Goal: Task Accomplishment & Management: Use online tool/utility

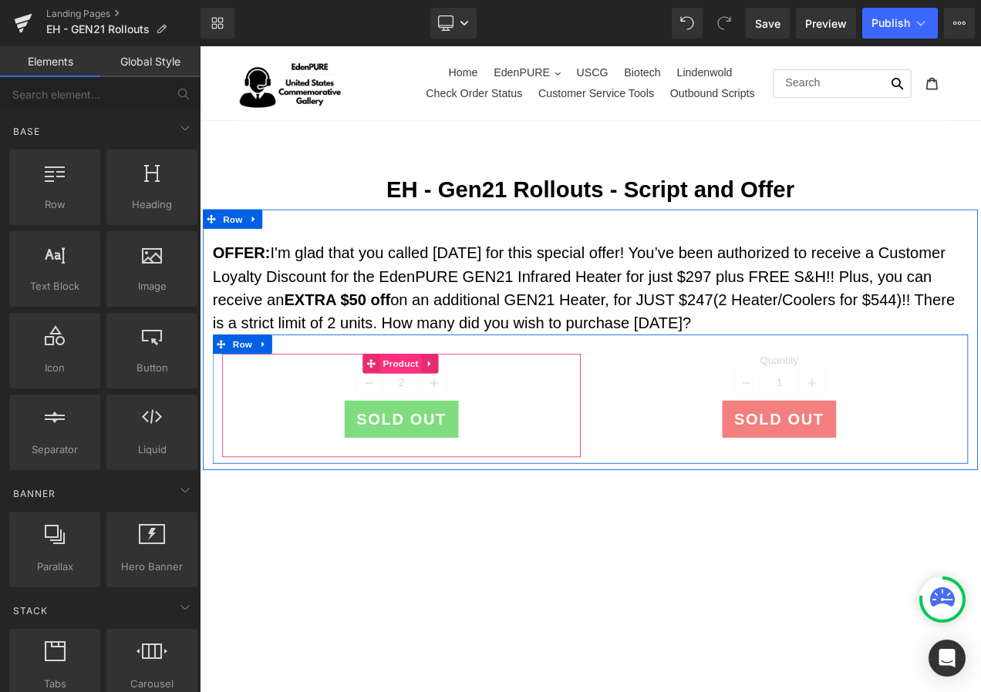
click at [435, 418] on span "Product" at bounding box center [440, 425] width 50 height 23
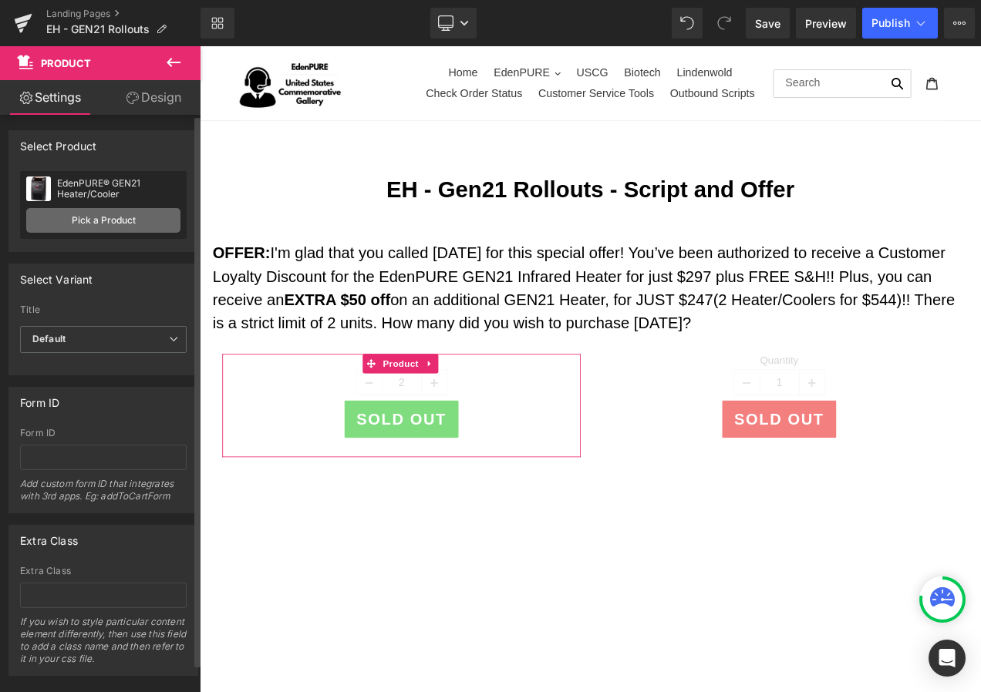
click at [83, 214] on link "Pick a Product" at bounding box center [103, 220] width 154 height 25
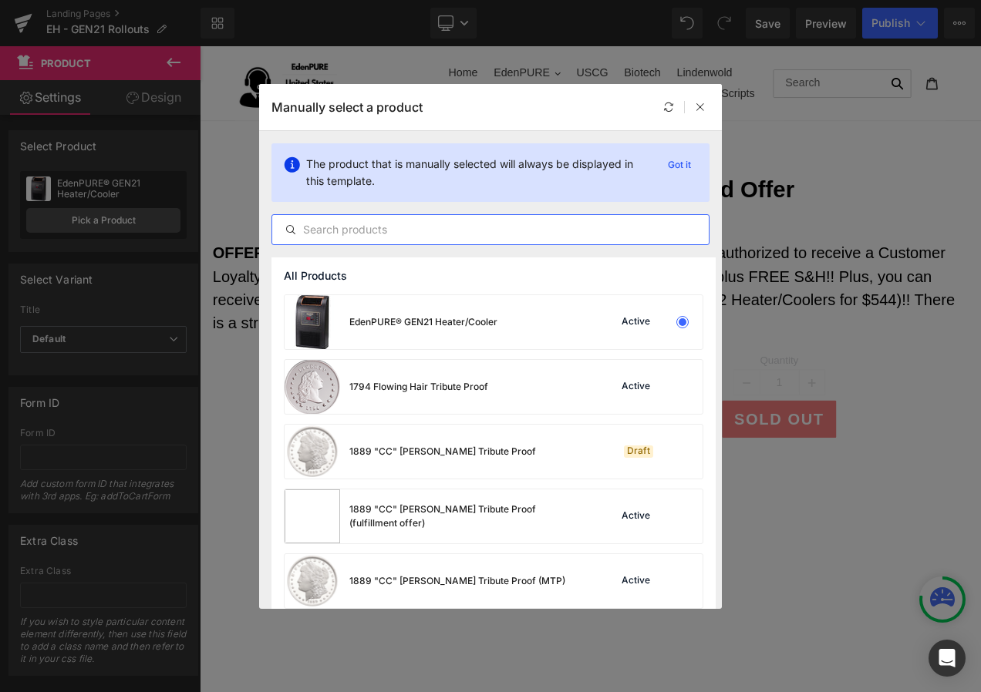
click at [342, 226] on input "text" at bounding box center [490, 230] width 436 height 19
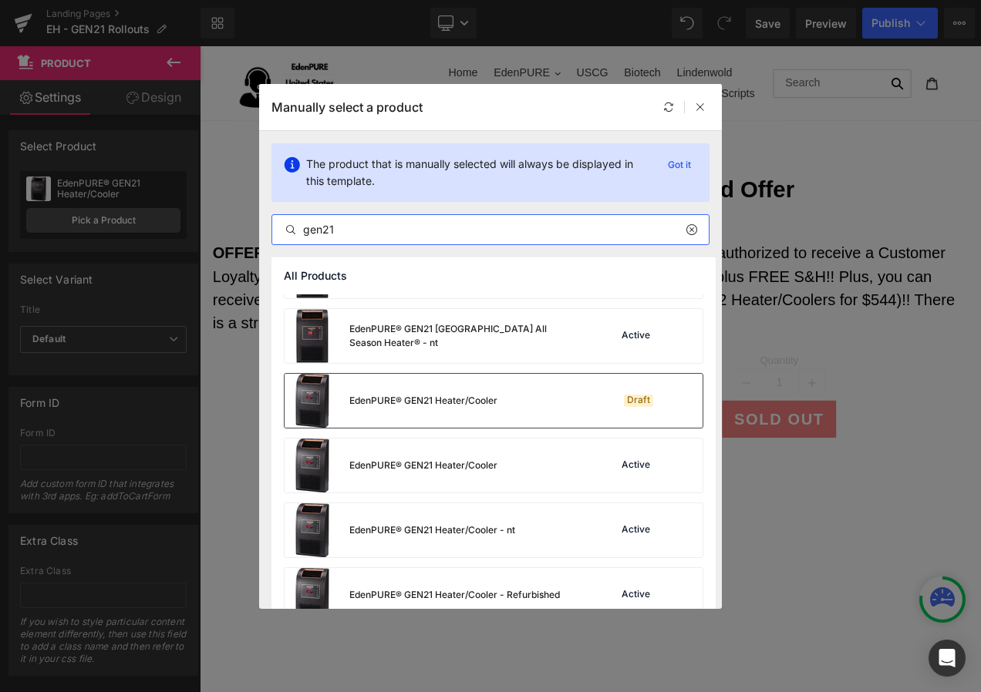
scroll to position [77, 0]
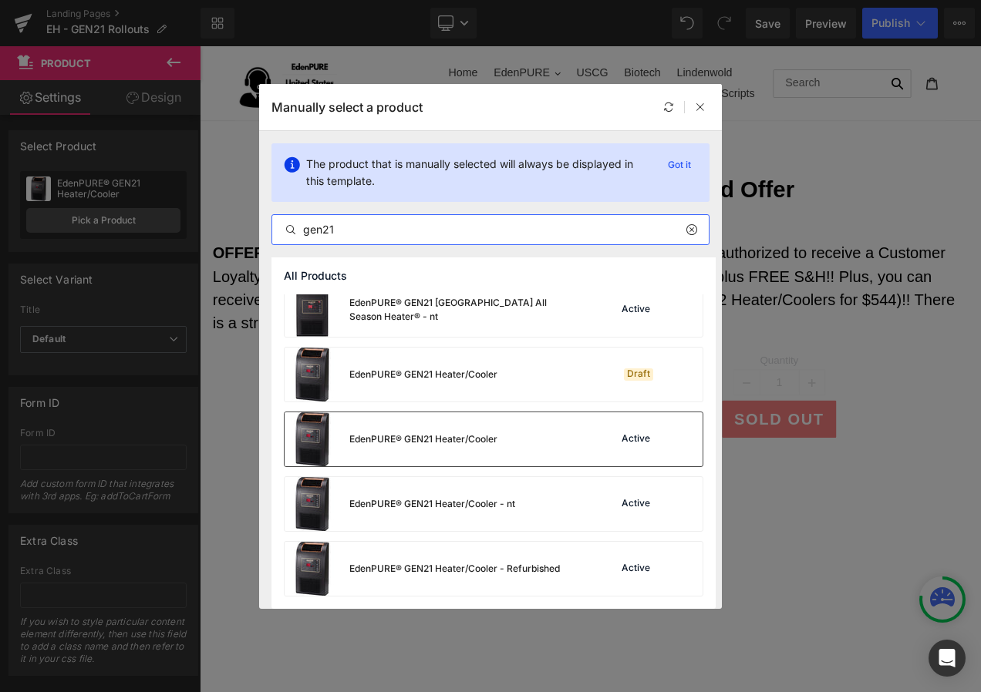
type input "gen21"
click at [462, 442] on div "EdenPURE® GEN21 Heater/Cooler" at bounding box center [423, 440] width 148 height 14
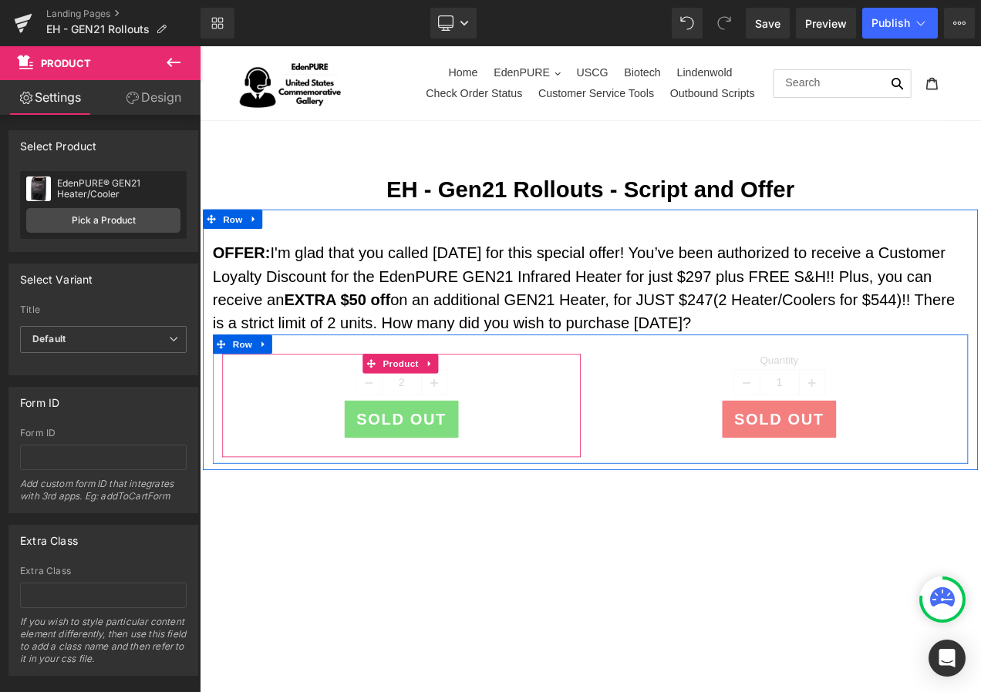
click at [434, 426] on span "Product" at bounding box center [440, 425] width 50 height 23
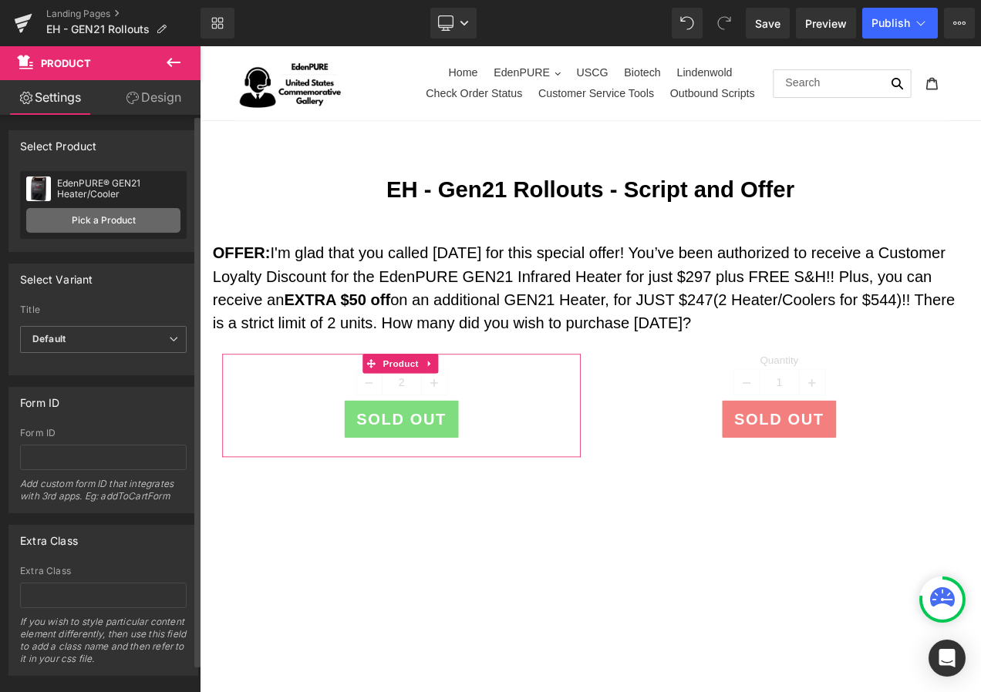
click at [120, 211] on link "Pick a Product" at bounding box center [103, 220] width 154 height 25
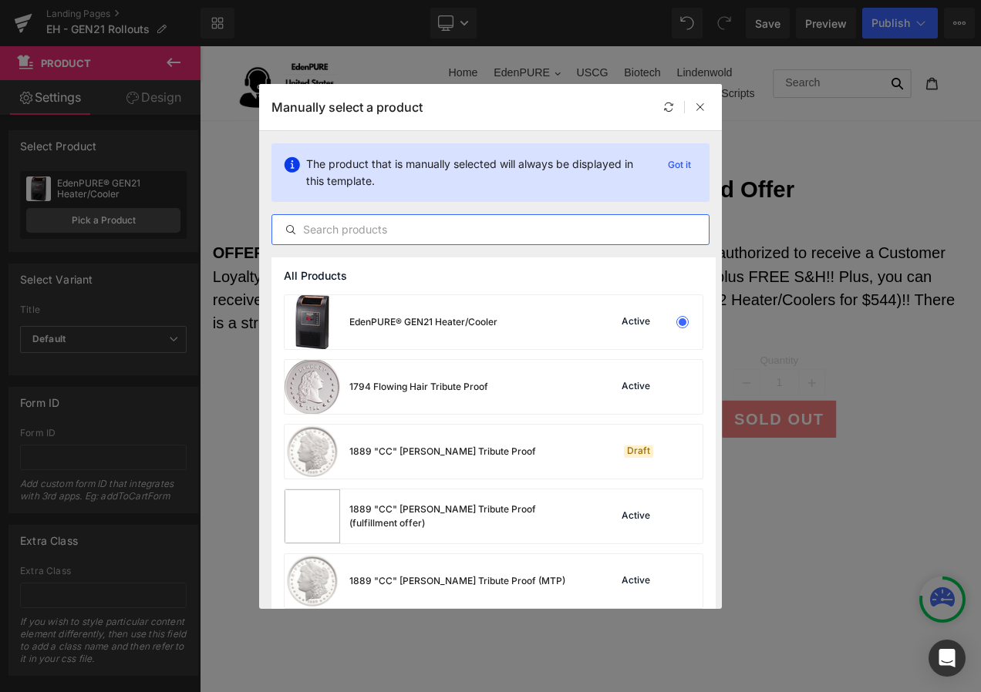
click at [371, 232] on input "text" at bounding box center [490, 230] width 436 height 19
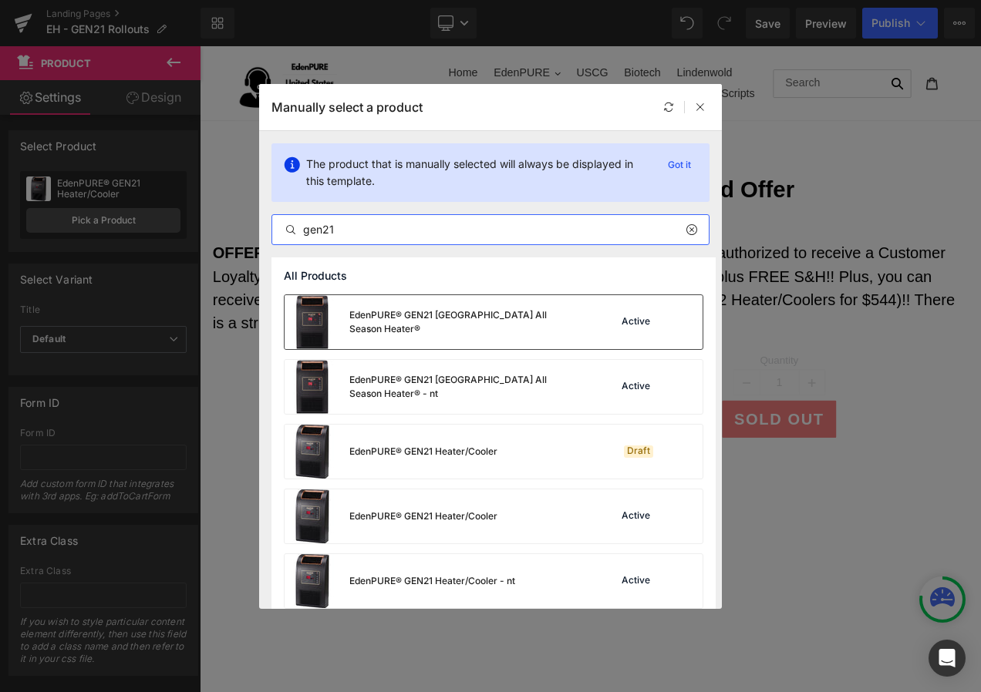
type input "gen21"
click at [443, 332] on div "EdenPURE® GEN21 EdenPURE All Season Heater®" at bounding box center [433, 322] width 296 height 54
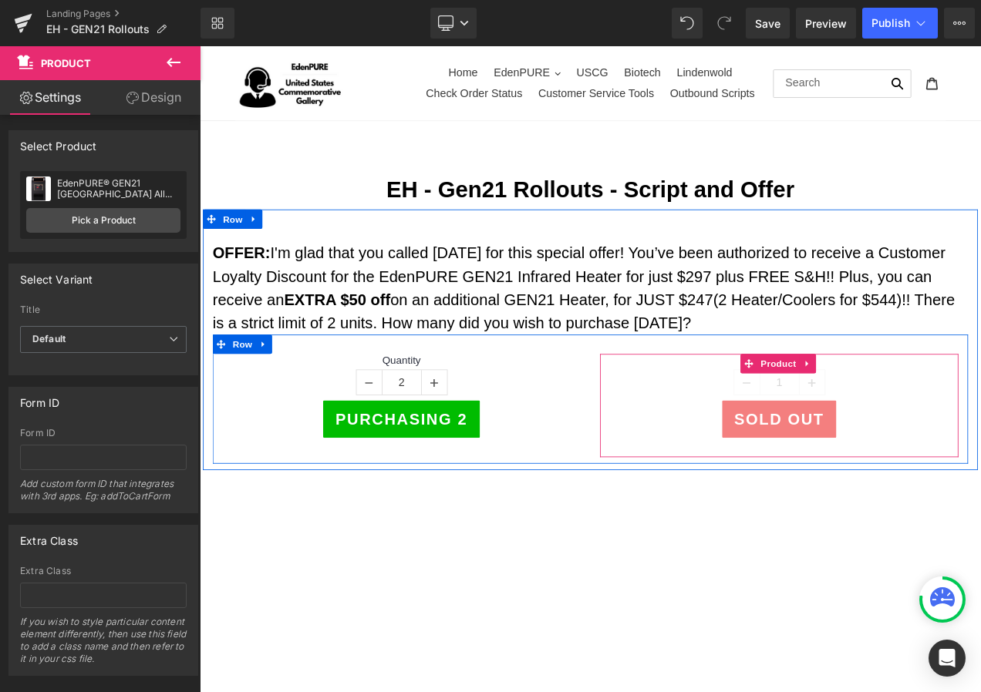
drag, startPoint x: 885, startPoint y: 423, endPoint x: 655, endPoint y: 351, distance: 240.7
click at [885, 422] on span "Product" at bounding box center [891, 425] width 50 height 23
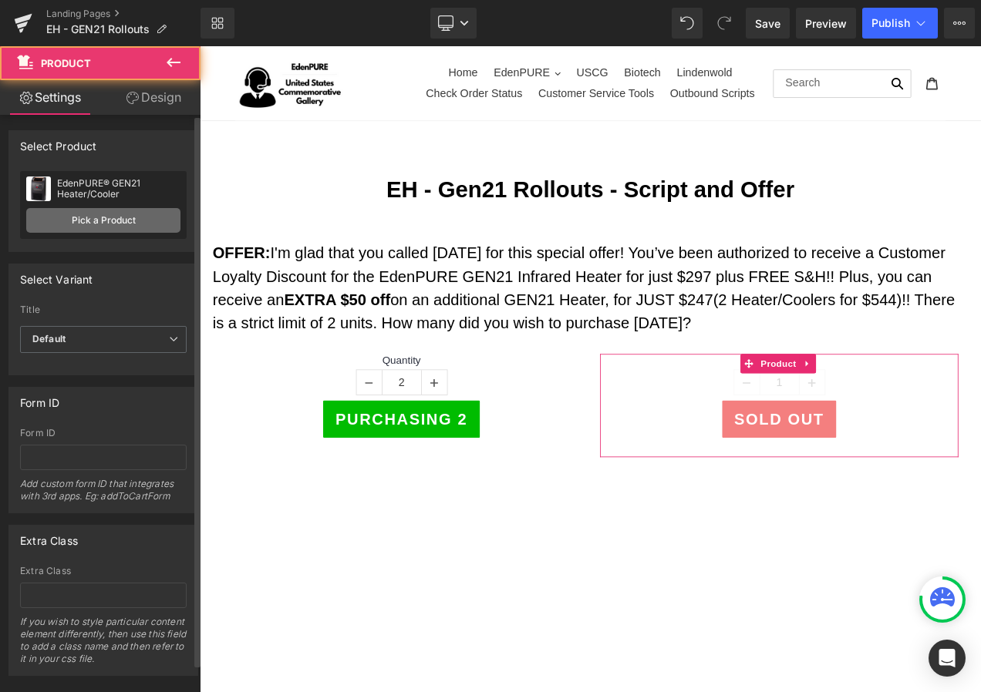
click at [76, 213] on link "Pick a Product" at bounding box center [103, 220] width 154 height 25
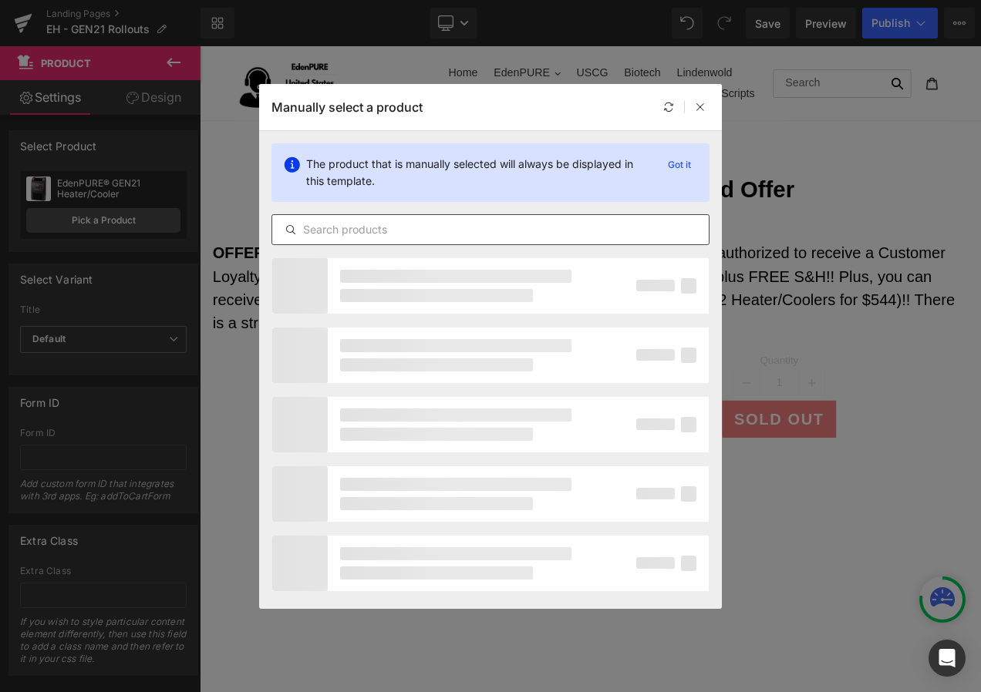
click at [332, 225] on input "text" at bounding box center [490, 230] width 436 height 19
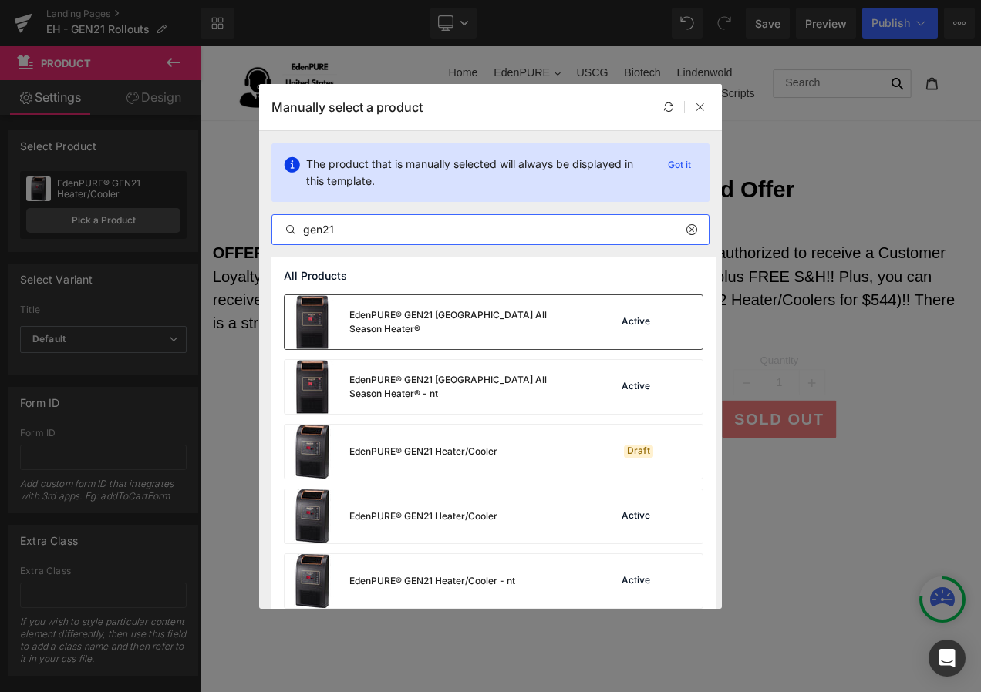
type input "gen21"
click at [449, 329] on div "EdenPURE® GEN21 [GEOGRAPHIC_DATA] All Season Heater®" at bounding box center [433, 322] width 296 height 54
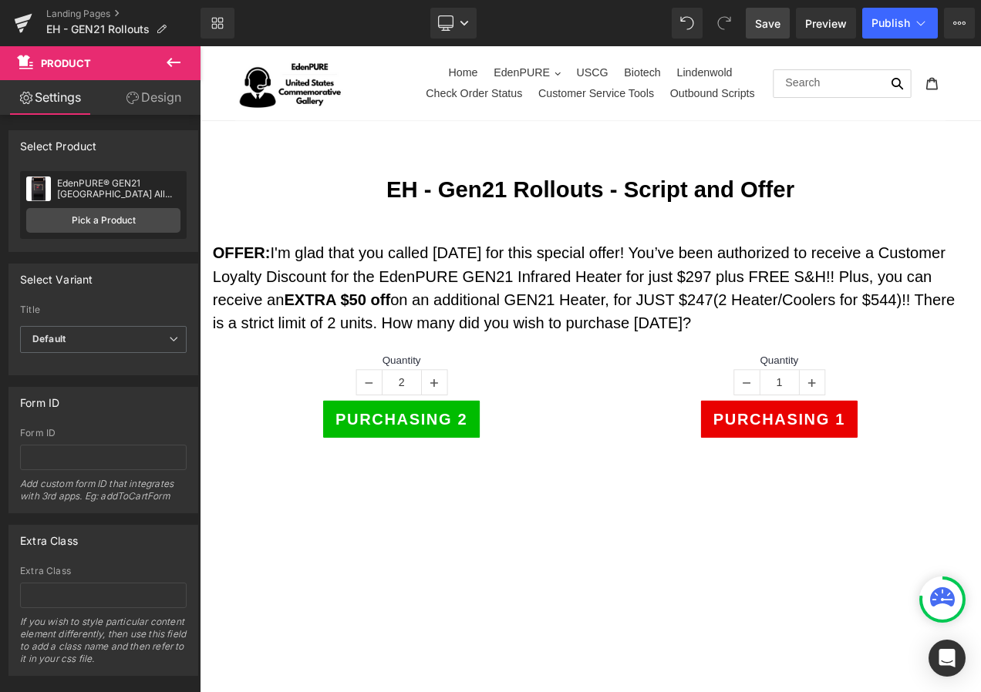
click at [766, 25] on span "Save" at bounding box center [767, 23] width 25 height 16
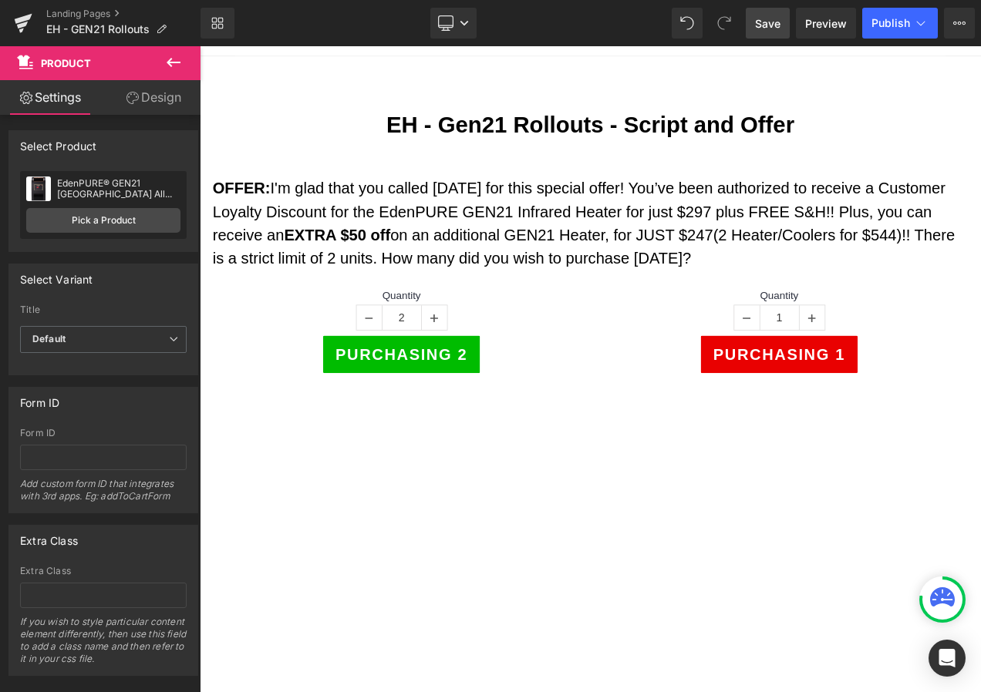
click at [764, 13] on link "Save" at bounding box center [768, 23] width 44 height 31
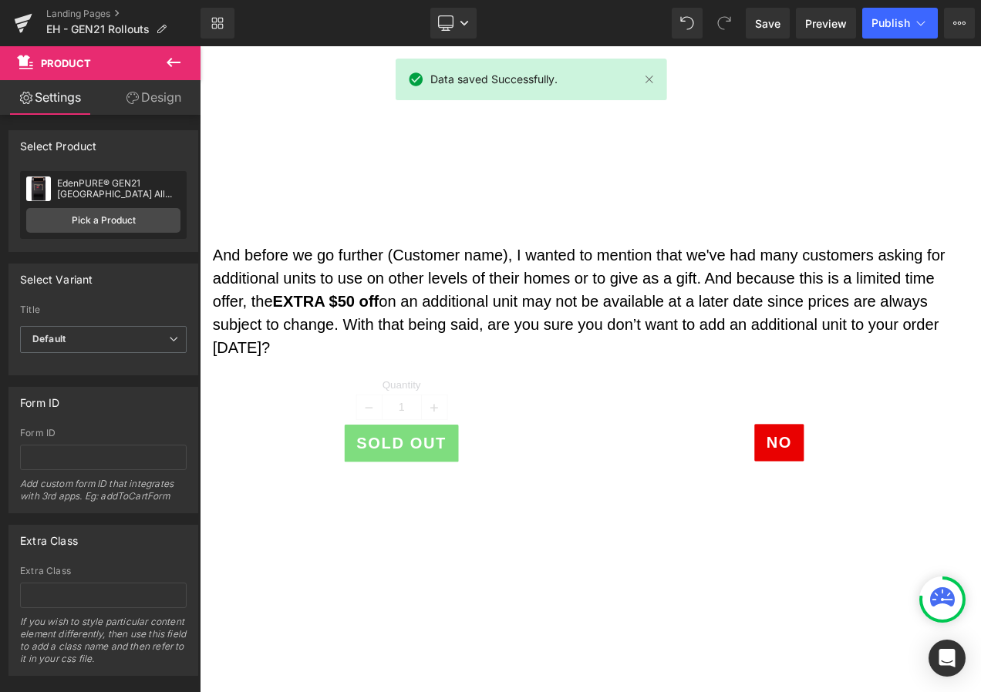
scroll to position [694, 0]
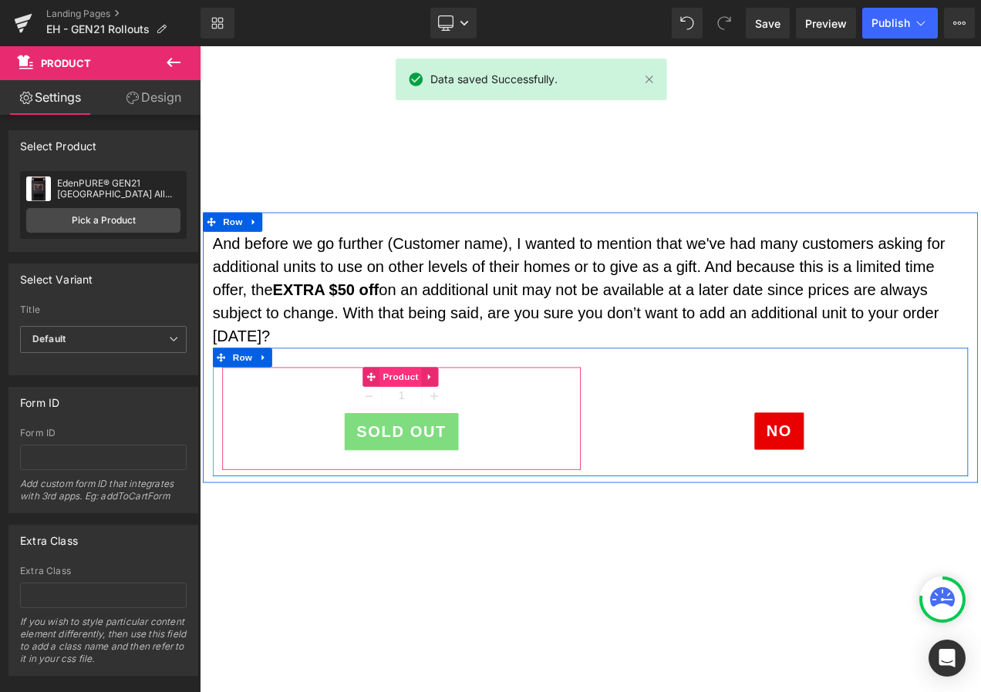
click at [440, 443] on span "Product" at bounding box center [440, 441] width 50 height 23
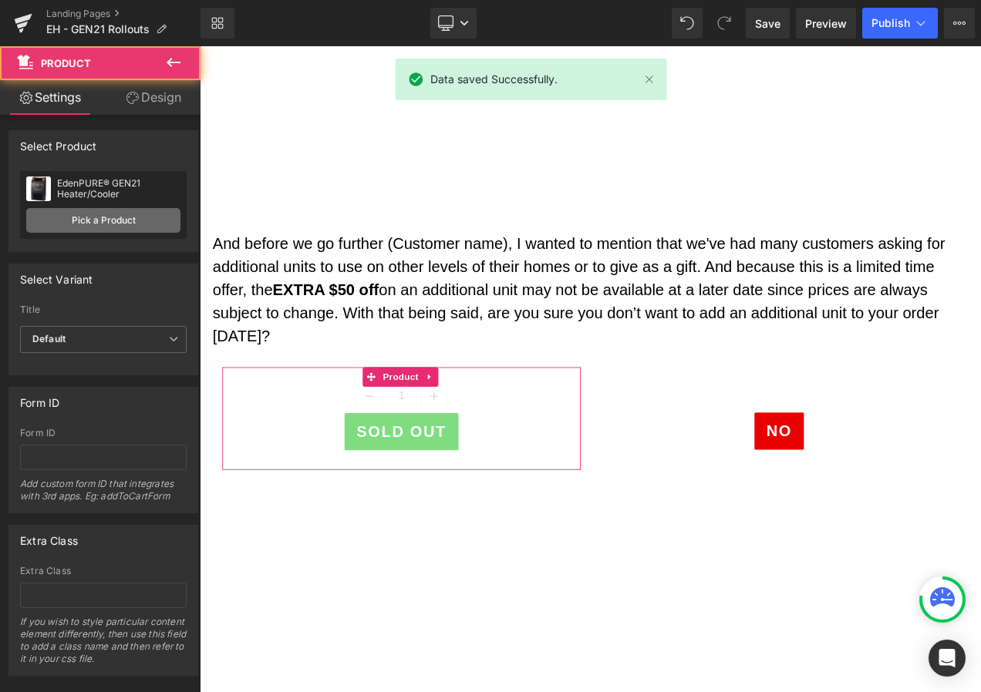
click at [153, 218] on link "Pick a Product" at bounding box center [103, 220] width 154 height 25
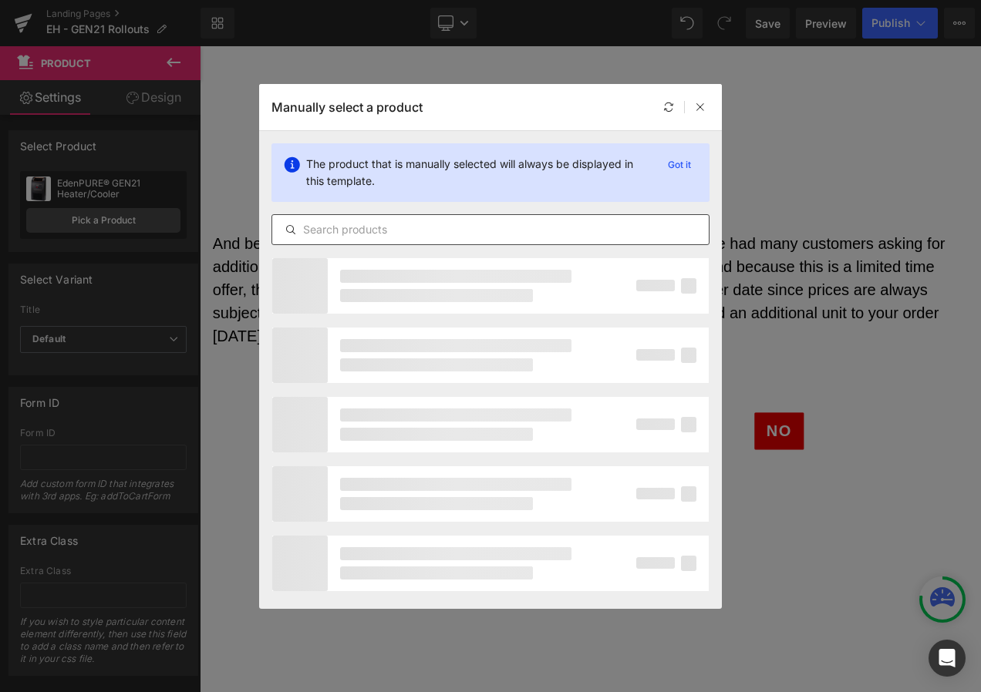
click at [385, 240] on div at bounding box center [490, 229] width 438 height 31
click at [397, 227] on input "text" at bounding box center [490, 230] width 436 height 19
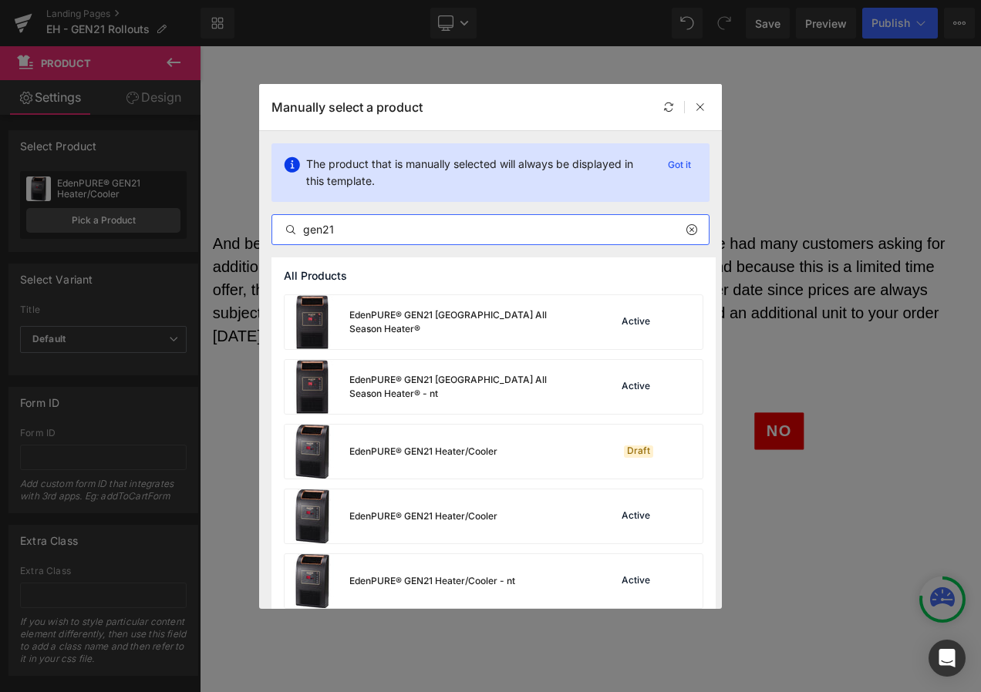
type input "gen21"
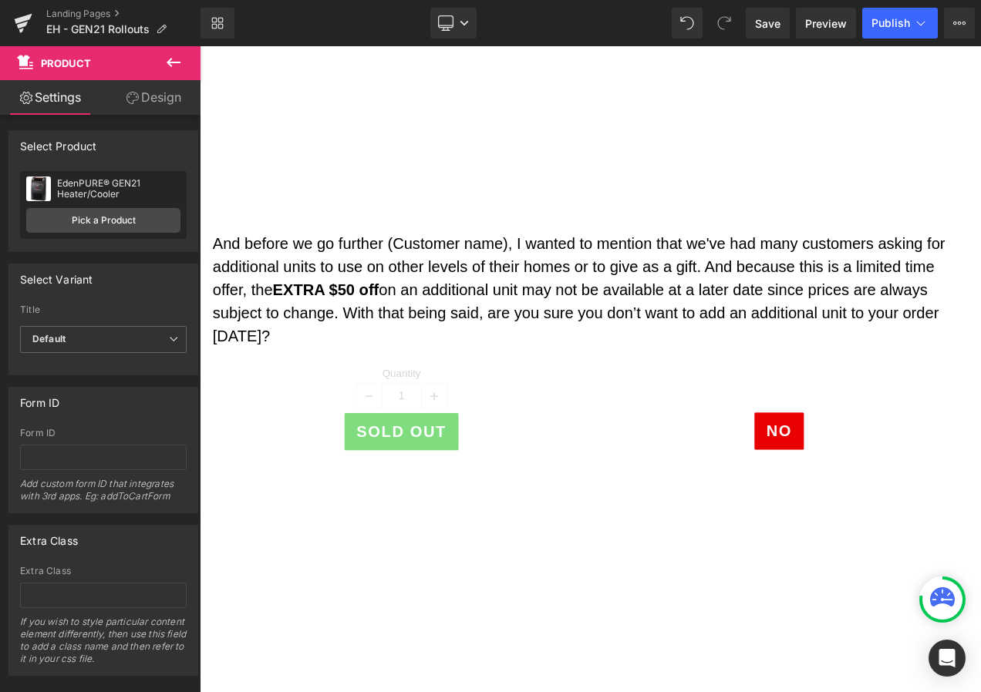
drag, startPoint x: 1022, startPoint y: 619, endPoint x: 942, endPoint y: 675, distance: 96.9
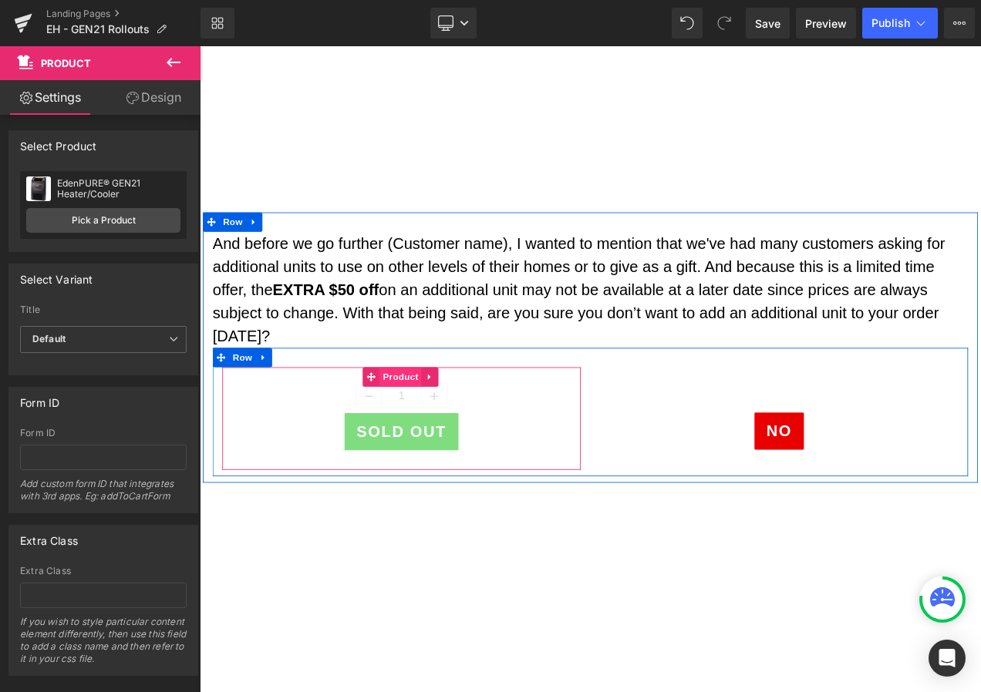
click at [440, 432] on span "Product" at bounding box center [440, 441] width 50 height 23
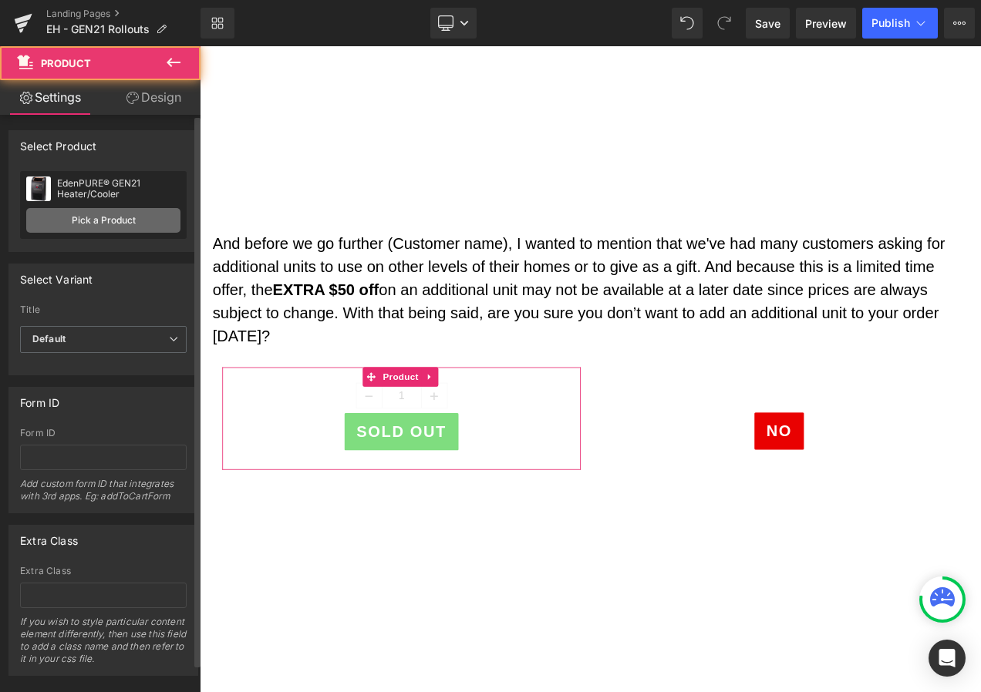
click at [118, 216] on link "Pick a Product" at bounding box center [103, 220] width 154 height 25
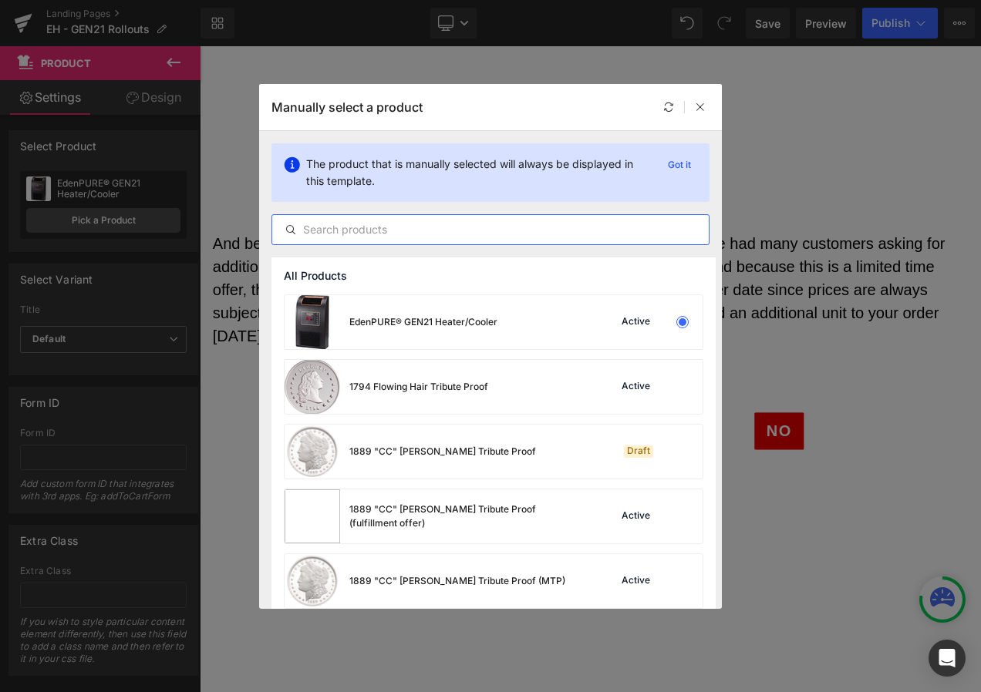
click at [384, 224] on input "text" at bounding box center [490, 230] width 436 height 19
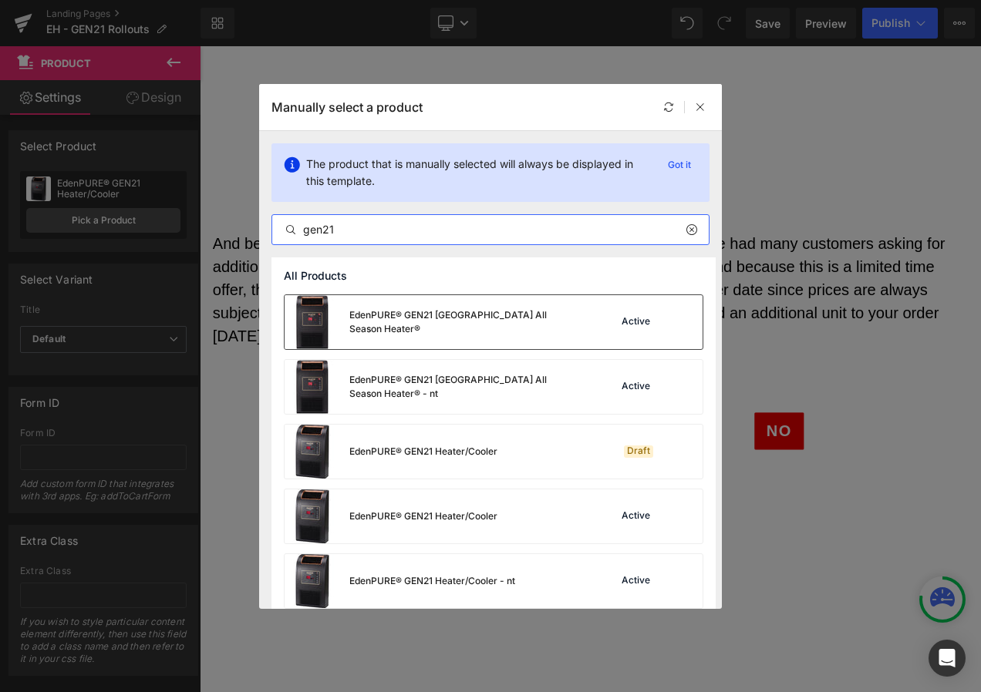
type input "gen21"
click at [392, 302] on div "EdenPURE® GEN21 EdenPURE All Season Heater®" at bounding box center [433, 322] width 296 height 54
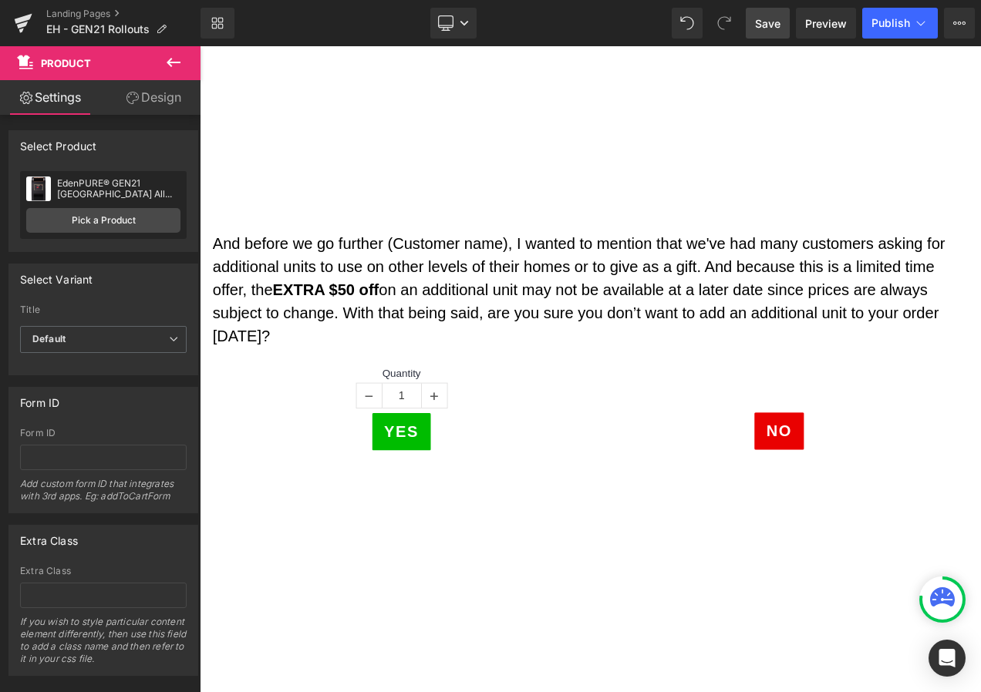
click at [783, 19] on link "Save" at bounding box center [768, 23] width 44 height 31
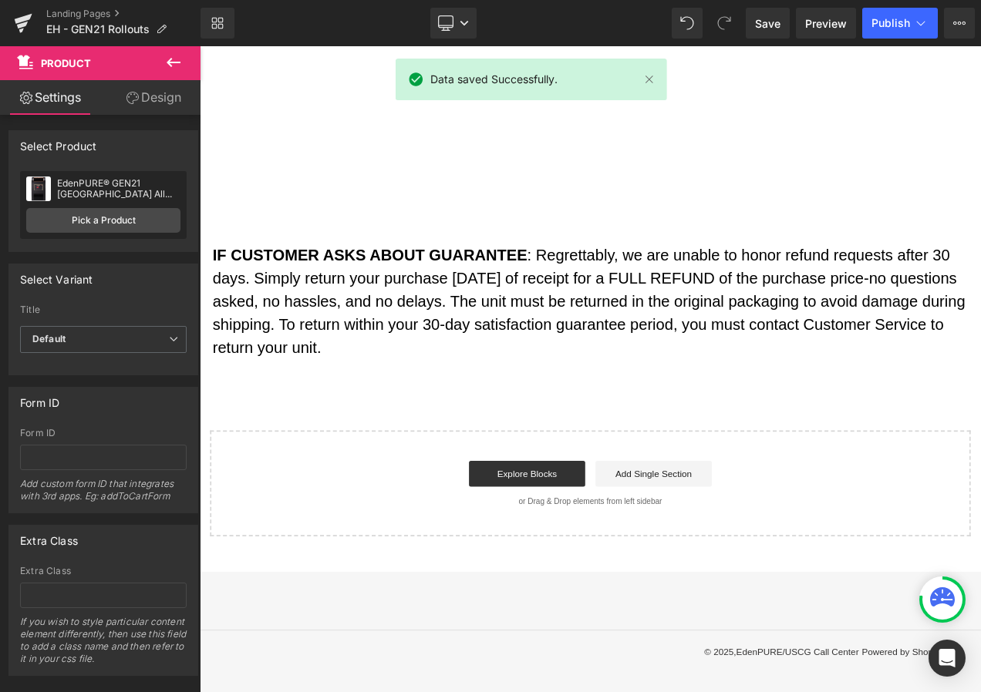
scroll to position [2675, 0]
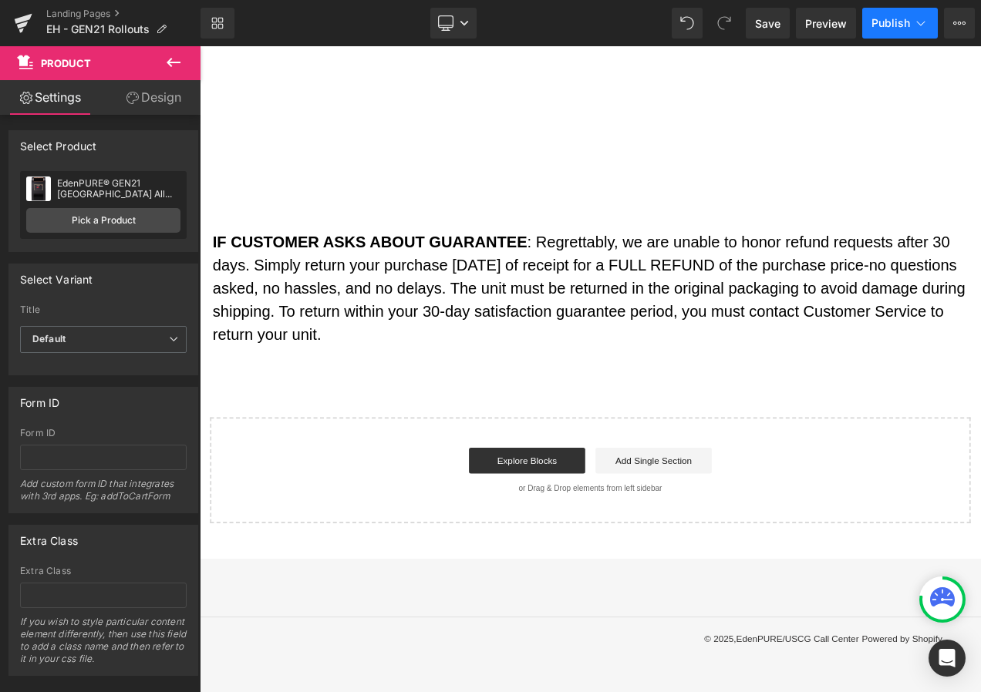
click at [872, 24] on span "Publish" at bounding box center [890, 23] width 39 height 12
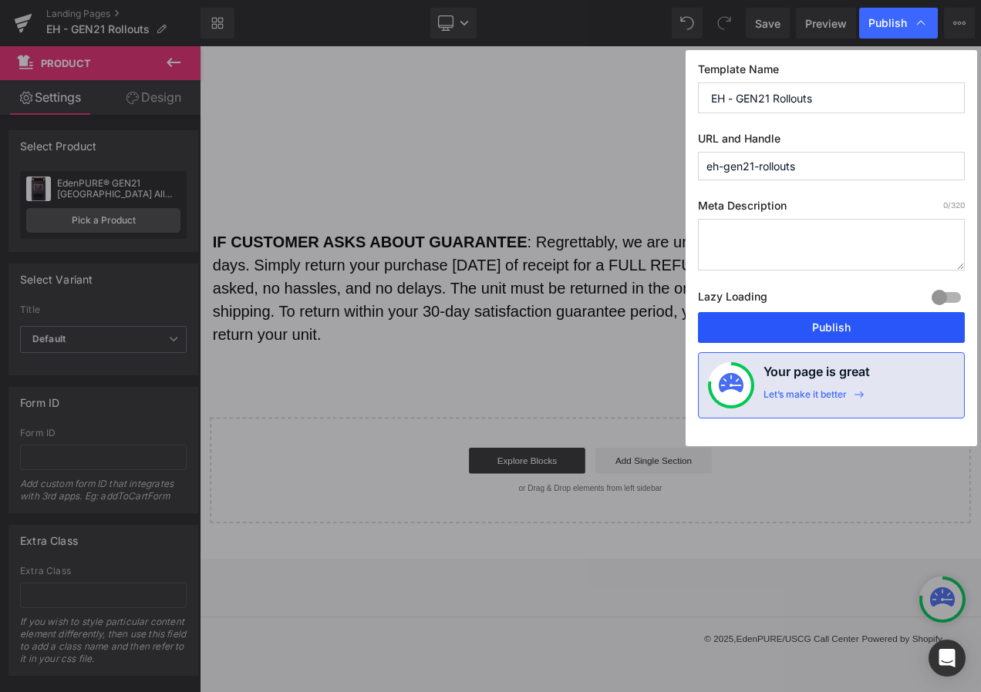
click at [823, 333] on button "Publish" at bounding box center [831, 327] width 267 height 31
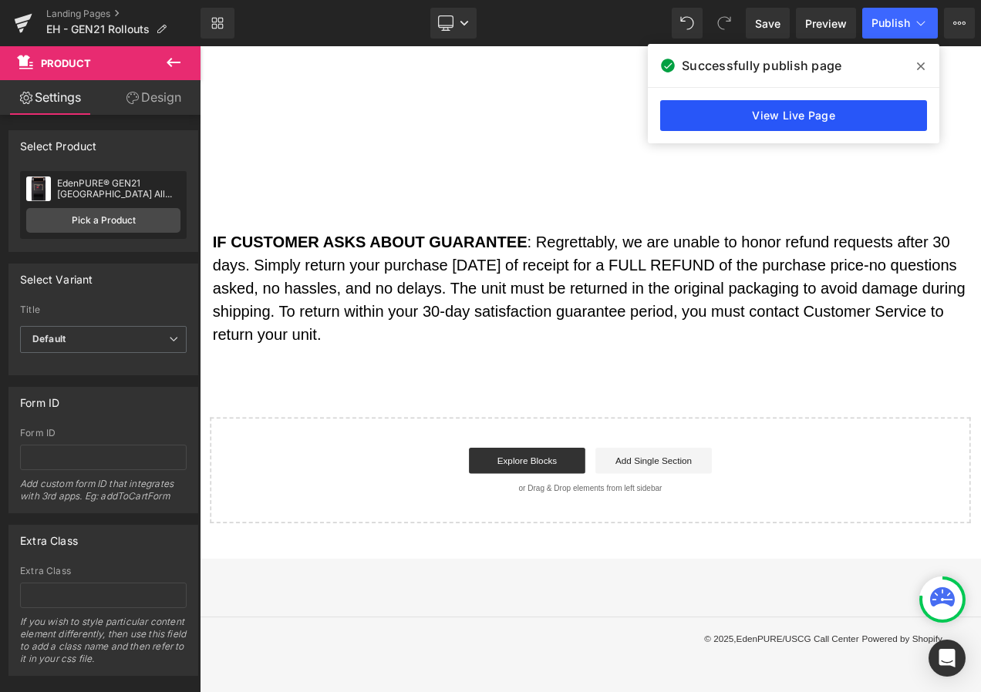
click at [814, 113] on link "View Live Page" at bounding box center [793, 115] width 267 height 31
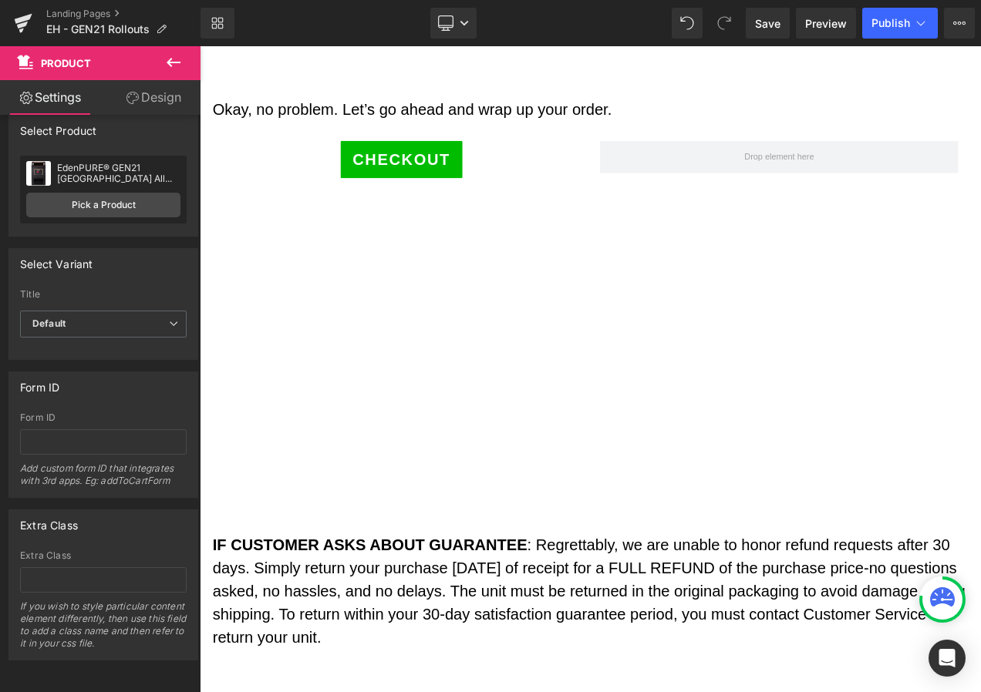
scroll to position [2290, 0]
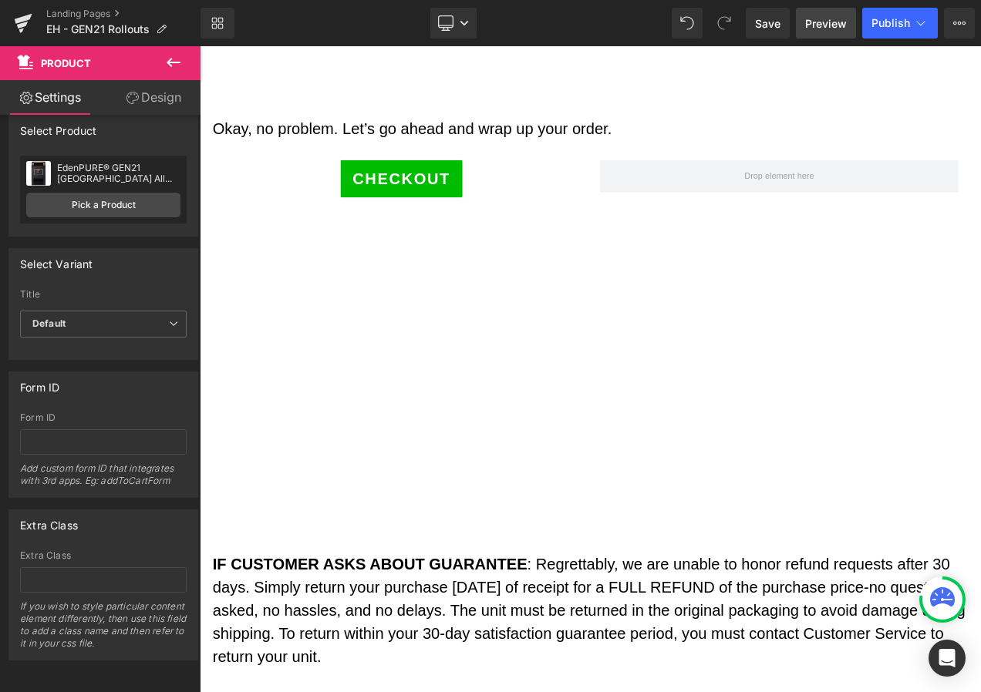
click at [847, 29] on link "Preview" at bounding box center [826, 23] width 60 height 31
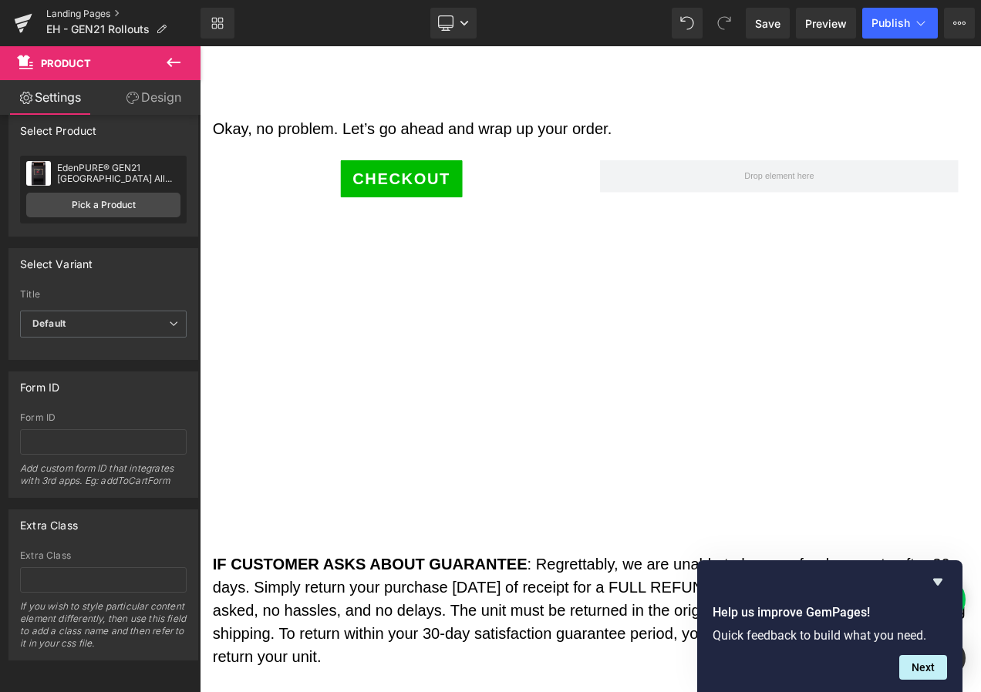
click at [90, 13] on link "Landing Pages" at bounding box center [123, 14] width 154 height 12
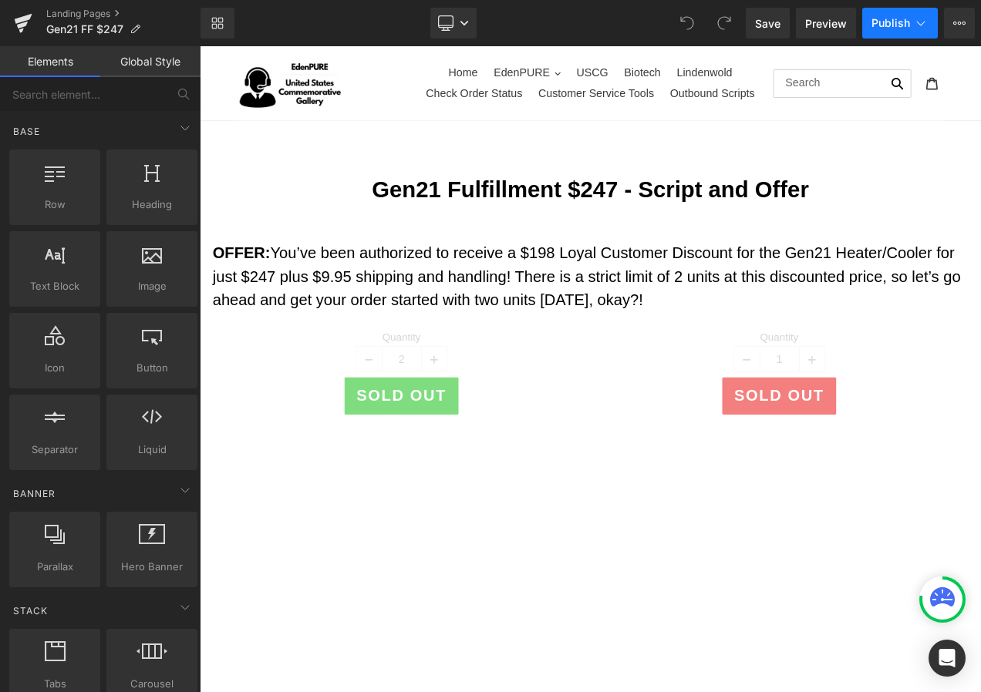
click at [917, 21] on icon at bounding box center [920, 22] width 15 height 15
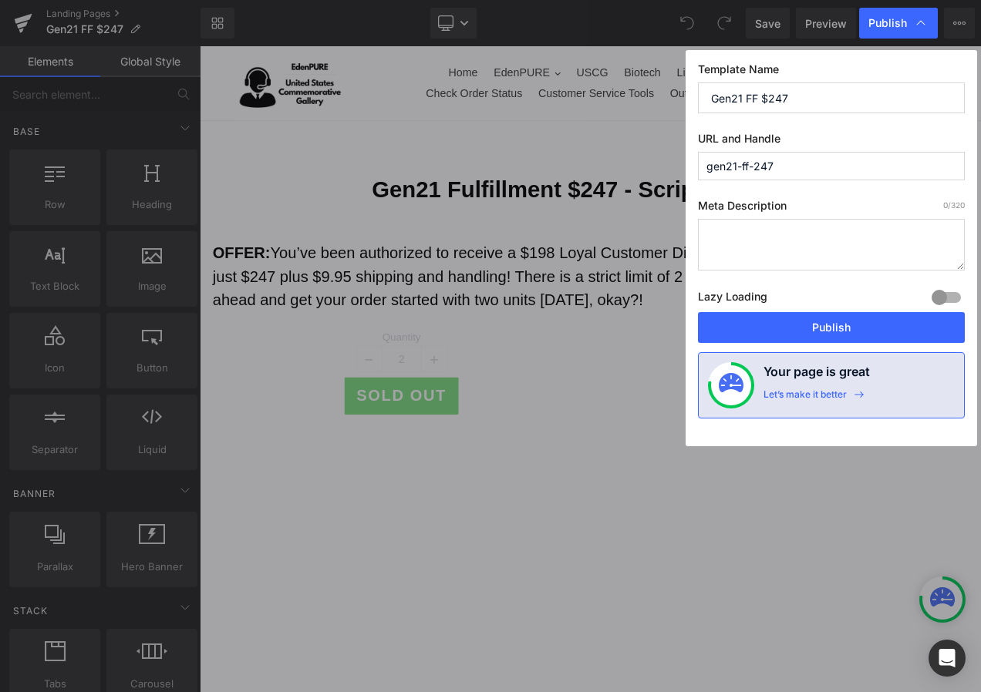
drag, startPoint x: 836, startPoint y: 168, endPoint x: 568, endPoint y: 157, distance: 268.6
click at [568, 157] on div "Publish Template Name Gen21 FF $247 URL and Handle gen21-ff-247 Meta Descriptio…" at bounding box center [490, 346] width 981 height 692
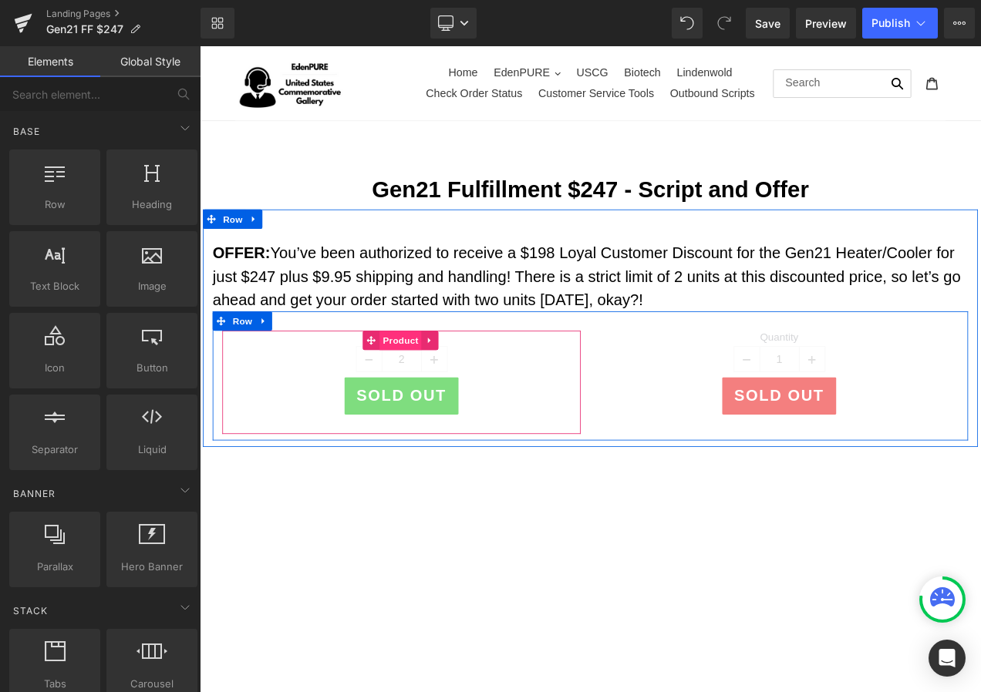
click at [430, 395] on span "Product" at bounding box center [440, 397] width 50 height 23
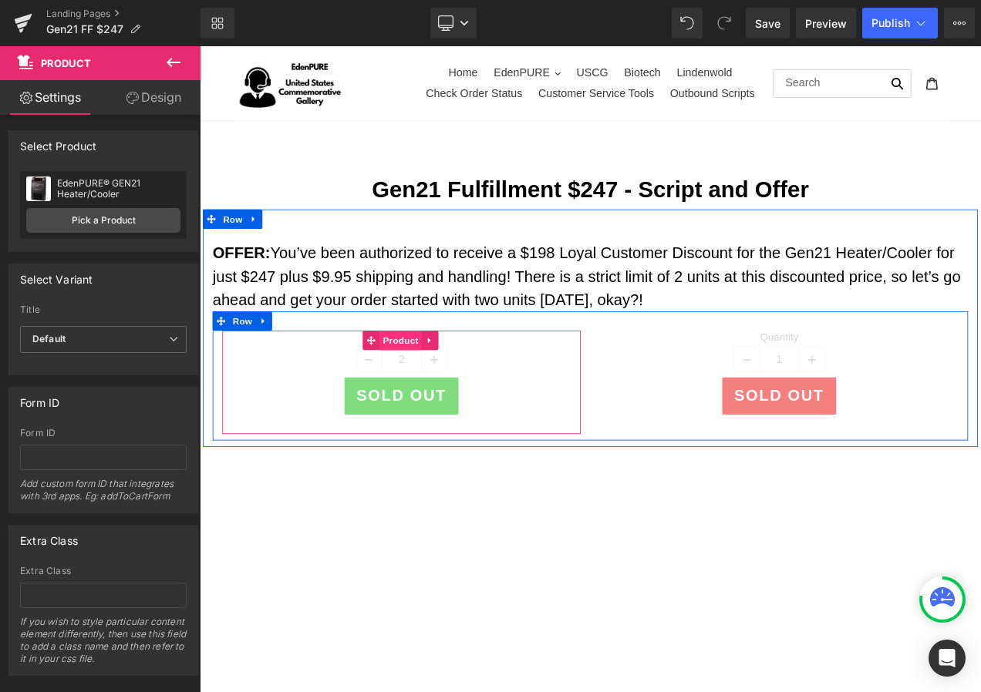
click at [445, 396] on span "Product" at bounding box center [440, 397] width 50 height 23
click at [425, 396] on span "Product" at bounding box center [440, 397] width 50 height 23
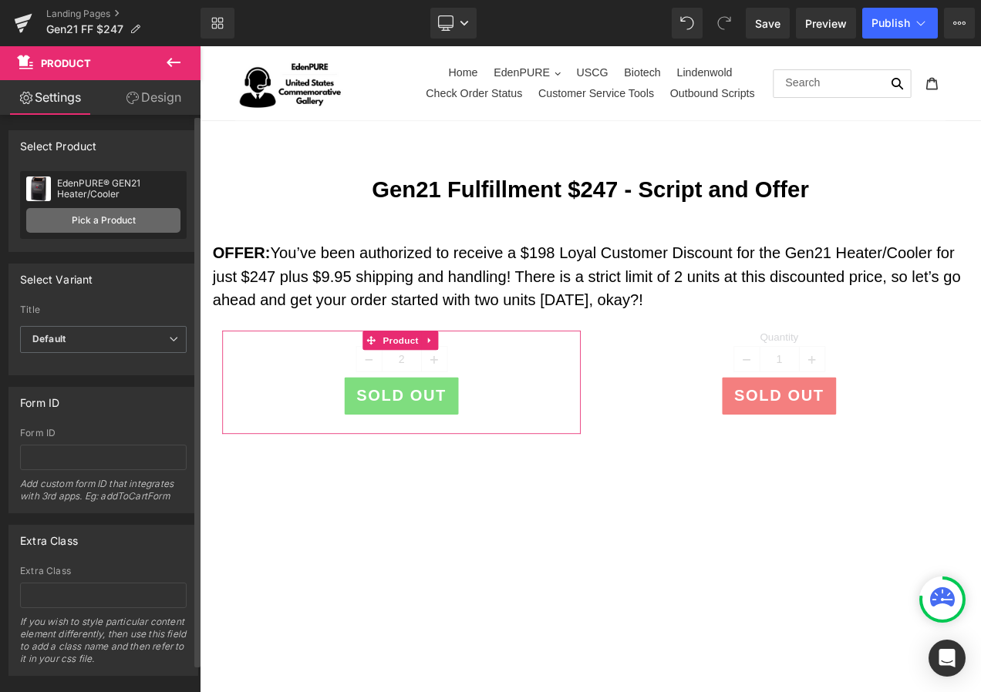
click at [91, 229] on link "Pick a Product" at bounding box center [103, 220] width 154 height 25
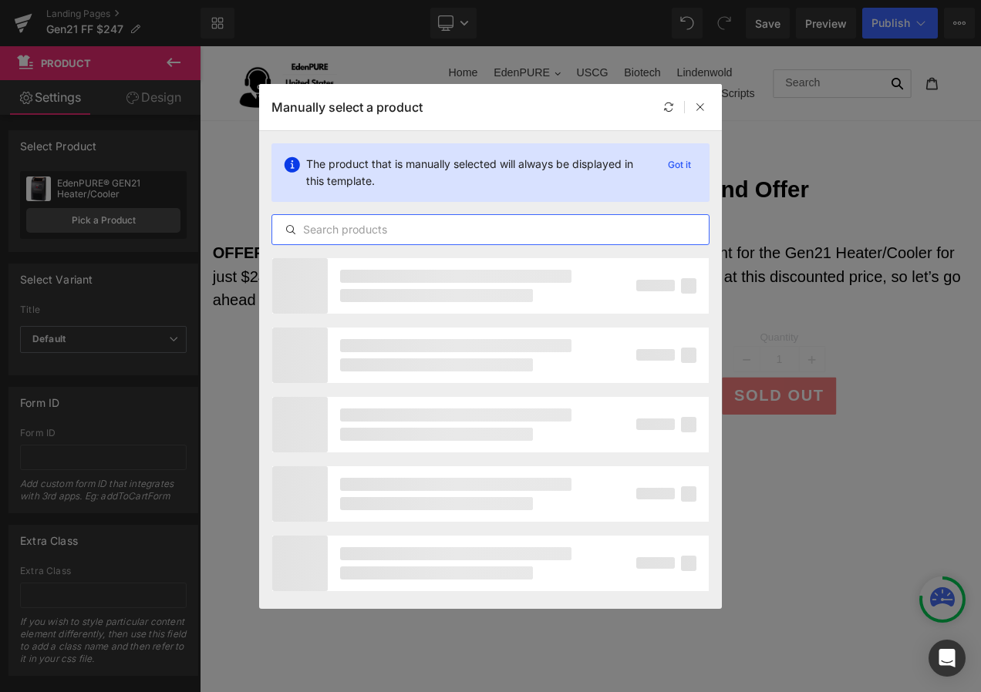
drag, startPoint x: 329, startPoint y: 227, endPoint x: 925, endPoint y: 340, distance: 606.8
click at [330, 227] on input "text" at bounding box center [490, 230] width 436 height 19
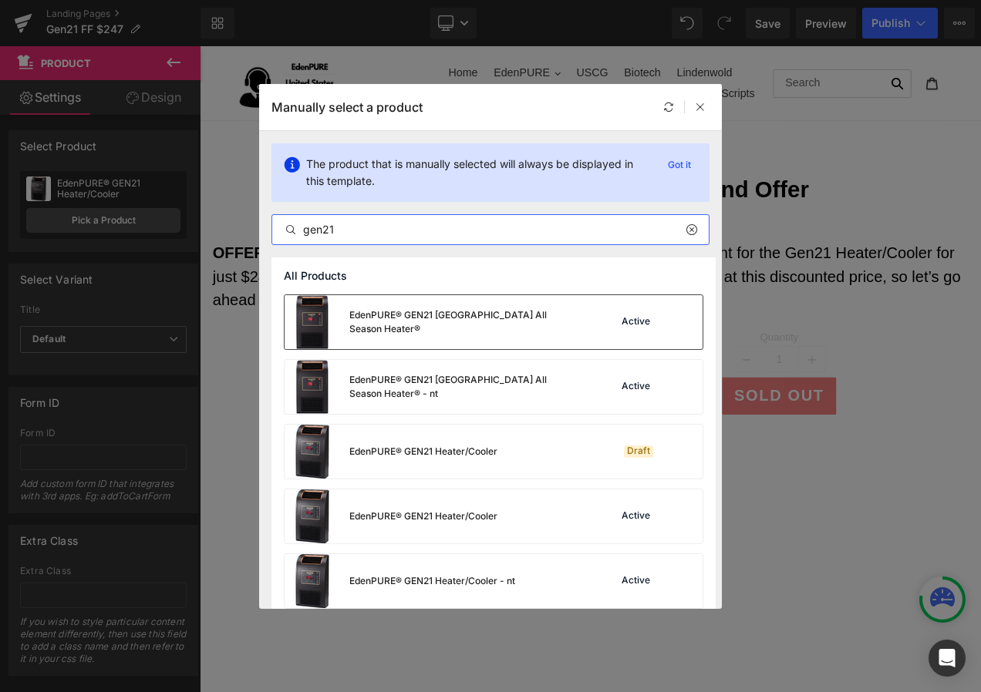
type input "gen21"
click at [440, 318] on div "EdenPURE® GEN21 EdenPURE All Season Heater®" at bounding box center [464, 322] width 231 height 28
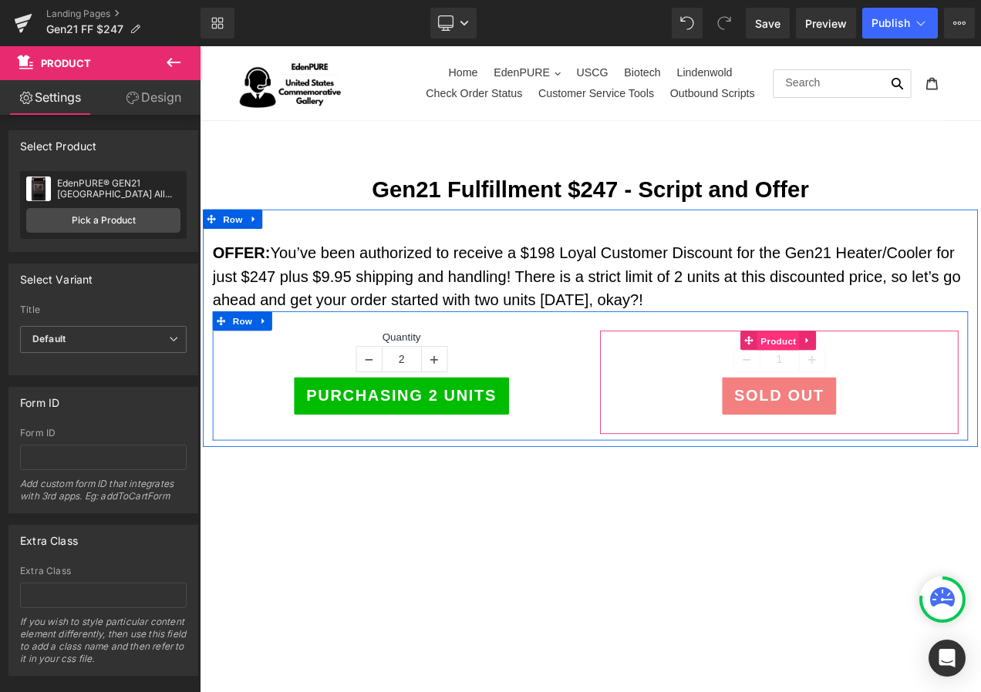
click at [888, 395] on span "Product" at bounding box center [891, 398] width 50 height 23
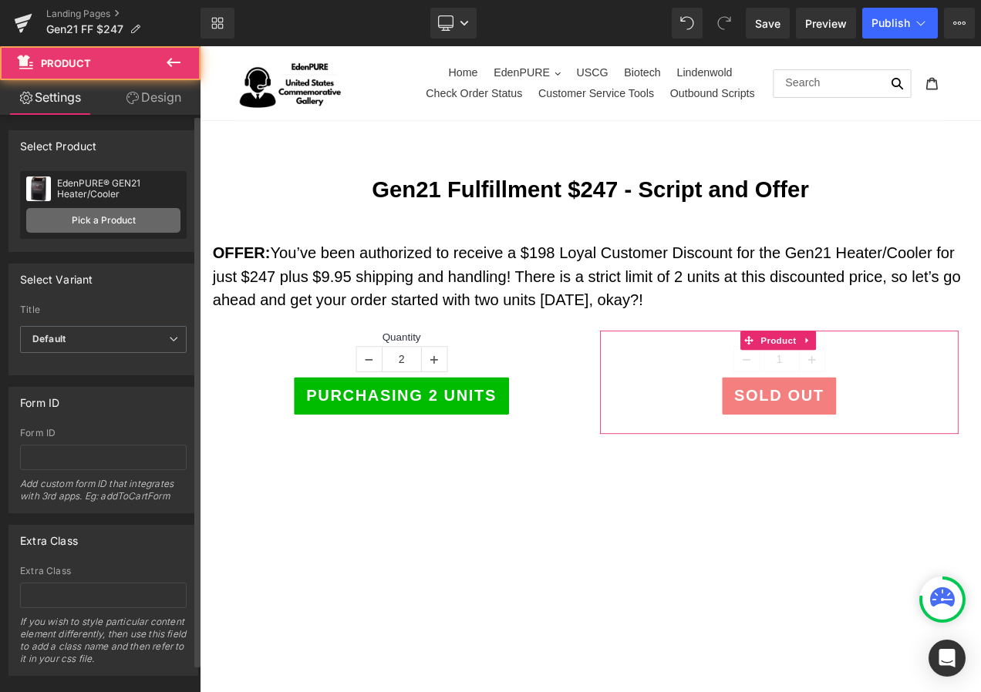
click at [104, 220] on link "Pick a Product" at bounding box center [103, 220] width 154 height 25
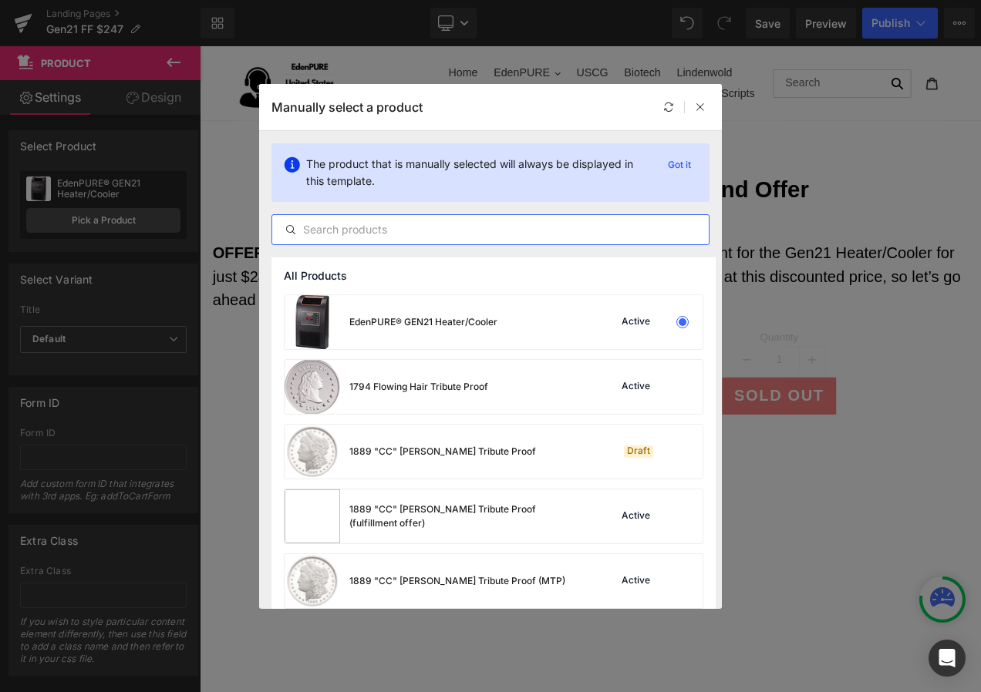
drag, startPoint x: 326, startPoint y: 231, endPoint x: 419, endPoint y: 222, distance: 93.0
click at [329, 228] on input "text" at bounding box center [490, 230] width 436 height 19
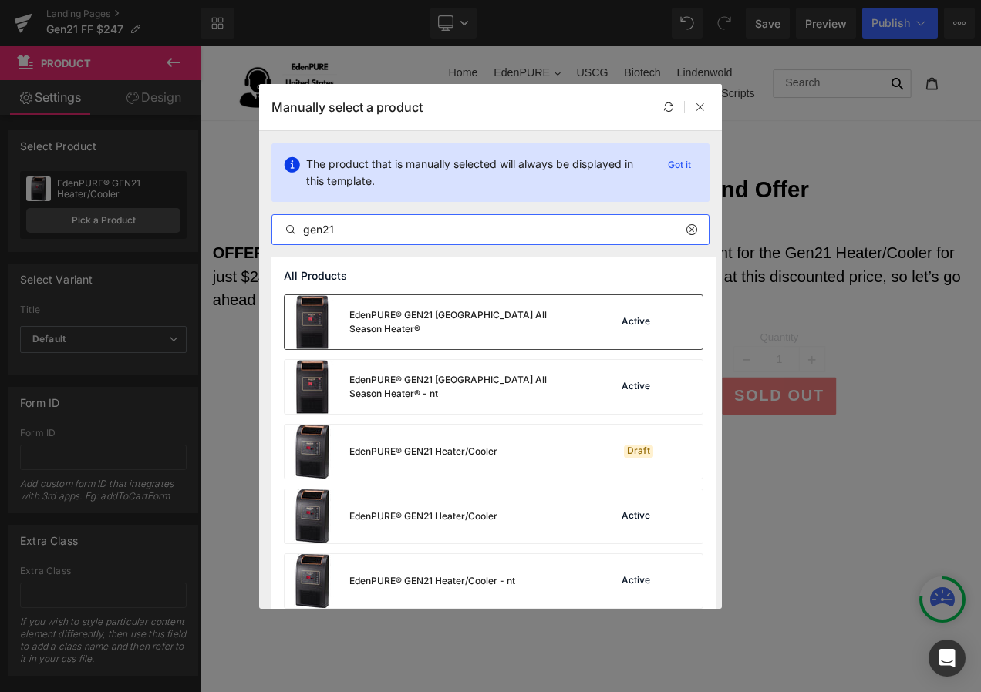
type input "gen21"
click at [505, 334] on div "EdenPURE® GEN21 [GEOGRAPHIC_DATA] All Season Heater®" at bounding box center [433, 322] width 296 height 54
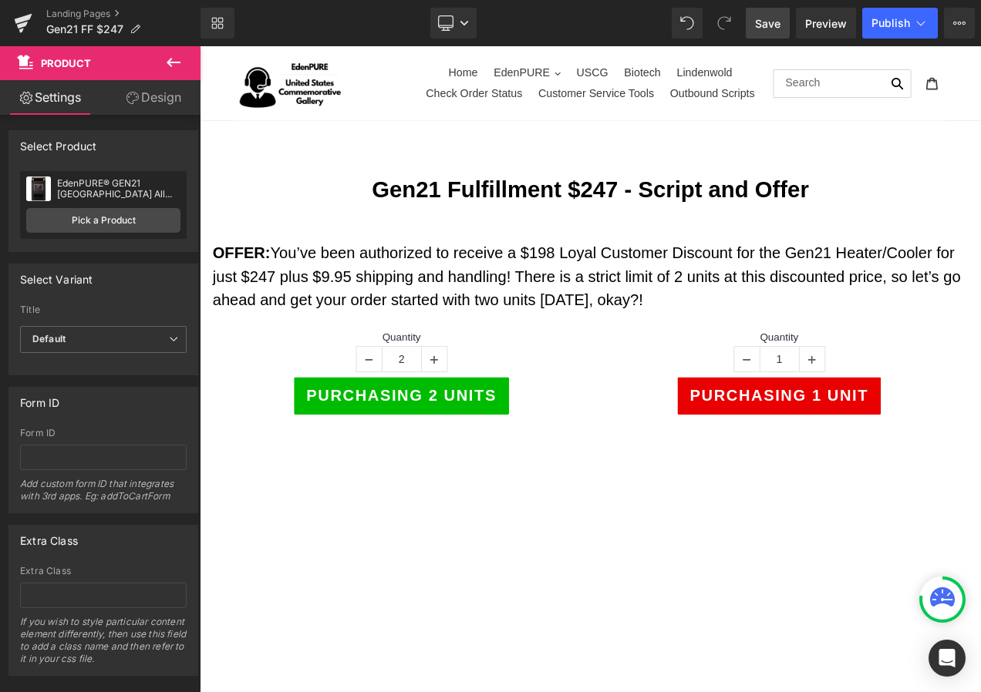
click at [766, 26] on span "Save" at bounding box center [767, 23] width 25 height 16
click at [754, 22] on link "Save" at bounding box center [768, 23] width 44 height 31
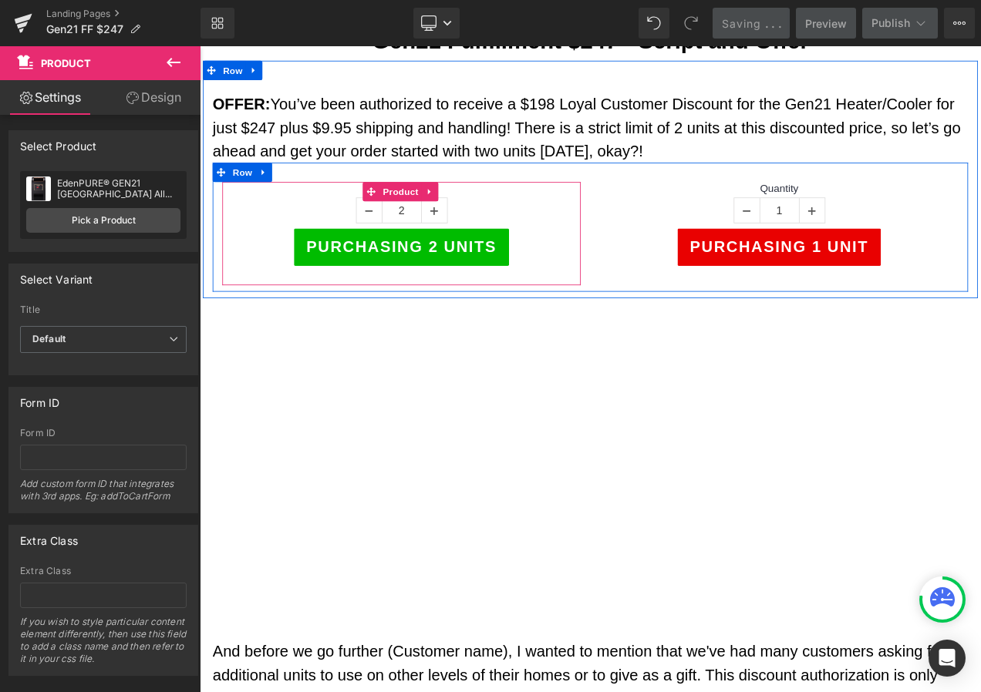
scroll to position [386, 0]
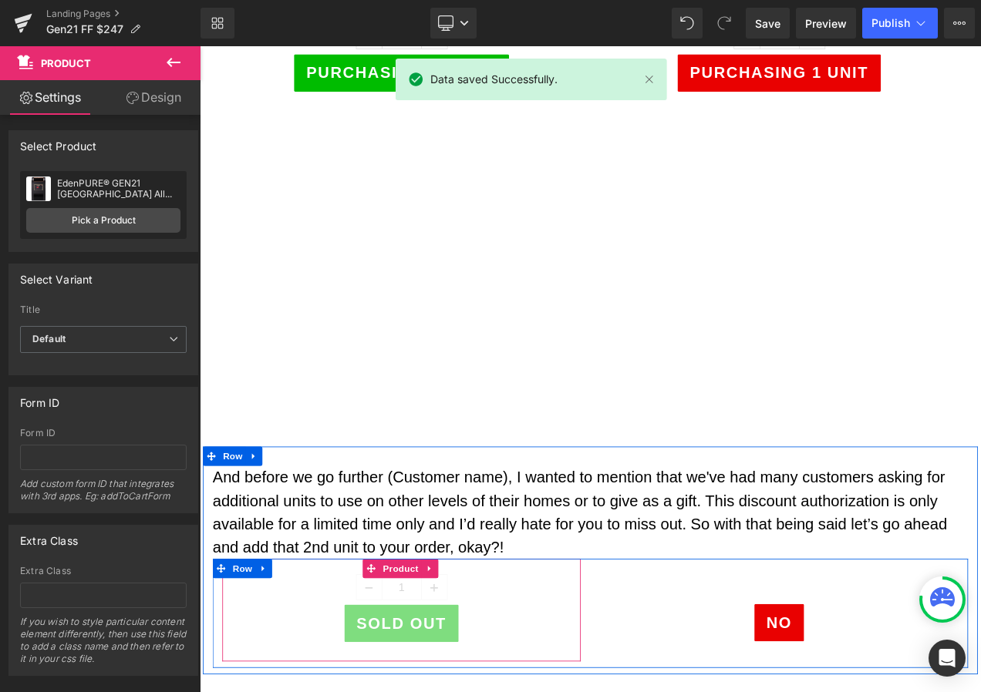
drag, startPoint x: 433, startPoint y: 667, endPoint x: 319, endPoint y: 598, distance: 133.6
click at [433, 667] on span "Product" at bounding box center [440, 670] width 50 height 23
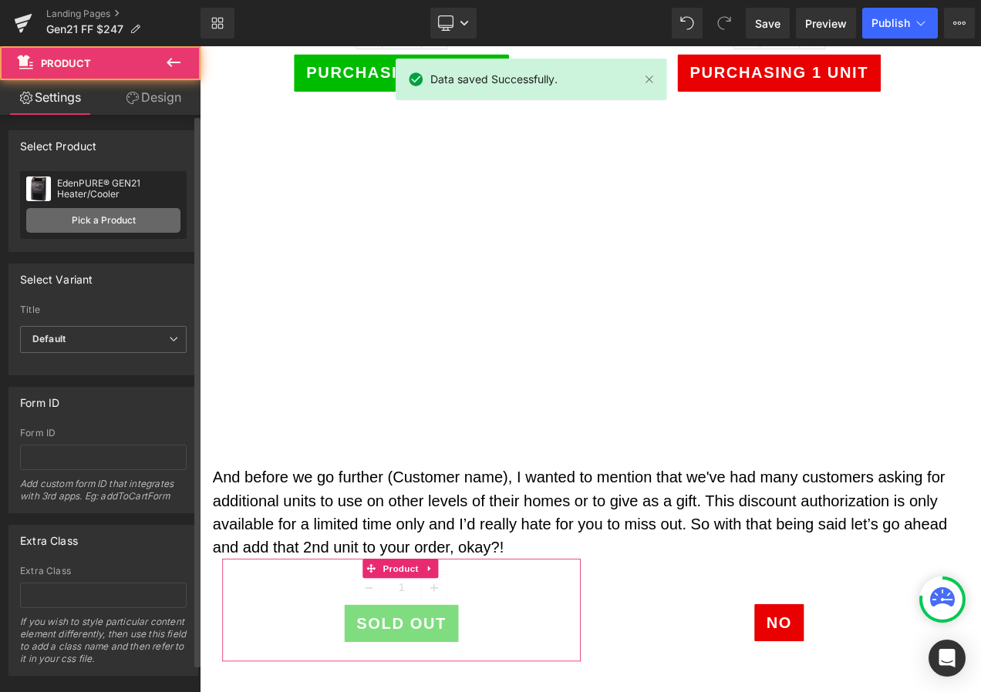
click at [120, 230] on link "Pick a Product" at bounding box center [103, 220] width 154 height 25
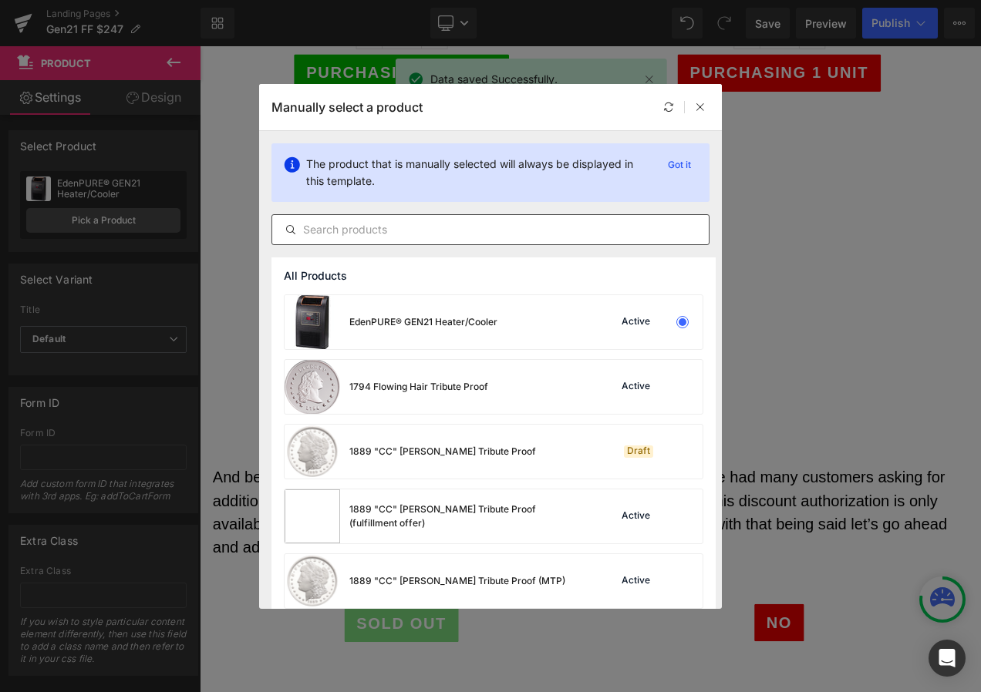
drag, startPoint x: 346, startPoint y: 230, endPoint x: 351, endPoint y: 237, distance: 8.3
click at [348, 229] on input "text" at bounding box center [490, 230] width 436 height 19
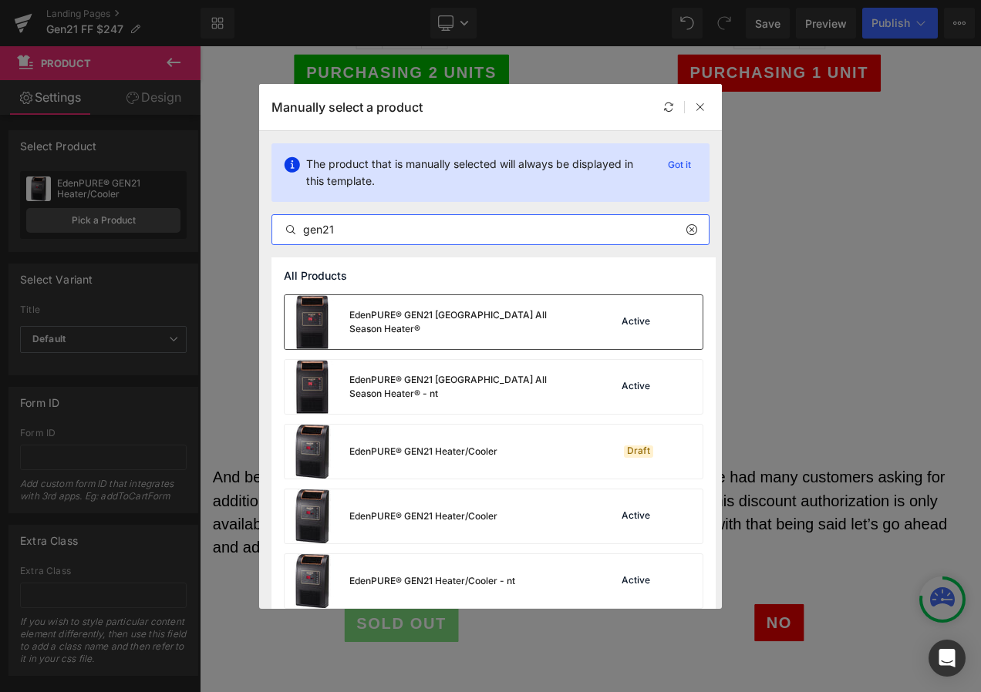
type input "gen21"
click at [509, 318] on div "EdenPURE® GEN21 [GEOGRAPHIC_DATA] All Season Heater®" at bounding box center [464, 322] width 231 height 28
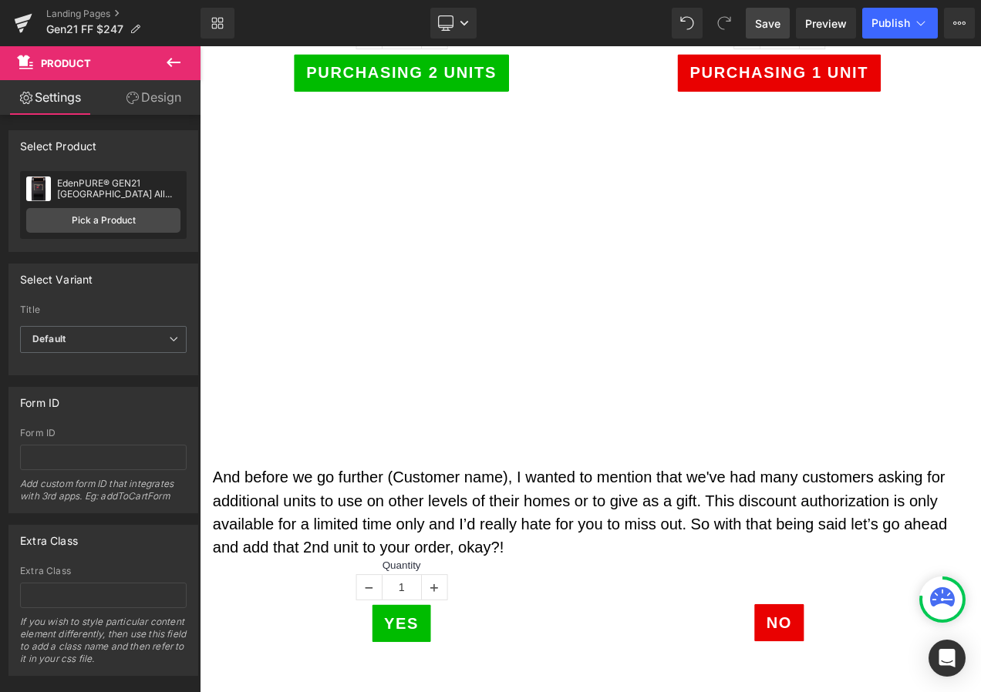
click at [757, 24] on span "Save" at bounding box center [767, 23] width 25 height 16
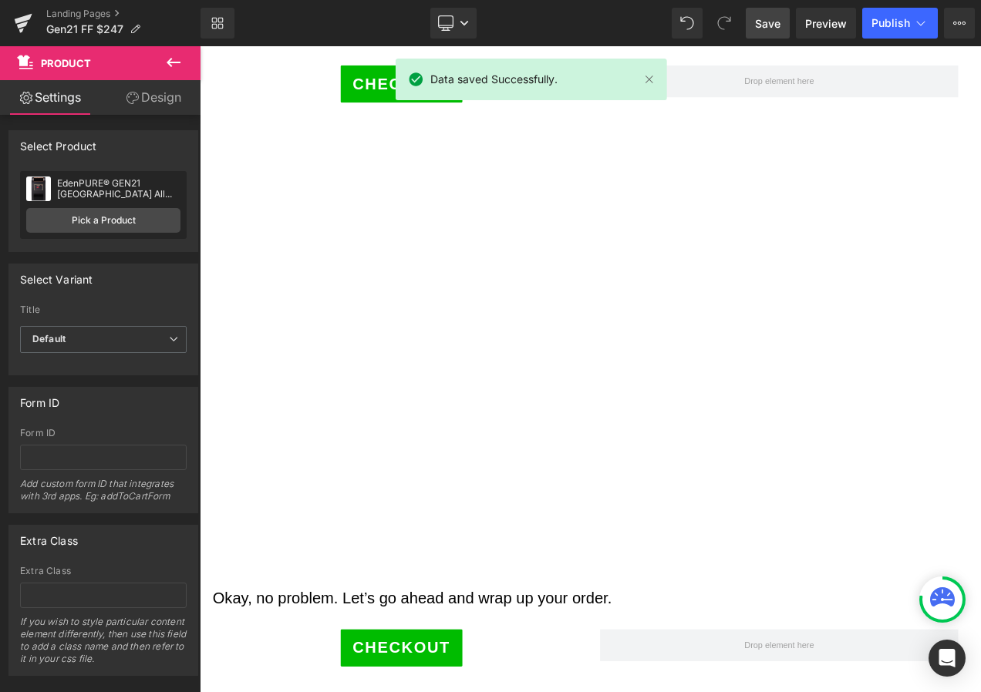
scroll to position [1440, 0]
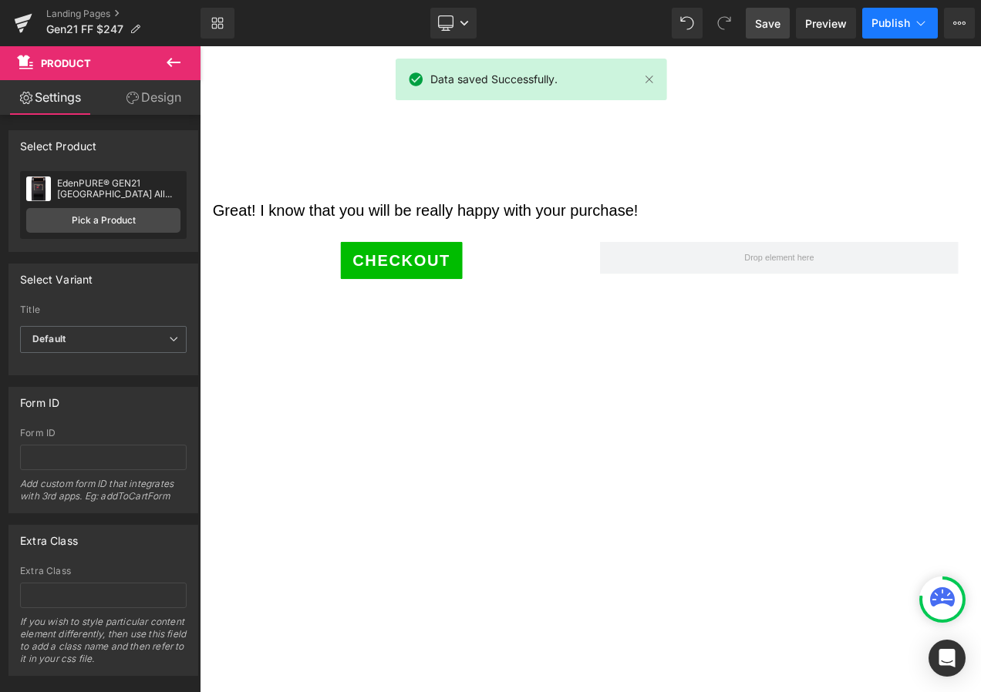
click at [915, 19] on icon at bounding box center [920, 22] width 15 height 15
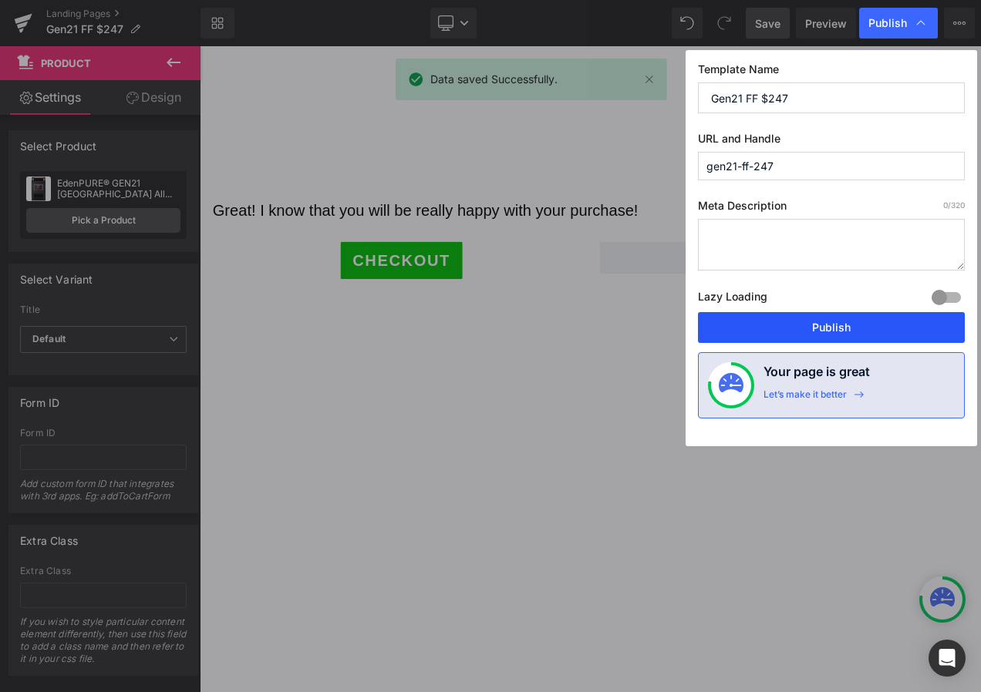
click at [841, 332] on button "Publish" at bounding box center [831, 327] width 267 height 31
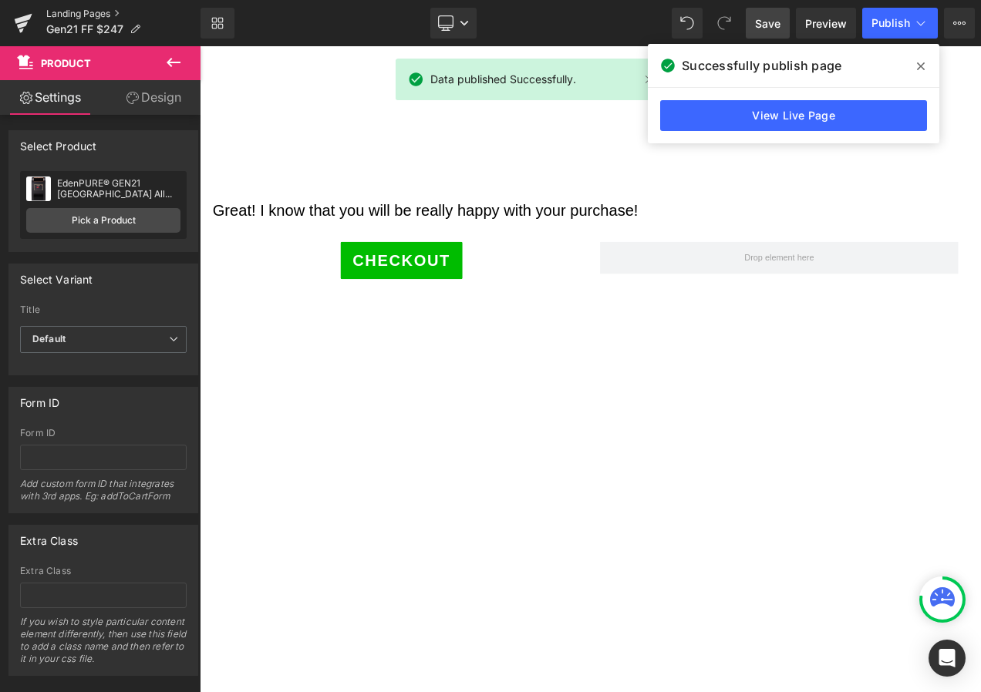
click at [90, 12] on link "Landing Pages" at bounding box center [123, 14] width 154 height 12
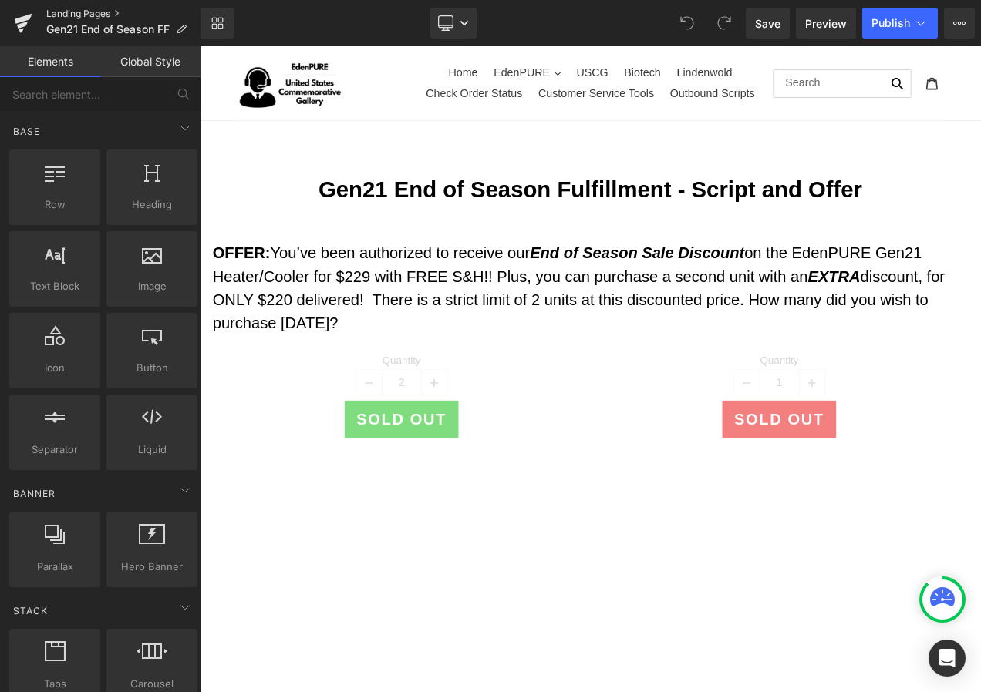
click at [80, 12] on link "Landing Pages" at bounding box center [123, 14] width 154 height 12
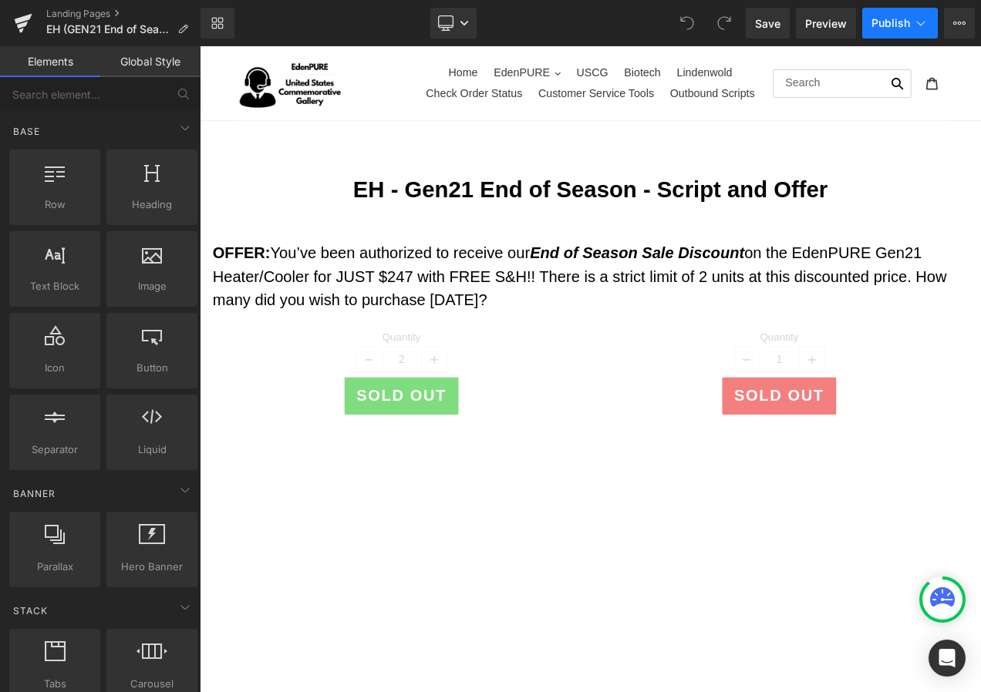
click at [878, 22] on span "Publish" at bounding box center [890, 23] width 39 height 12
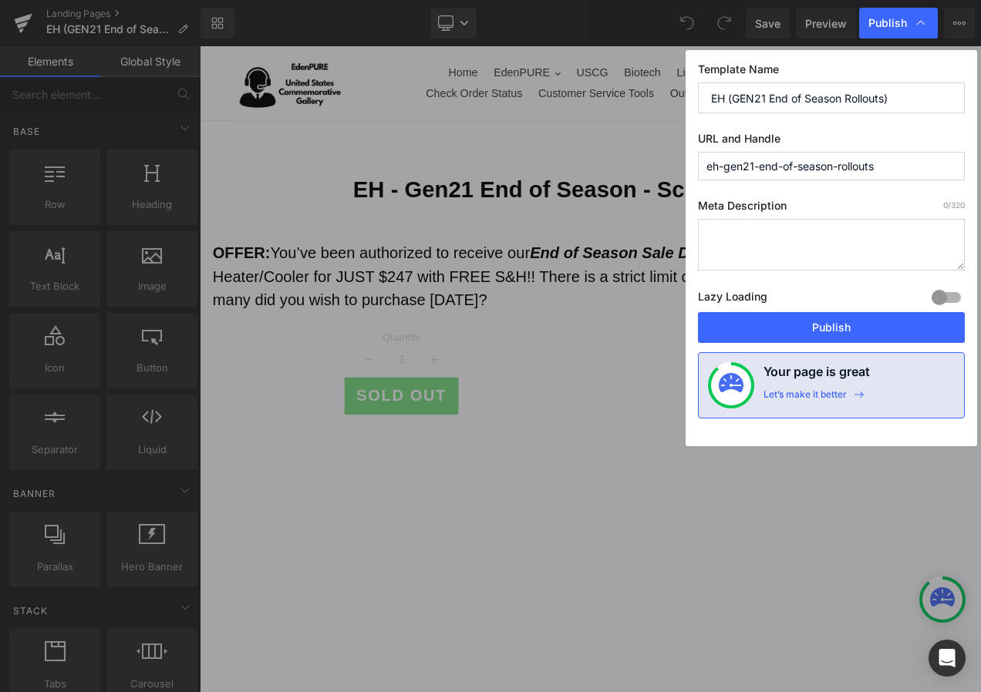
drag, startPoint x: 840, startPoint y: 169, endPoint x: 671, endPoint y: 168, distance: 168.9
click at [671, 168] on div "Publish Template Name EH (GEN21 End of Season Rollouts) URL and Handle eh-gen21…" at bounding box center [490, 346] width 981 height 692
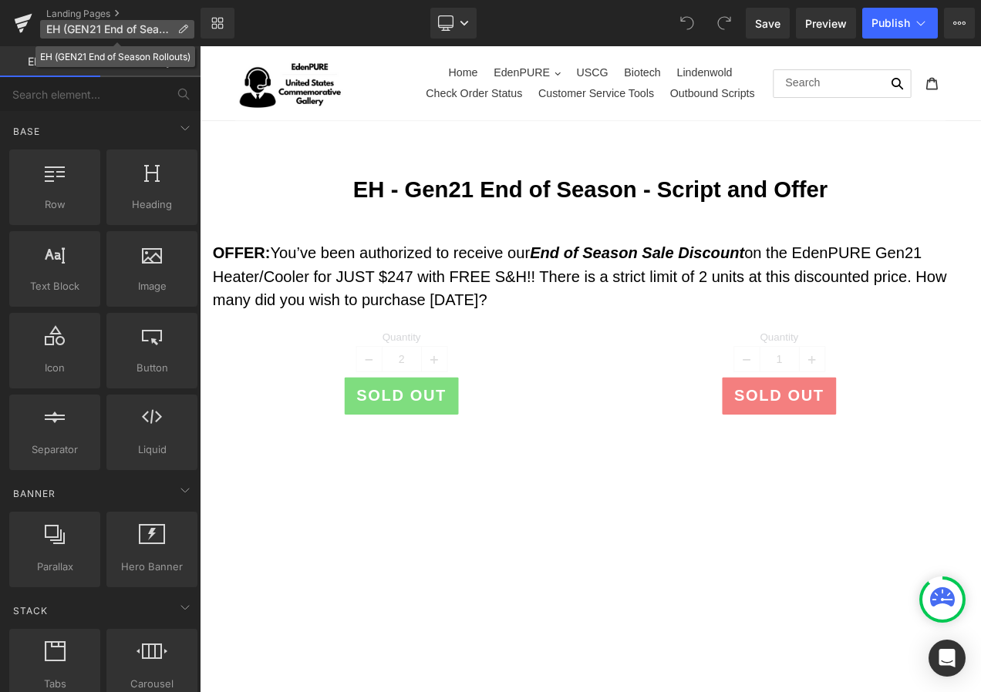
click at [188, 29] on p "EH (GEN21 End of Season Rollouts)" at bounding box center [117, 29] width 154 height 19
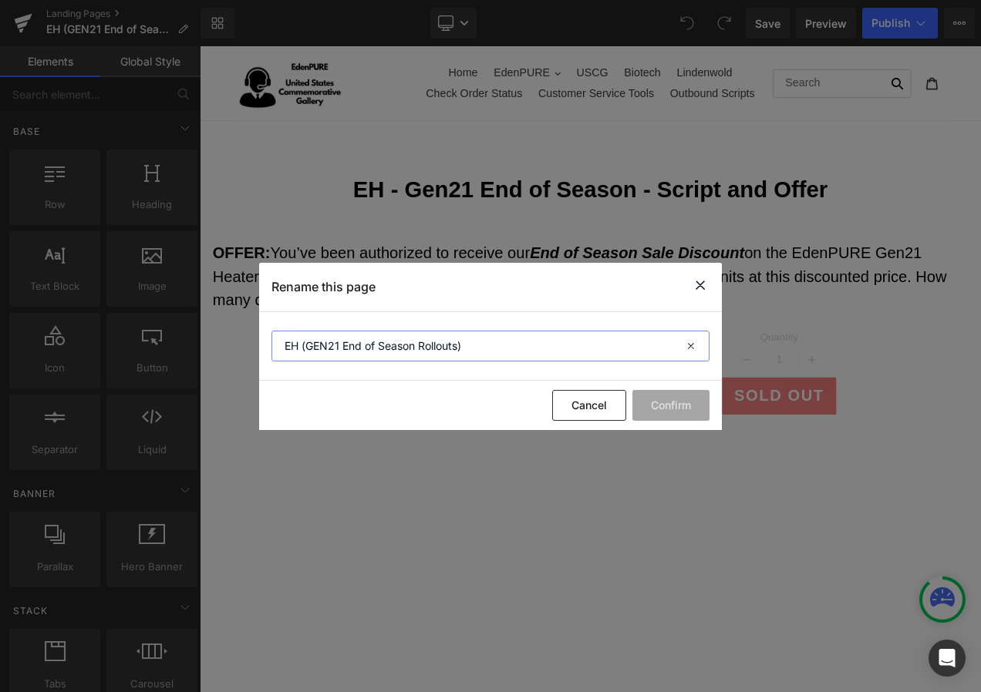
drag, startPoint x: 343, startPoint y: 345, endPoint x: 458, endPoint y: 348, distance: 114.9
click at [458, 348] on input "EH (GEN21 End of Season Rollouts)" at bounding box center [490, 346] width 438 height 31
click at [573, 397] on button "Cancel" at bounding box center [589, 405] width 74 height 31
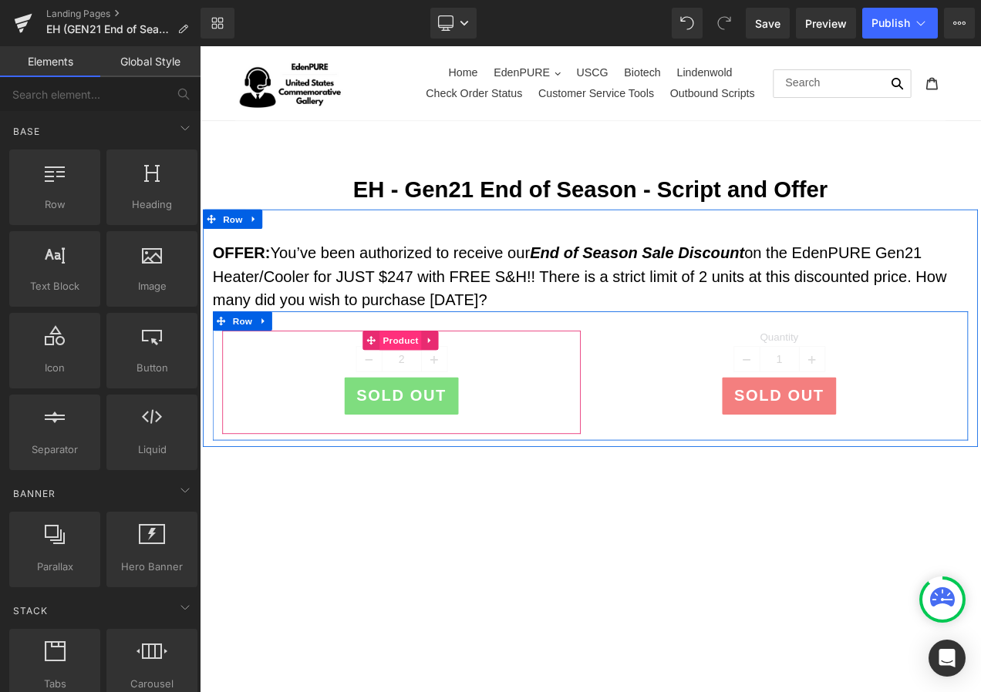
click at [435, 389] on span "Product" at bounding box center [440, 397] width 50 height 23
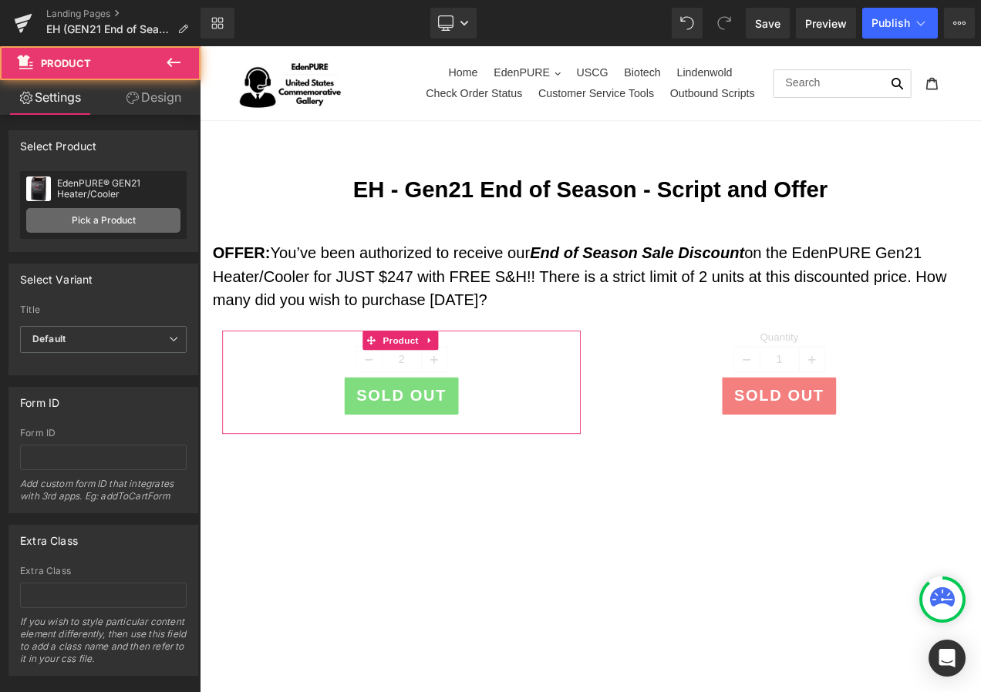
click at [128, 224] on link "Pick a Product" at bounding box center [103, 220] width 154 height 25
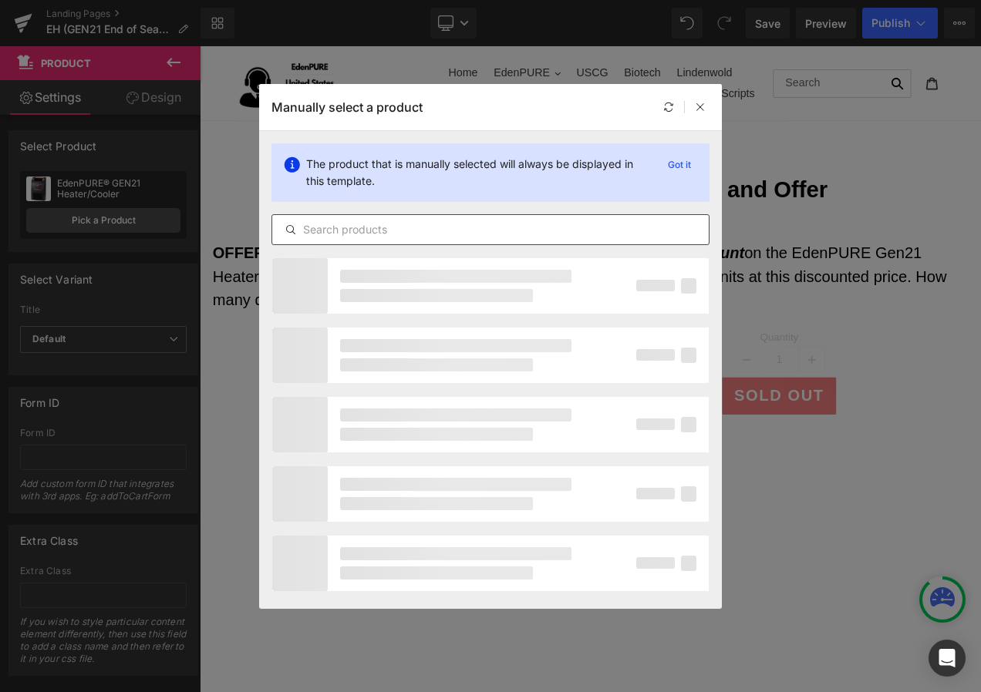
click at [332, 226] on input "text" at bounding box center [490, 230] width 436 height 19
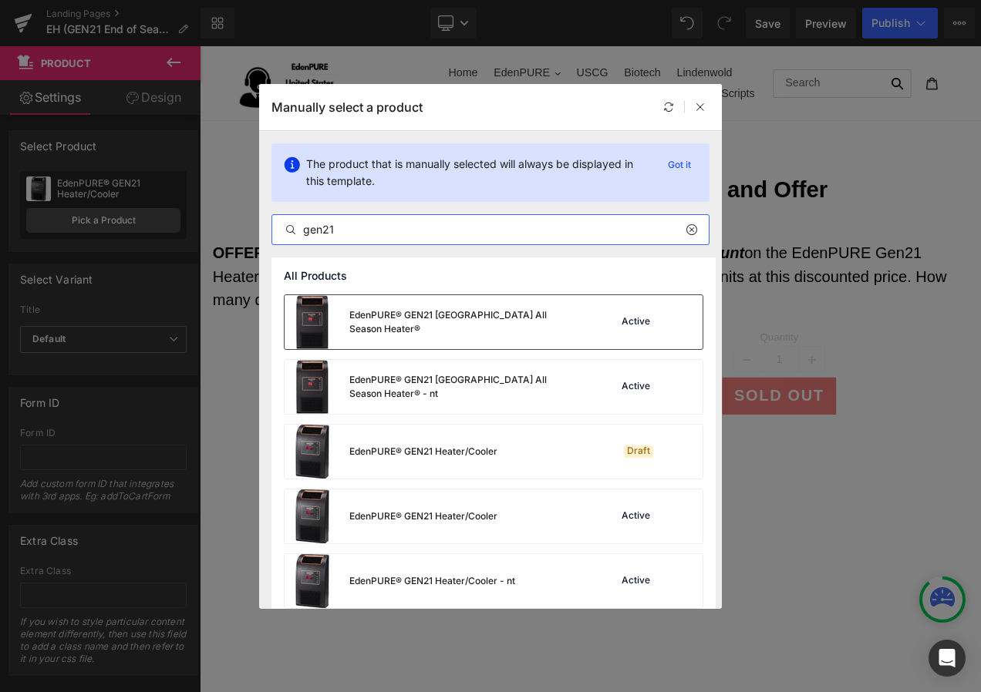
type input "gen21"
click at [386, 318] on div "EdenPURE® GEN21 [GEOGRAPHIC_DATA] All Season Heater®" at bounding box center [464, 322] width 231 height 28
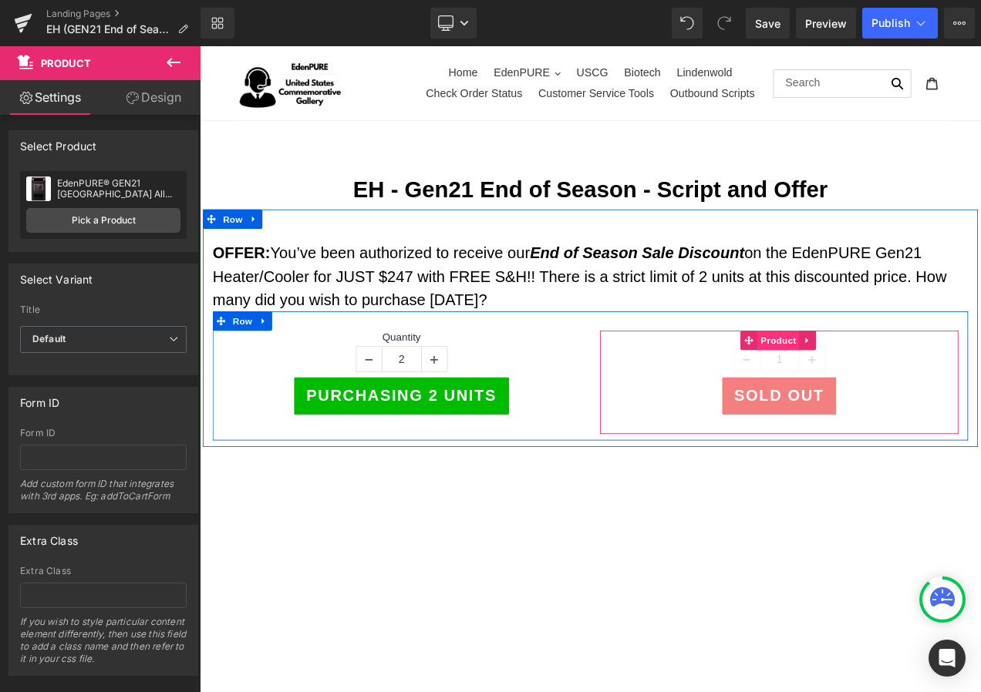
click at [867, 393] on span "Product" at bounding box center [891, 397] width 50 height 23
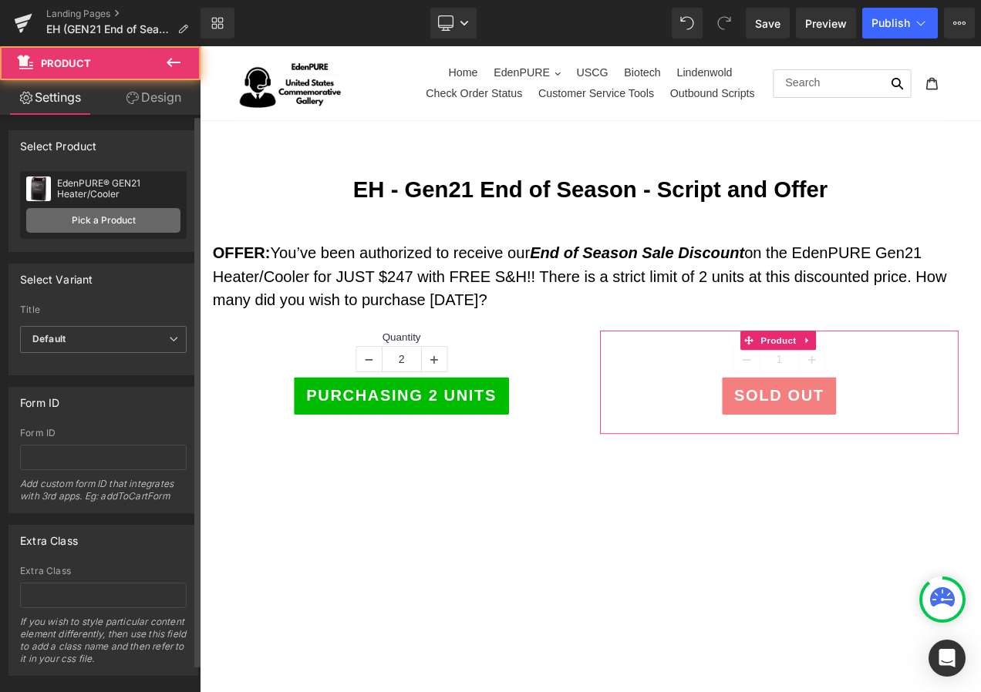
click at [87, 221] on link "Pick a Product" at bounding box center [103, 220] width 154 height 25
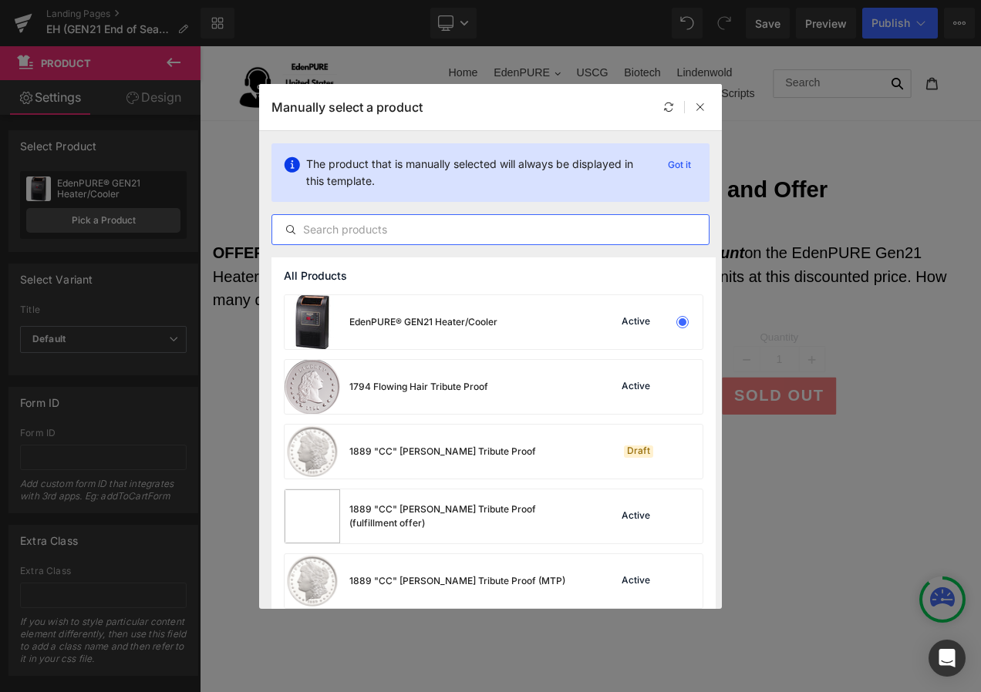
click at [361, 230] on input "text" at bounding box center [490, 230] width 436 height 19
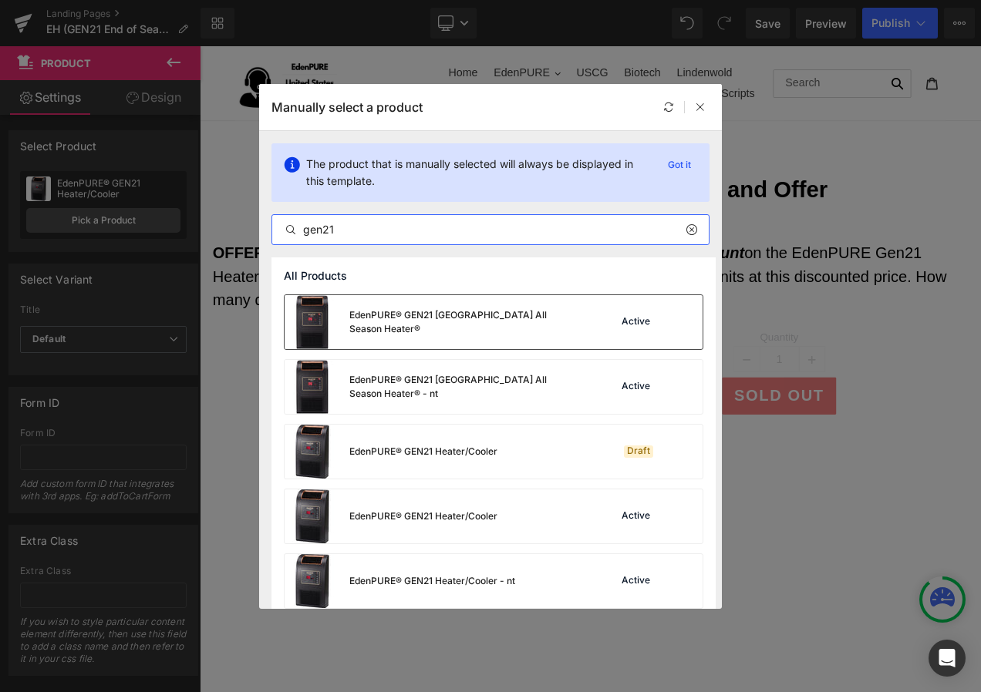
type input "gen21"
click at [397, 328] on div "EdenPURE® GEN21 EdenPURE All Season Heater®" at bounding box center [464, 322] width 231 height 28
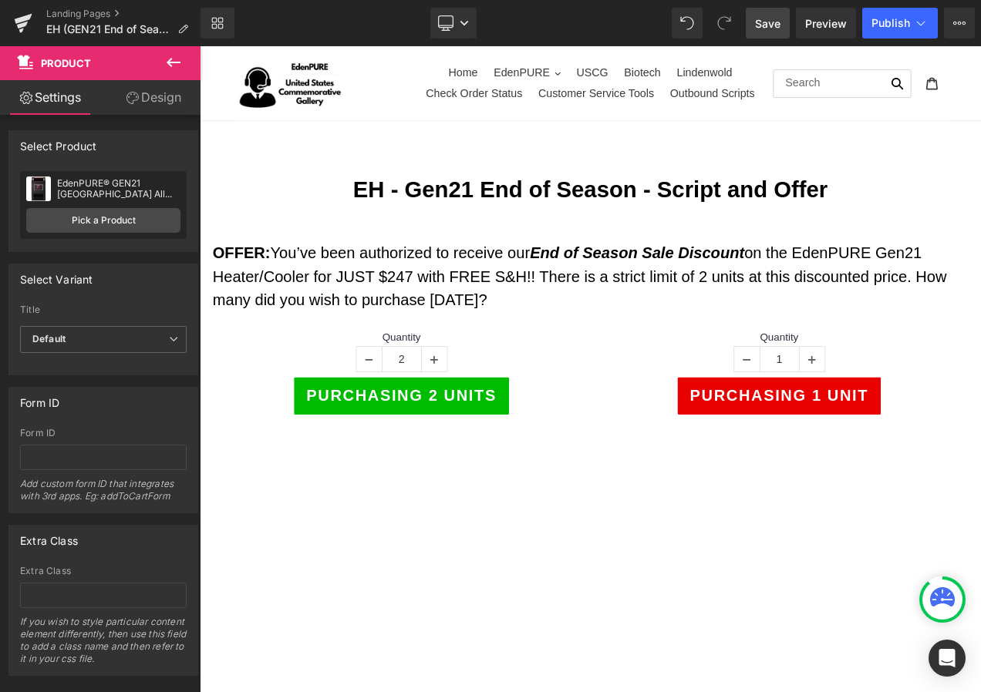
click at [773, 20] on span "Save" at bounding box center [767, 23] width 25 height 16
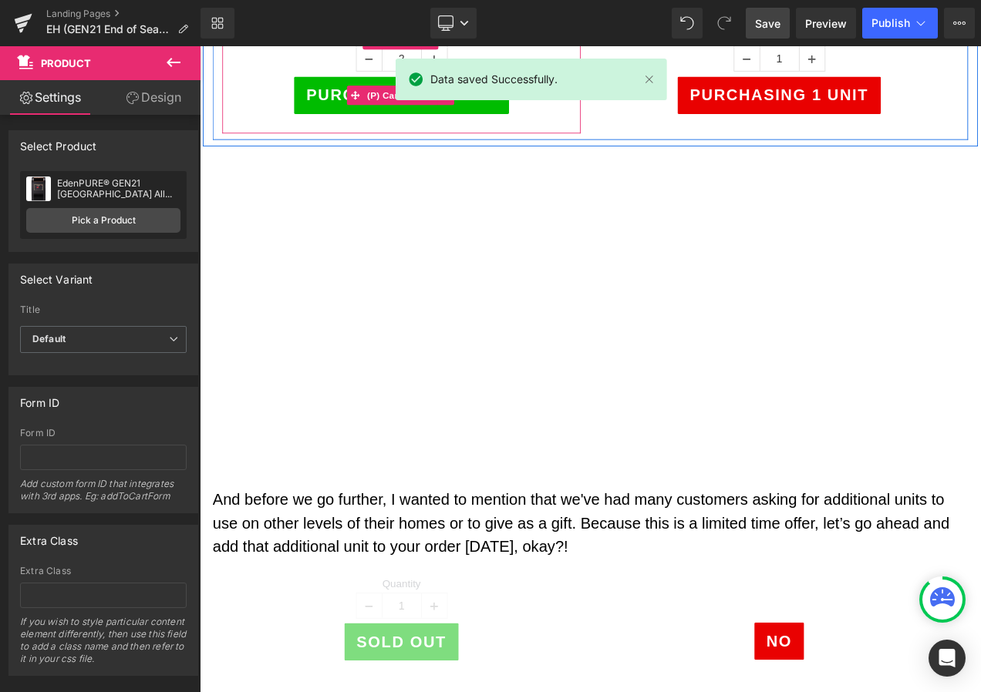
scroll to position [386, 0]
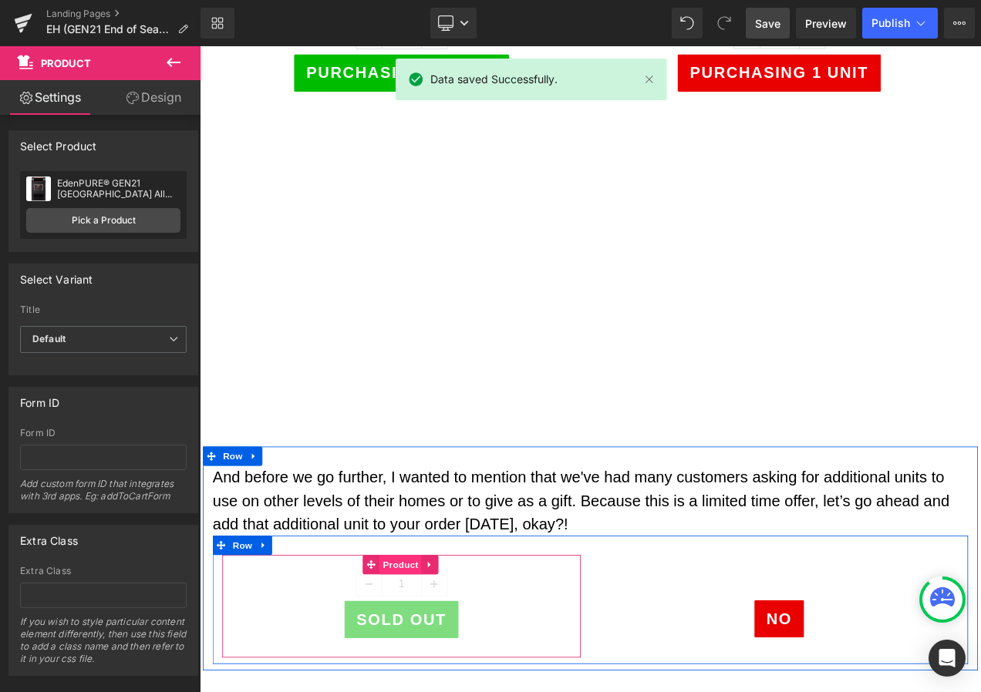
click at [425, 664] on span "Product" at bounding box center [440, 666] width 50 height 23
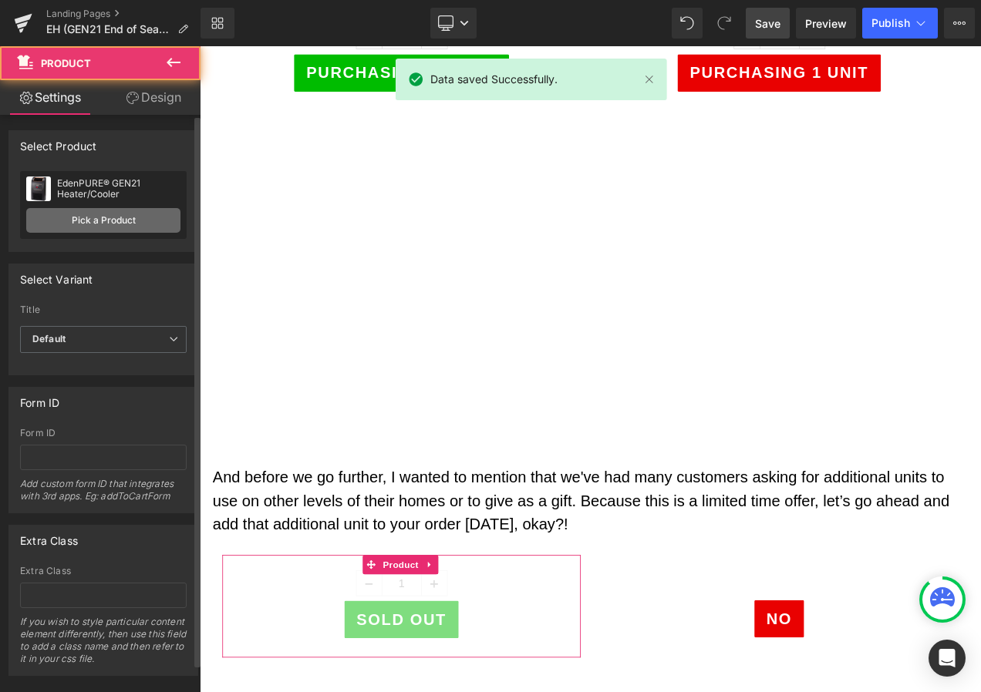
click at [111, 225] on link "Pick a Product" at bounding box center [103, 220] width 154 height 25
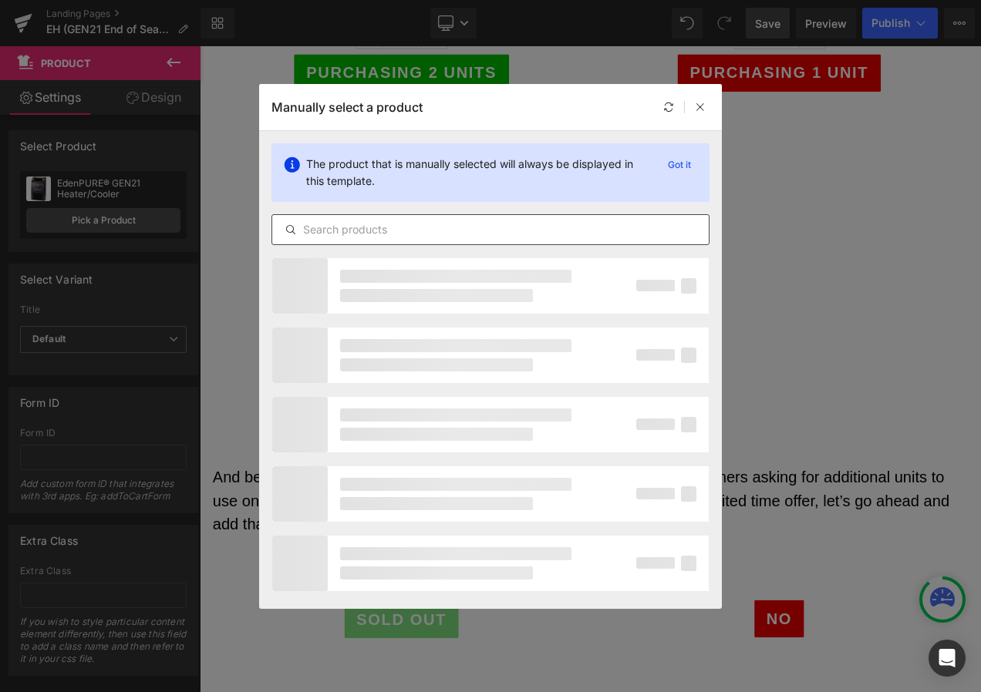
click at [420, 227] on input "text" at bounding box center [490, 230] width 436 height 19
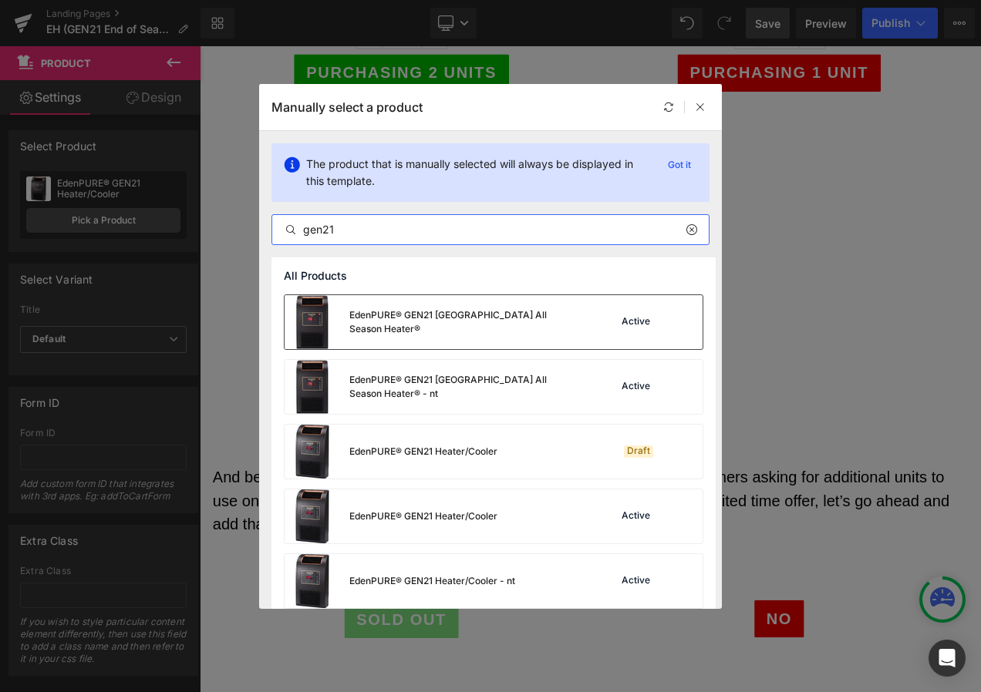
type input "gen21"
click at [453, 311] on div "EdenPURE® GEN21 EdenPURE All Season Heater®" at bounding box center [433, 322] width 296 height 54
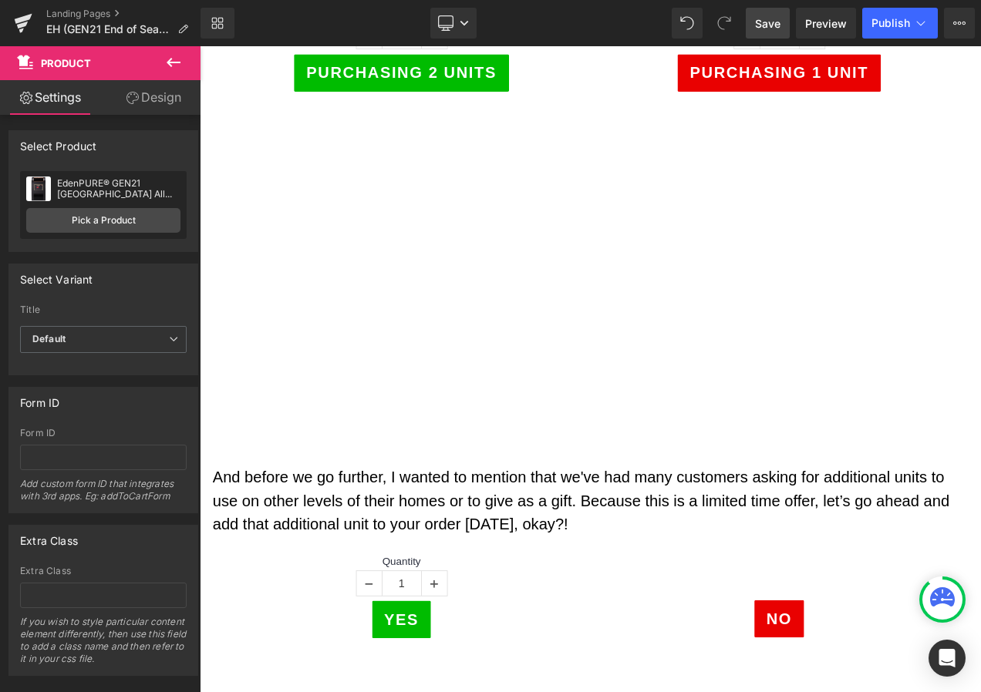
drag, startPoint x: 764, startPoint y: 18, endPoint x: 595, endPoint y: 309, distance: 337.3
click at [764, 18] on span "Save" at bounding box center [767, 23] width 25 height 16
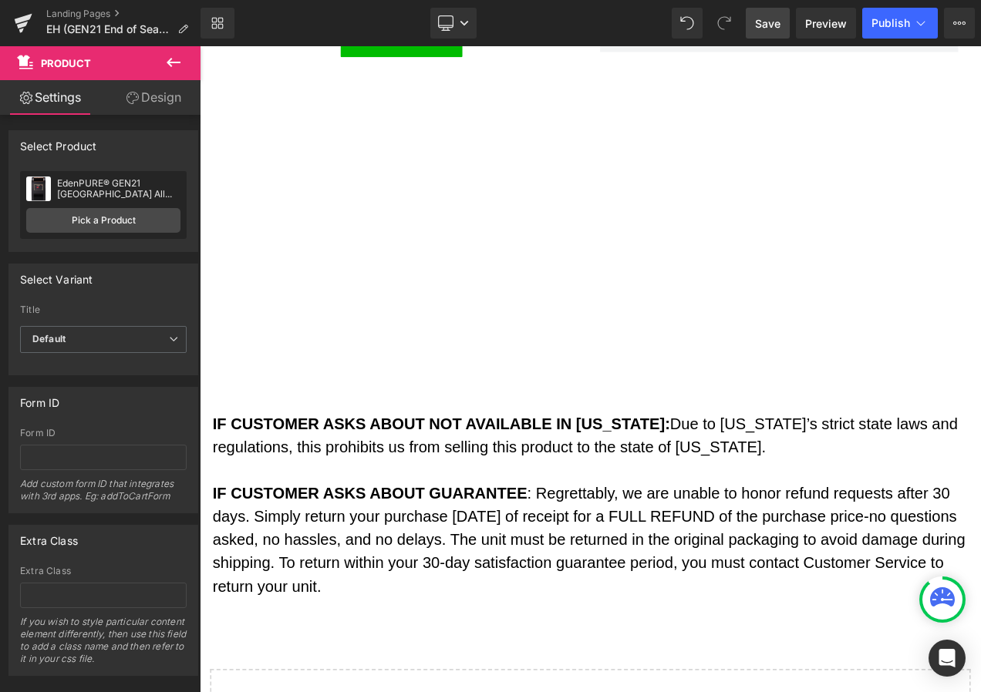
scroll to position [3470, 0]
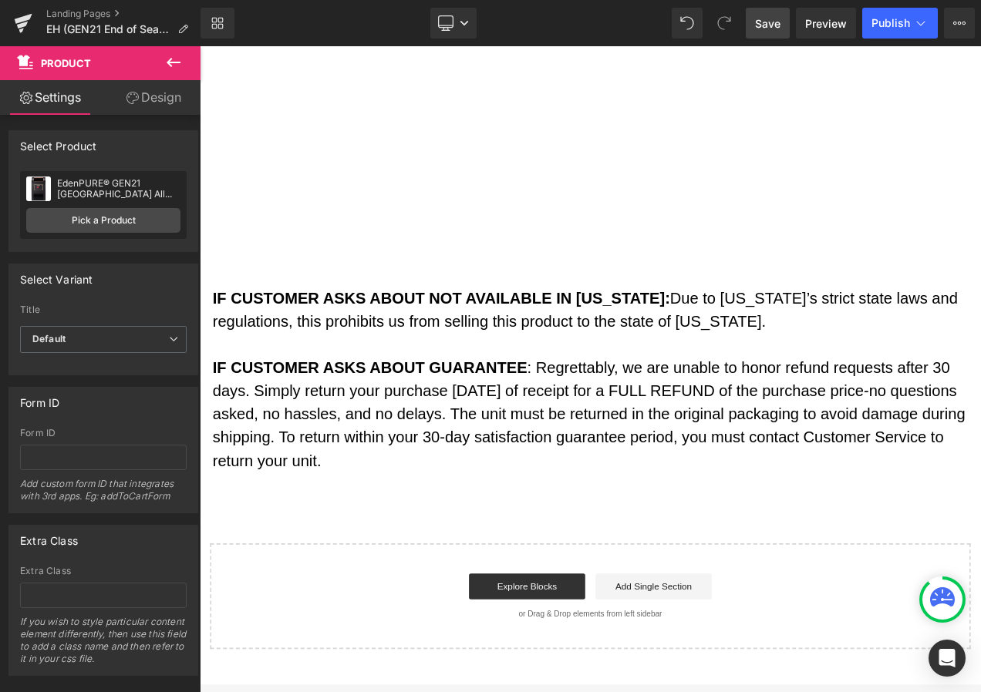
click at [763, 30] on span "Save" at bounding box center [767, 23] width 25 height 16
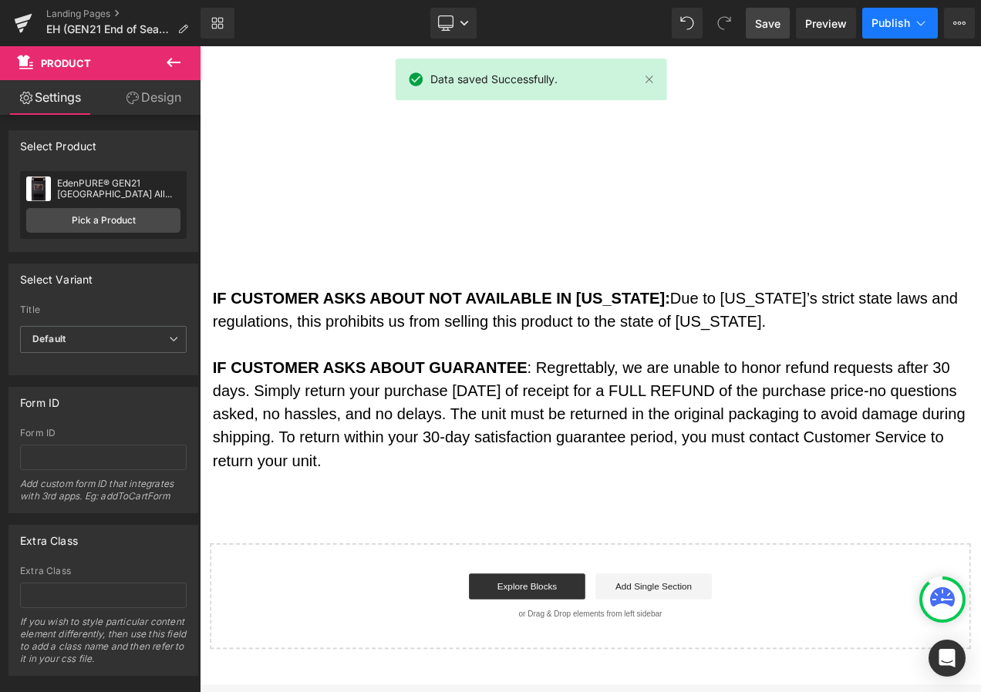
click at [908, 26] on span "Publish" at bounding box center [890, 23] width 39 height 12
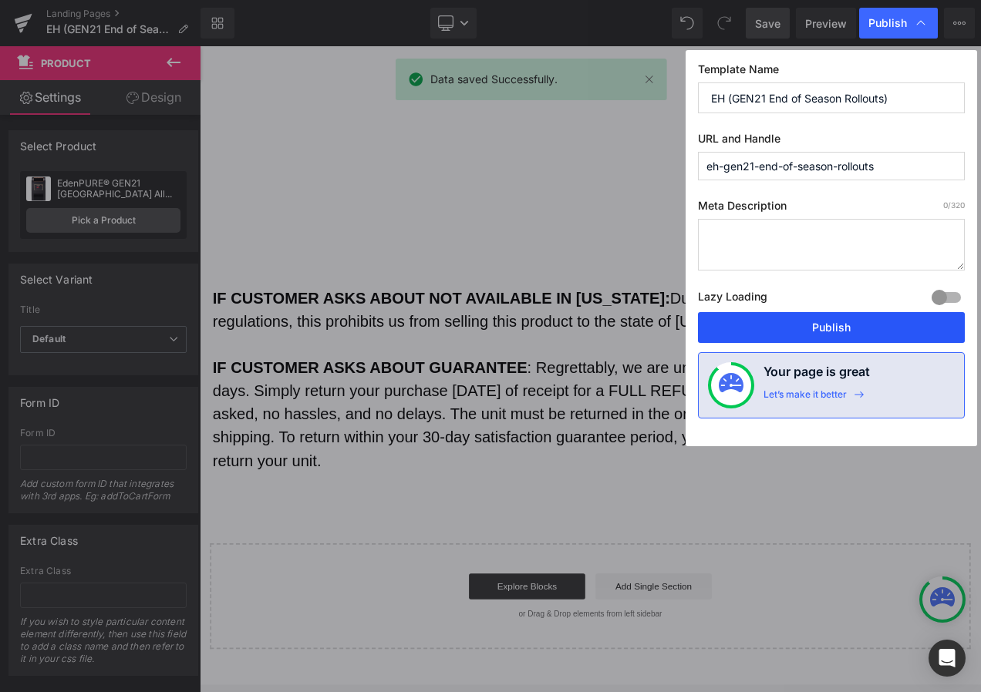
click at [864, 320] on button "Publish" at bounding box center [831, 327] width 267 height 31
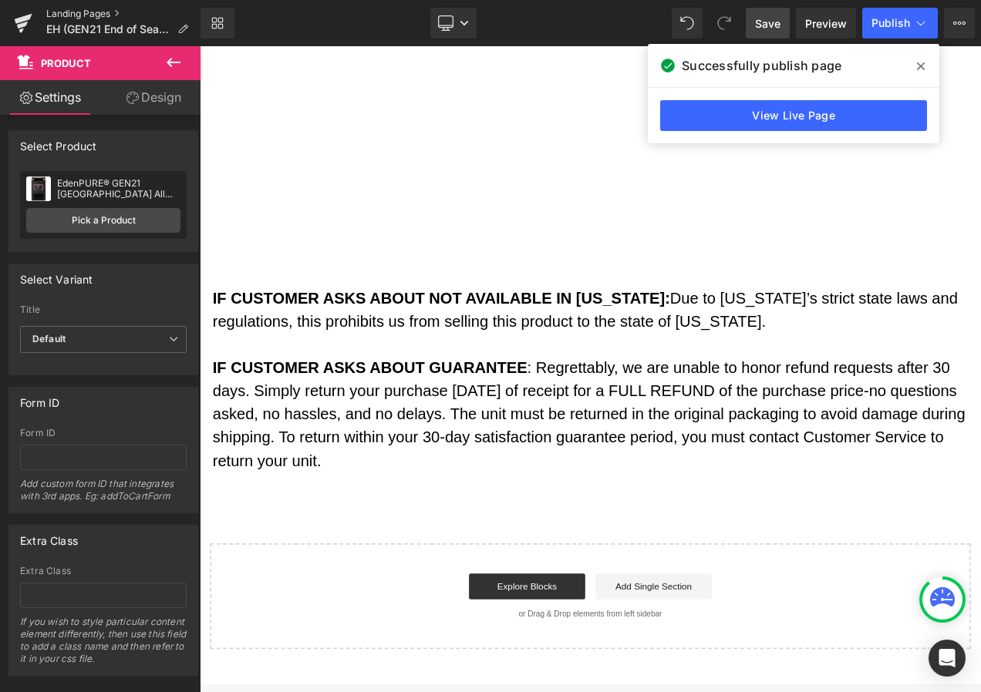
click at [87, 12] on link "Landing Pages" at bounding box center [123, 14] width 154 height 12
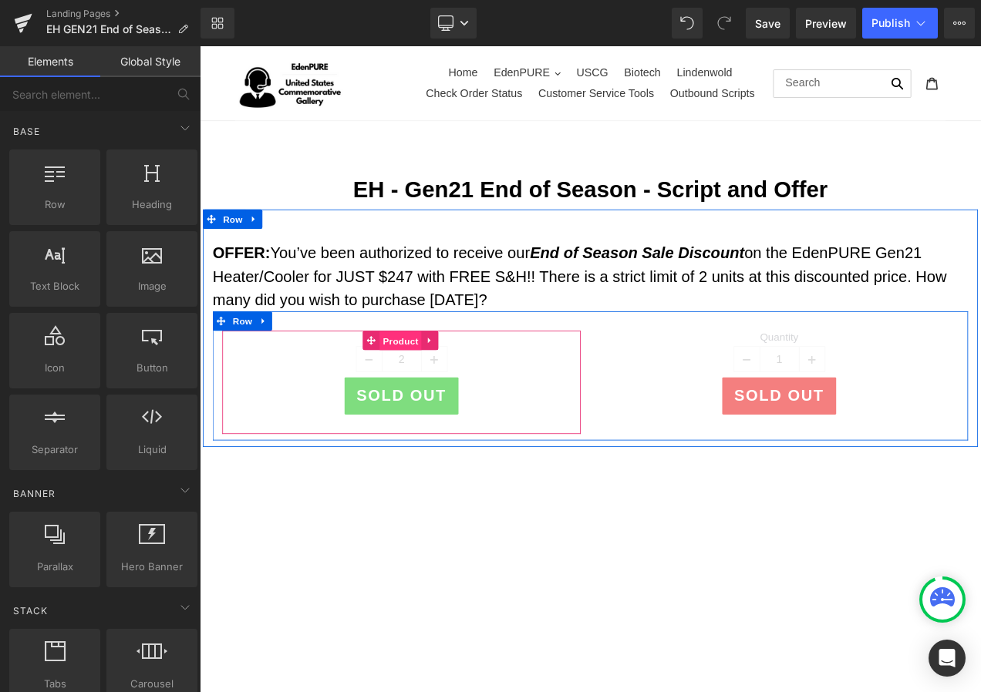
click at [438, 397] on span "Product" at bounding box center [440, 398] width 50 height 23
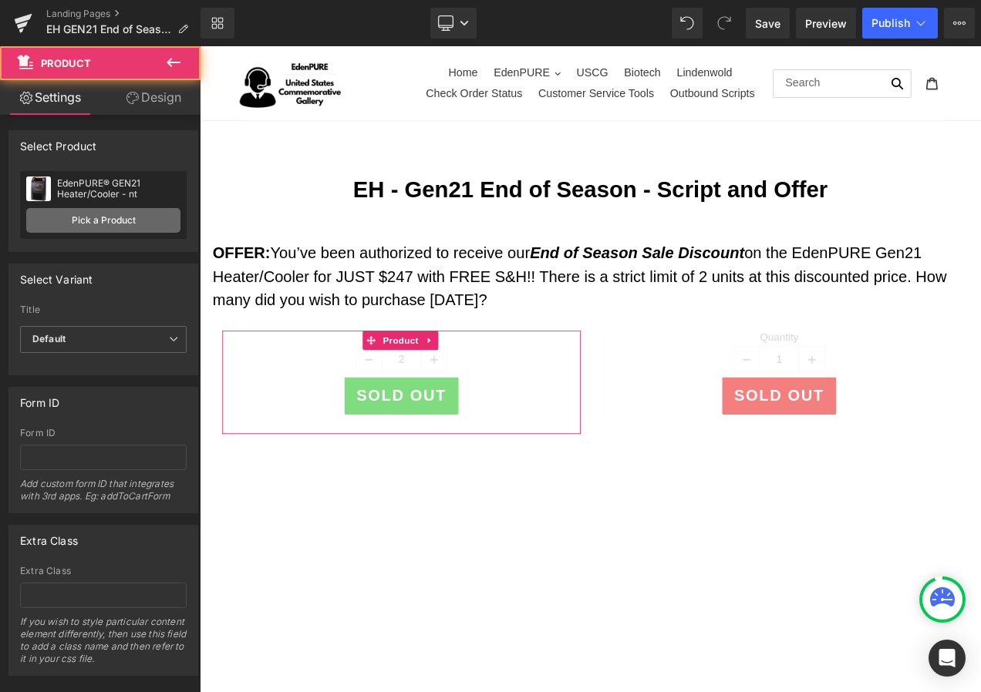
click at [129, 217] on link "Pick a Product" at bounding box center [103, 220] width 154 height 25
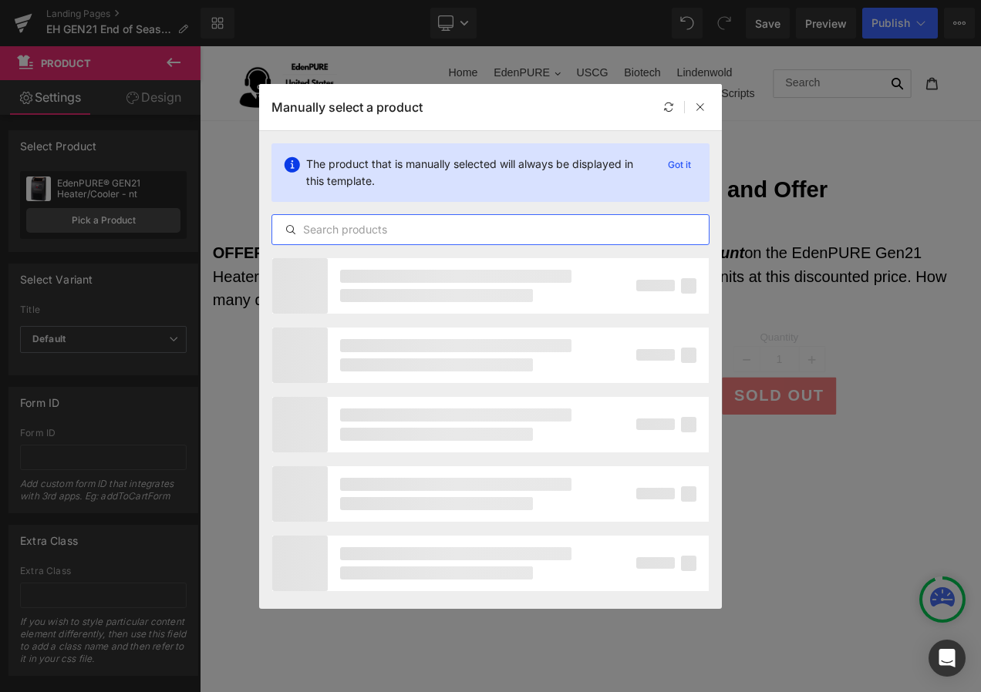
click at [409, 228] on input "text" at bounding box center [490, 230] width 436 height 19
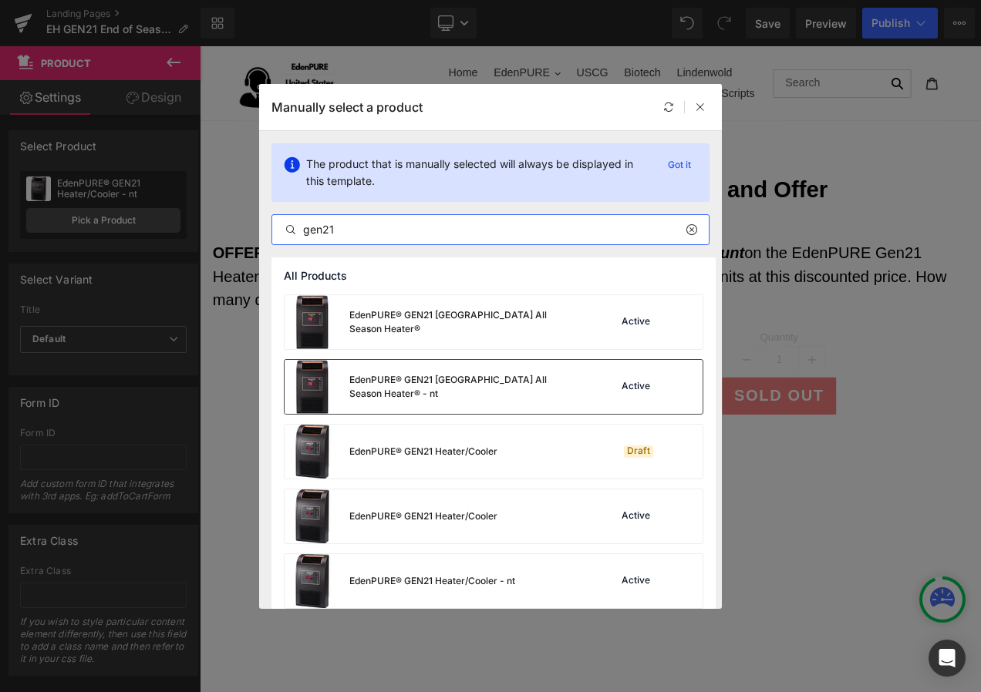
type input "gen21"
click at [384, 392] on div "EdenPURE® GEN21 [GEOGRAPHIC_DATA] All Season Heater® - nt" at bounding box center [464, 387] width 231 height 28
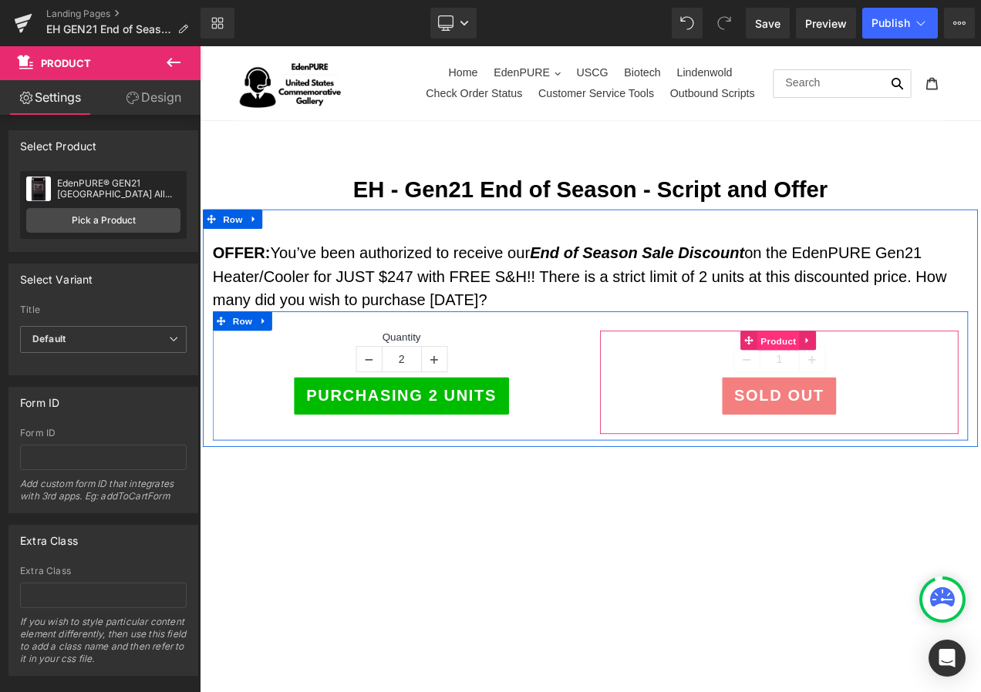
click at [892, 394] on span "Product" at bounding box center [891, 398] width 50 height 23
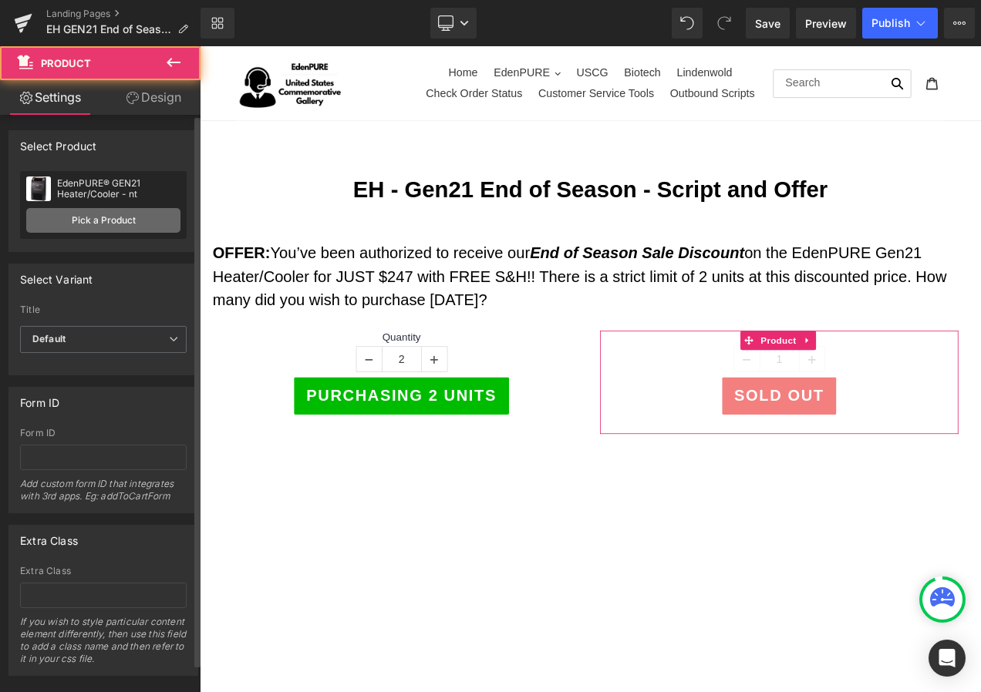
click at [103, 217] on link "Pick a Product" at bounding box center [103, 220] width 154 height 25
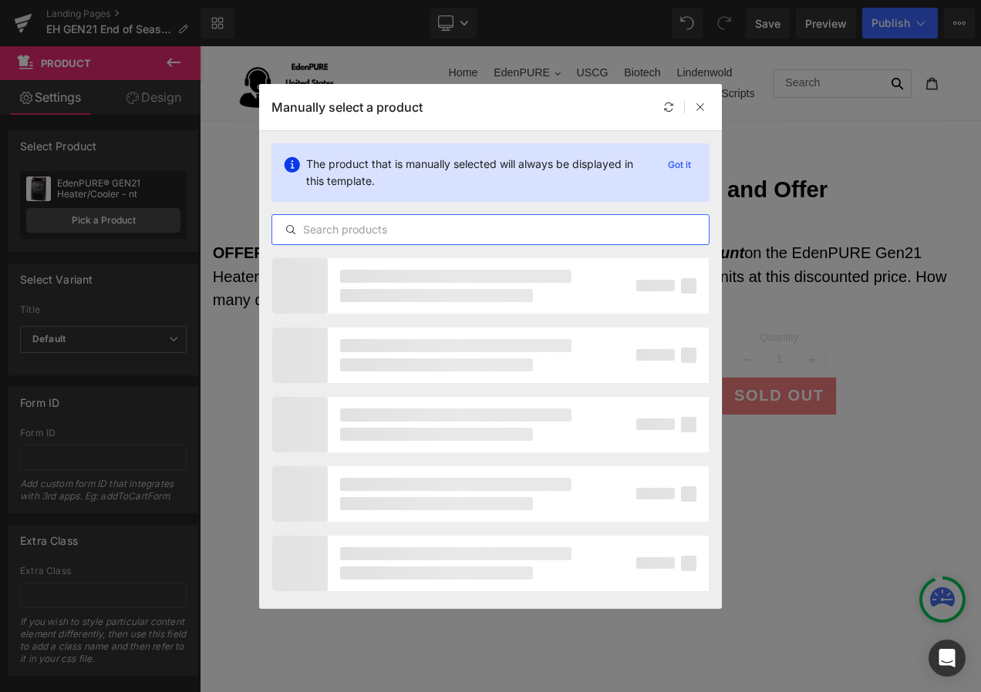
click at [349, 227] on input "text" at bounding box center [490, 230] width 436 height 19
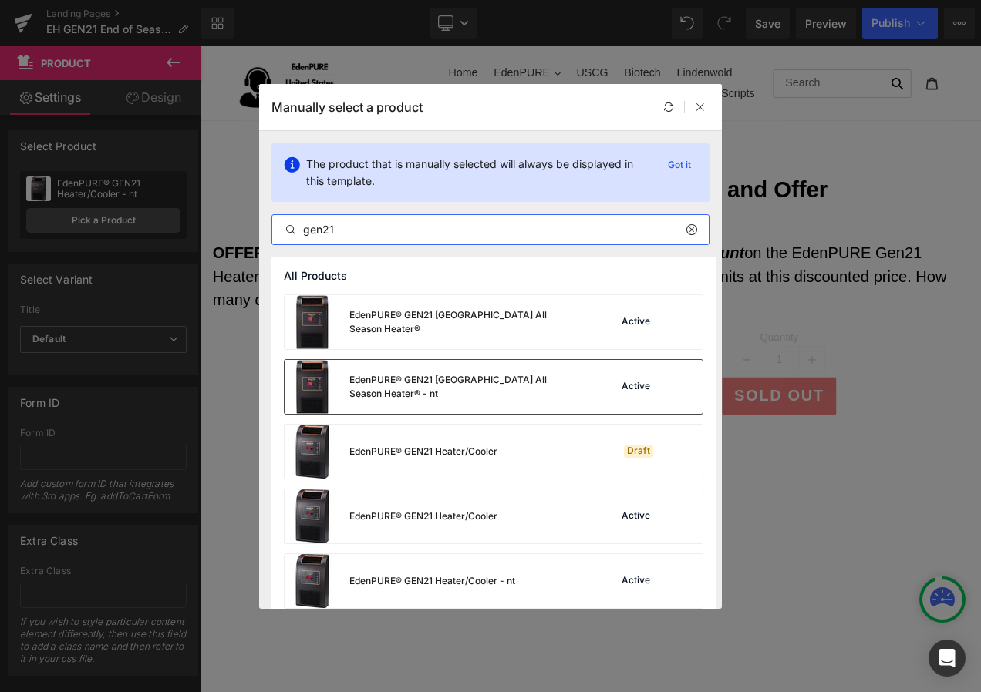
type input "gen21"
click at [386, 386] on div "EdenPURE® GEN21 [GEOGRAPHIC_DATA] All Season Heater® - nt" at bounding box center [464, 387] width 231 height 28
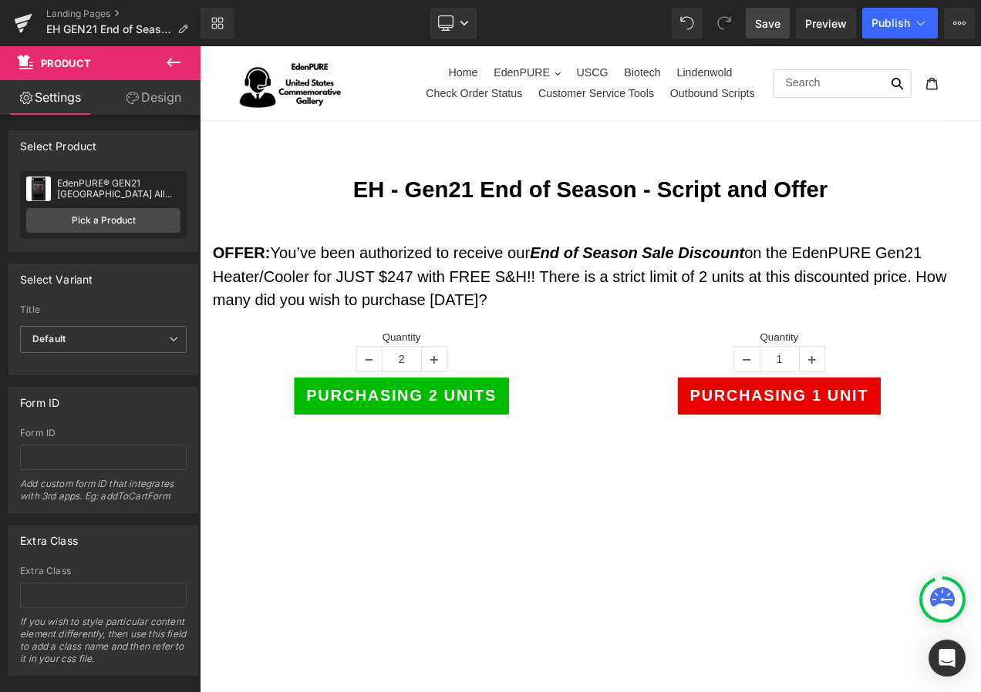
click at [758, 24] on span "Save" at bounding box center [767, 23] width 25 height 16
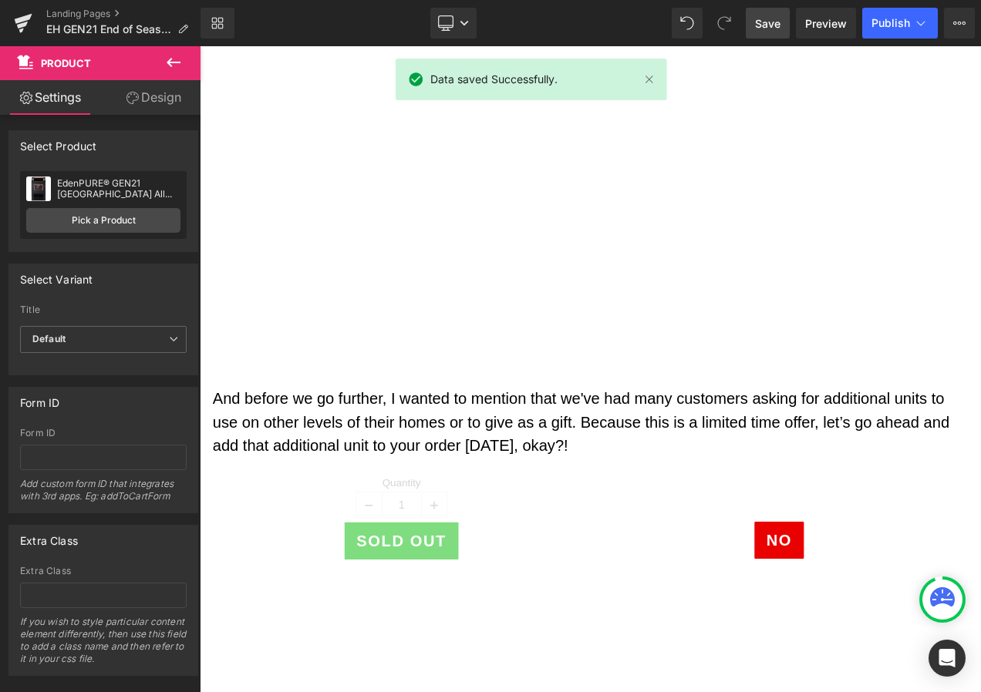
scroll to position [617, 0]
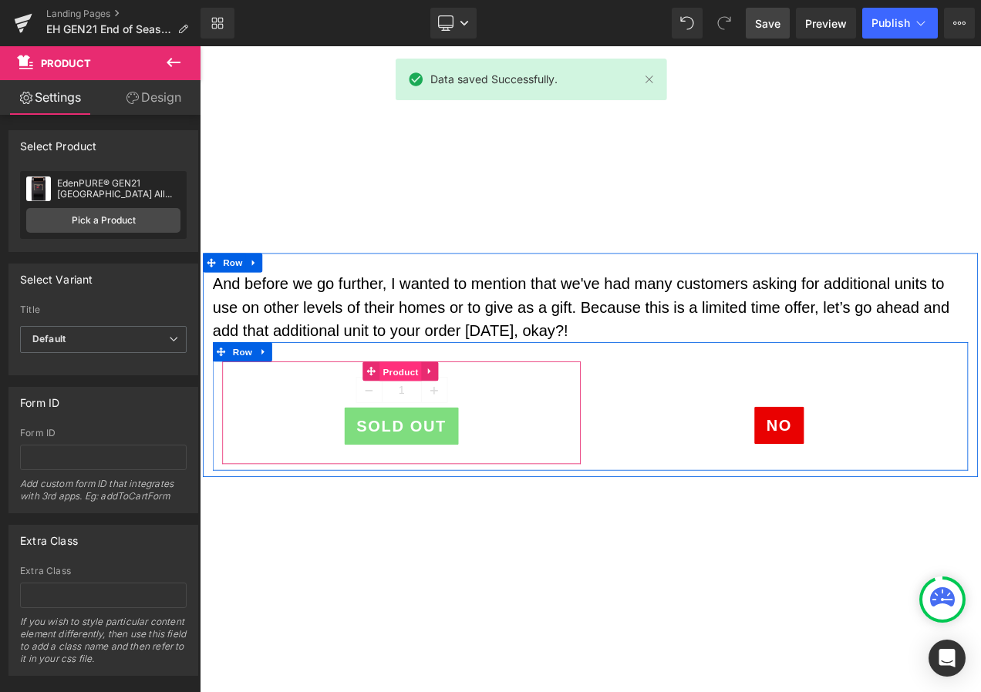
click at [436, 435] on span "Product" at bounding box center [440, 435] width 50 height 23
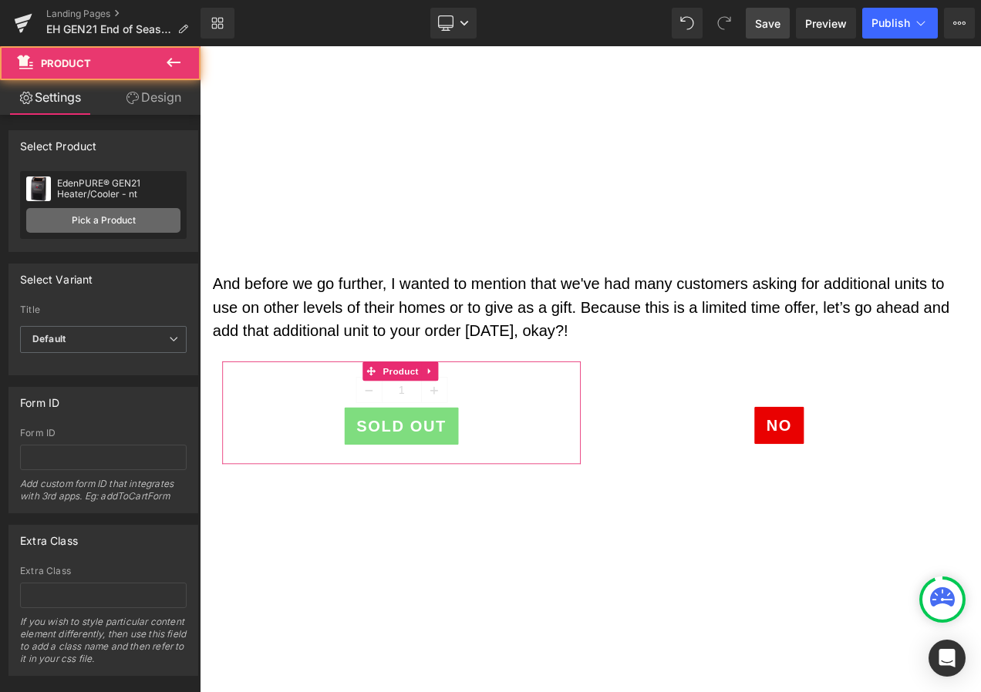
click at [87, 217] on link "Pick a Product" at bounding box center [103, 220] width 154 height 25
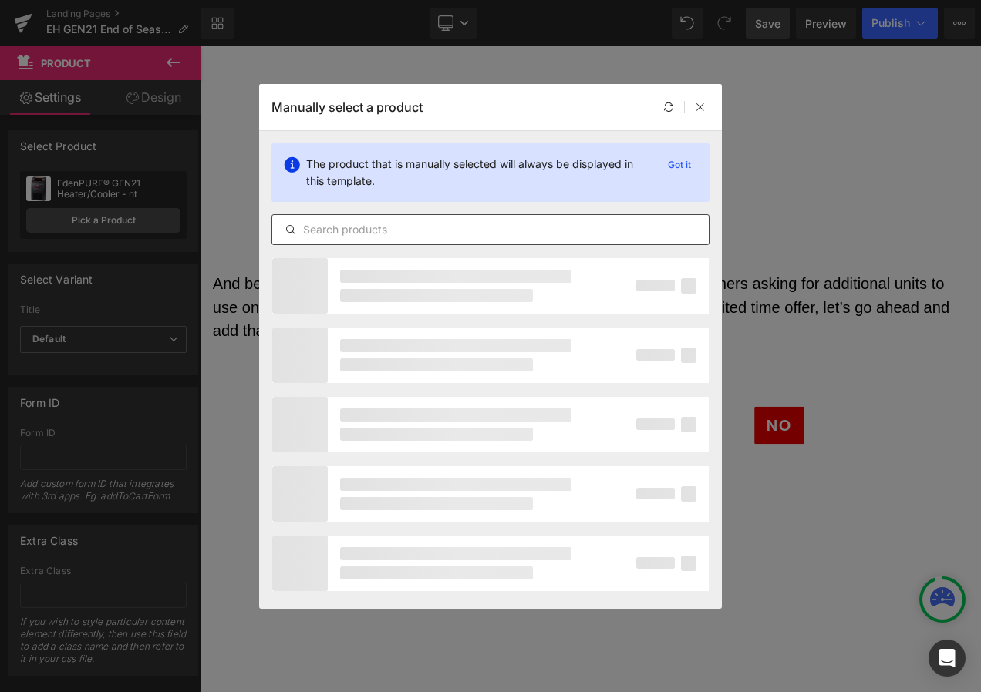
click at [355, 224] on input "text" at bounding box center [490, 230] width 436 height 19
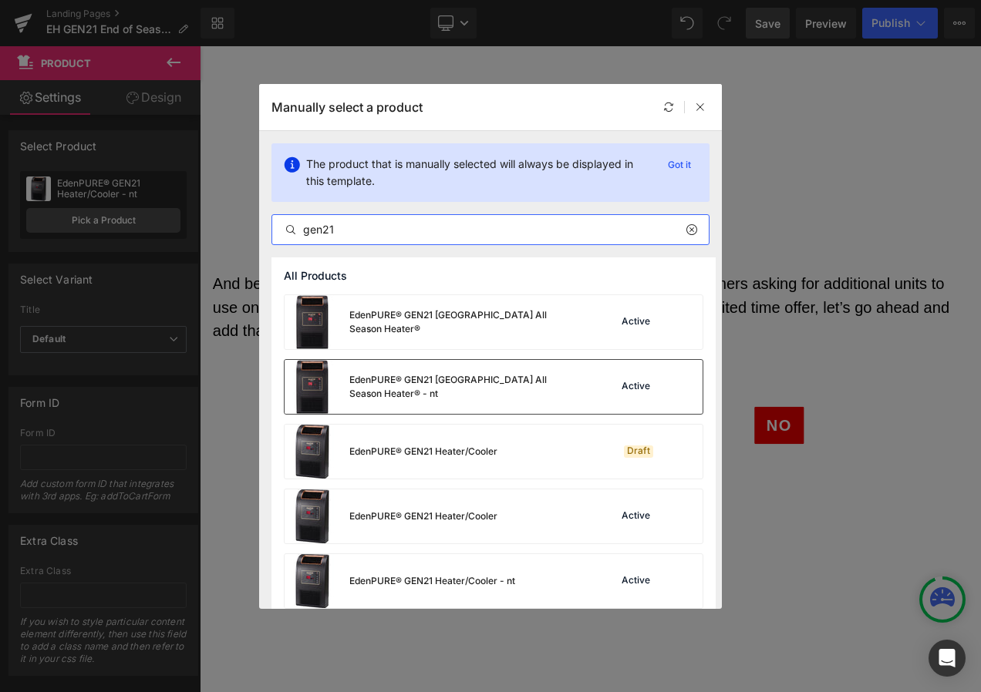
type input "gen21"
click at [386, 380] on div "EdenPURE® GEN21 EdenPURE All Season Heater® - nt" at bounding box center [464, 387] width 231 height 28
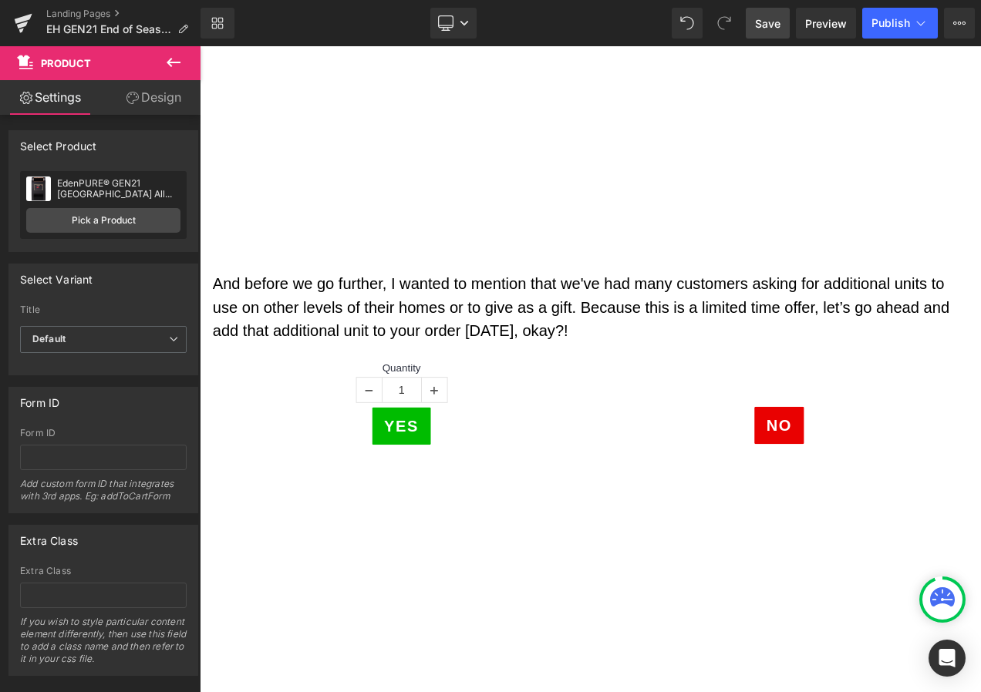
click at [764, 23] on span "Save" at bounding box center [767, 23] width 25 height 16
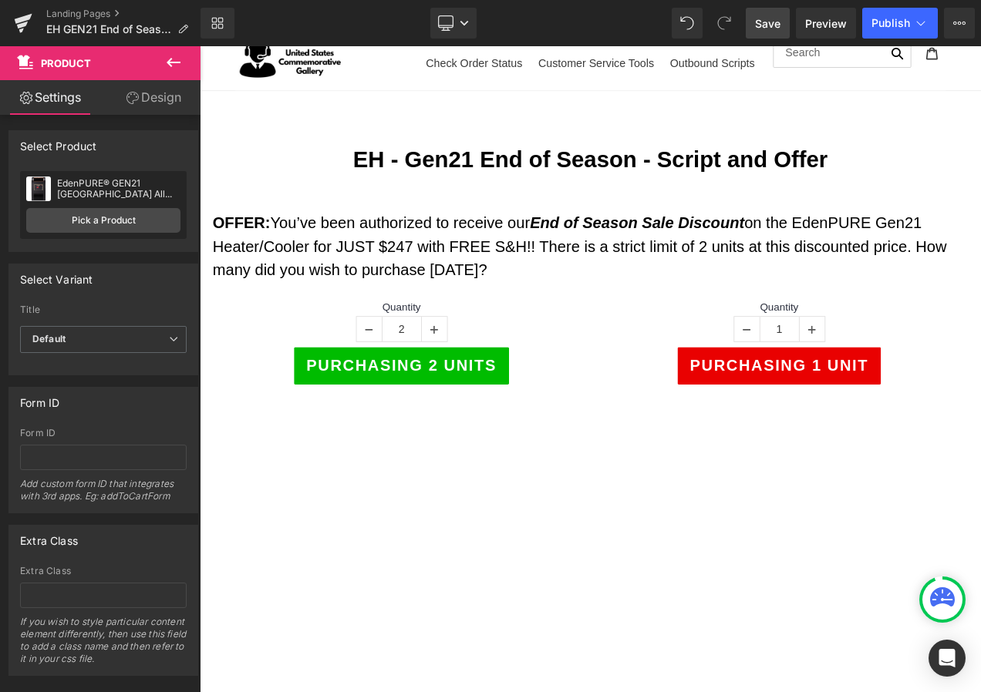
scroll to position [0, 0]
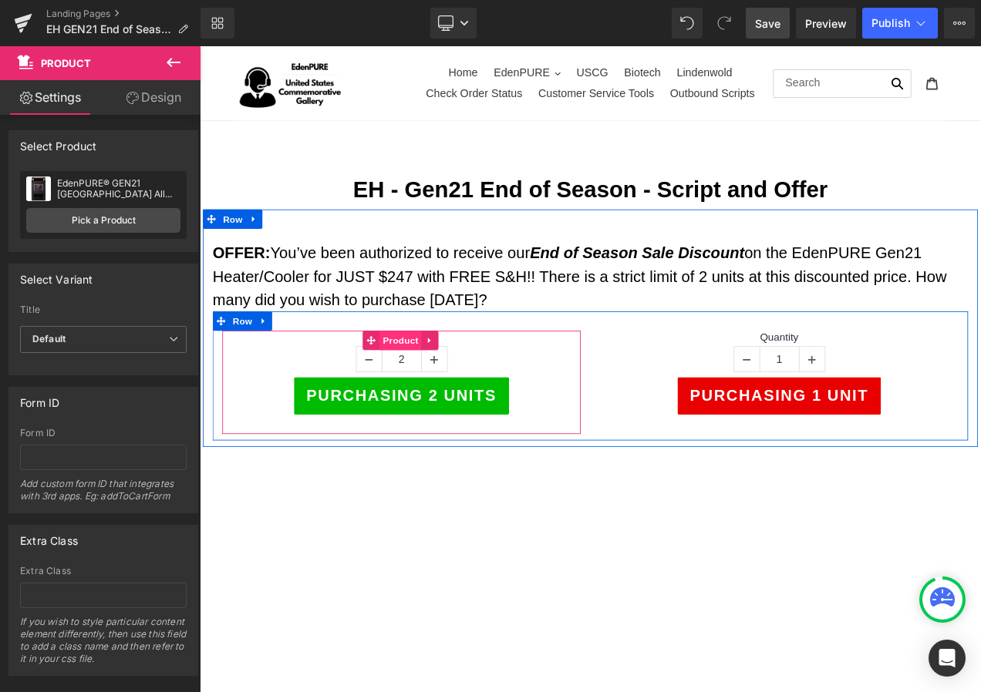
click at [438, 395] on span "Product" at bounding box center [440, 397] width 50 height 23
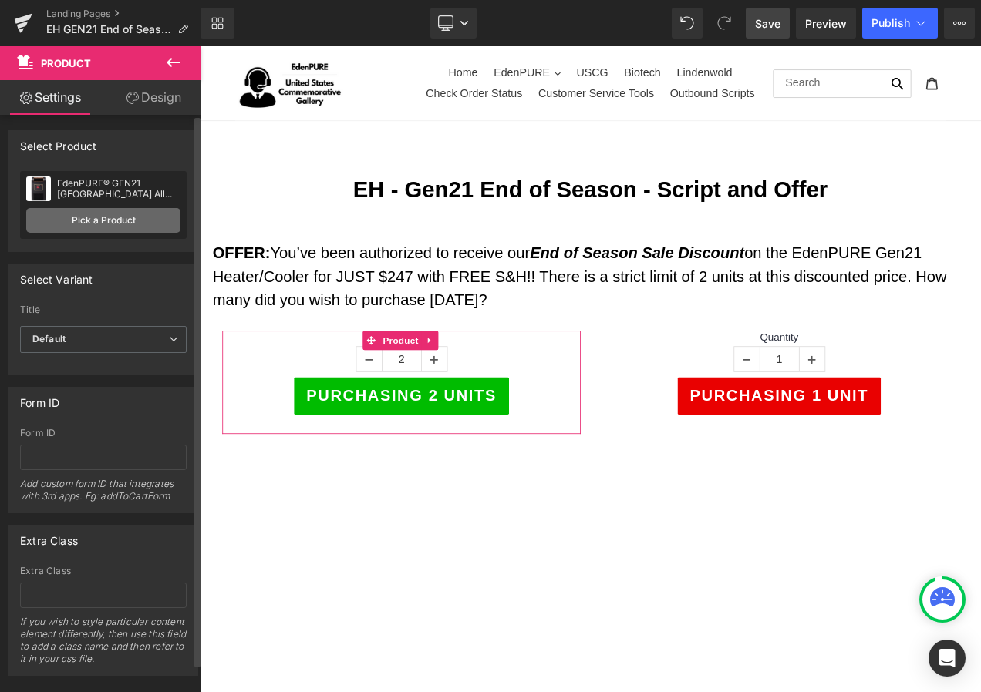
click at [124, 215] on link "Pick a Product" at bounding box center [103, 220] width 154 height 25
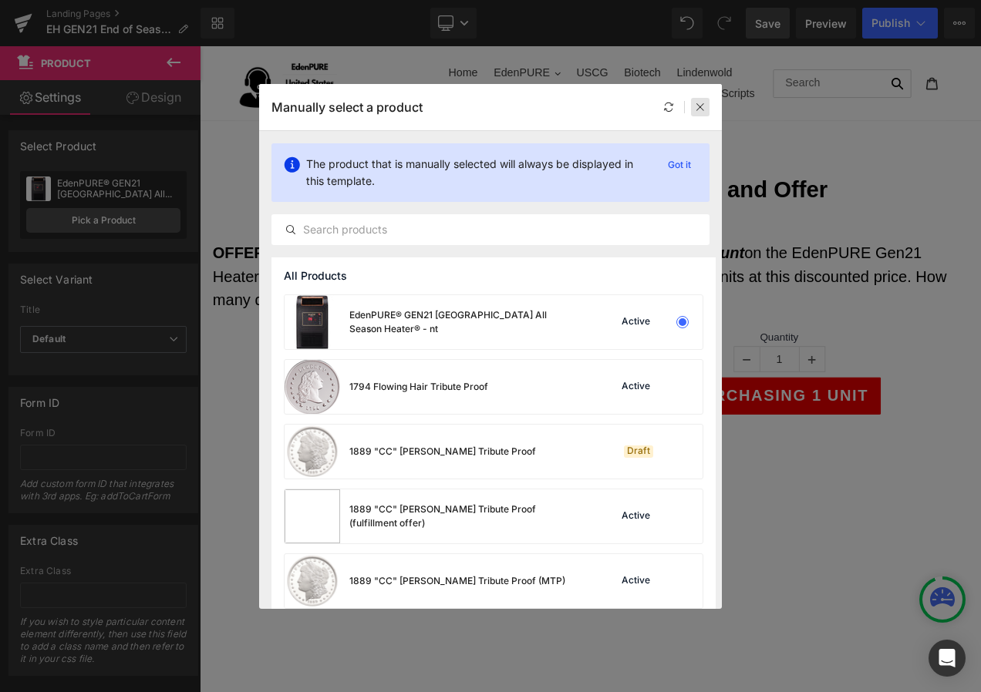
click at [694, 109] on div at bounding box center [700, 107] width 19 height 19
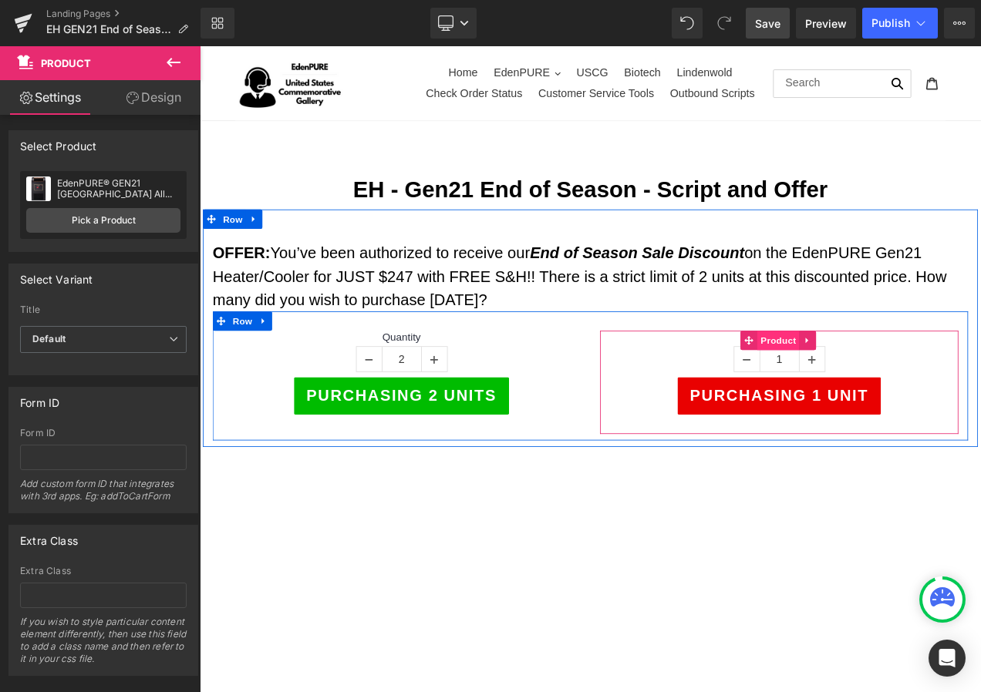
click at [887, 395] on span "Product" at bounding box center [891, 397] width 50 height 23
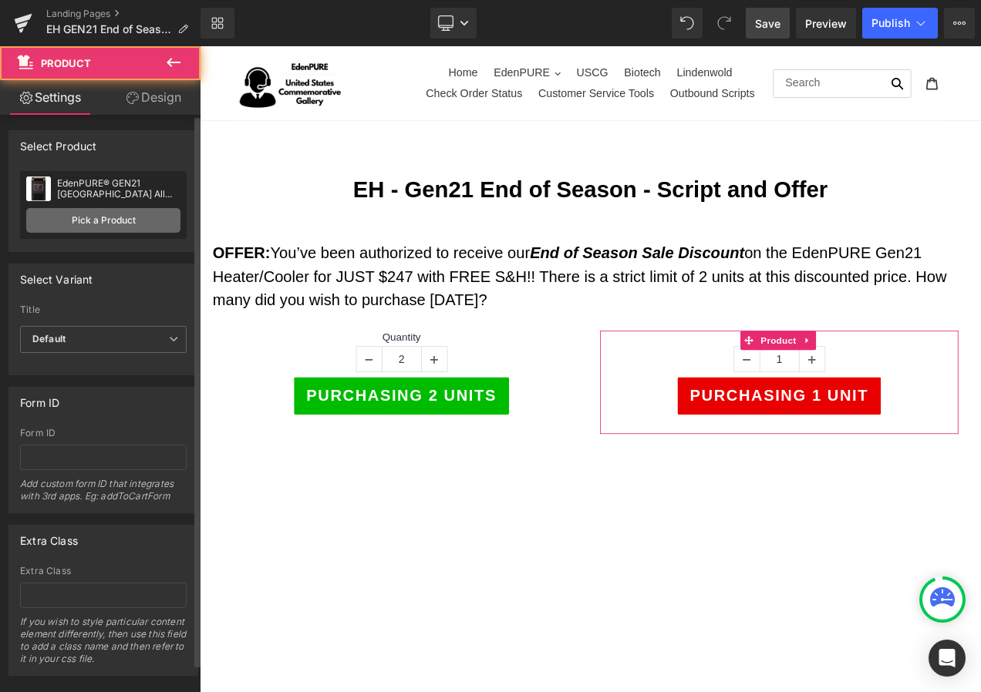
click at [150, 222] on link "Pick a Product" at bounding box center [103, 220] width 154 height 25
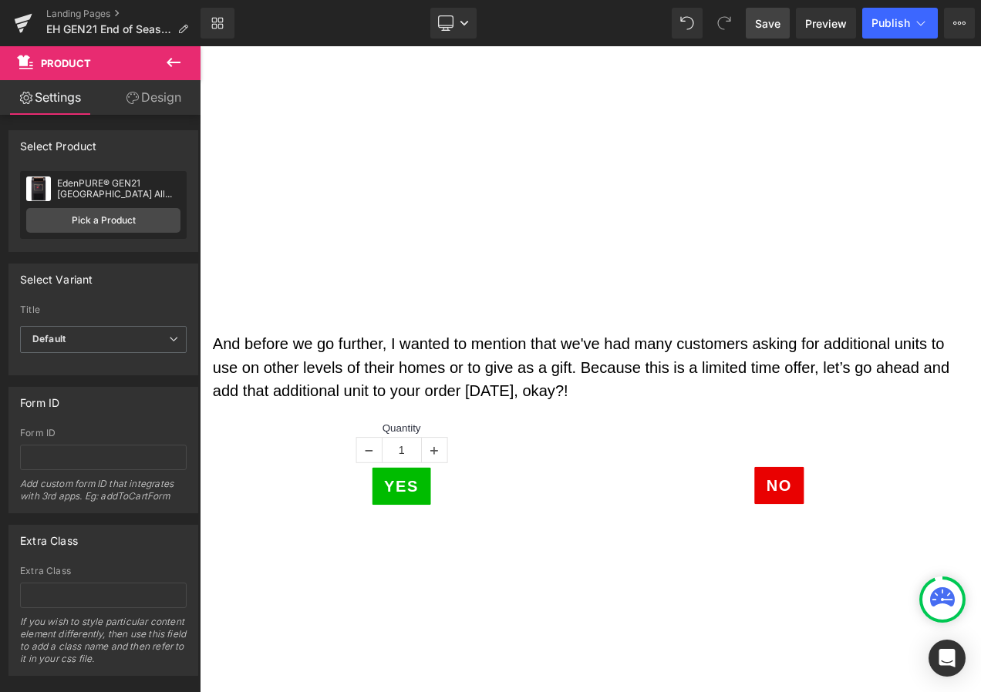
scroll to position [694, 0]
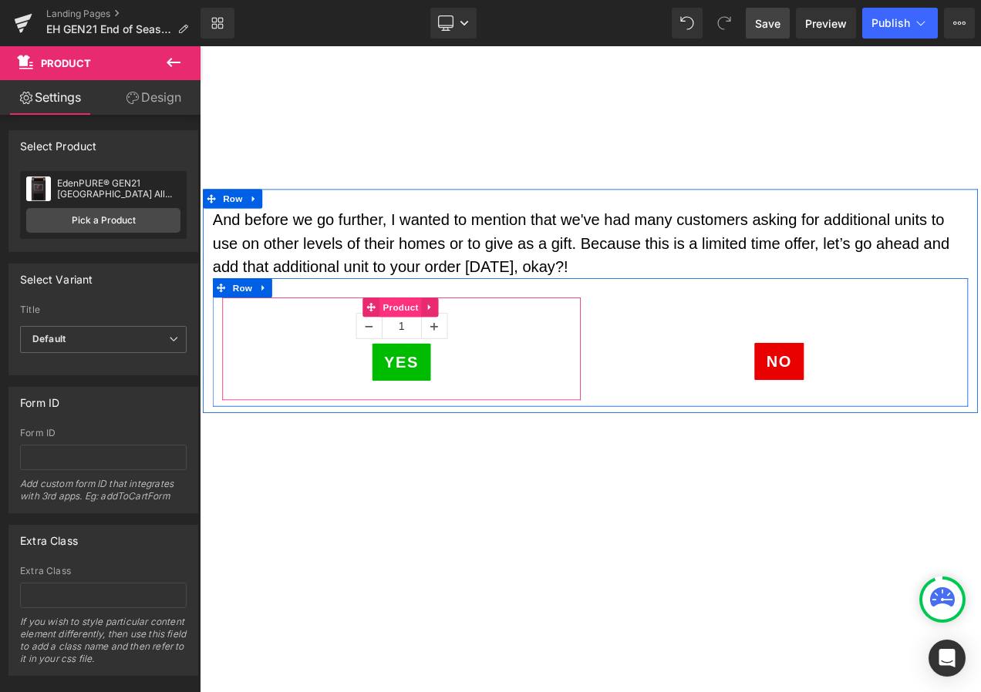
click at [438, 355] on span "Product" at bounding box center [440, 357] width 50 height 23
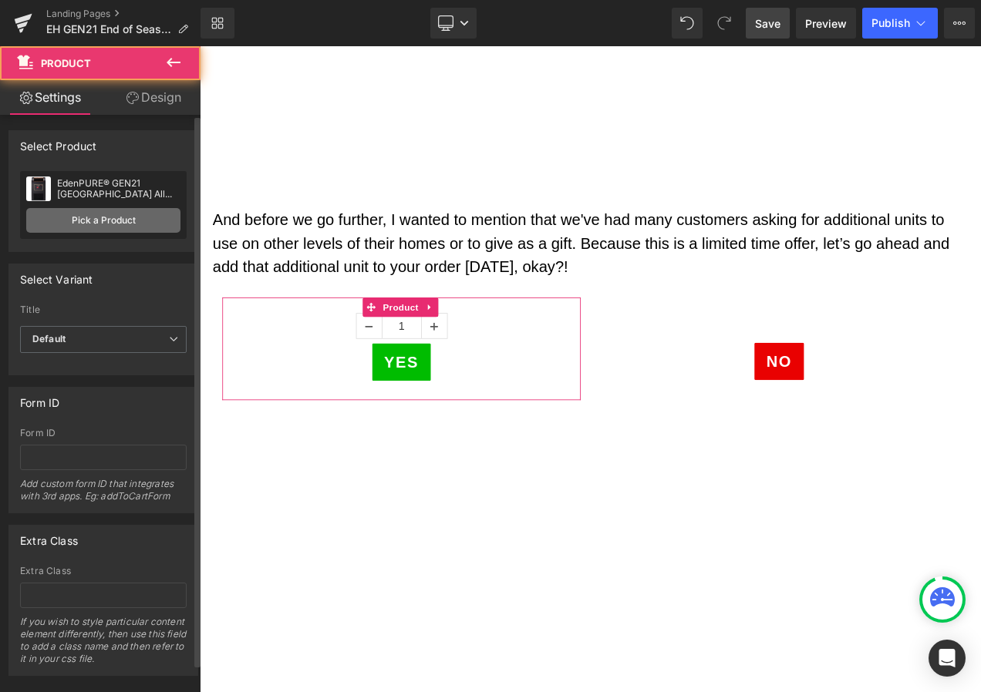
click at [118, 209] on link "Pick a Product" at bounding box center [103, 220] width 154 height 25
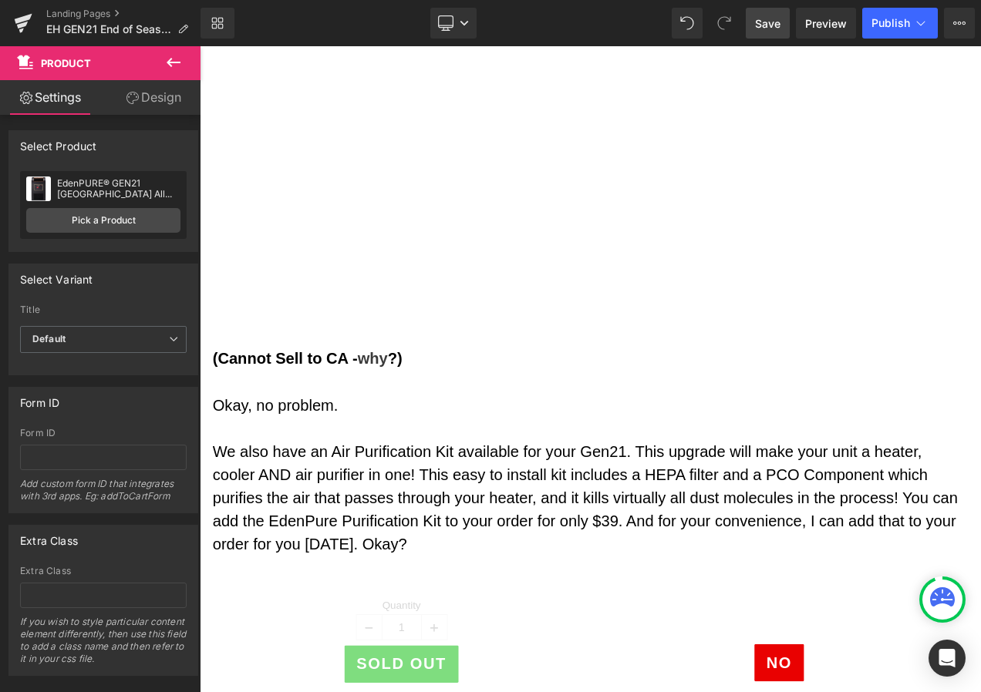
scroll to position [2236, 0]
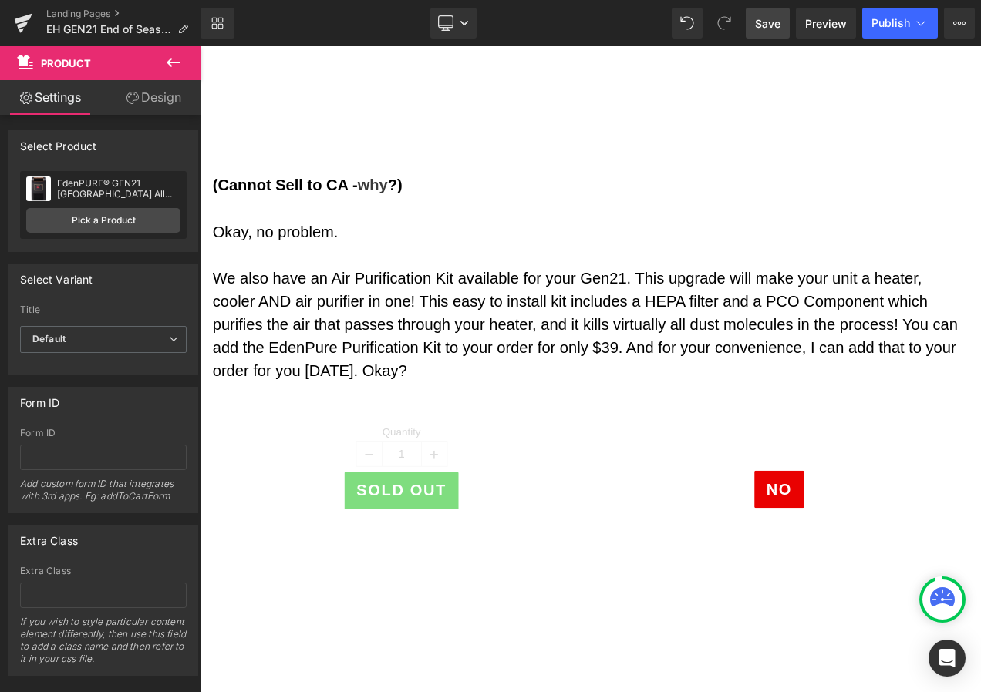
click at [752, 6] on div "Library Desktop Desktop Laptop Tablet Mobile Save Preview Publish Scheduled Vie…" at bounding box center [590, 23] width 780 height 46
click at [764, 22] on span "Save" at bounding box center [767, 23] width 25 height 16
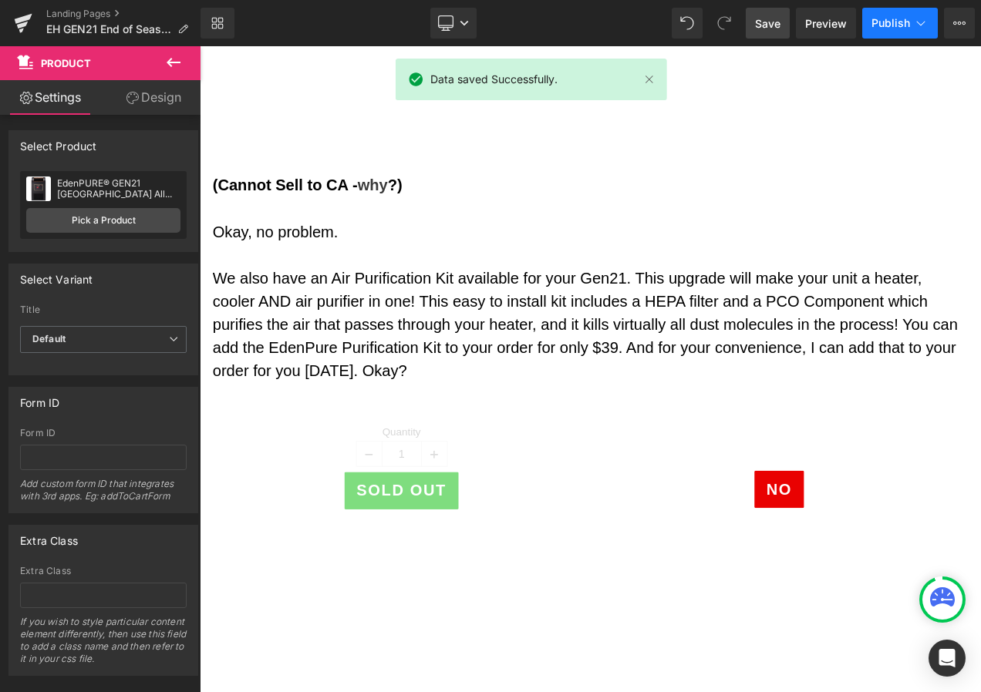
click at [912, 25] on button "Publish" at bounding box center [900, 23] width 76 height 31
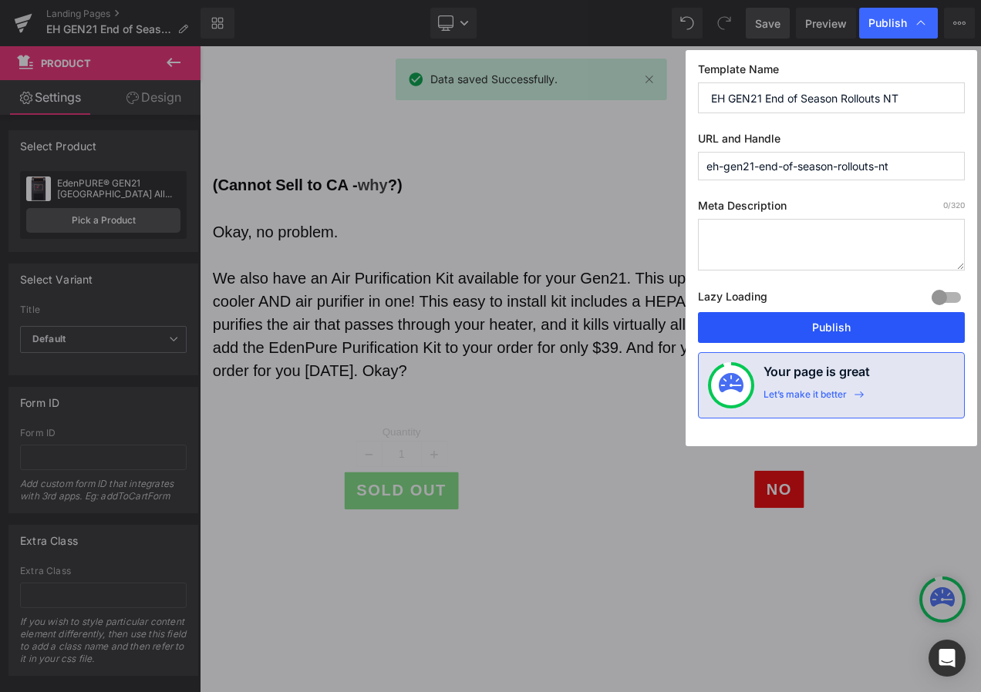
click at [815, 336] on button "Publish" at bounding box center [831, 327] width 267 height 31
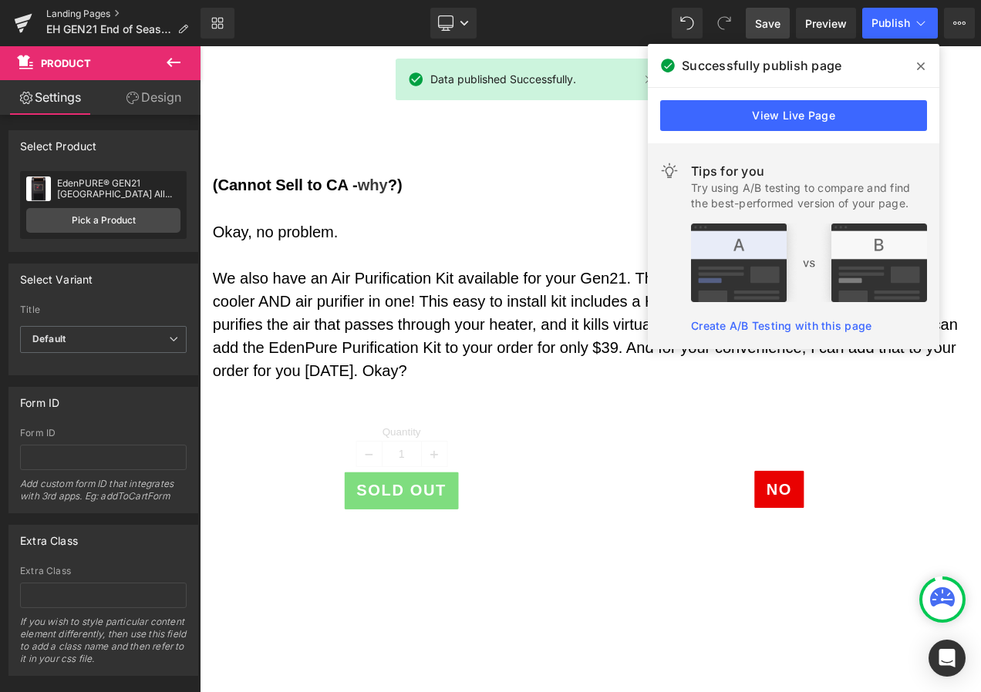
click at [87, 12] on link "Landing Pages" at bounding box center [123, 14] width 154 height 12
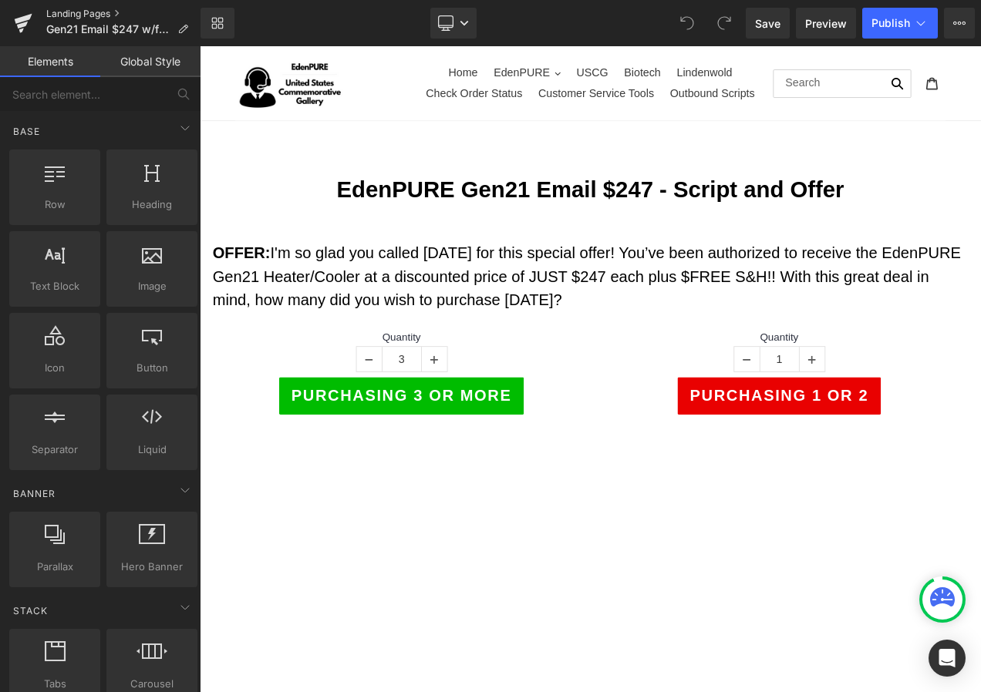
click at [69, 14] on link "Landing Pages" at bounding box center [123, 14] width 154 height 12
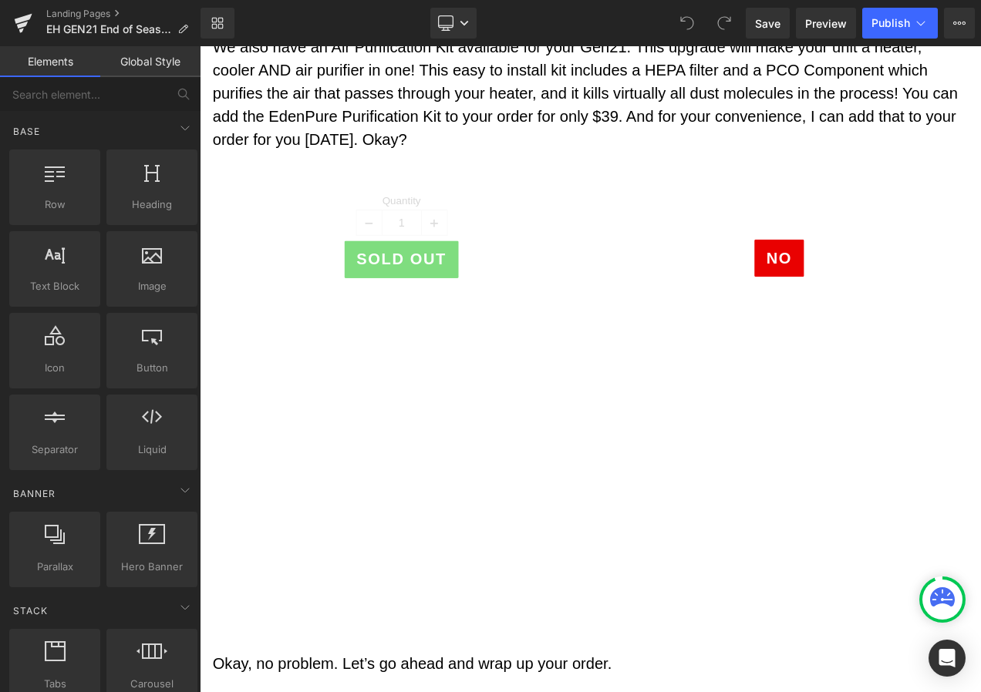
scroll to position [2464, 0]
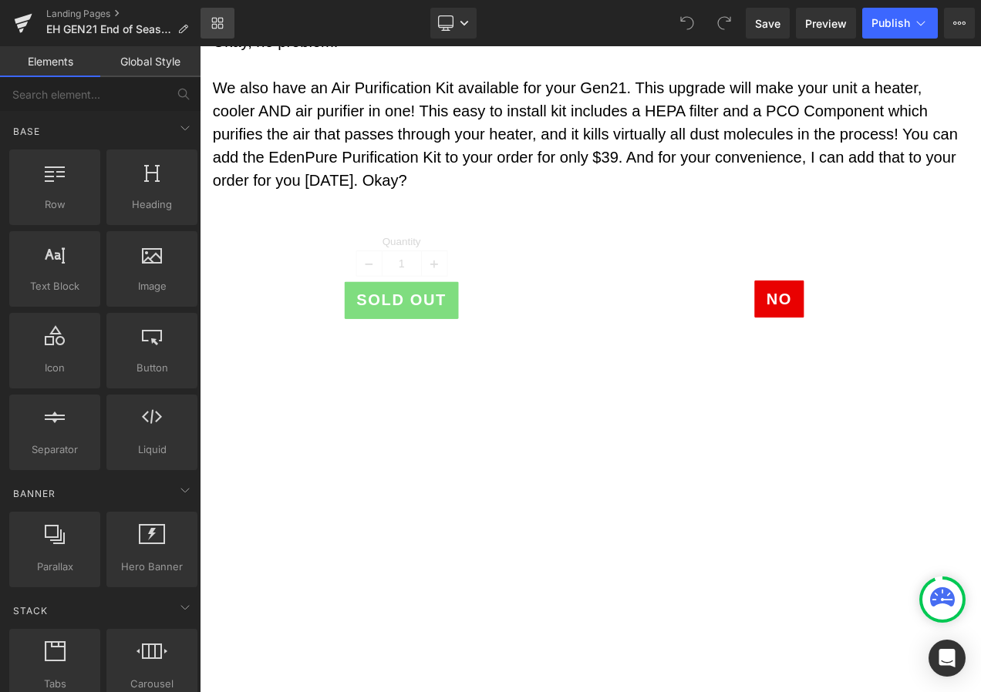
click at [213, 16] on link "Library" at bounding box center [217, 23] width 34 height 31
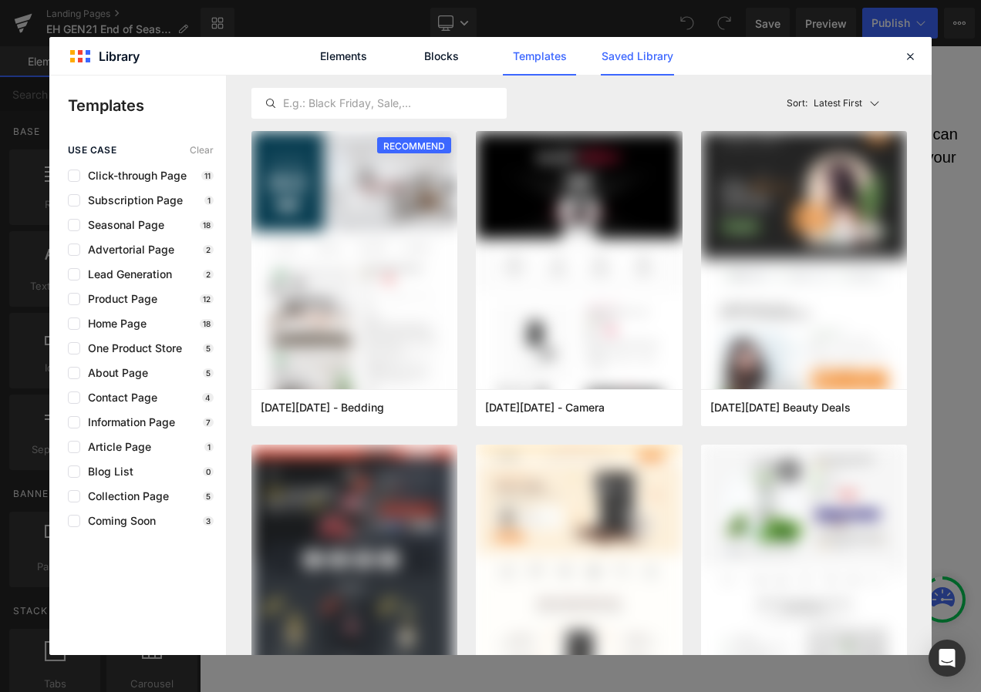
click at [640, 53] on link "Saved Library" at bounding box center [637, 56] width 73 height 39
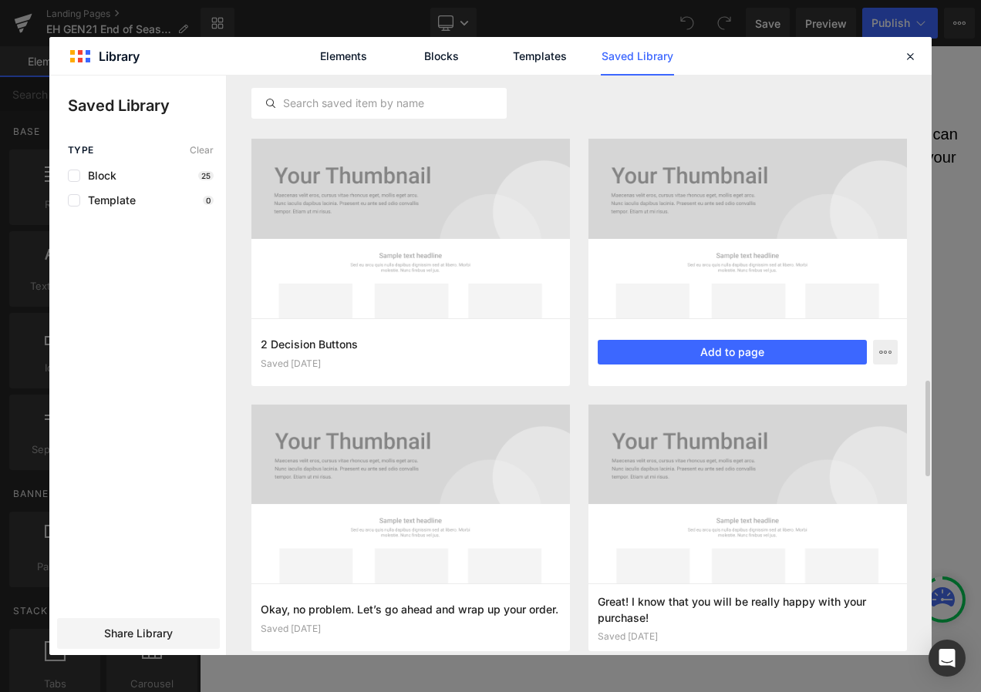
scroll to position [1966, 0]
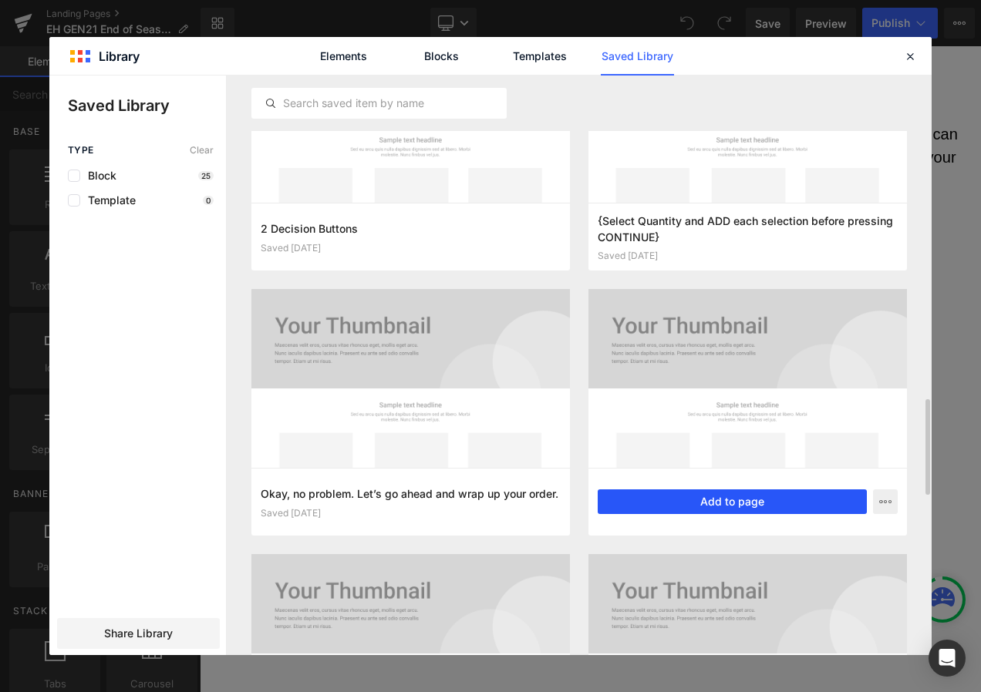
click at [726, 500] on button "Add to page" at bounding box center [732, 502] width 269 height 25
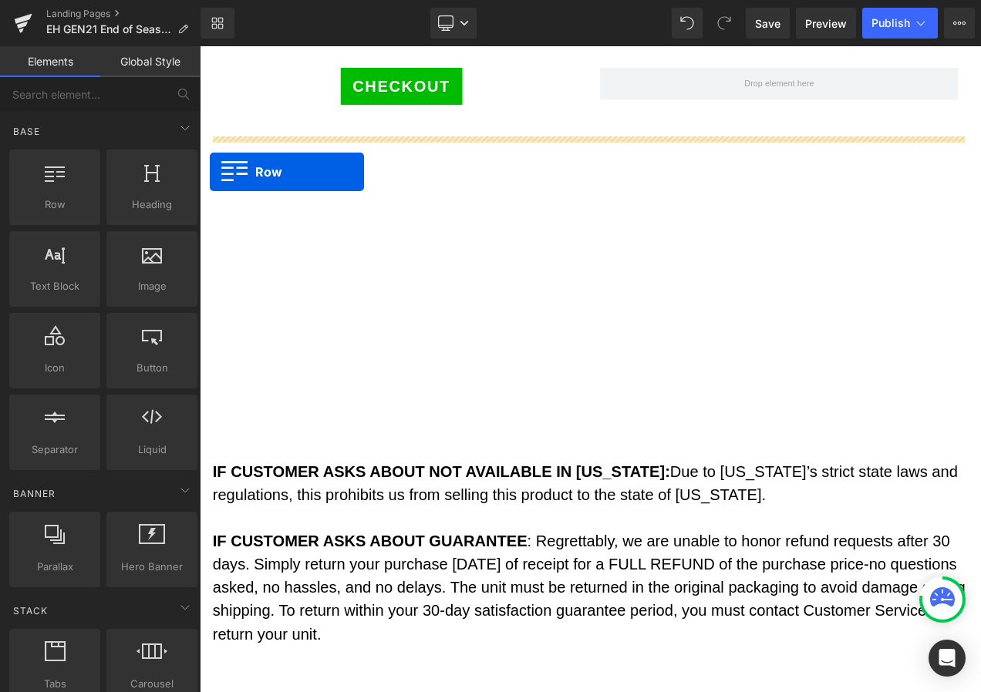
scroll to position [3232, 0]
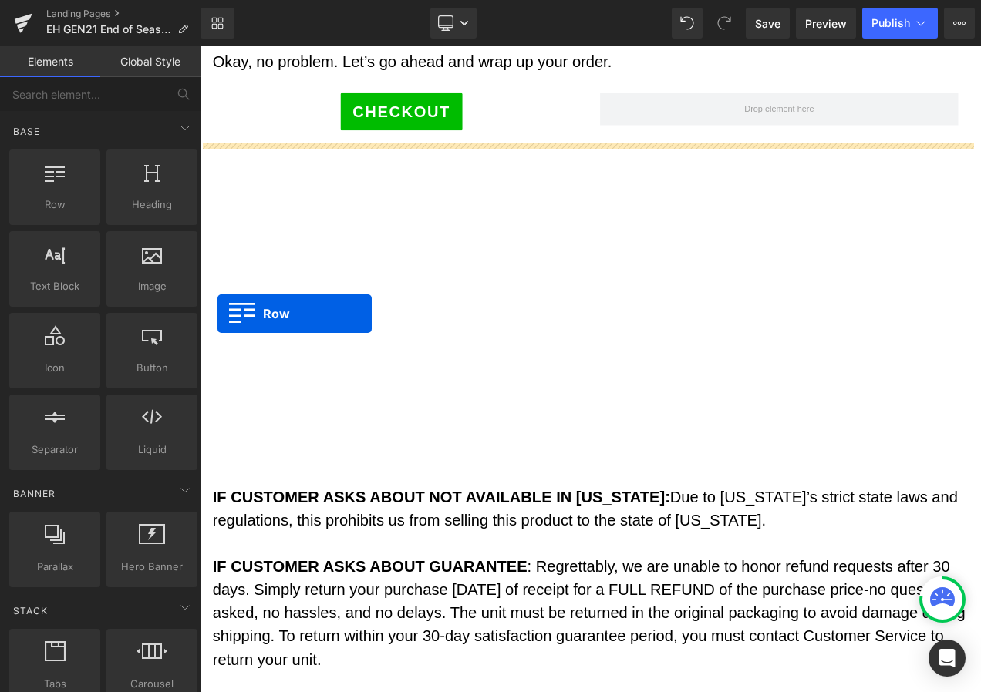
drag, startPoint x: 210, startPoint y: 423, endPoint x: 221, endPoint y: 366, distance: 57.3
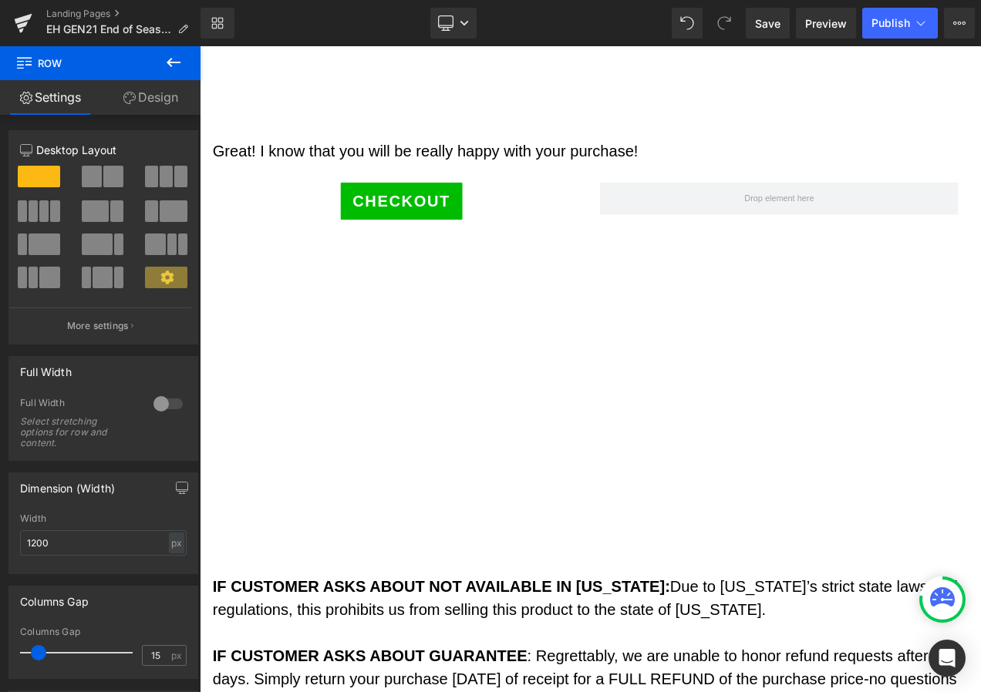
scroll to position [3849, 0]
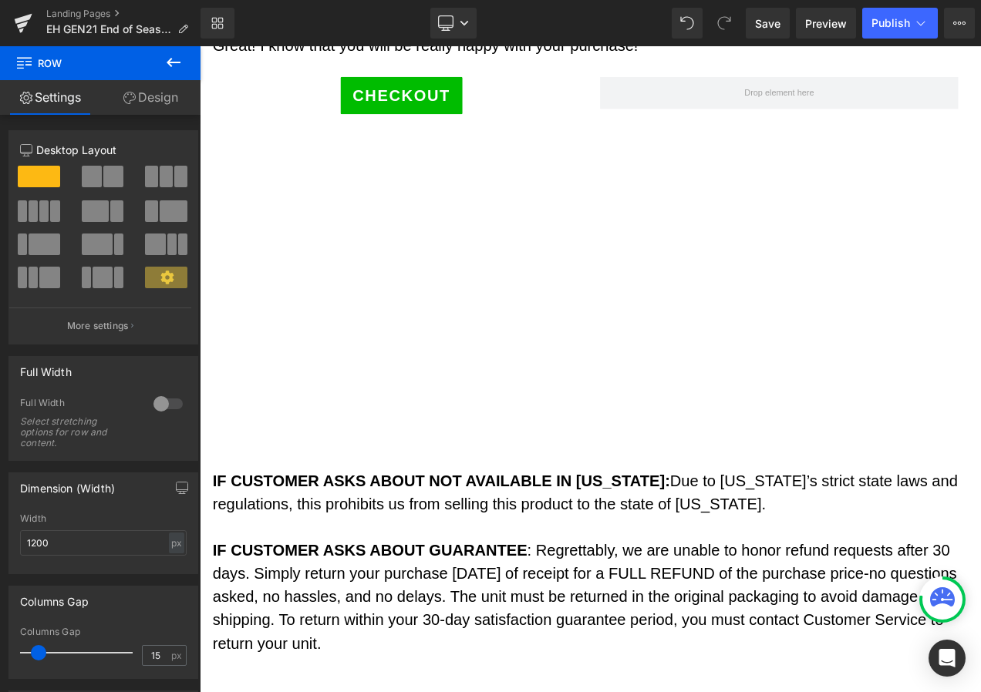
click at [807, 602] on span "Due to [US_STATE]’s strict state laws and regulations, this prohibits us from s…" at bounding box center [660, 578] width 890 height 49
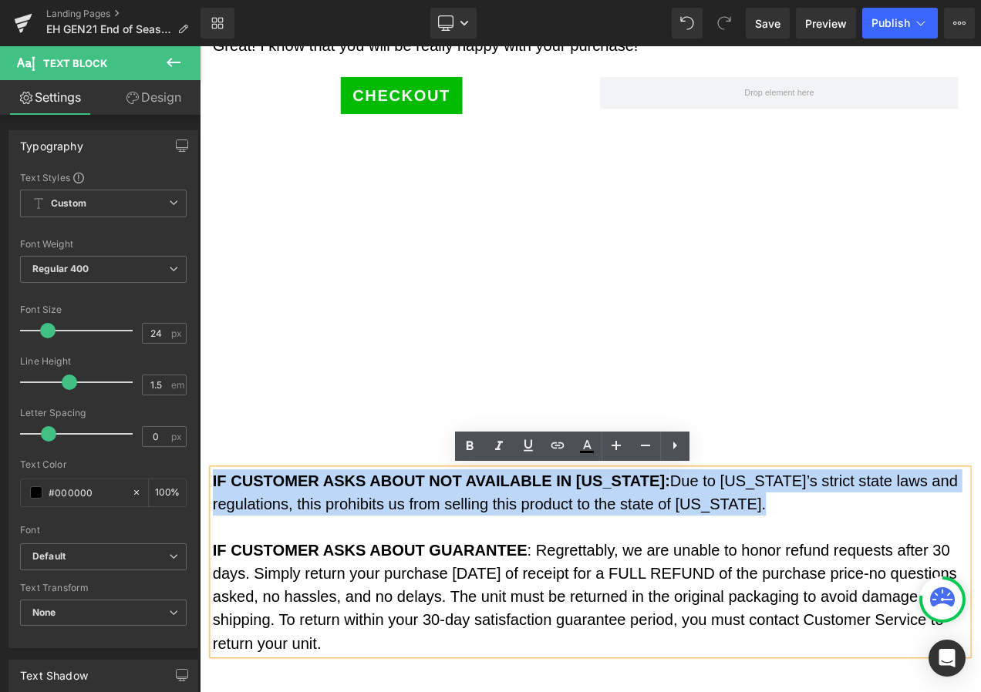
drag, startPoint x: 879, startPoint y: 598, endPoint x: 211, endPoint y: 557, distance: 669.1
click at [215, 557] on p "IF CUSTOMER ASKS ABOUT NOT AVAILABLE IN [US_STATE]: Due to [US_STATE]’s strict …" at bounding box center [666, 579] width 902 height 56
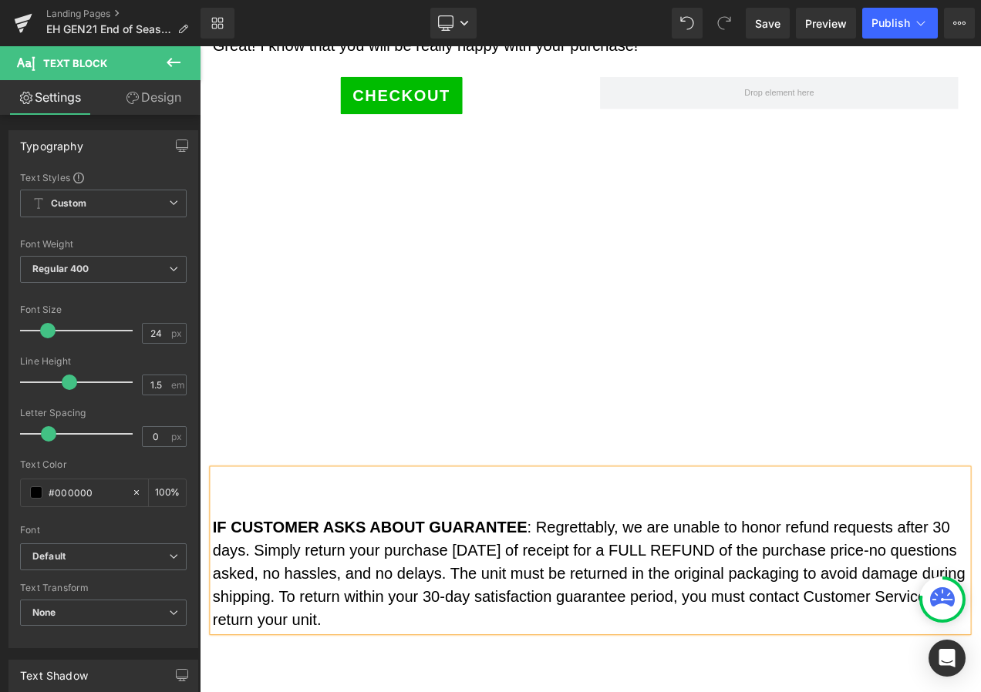
click at [215, 612] on div "IF CUSTOMER ASKS ABOUT GUARANTEE : Regrettably, we are unable to honor refund r…" at bounding box center [666, 648] width 902 height 194
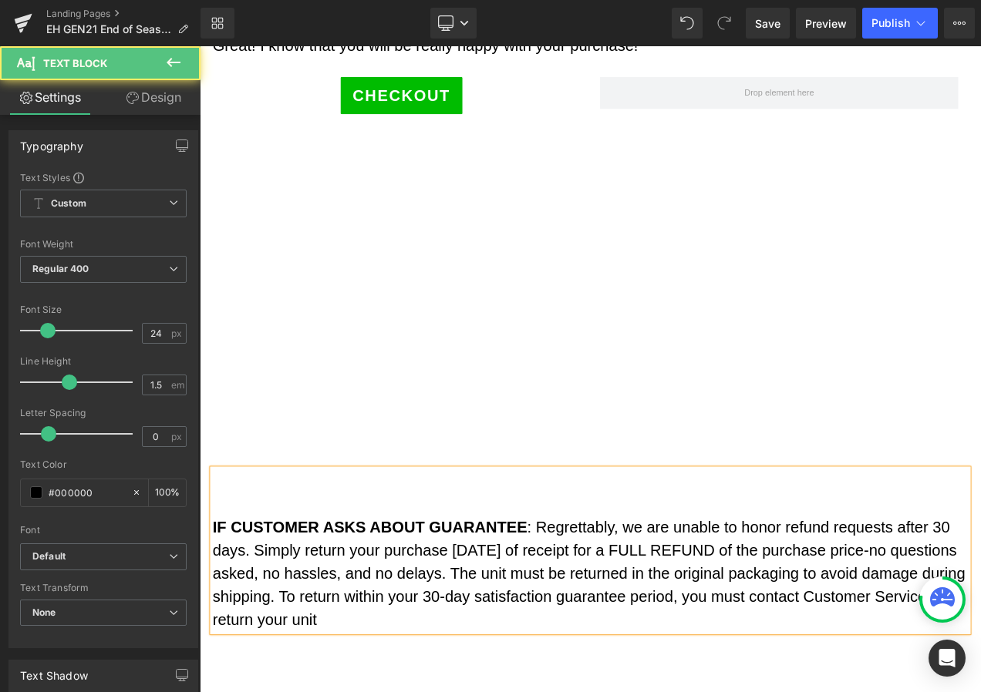
click at [215, 614] on div "IF CUSTOMER ASKS ABOUT GUARANTEE : Regrettably, we are unable to honor refund r…" at bounding box center [666, 648] width 902 height 194
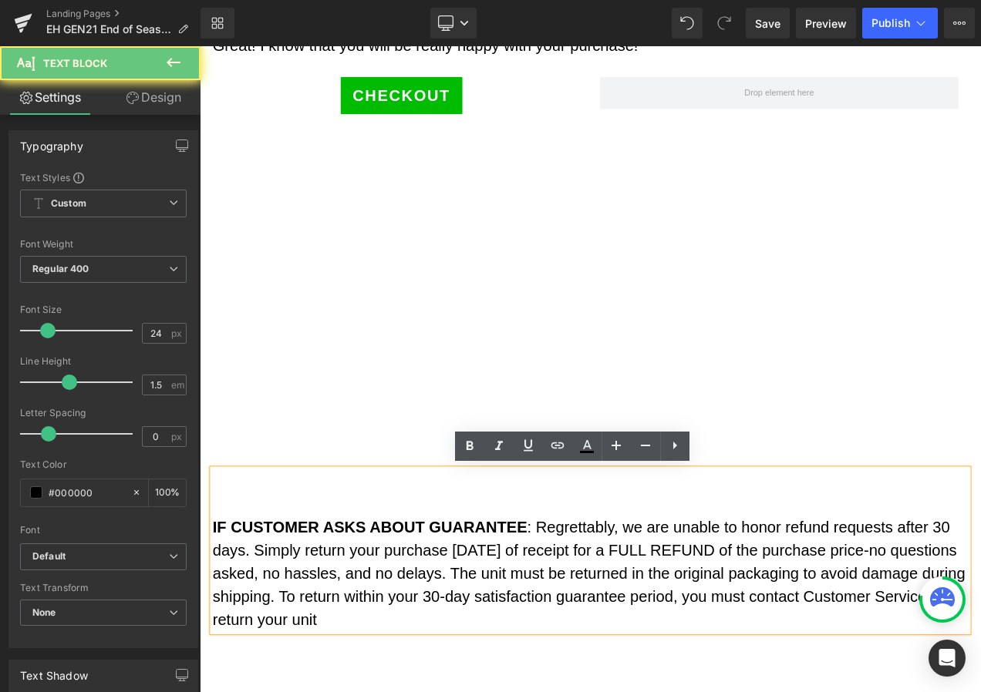
click at [215, 618] on strong "IF CUSTOMER ASKS ABOUT GUARANTEE" at bounding box center [403, 620] width 376 height 21
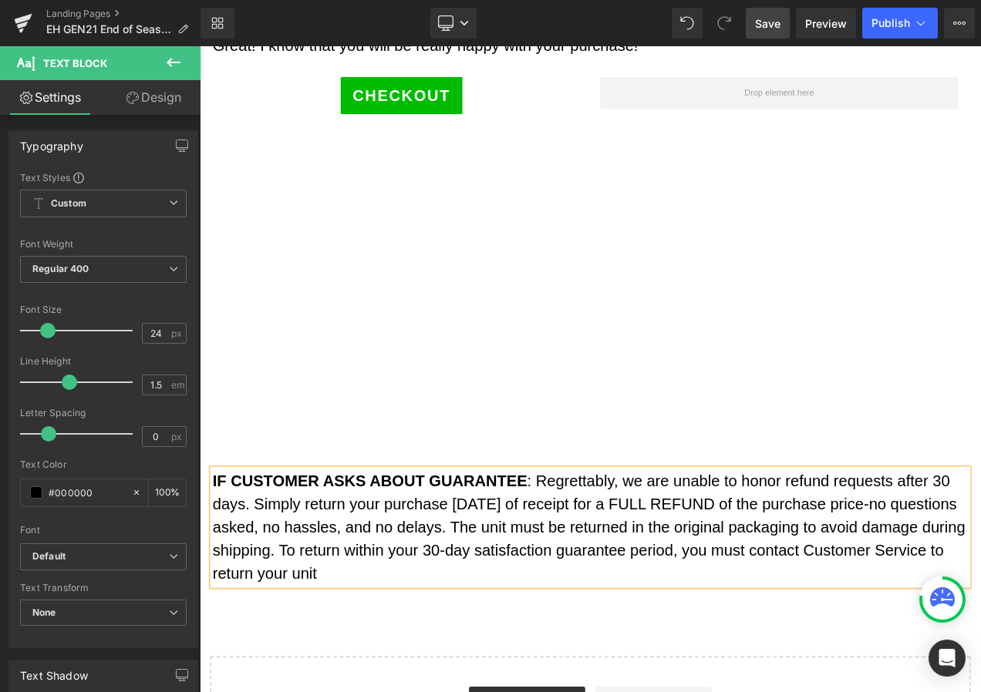
click at [761, 20] on span "Save" at bounding box center [767, 23] width 25 height 16
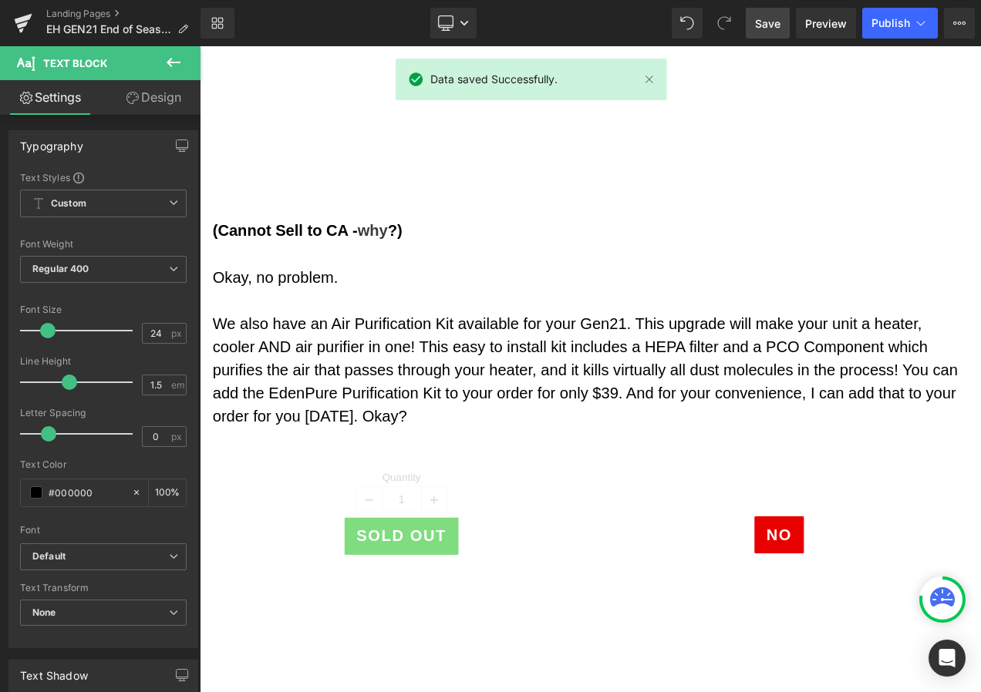
scroll to position [2152, 0]
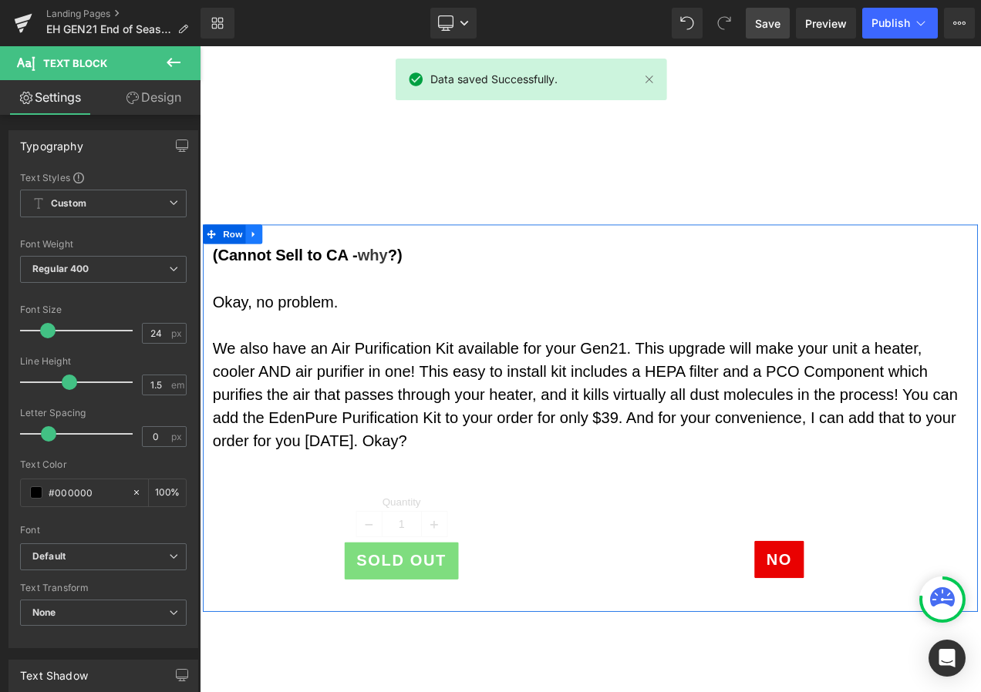
click at [259, 266] on icon at bounding box center [264, 272] width 11 height 12
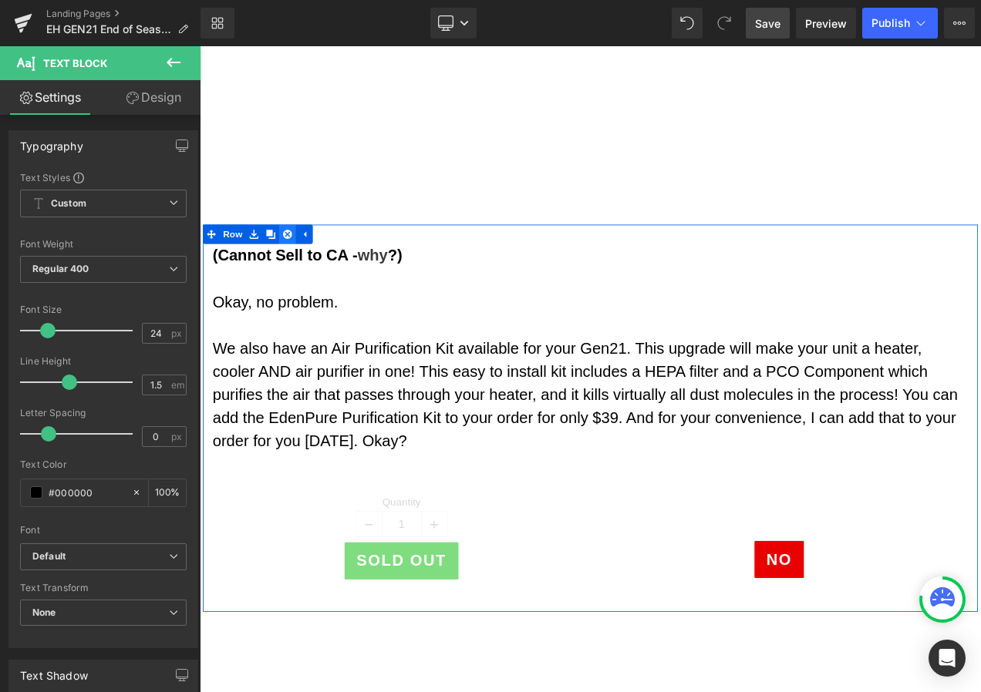
click at [300, 271] on icon at bounding box center [304, 272] width 11 height 12
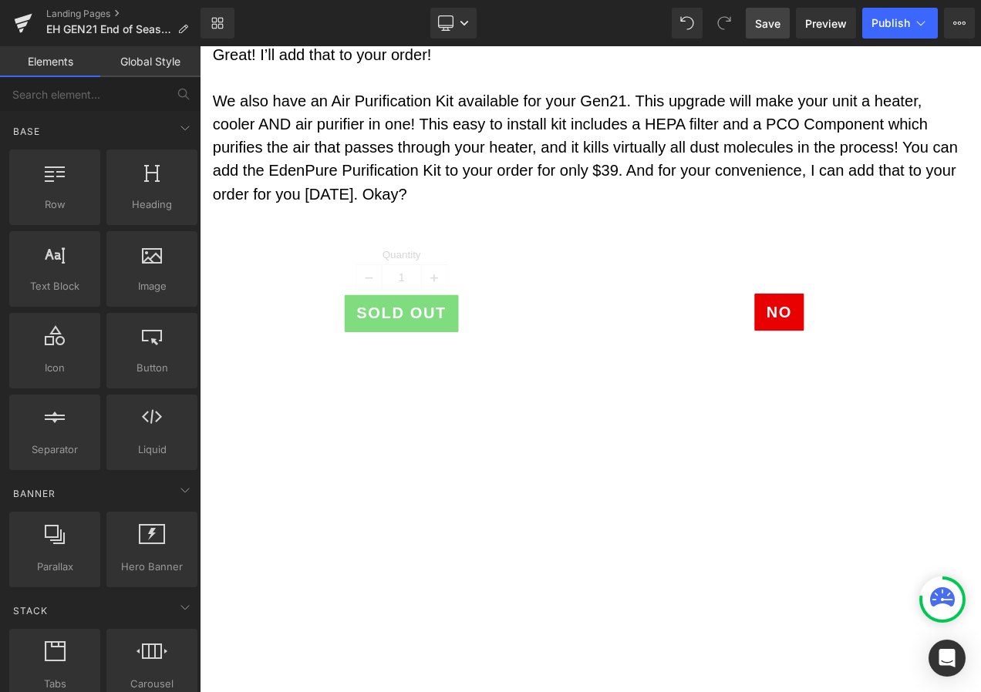
scroll to position [1381, 0]
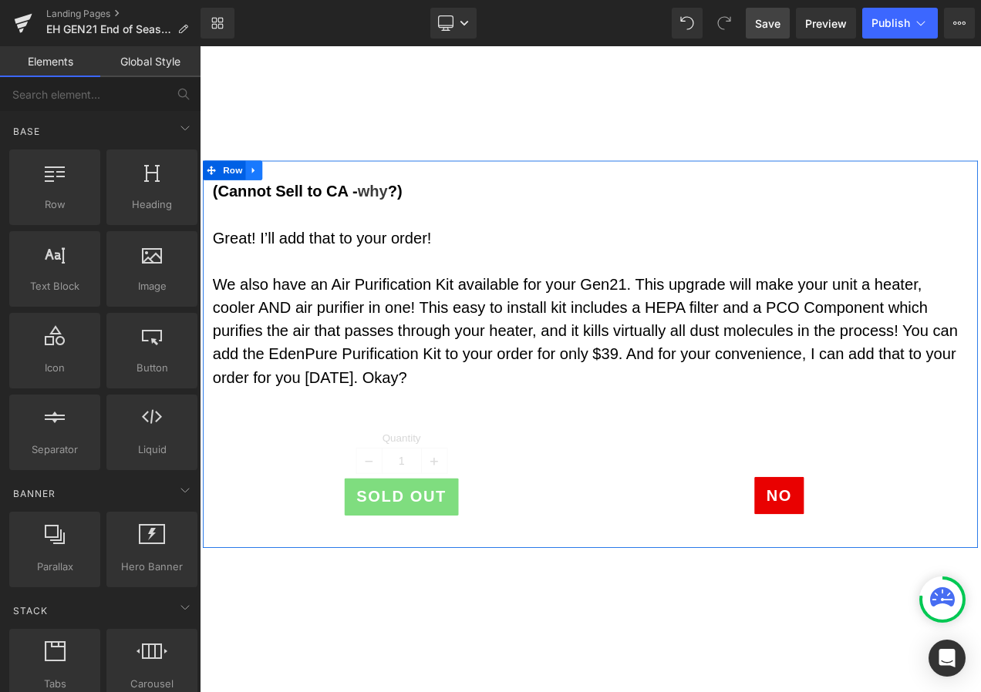
click at [262, 197] on icon at bounding box center [263, 194] width 3 height 7
click at [299, 190] on icon at bounding box center [304, 195] width 11 height 12
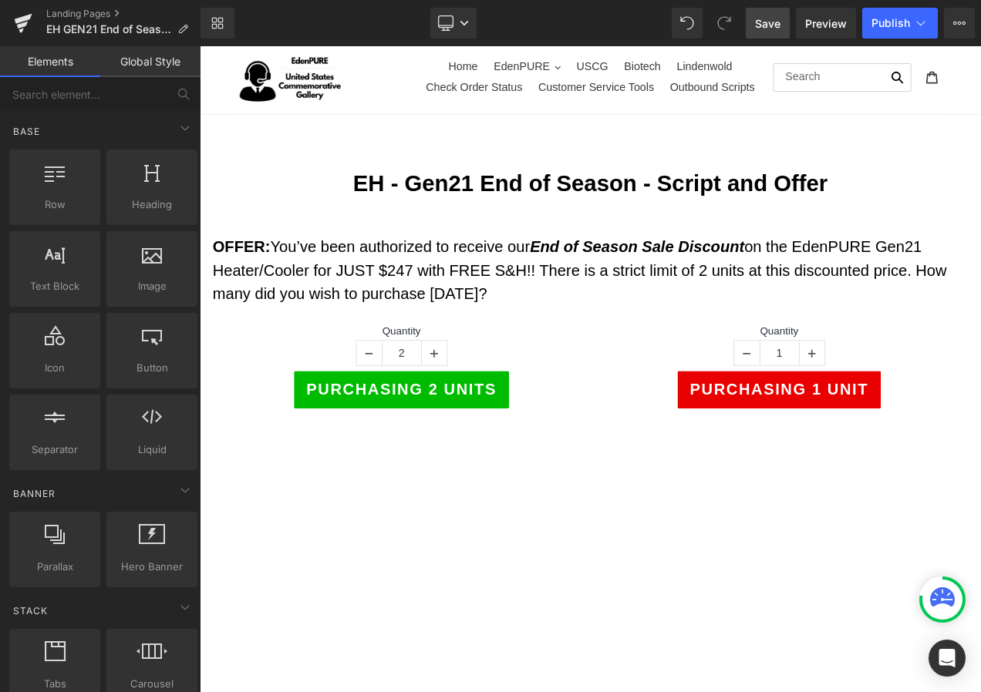
scroll to position [0, 0]
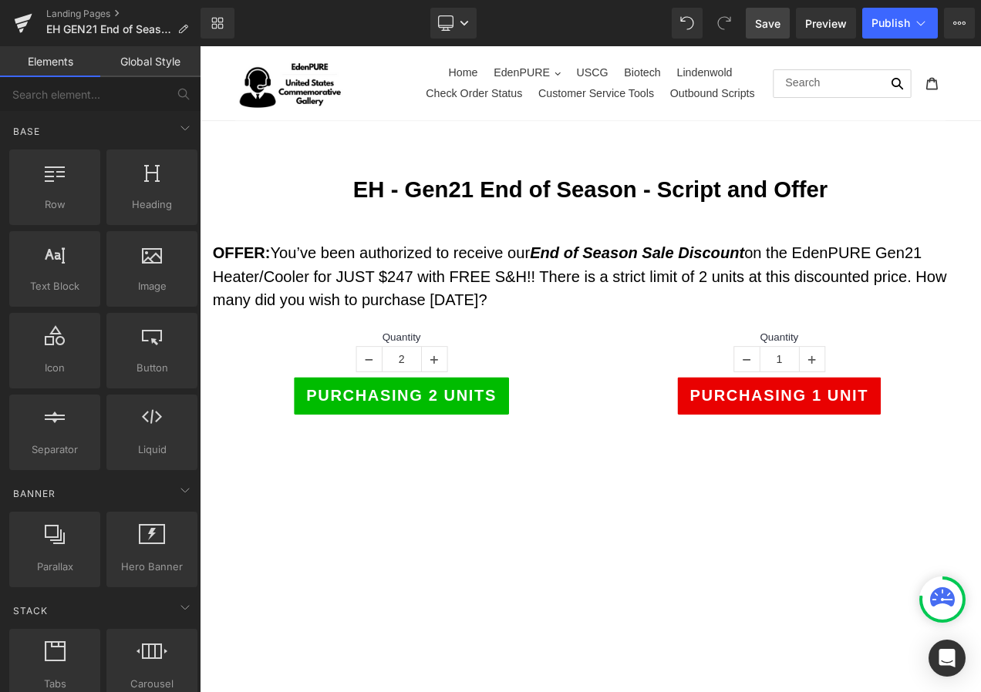
click at [756, 22] on span "Save" at bounding box center [767, 23] width 25 height 16
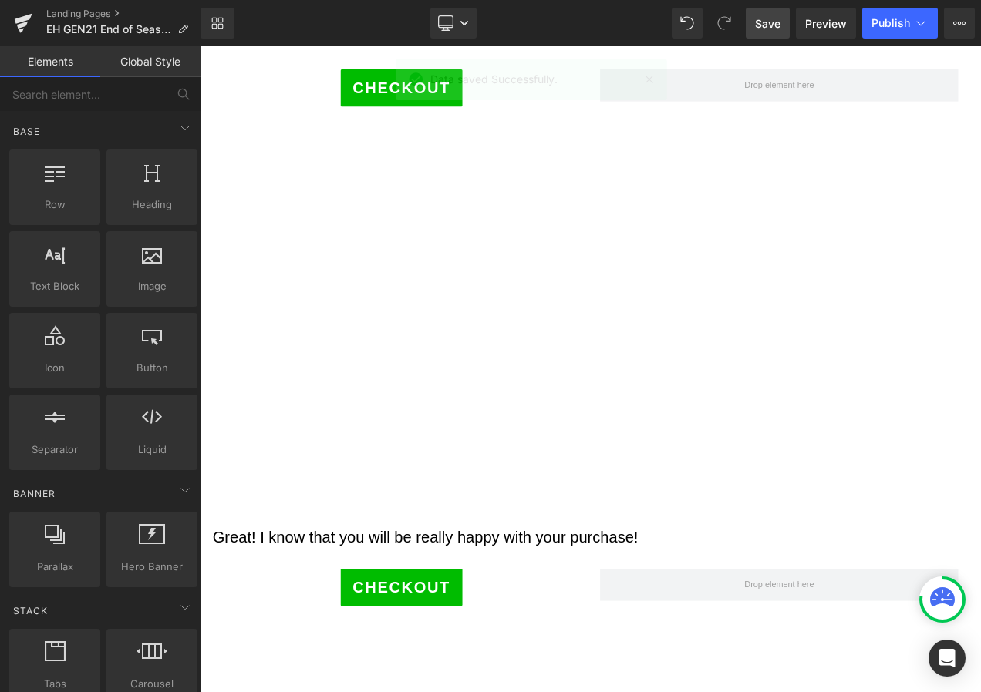
scroll to position [1697, 0]
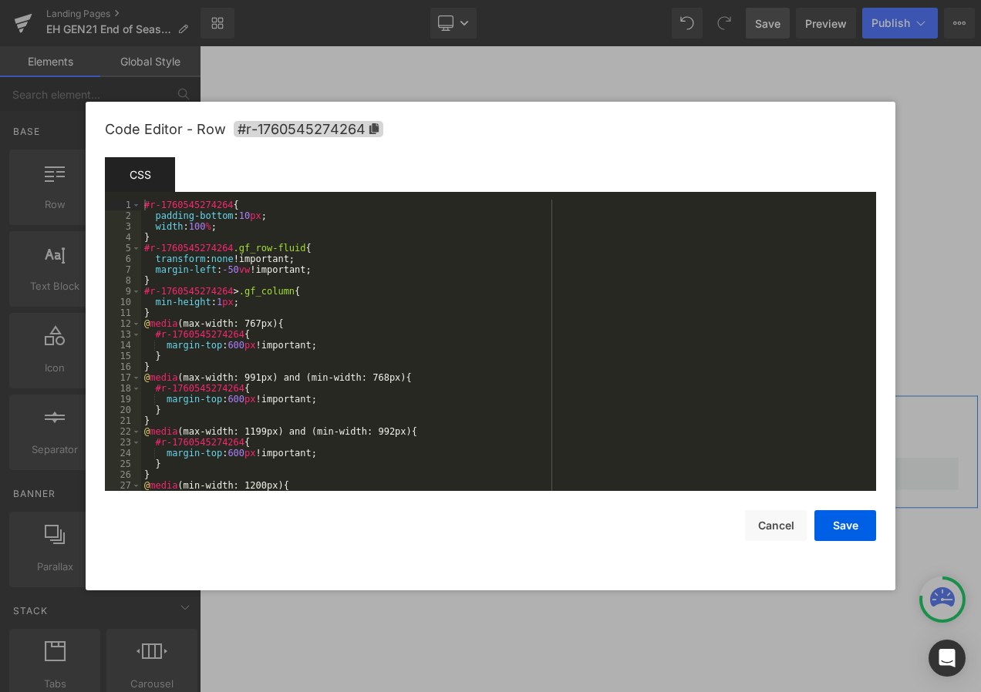
click at [241, 0] on div "Row You are previewing how the will restyle your page. You can not edit Element…" at bounding box center [490, 0] width 981 height 0
click at [375, 128] on icon at bounding box center [373, 128] width 9 height 11
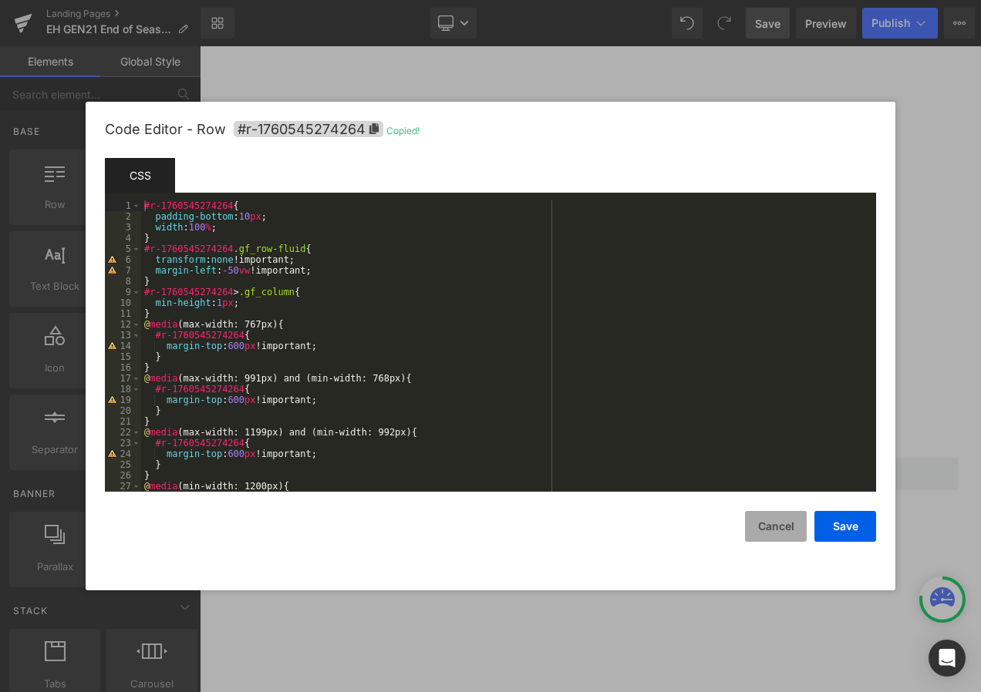
drag, startPoint x: 777, startPoint y: 527, endPoint x: 559, endPoint y: 543, distance: 218.8
click at [777, 527] on button "Cancel" at bounding box center [776, 526] width 62 height 31
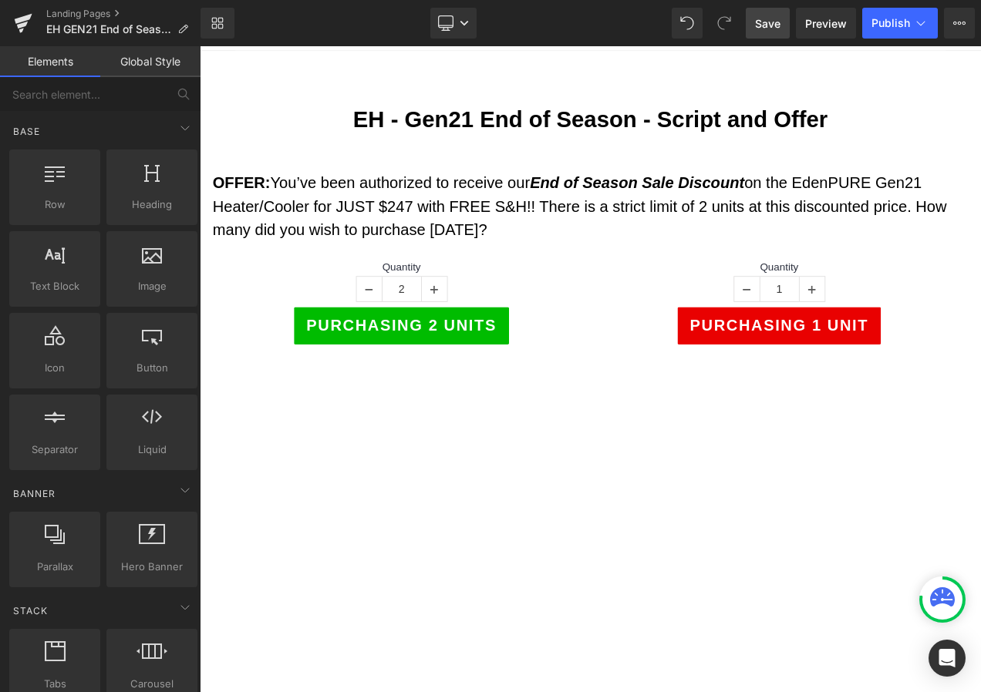
scroll to position [0, 0]
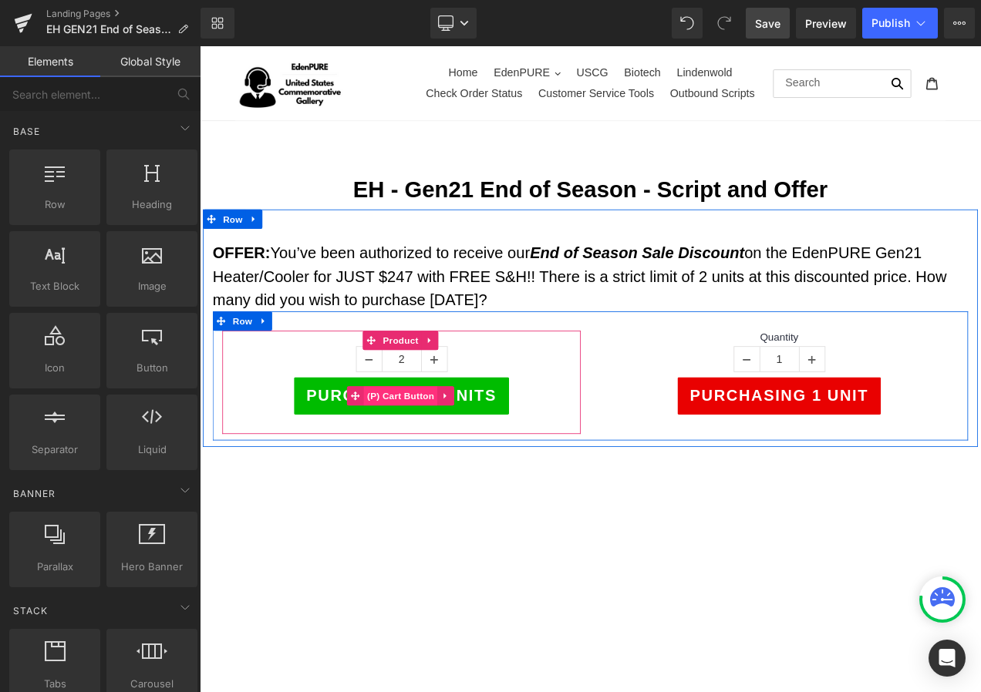
click at [436, 457] on span "(P) Cart Button" at bounding box center [440, 464] width 88 height 23
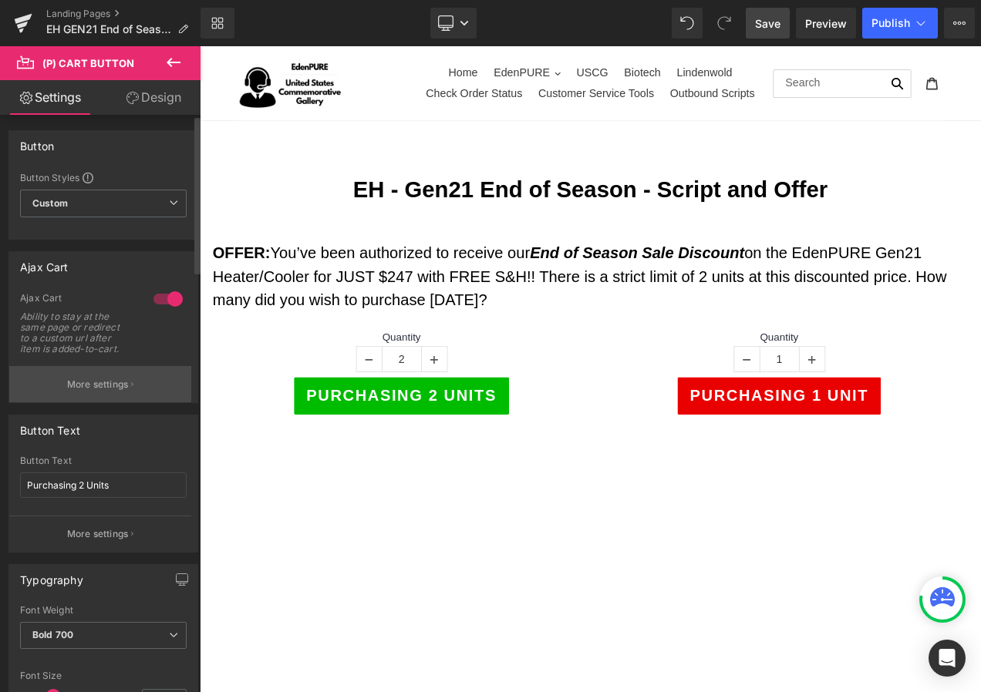
click at [85, 375] on button "More settings" at bounding box center [100, 384] width 182 height 36
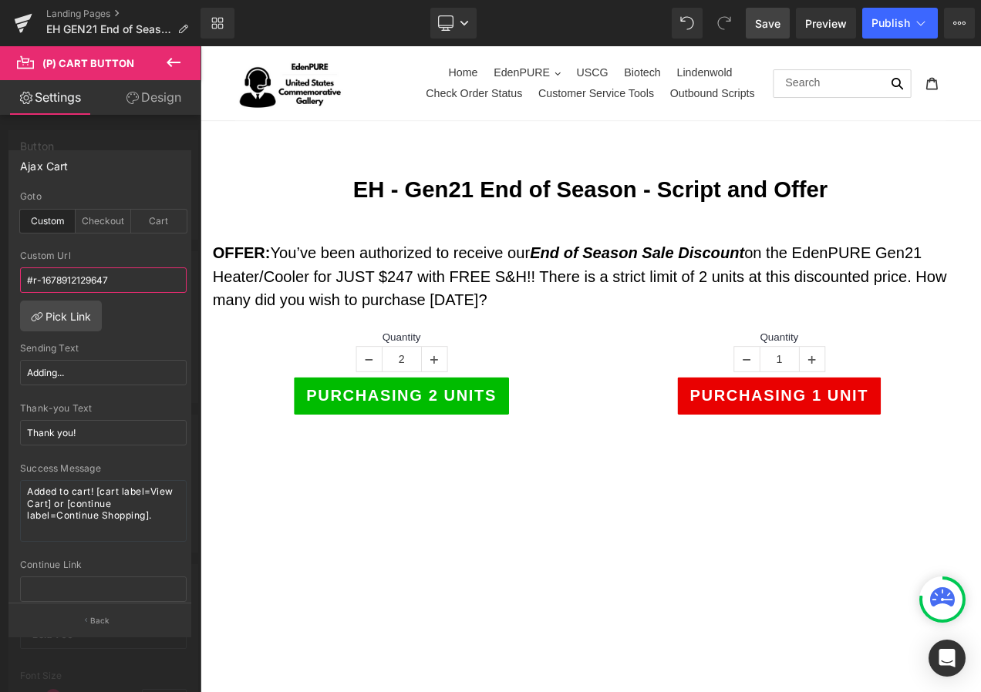
drag, startPoint x: 120, startPoint y: 277, endPoint x: -3, endPoint y: 264, distance: 123.3
click at [0, 264] on html "(P) Cart Button You are previewing how the will restyle your page. You can not …" at bounding box center [490, 346] width 981 height 692
paste input "760545274264"
type input "#r-1760545274264"
click at [776, 17] on span "Save" at bounding box center [767, 23] width 25 height 16
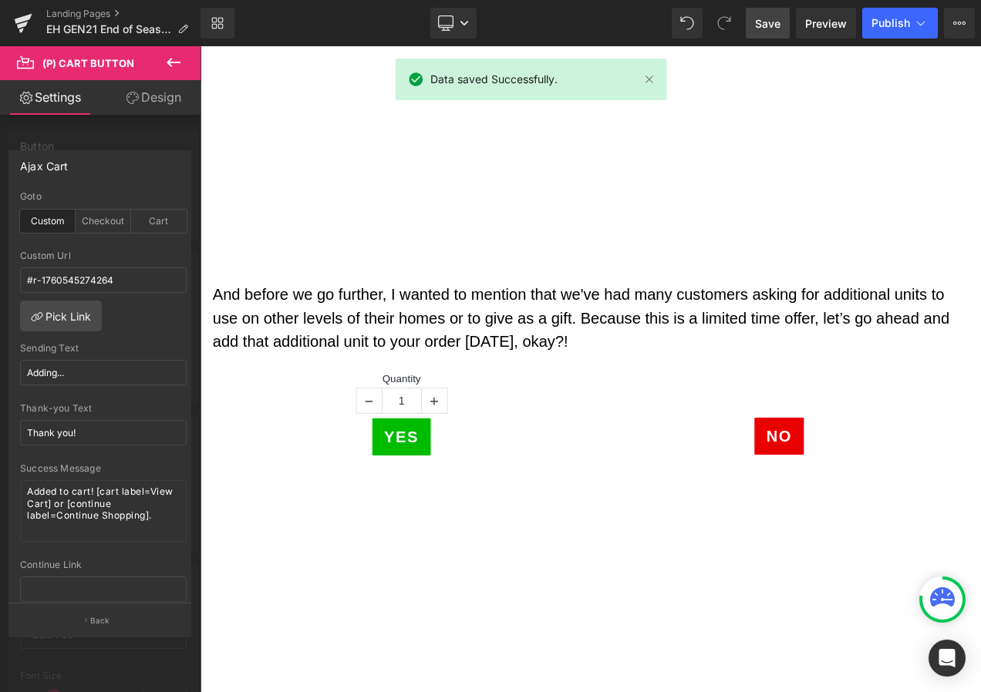
scroll to position [617, 0]
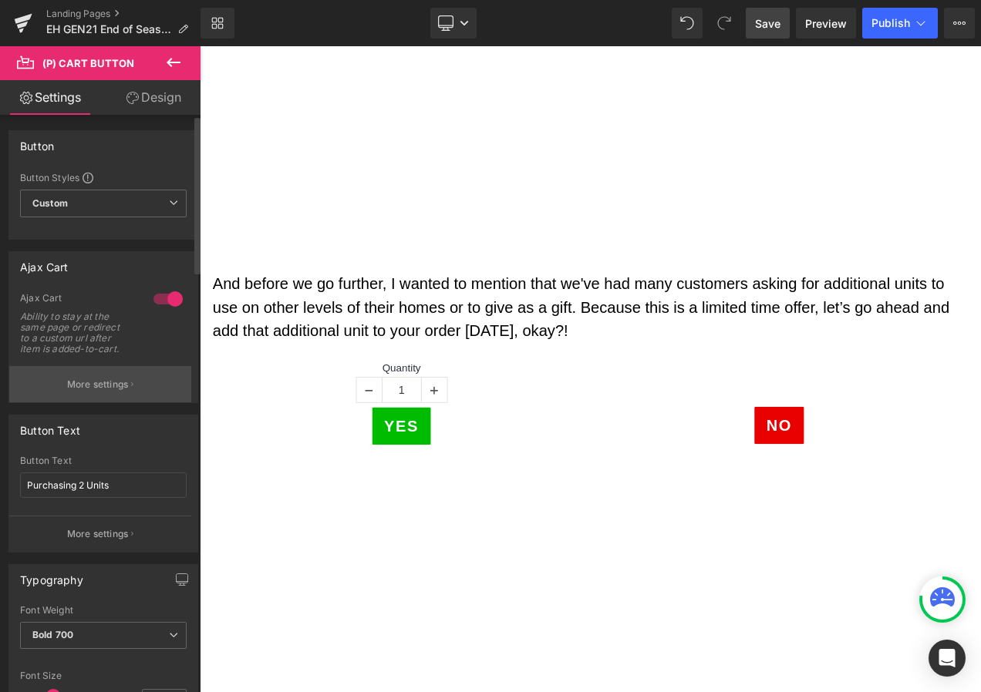
click at [86, 376] on button "More settings" at bounding box center [100, 384] width 182 height 36
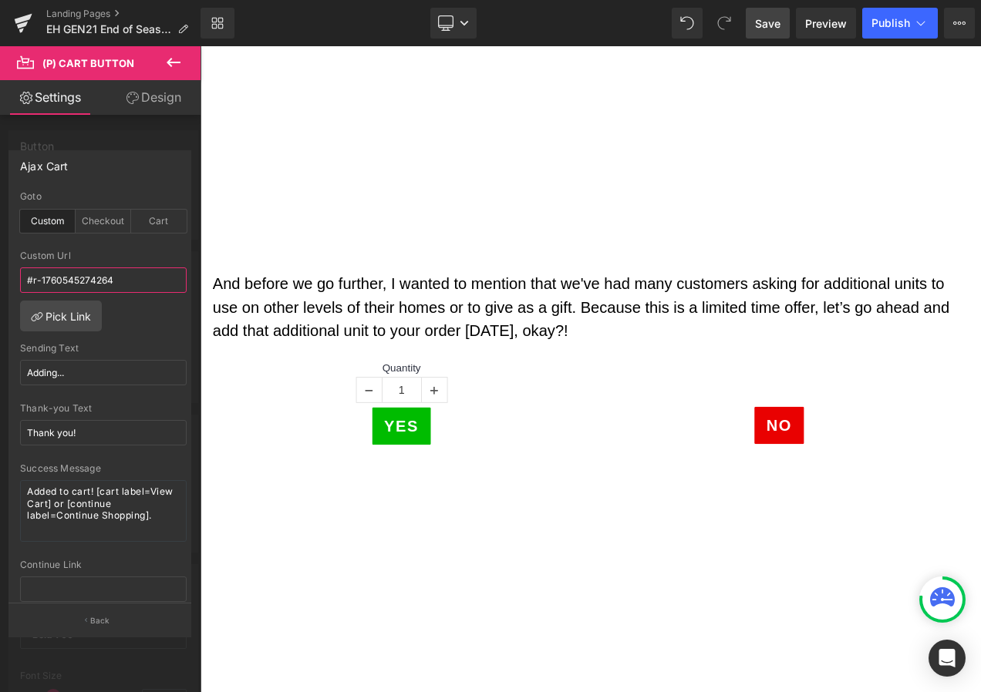
drag, startPoint x: 124, startPoint y: 278, endPoint x: -3, endPoint y: 263, distance: 128.1
click at [0, 263] on html "(P) Cart Button You are previewing how the will restyle your page. You can not …" at bounding box center [490, 346] width 981 height 692
click at [771, 30] on span "Save" at bounding box center [767, 23] width 25 height 16
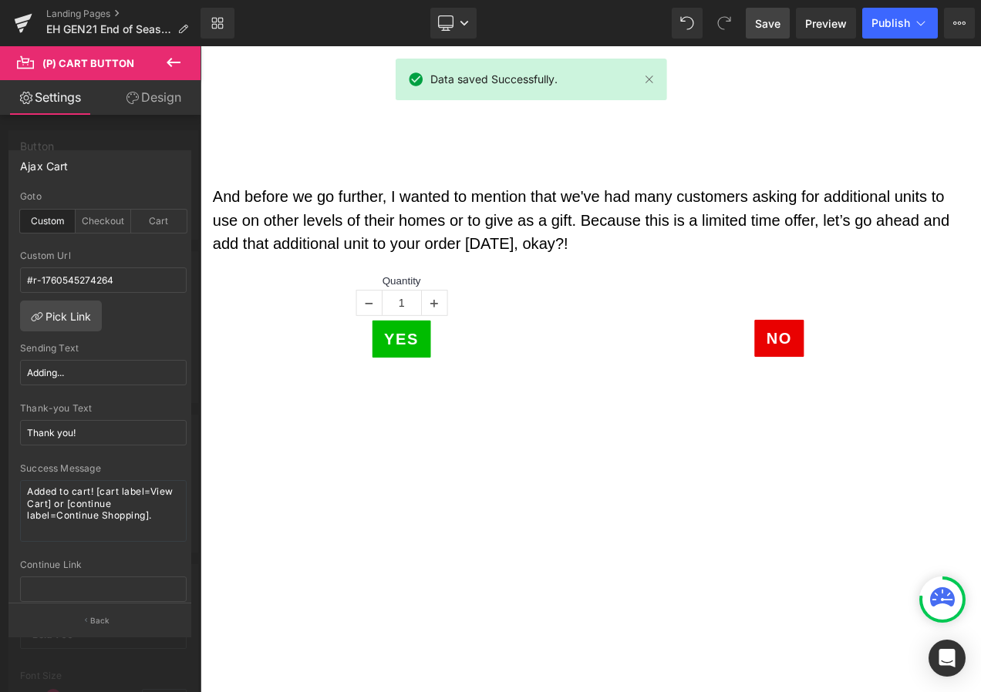
scroll to position [925, 0]
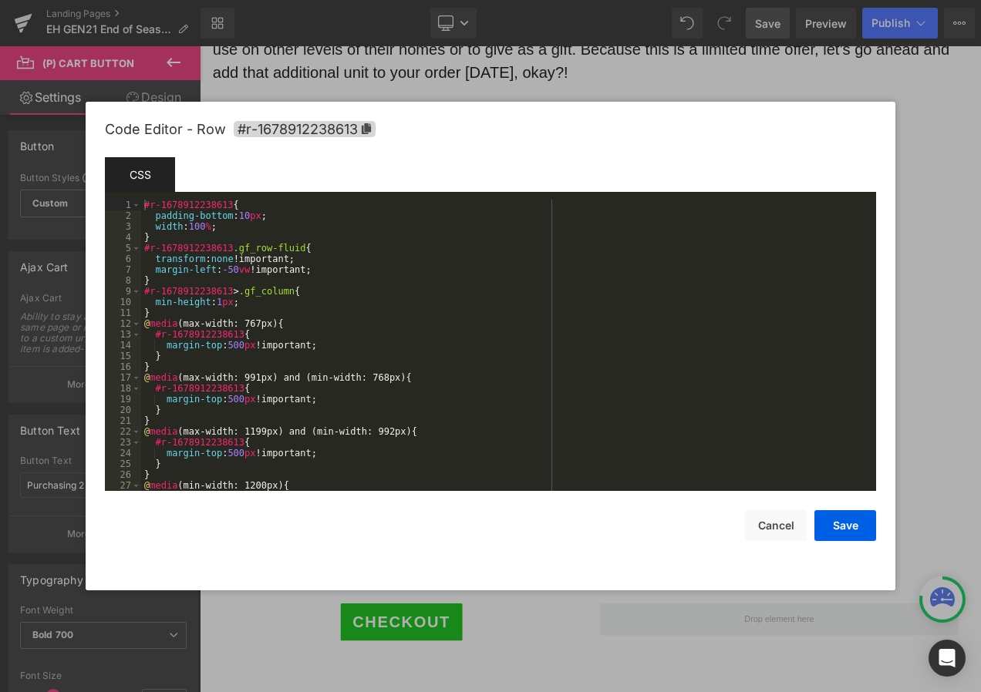
click at [211, 0] on div "(P) Cart Button You are previewing how the will restyle your page. You can not …" at bounding box center [490, 0] width 981 height 0
click at [366, 128] on icon at bounding box center [366, 128] width 9 height 11
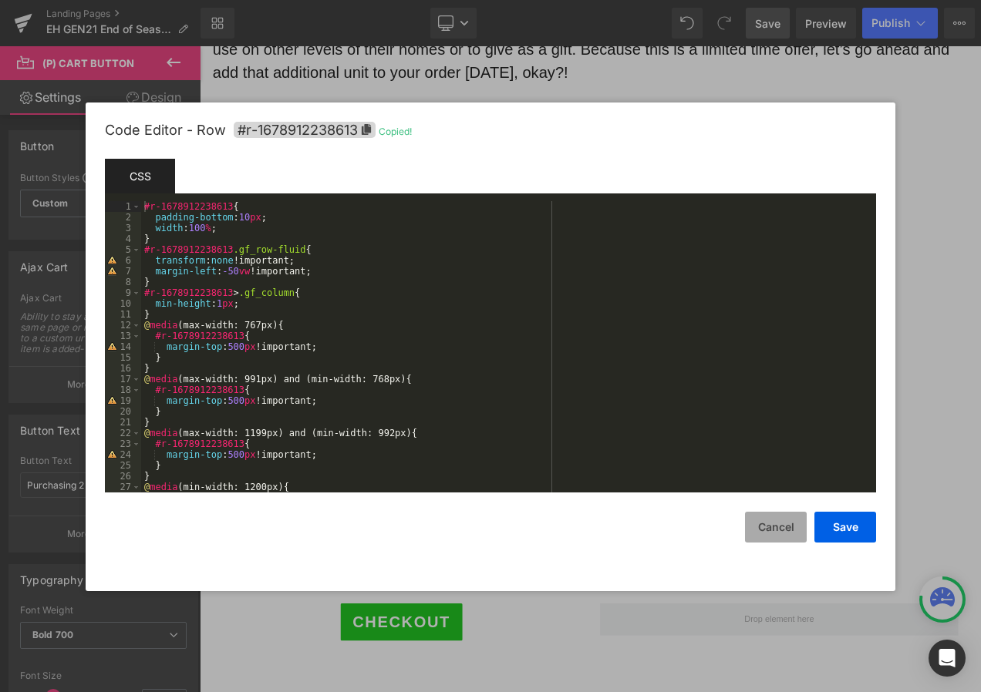
click at [767, 530] on button "Cancel" at bounding box center [776, 527] width 62 height 31
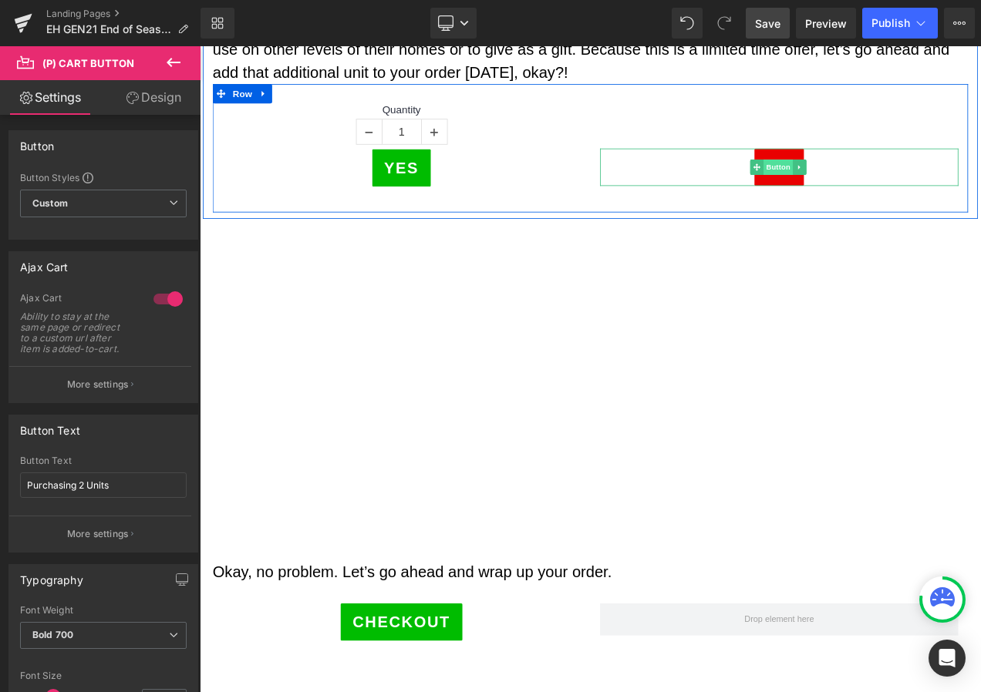
click at [882, 187] on span "Button" at bounding box center [890, 191] width 35 height 19
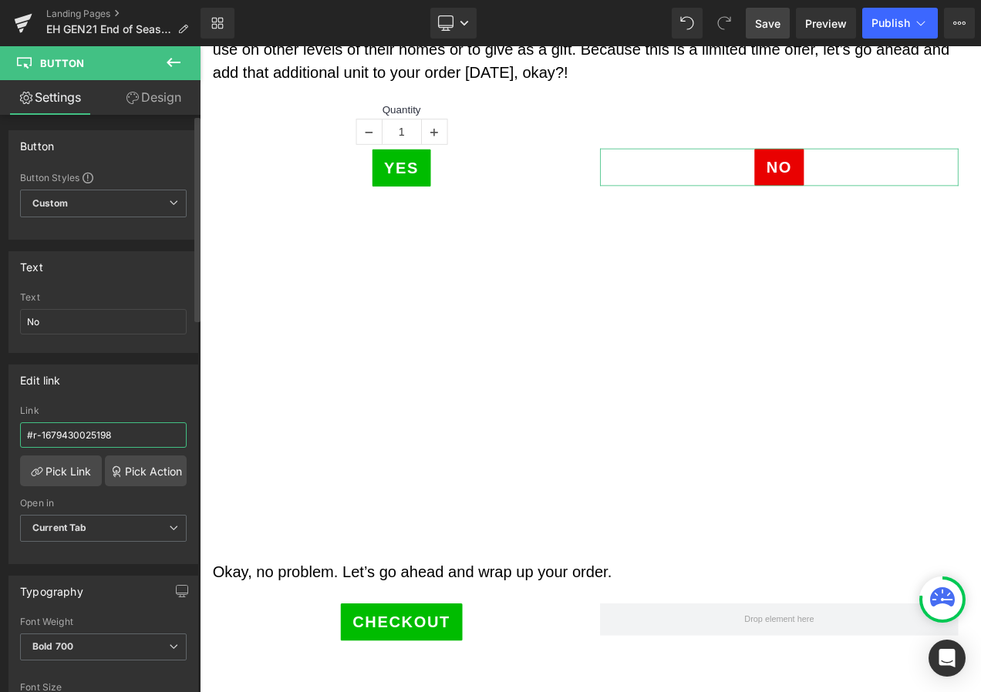
click at [145, 433] on input "#r-1679430025198" at bounding box center [103, 435] width 167 height 25
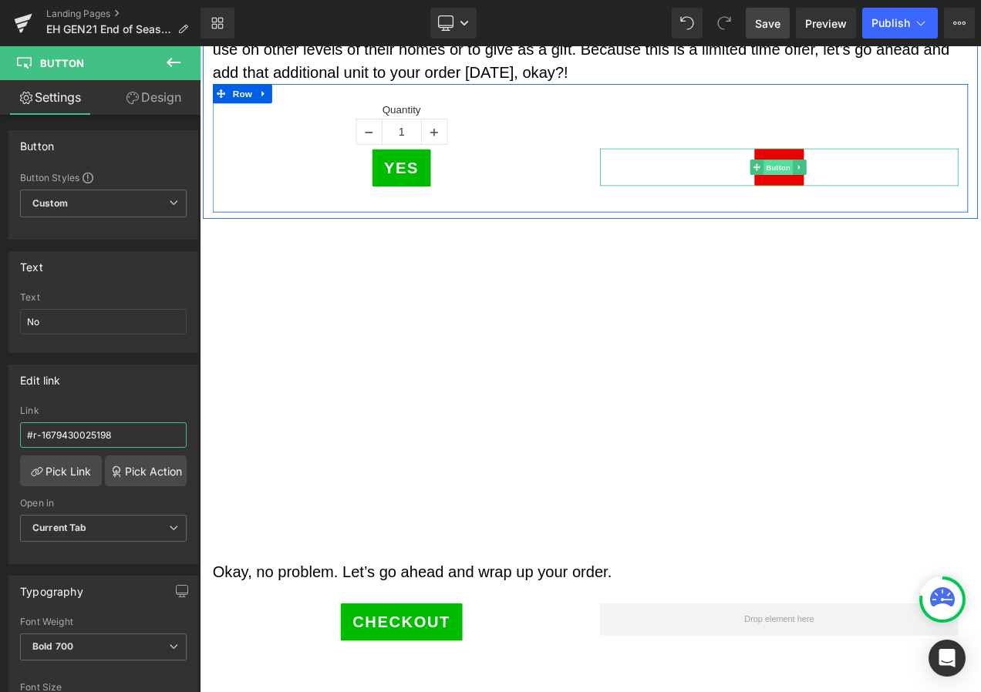
click at [885, 191] on span "Button" at bounding box center [890, 192] width 35 height 19
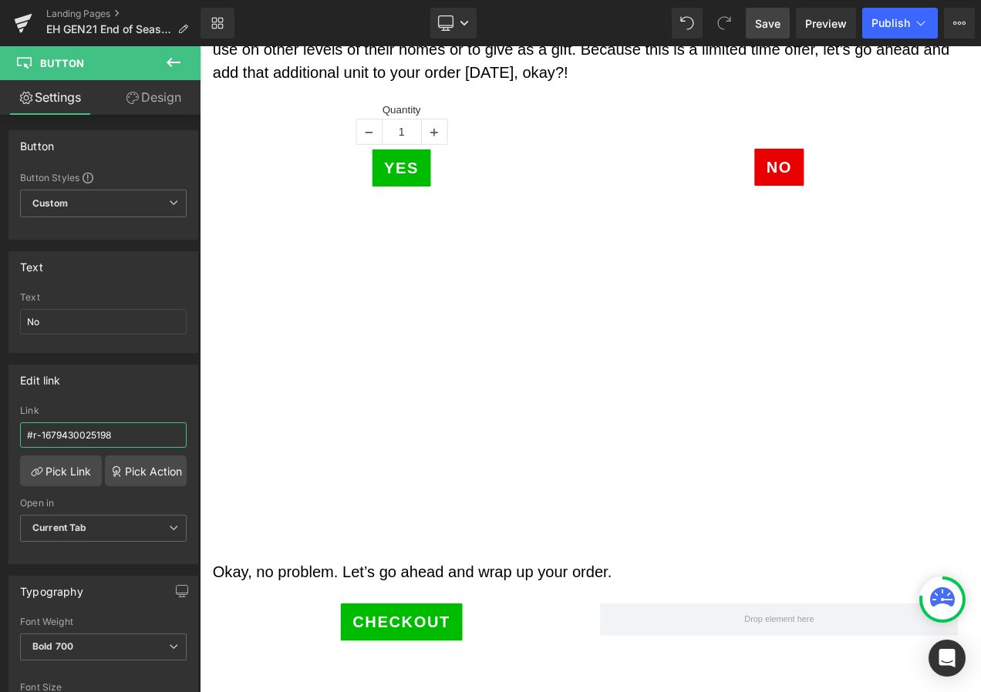
drag, startPoint x: 133, startPoint y: 435, endPoint x: -3, endPoint y: 419, distance: 137.5
click at [0, 419] on html "Button You are previewing how the will restyle your page. You can not edit Elem…" at bounding box center [490, 346] width 981 height 692
paste input "8912238613"
type input "#r-1678912238613"
click at [770, 15] on span "Save" at bounding box center [767, 23] width 25 height 16
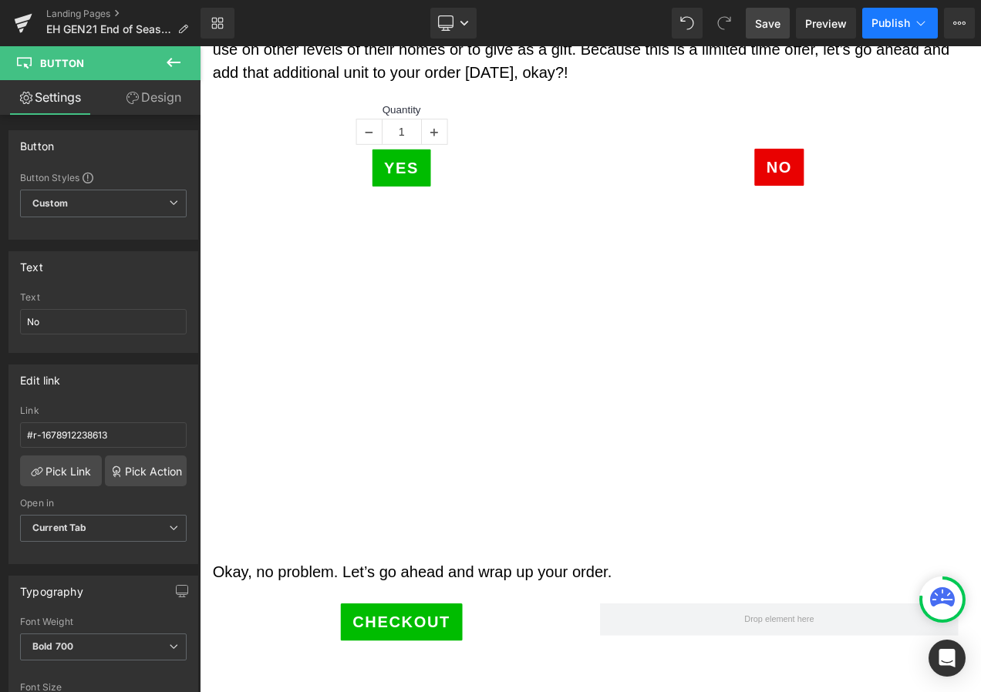
click at [909, 13] on button "Publish" at bounding box center [900, 23] width 76 height 31
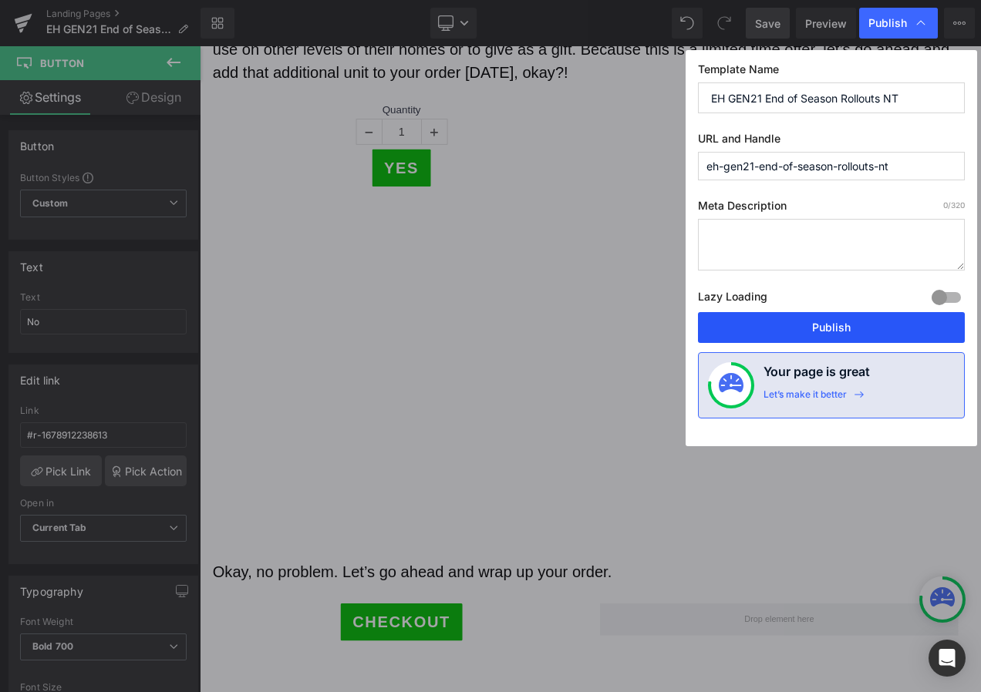
click at [841, 325] on button "Publish" at bounding box center [831, 327] width 267 height 31
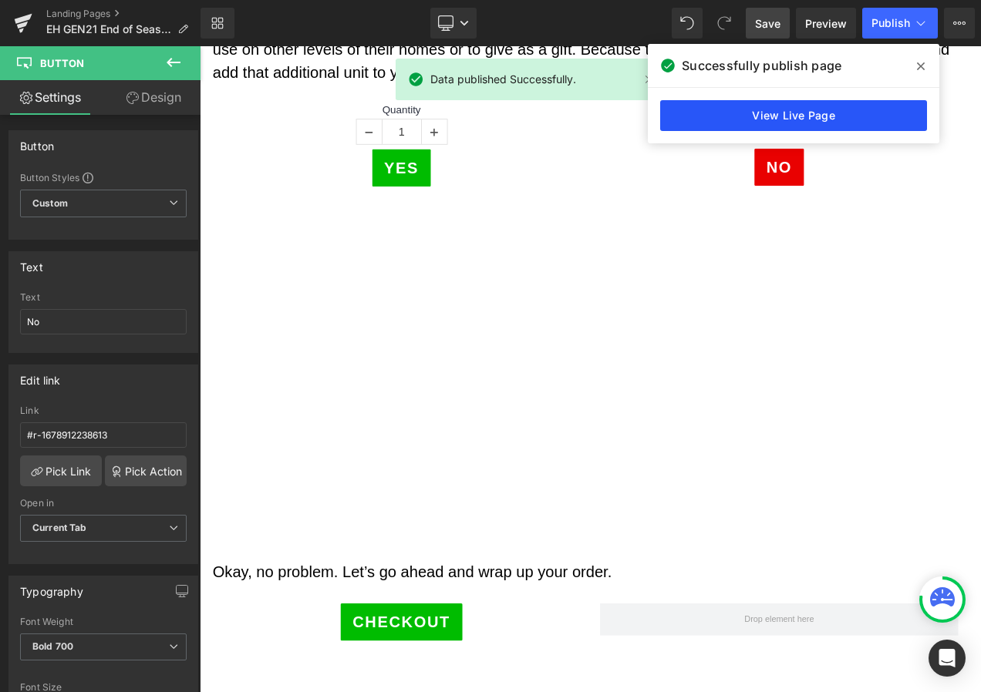
click at [750, 113] on link "View Live Page" at bounding box center [793, 115] width 267 height 31
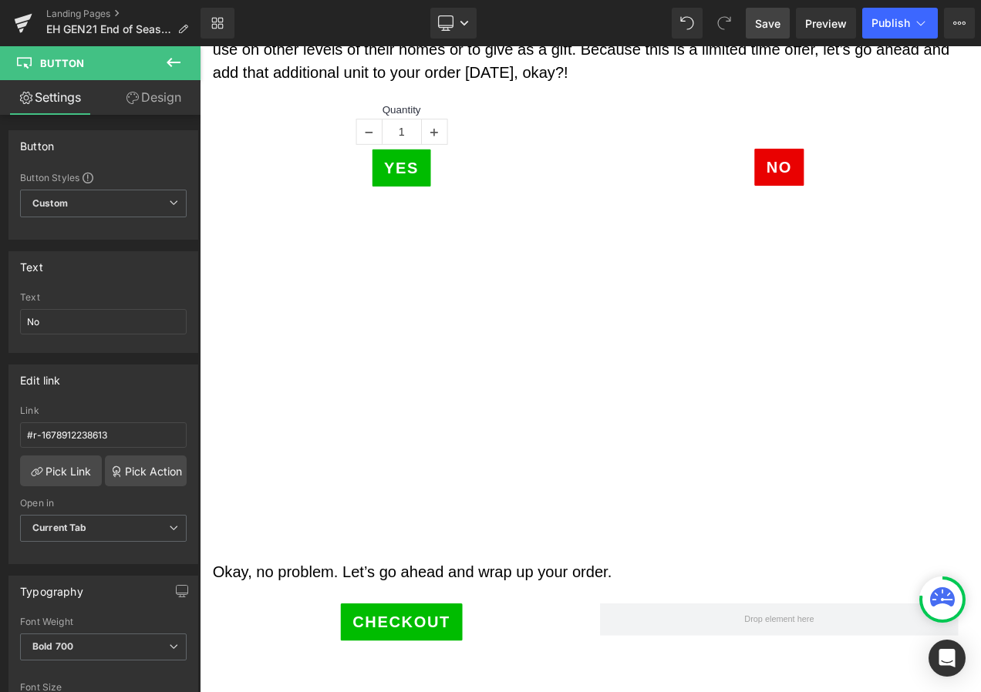
click at [868, 531] on div "EH - Gen21 End of Season - Script and Offer Heading Row OFFER: You’ve been auth…" at bounding box center [666, 691] width 933 height 2876
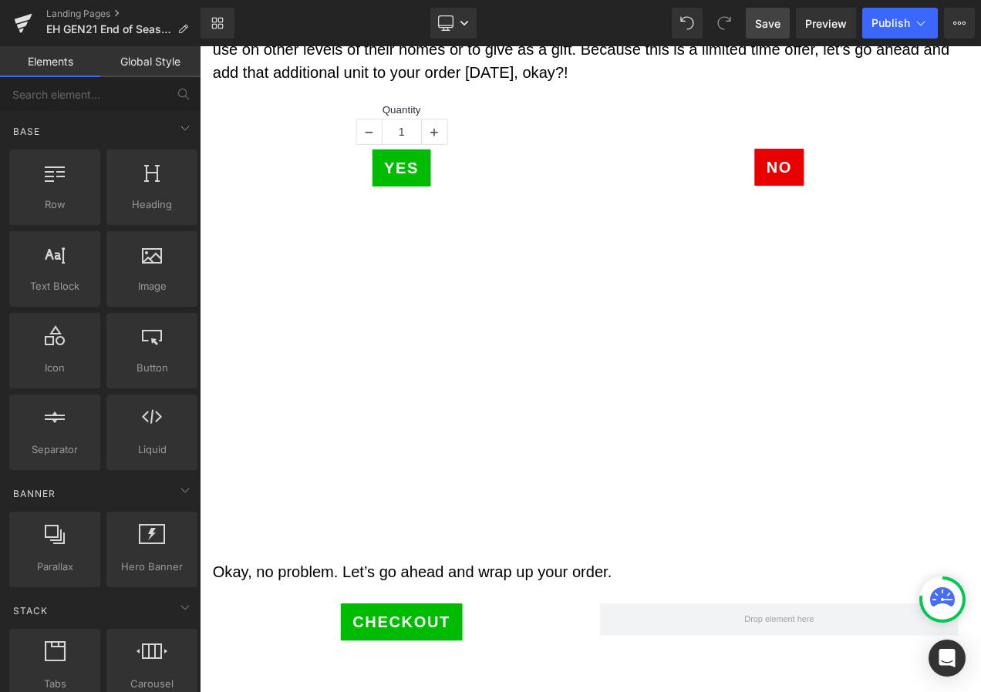
scroll to position [617, 0]
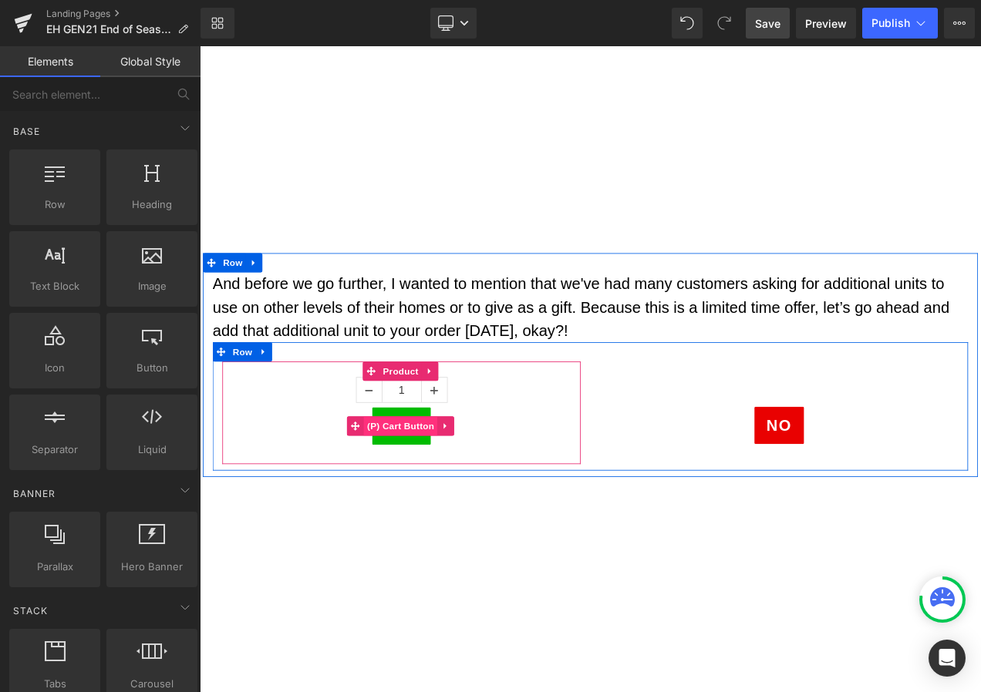
click at [435, 499] on span "(P) Cart Button" at bounding box center [440, 500] width 88 height 23
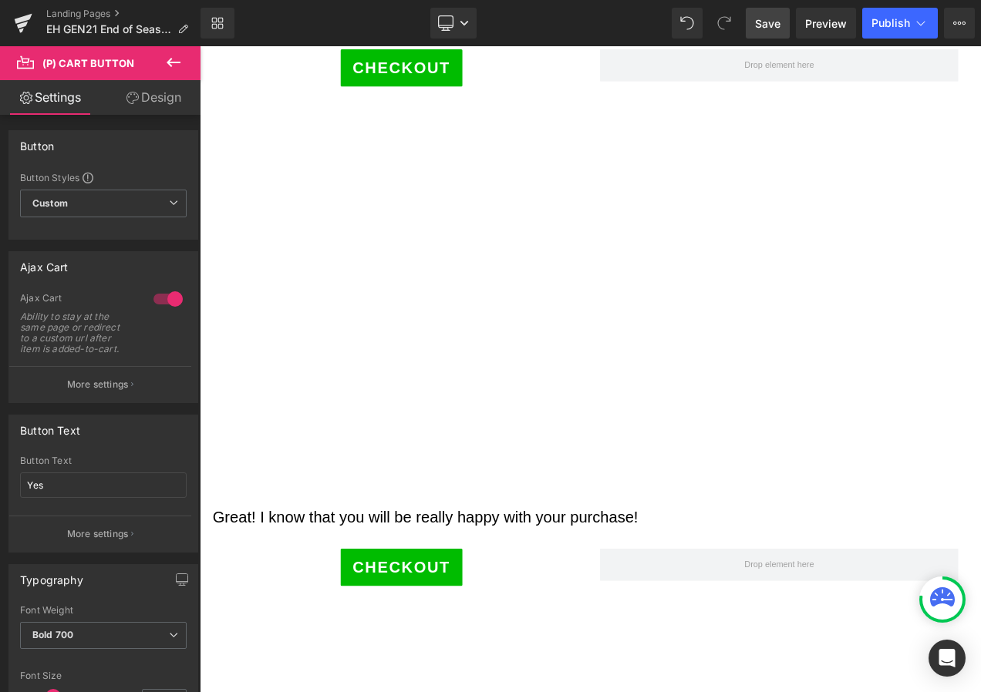
scroll to position [1774, 0]
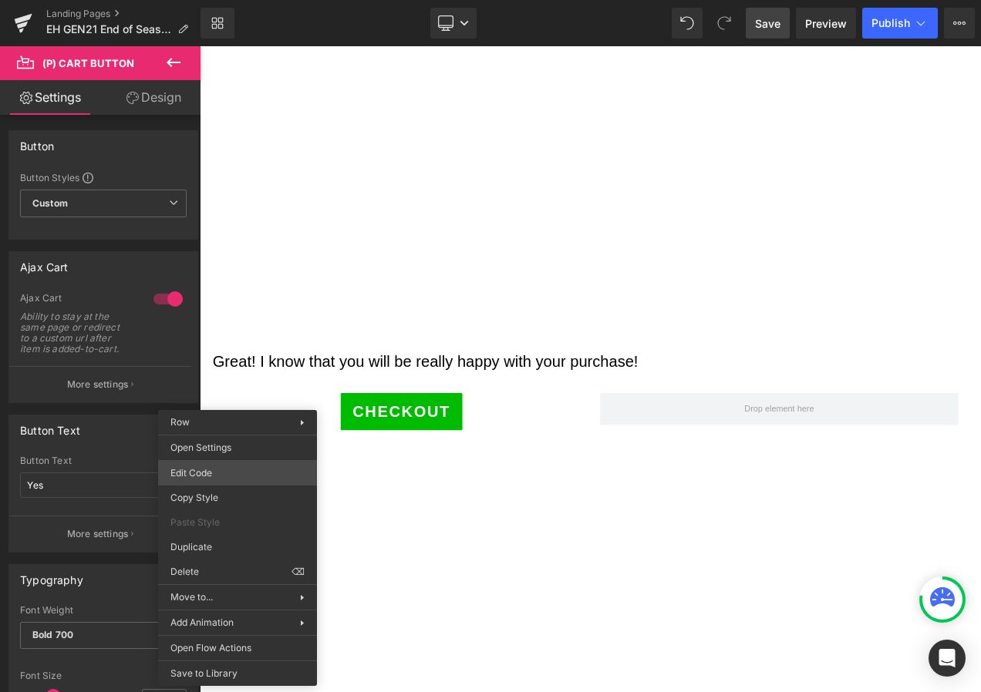
click at [224, 0] on div "(P) Cart Button You are previewing how the will restyle your page. You can not …" at bounding box center [490, 0] width 981 height 0
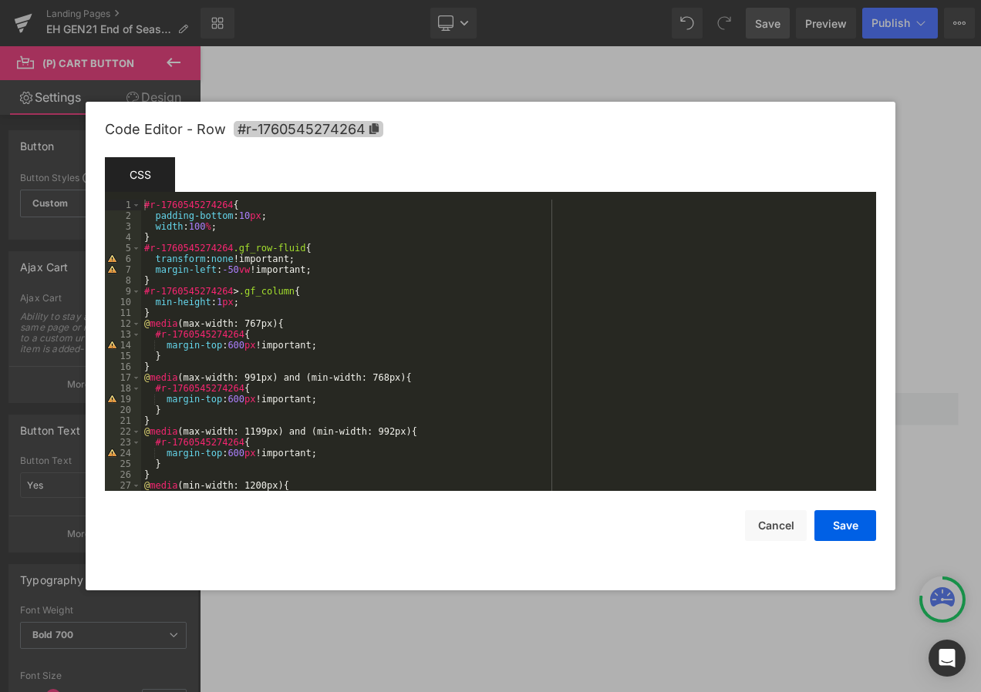
click at [372, 127] on icon at bounding box center [373, 128] width 9 height 11
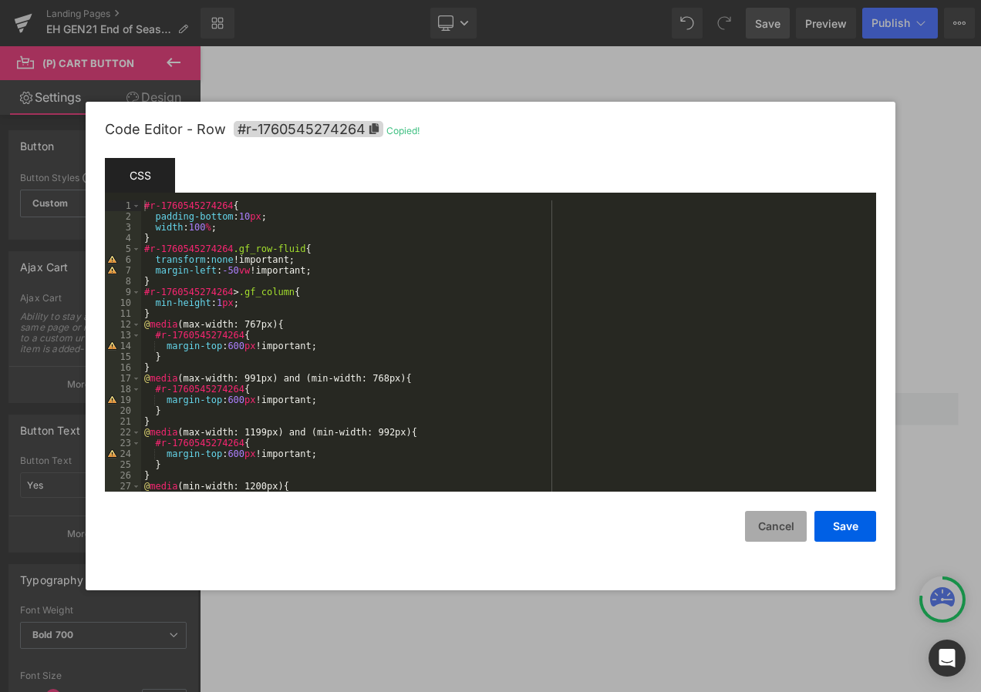
click at [782, 529] on button "Cancel" at bounding box center [776, 526] width 62 height 31
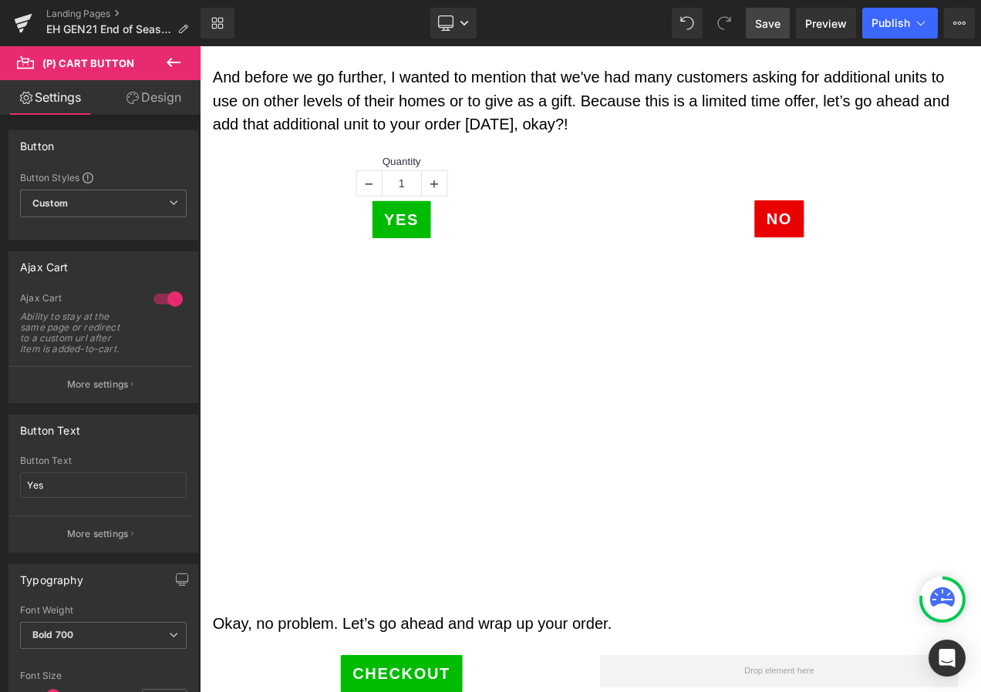
scroll to position [694, 0]
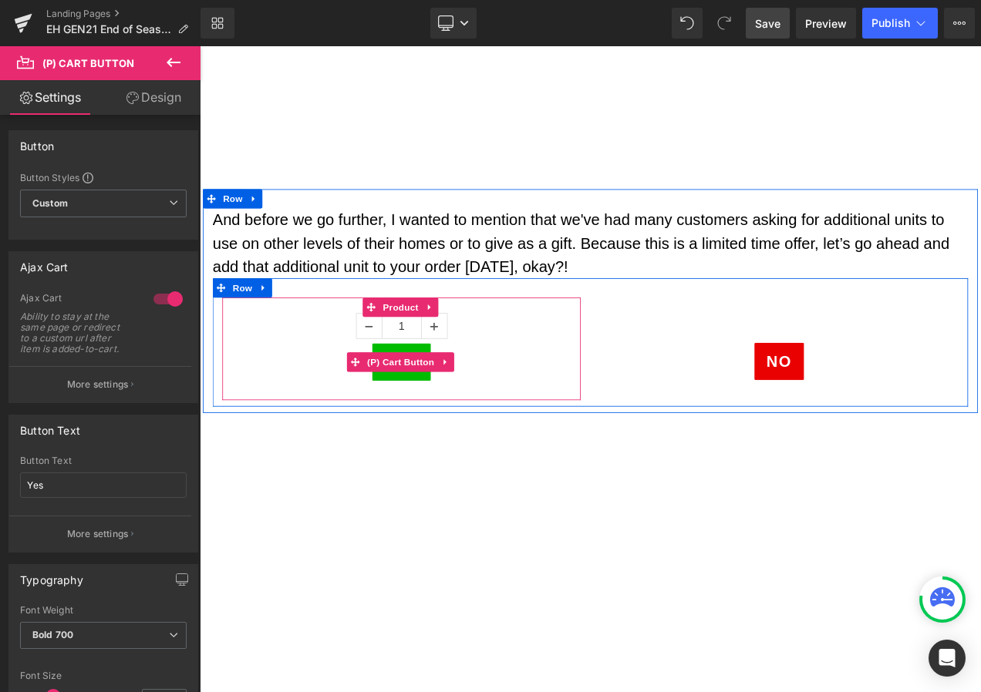
click at [443, 426] on span "(P) Cart Button" at bounding box center [440, 423] width 88 height 23
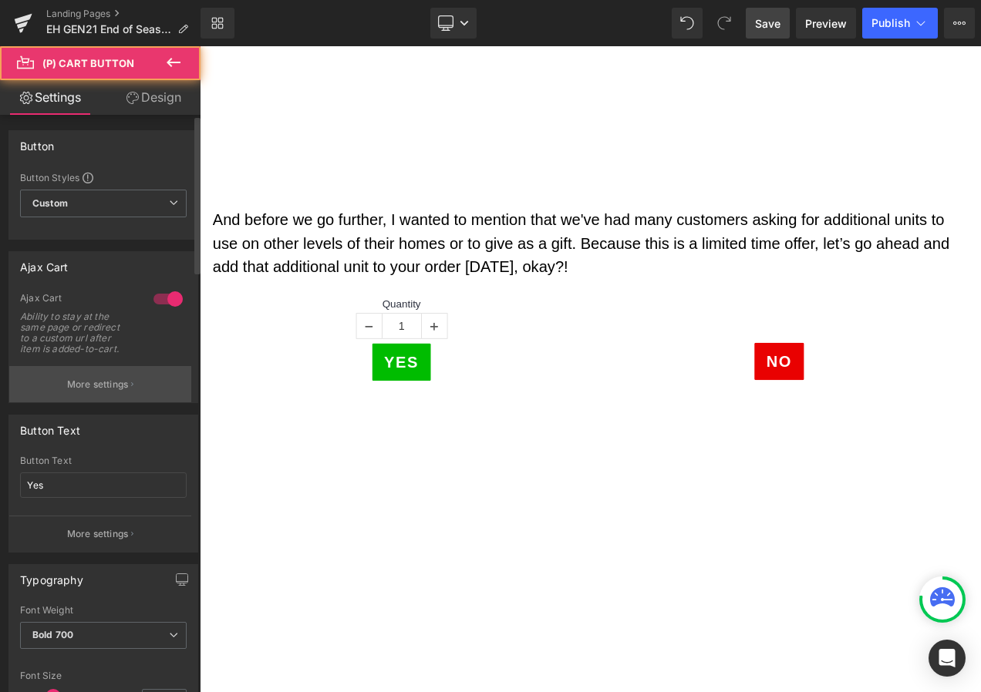
click at [156, 376] on button "More settings" at bounding box center [100, 384] width 182 height 36
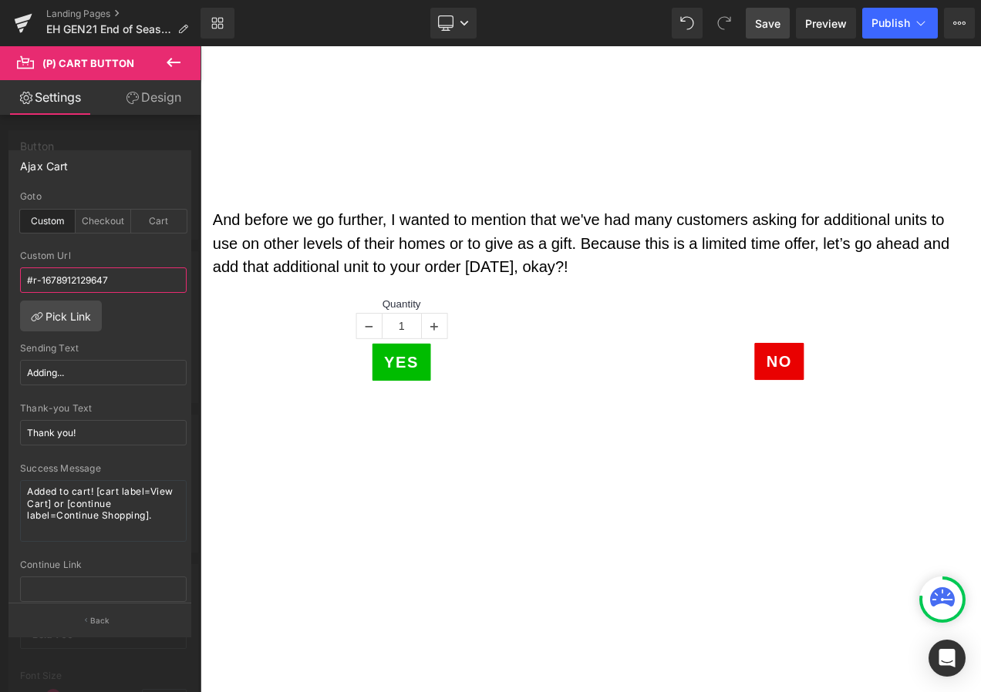
drag, startPoint x: 143, startPoint y: 281, endPoint x: -3, endPoint y: 269, distance: 146.3
click at [0, 269] on html "(P) Cart Button You are previewing how the will restyle your page. You can not …" at bounding box center [490, 346] width 981 height 692
paste input "760545274264"
type input "#r-1760545274264"
click at [764, 22] on span "Save" at bounding box center [767, 23] width 25 height 16
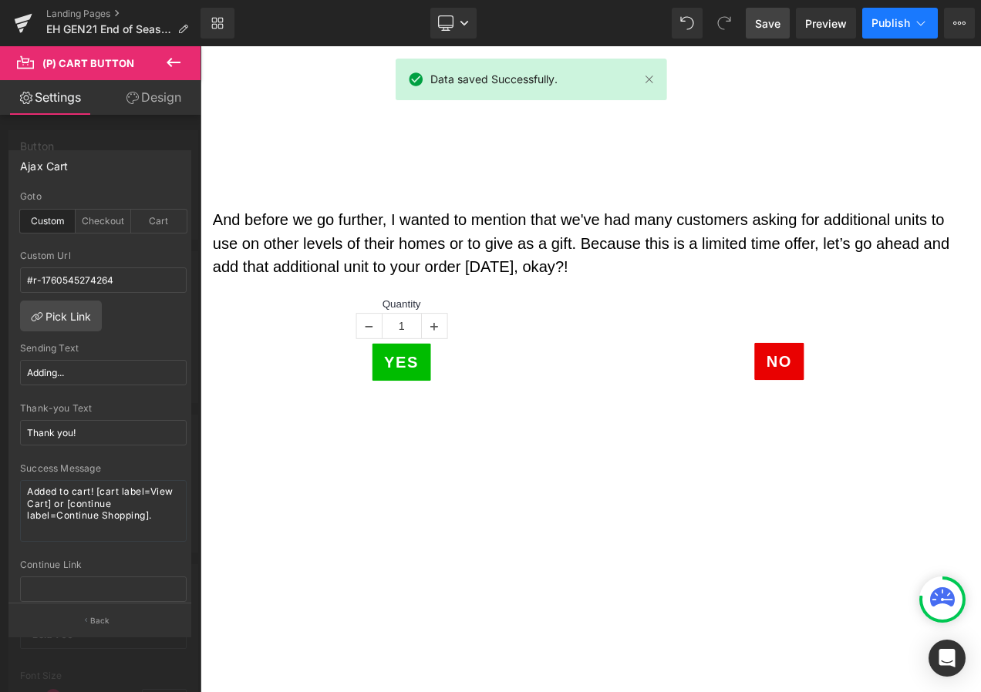
click at [908, 22] on span "Publish" at bounding box center [890, 23] width 39 height 12
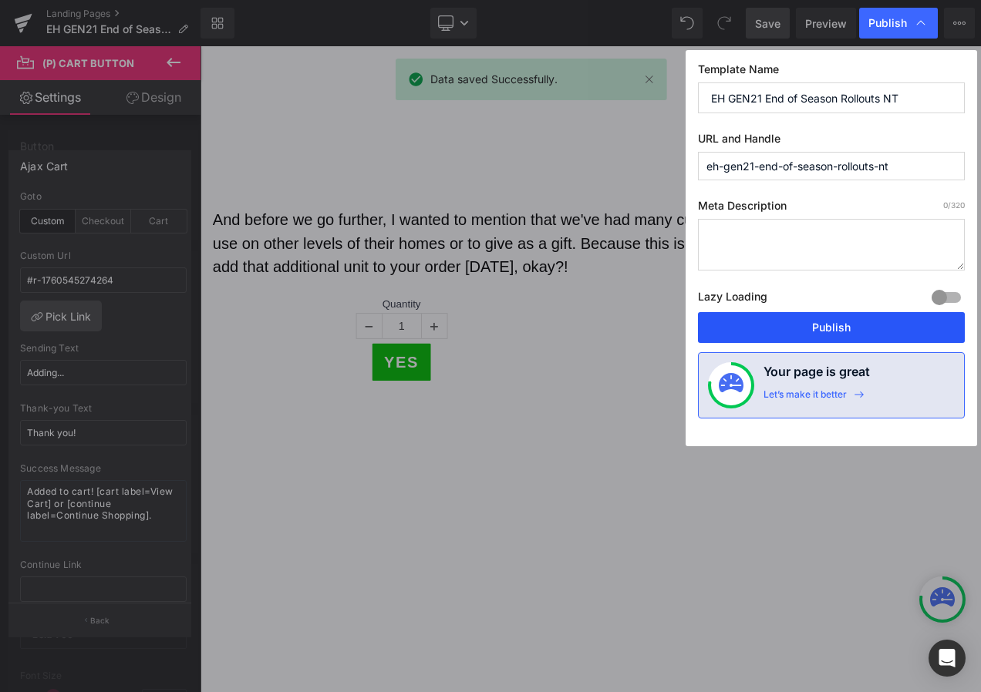
drag, startPoint x: 843, startPoint y: 331, endPoint x: 768, endPoint y: 339, distance: 75.2
click at [843, 331] on button "Publish" at bounding box center [831, 327] width 267 height 31
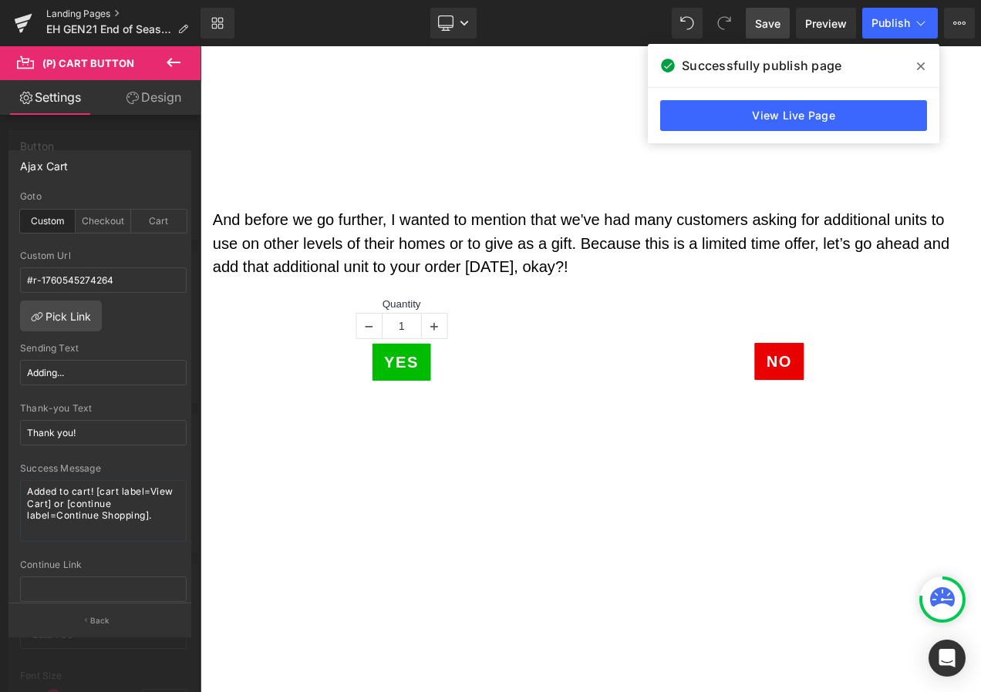
click at [72, 15] on link "Landing Pages" at bounding box center [123, 14] width 154 height 12
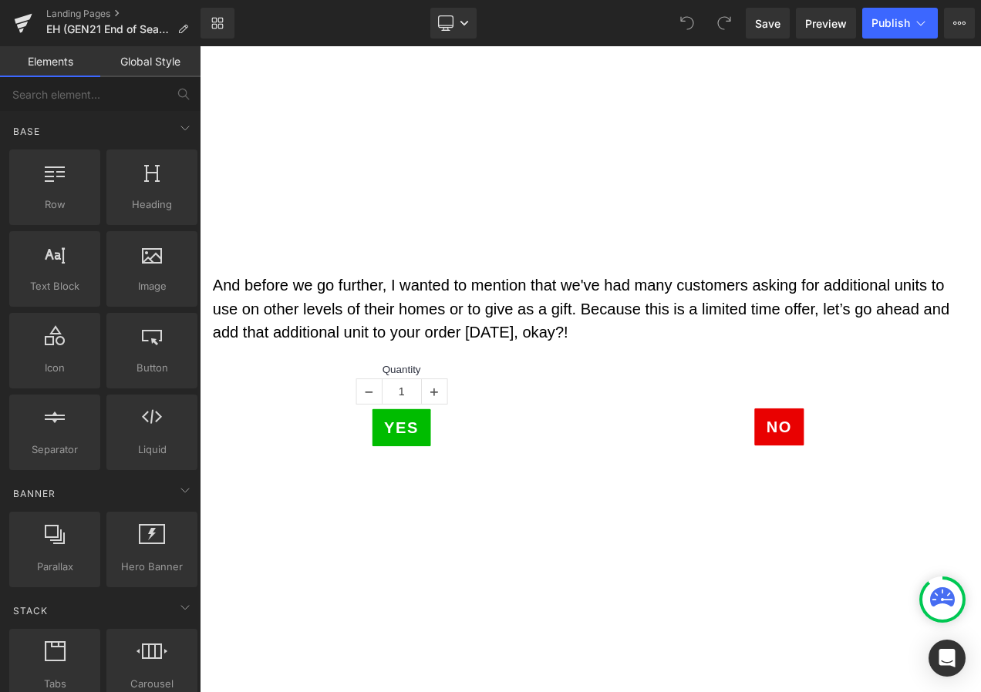
scroll to position [617, 0]
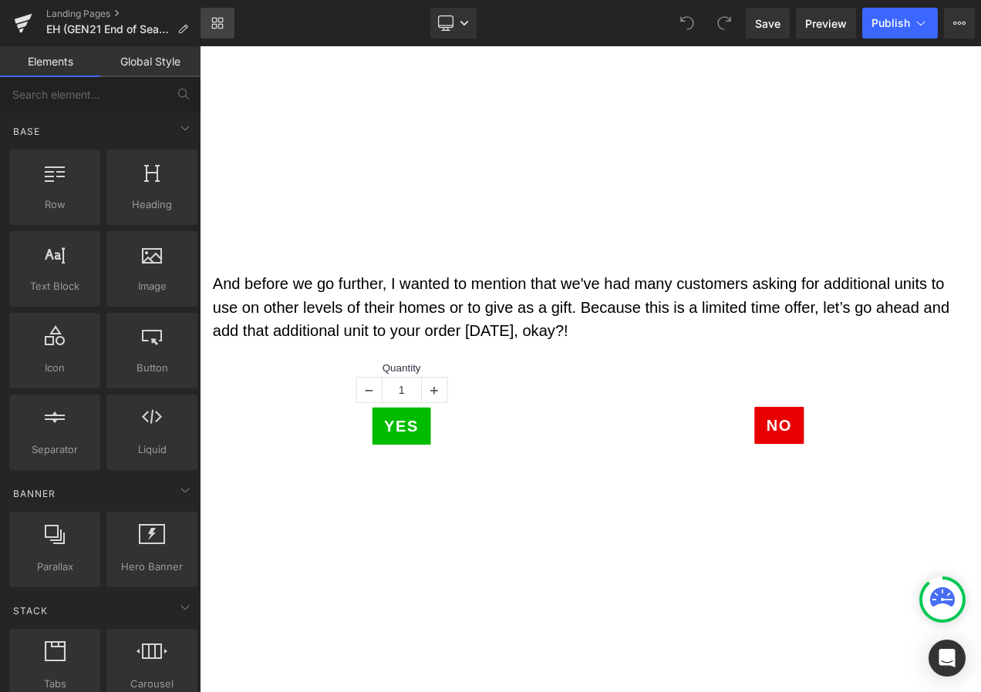
click at [221, 24] on icon at bounding box center [220, 26] width 5 height 5
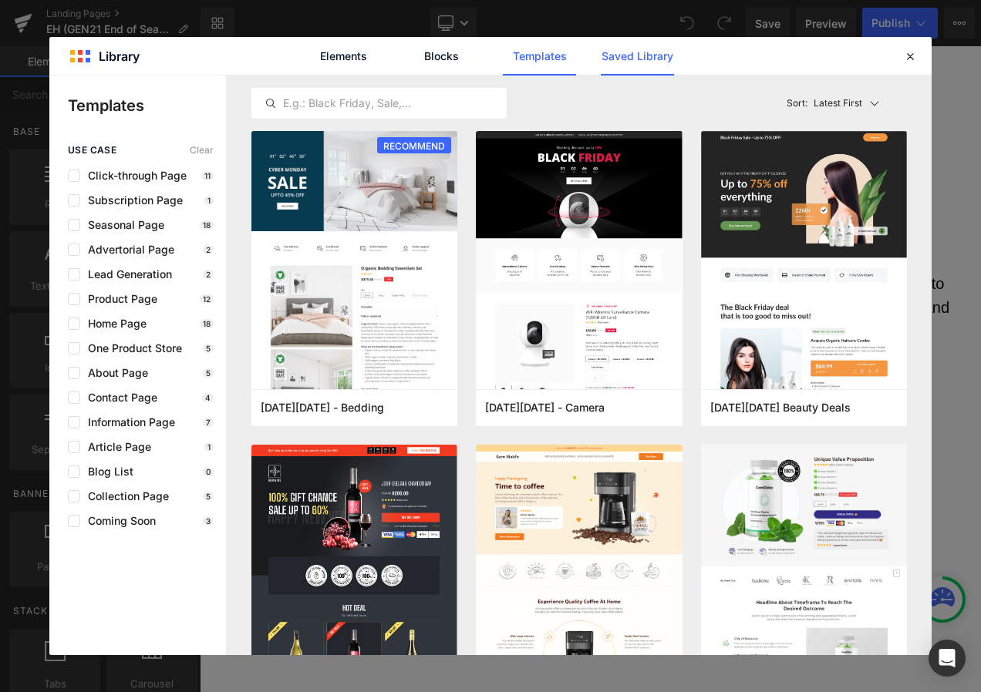
click at [638, 60] on link "Saved Library" at bounding box center [637, 56] width 73 height 39
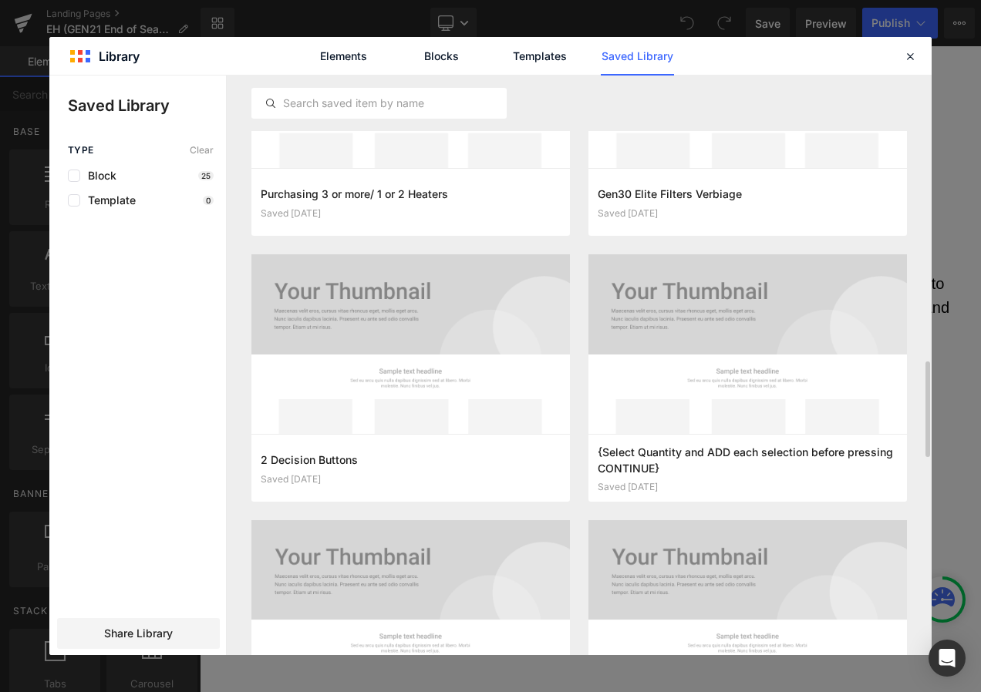
scroll to position [1928, 0]
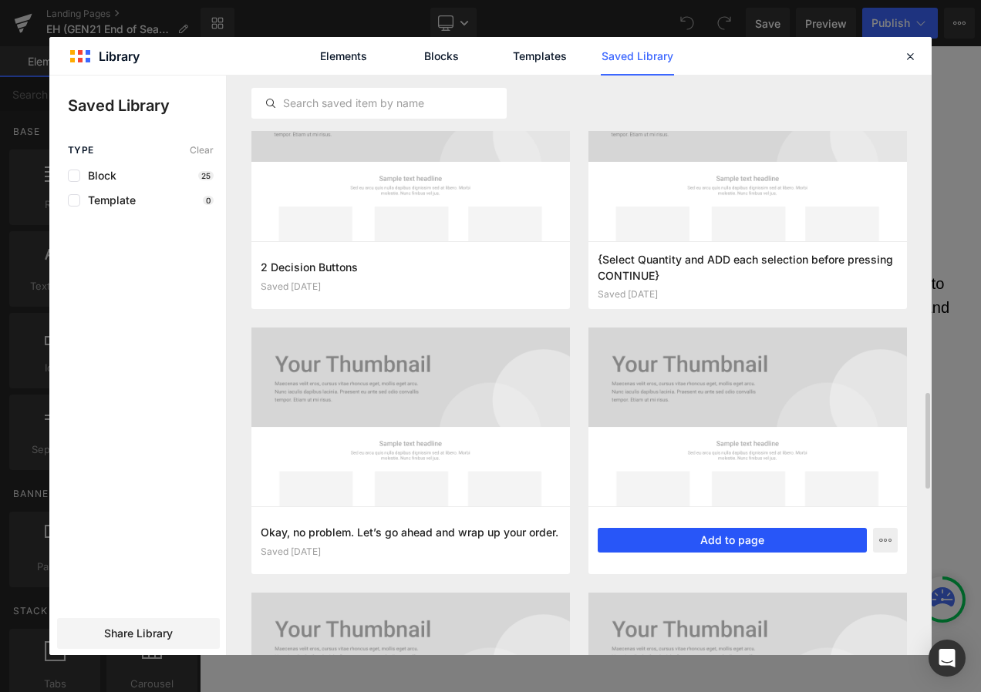
click at [746, 542] on button "Add to page" at bounding box center [732, 540] width 269 height 25
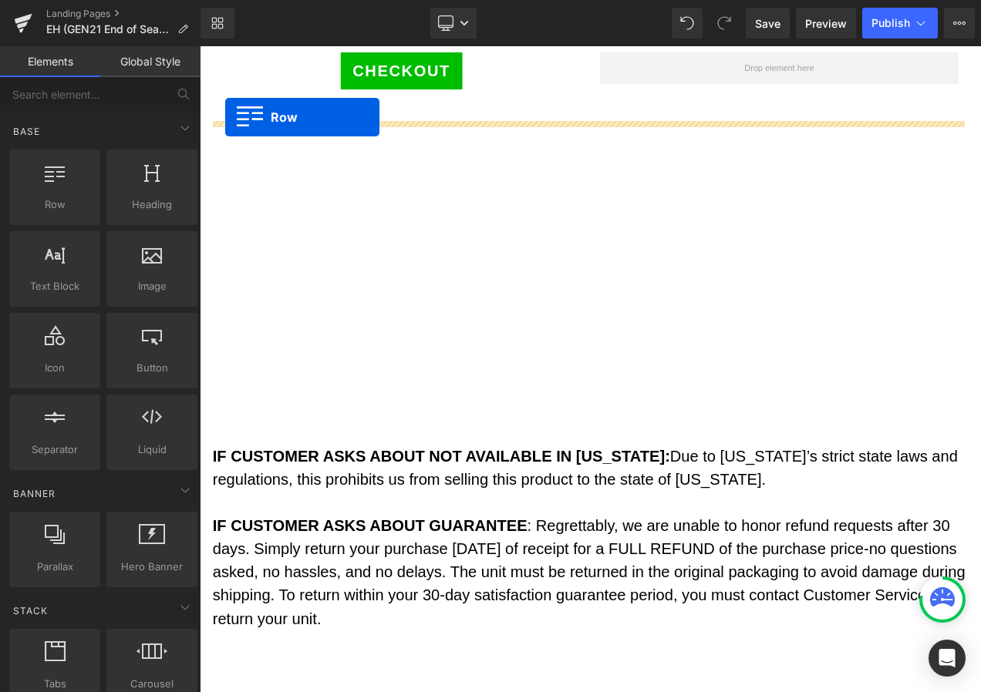
scroll to position [3250, 0]
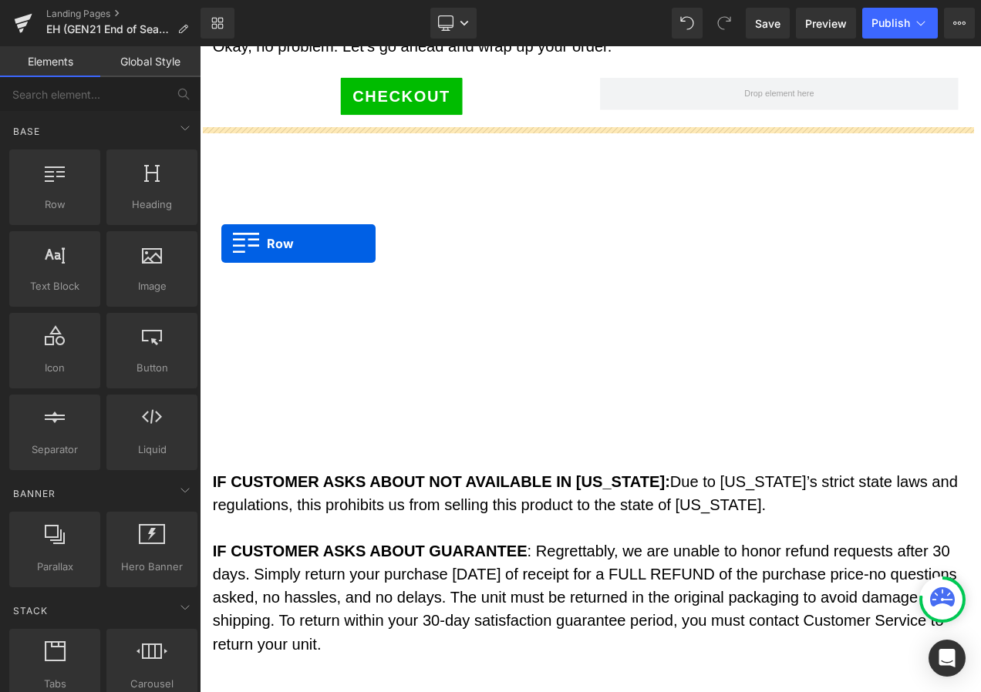
drag, startPoint x: 212, startPoint y: 731, endPoint x: 225, endPoint y: 282, distance: 449.0
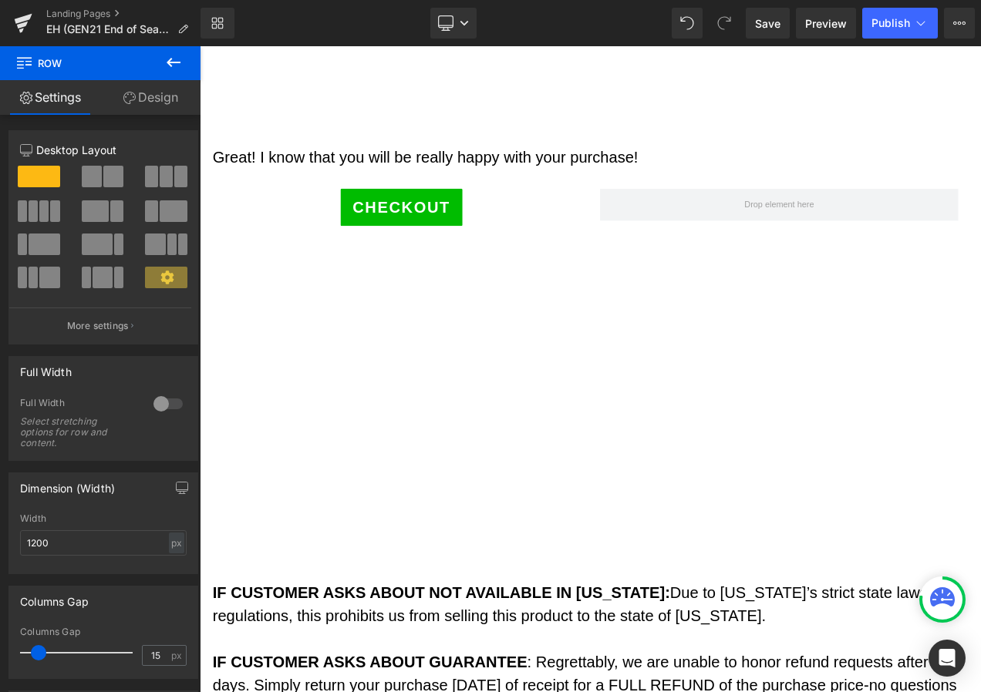
scroll to position [3867, 0]
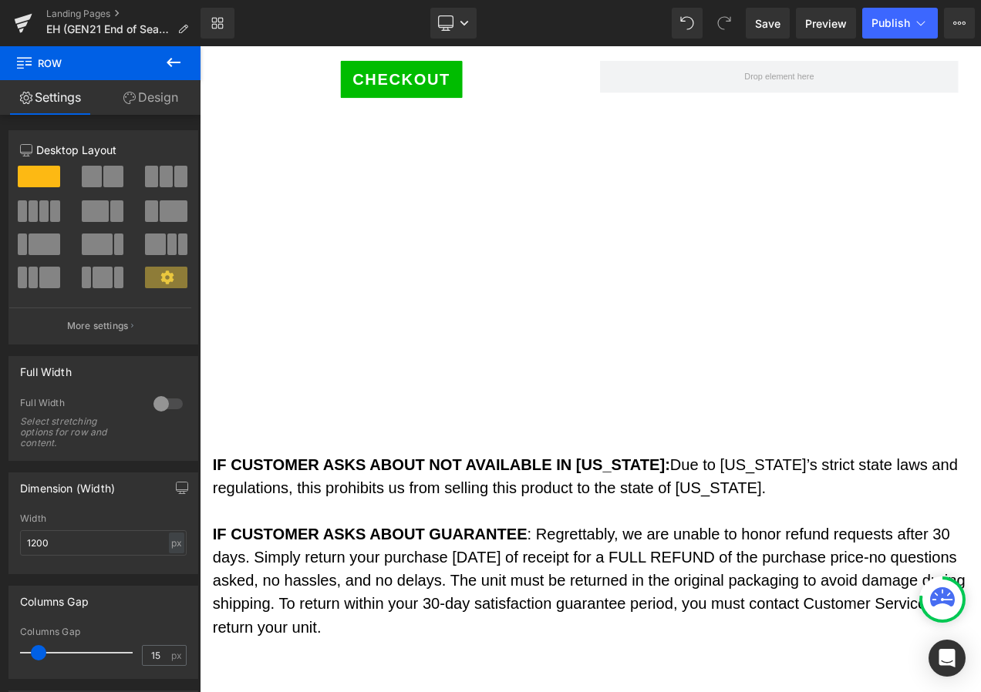
click at [850, 574] on p "IF CUSTOMER ASKS ABOUT NOT AVAILABLE IN [US_STATE]: Due to [US_STATE]’s strict …" at bounding box center [666, 561] width 902 height 56
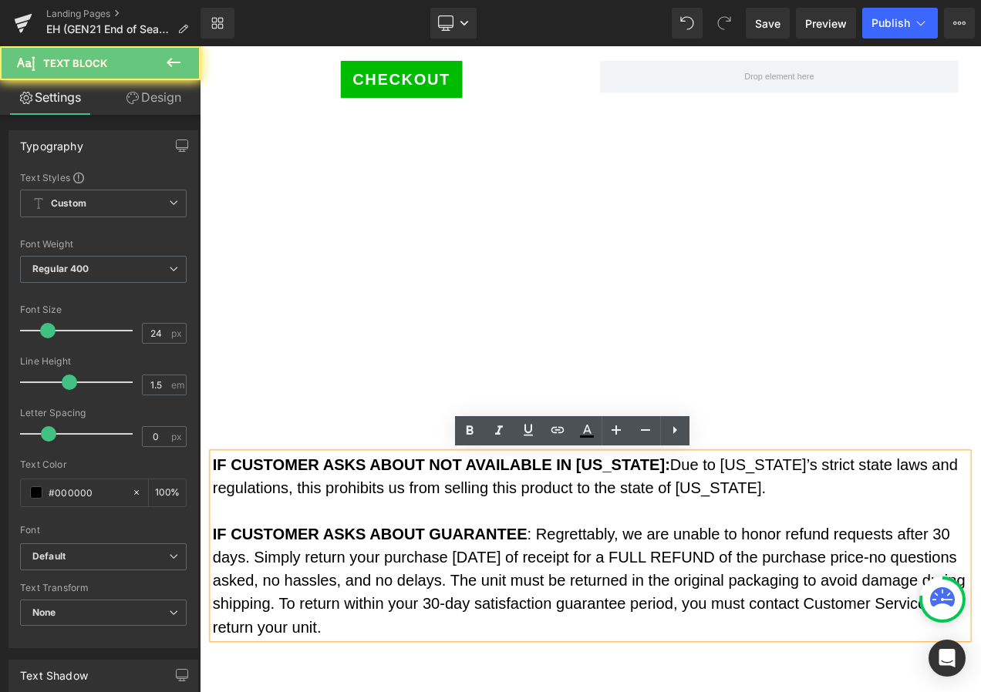
click at [860, 575] on p "IF CUSTOMER ASKS ABOUT NOT AVAILABLE IN [US_STATE]: Due to [US_STATE]’s strict …" at bounding box center [666, 561] width 902 height 56
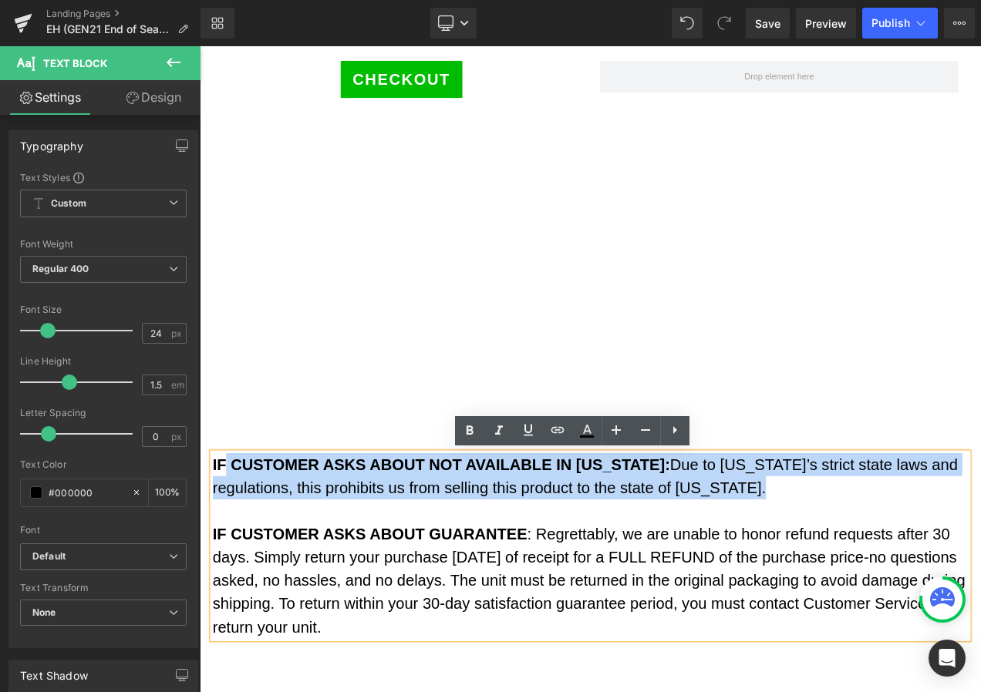
drag, startPoint x: 870, startPoint y: 585, endPoint x: 222, endPoint y: 547, distance: 648.9
click at [222, 547] on p "IF CUSTOMER ASKS ABOUT NOT AVAILABLE IN [US_STATE]: Due to [US_STATE]’s strict …" at bounding box center [666, 561] width 902 height 56
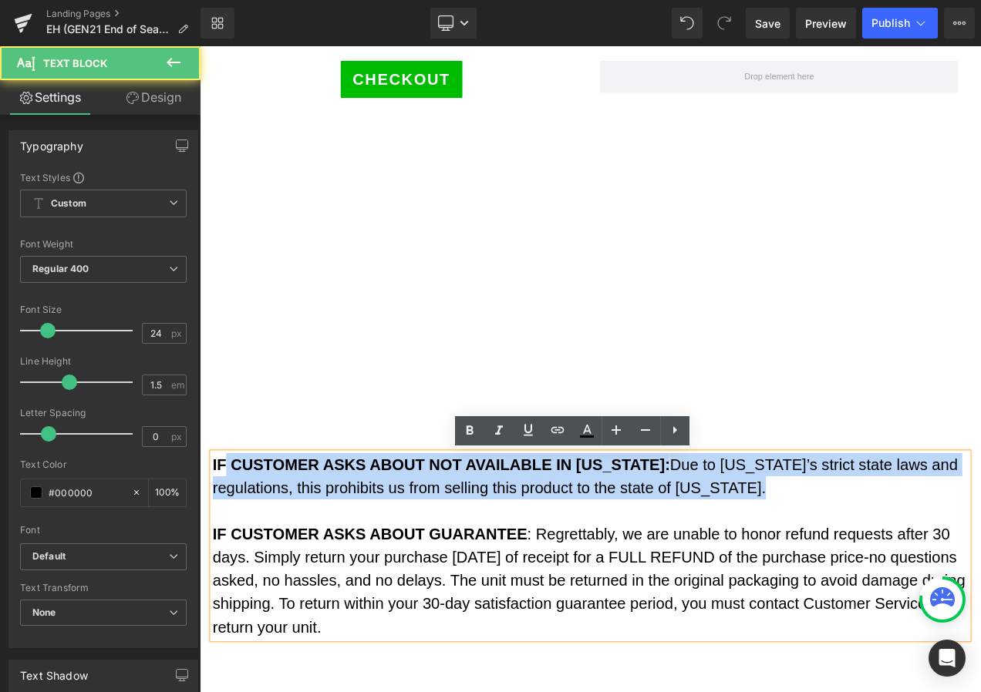
click at [222, 547] on strong "IF CUSTOMER ASKS ABOUT NOT AVAILABLE IN [US_STATE]:" at bounding box center [488, 546] width 546 height 21
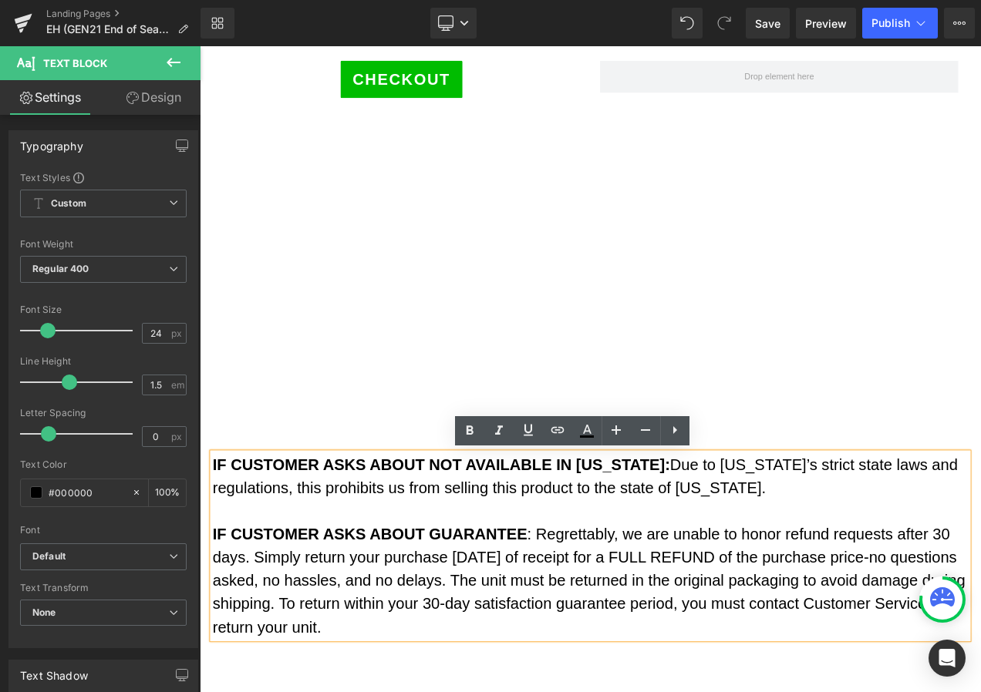
drag, startPoint x: 207, startPoint y: 545, endPoint x: 800, endPoint y: 569, distance: 593.5
click at [800, 569] on div "IF CUSTOMER ASKS ABOUT NOT AVAILABLE IN [US_STATE]: Due to [US_STATE]’s strict …" at bounding box center [666, 644] width 902 height 222
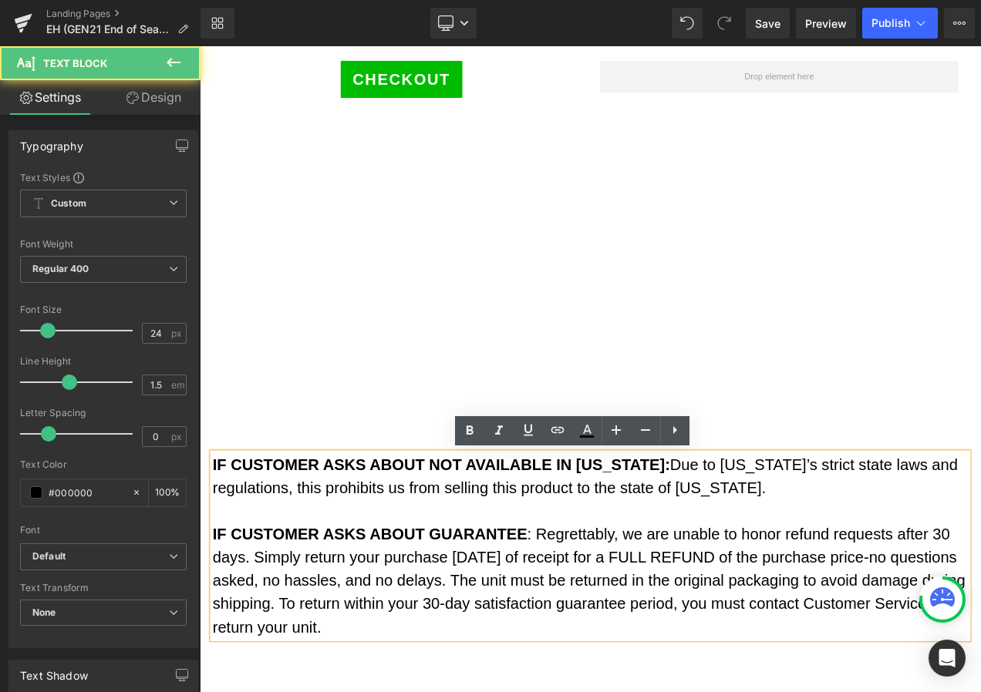
click at [871, 578] on p "IF CUSTOMER ASKS ABOUT NOT AVAILABLE IN [US_STATE]: Due to [US_STATE]’s strict …" at bounding box center [666, 561] width 902 height 56
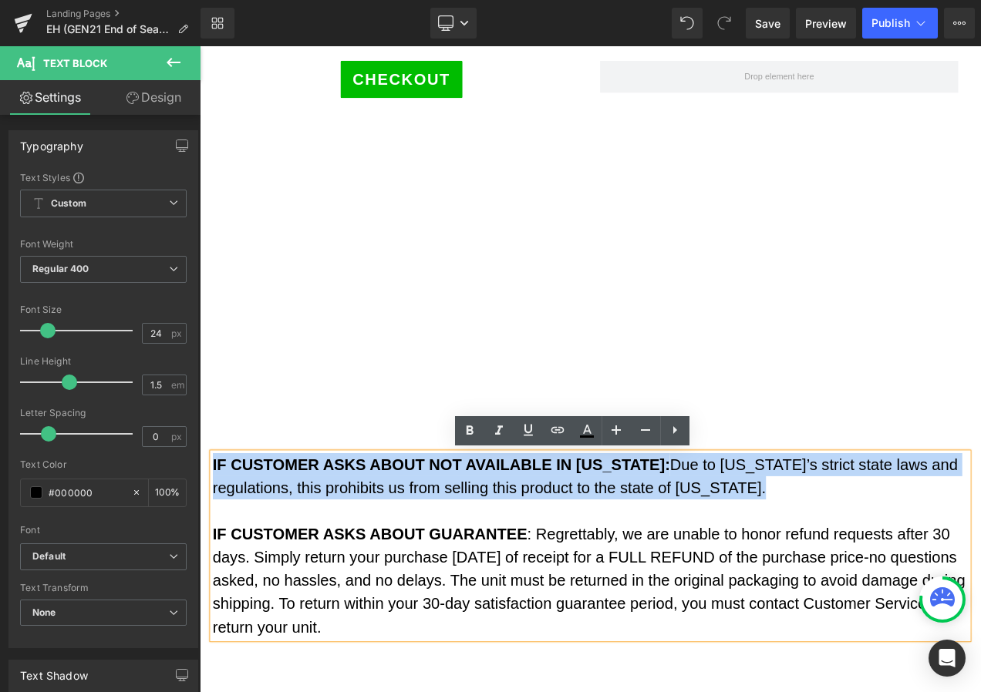
drag, startPoint x: 870, startPoint y: 578, endPoint x: 219, endPoint y: 552, distance: 651.3
click at [219, 552] on p "IF CUSTOMER ASKS ABOUT NOT AVAILABLE IN [US_STATE]: Due to [US_STATE]’s strict …" at bounding box center [666, 561] width 902 height 56
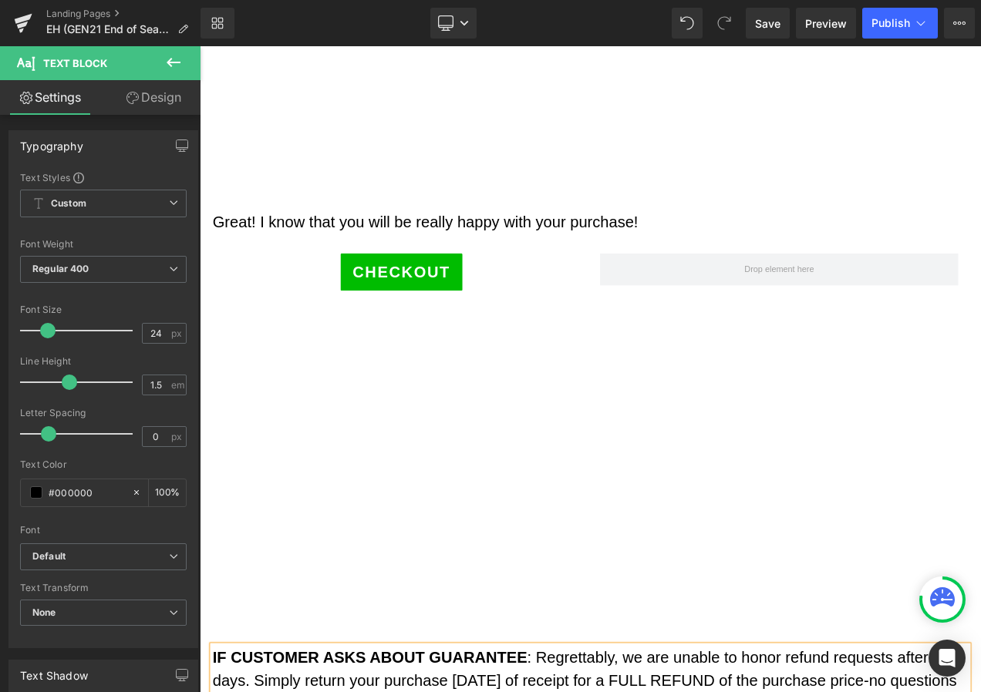
scroll to position [3636, 0]
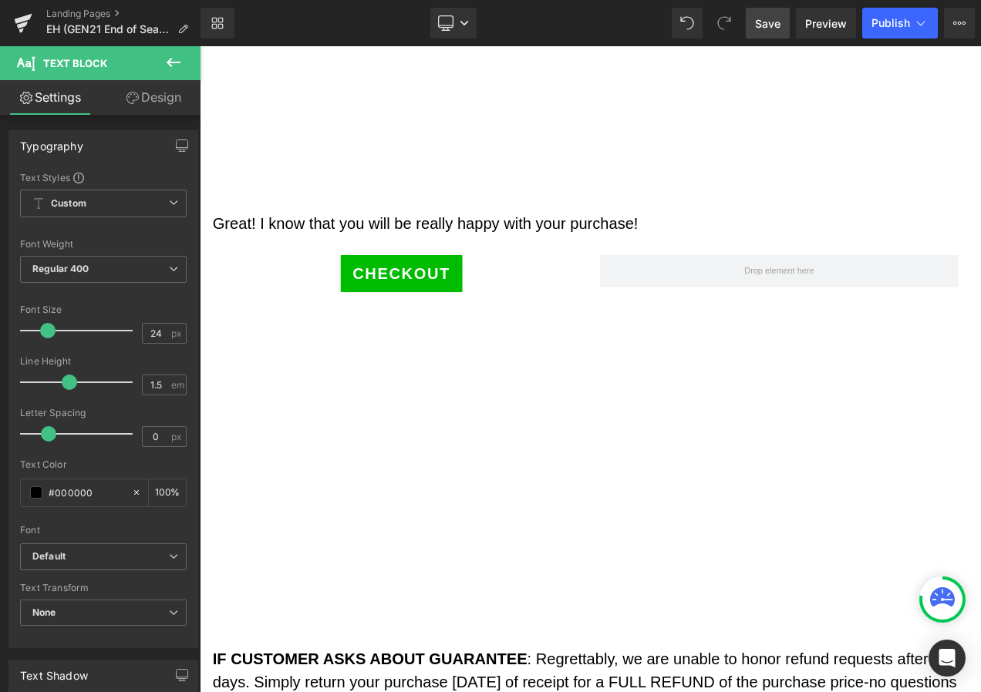
click at [763, 16] on span "Save" at bounding box center [767, 23] width 25 height 16
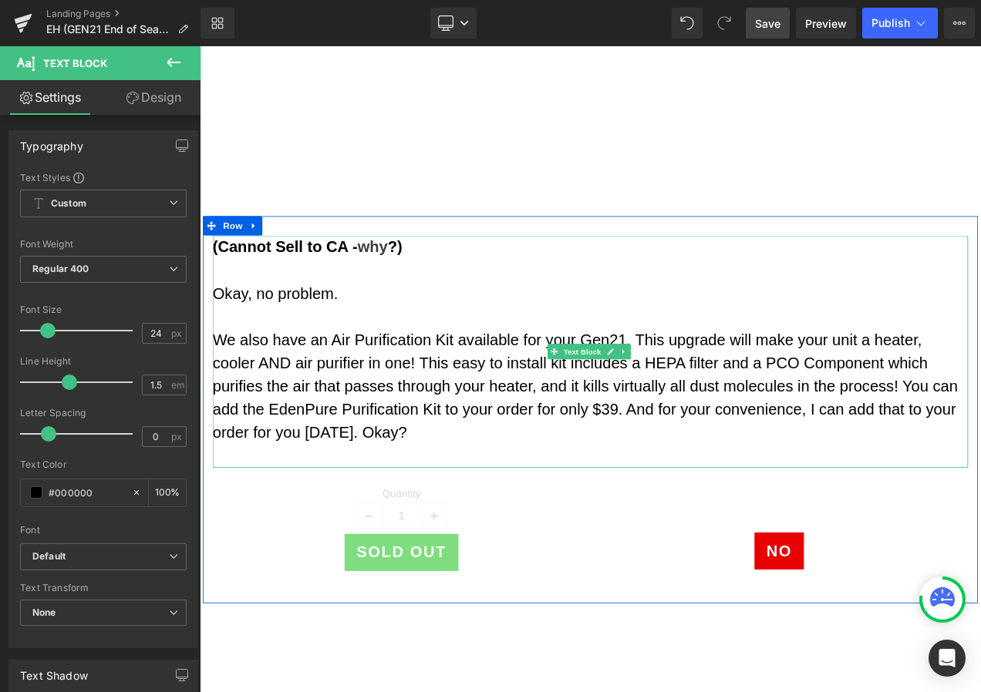
scroll to position [2017, 0]
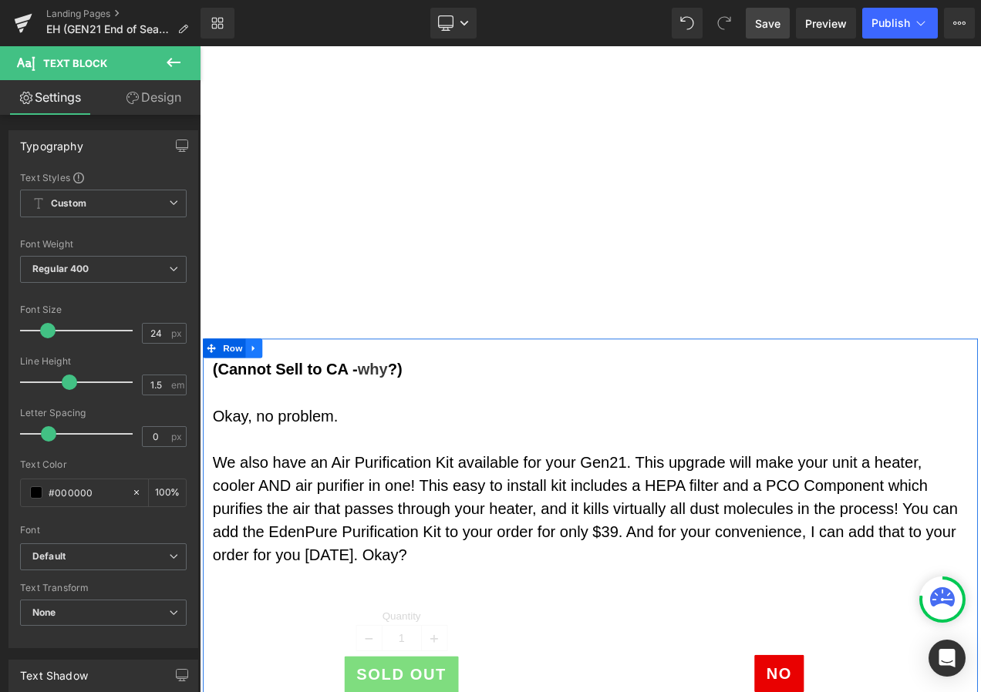
click at [259, 411] on icon at bounding box center [264, 408] width 11 height 12
click at [305, 413] on link at bounding box center [305, 407] width 20 height 23
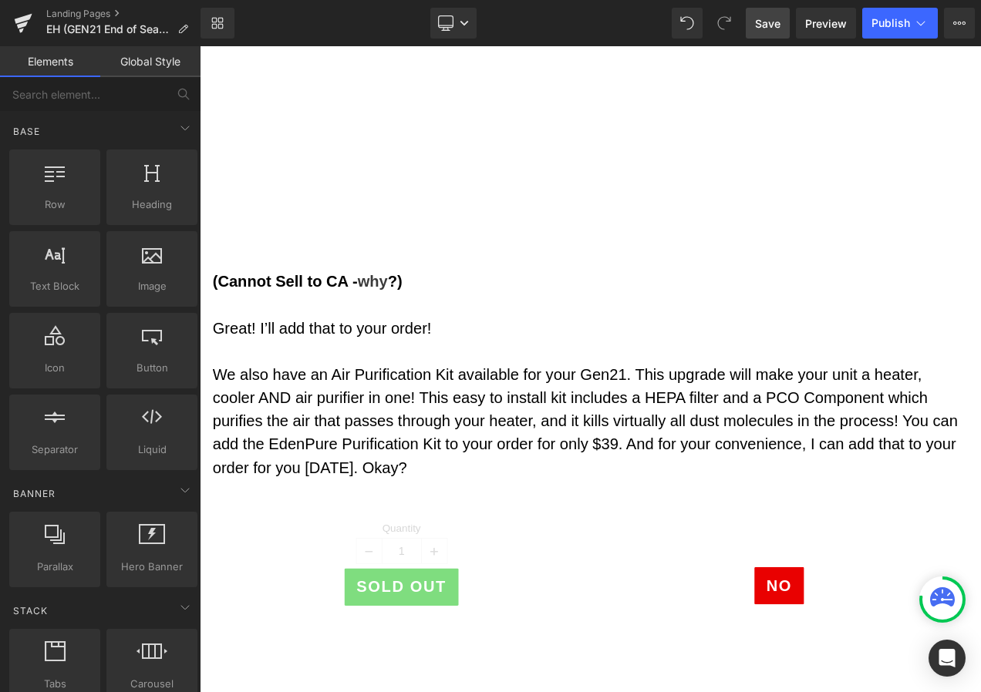
scroll to position [1245, 0]
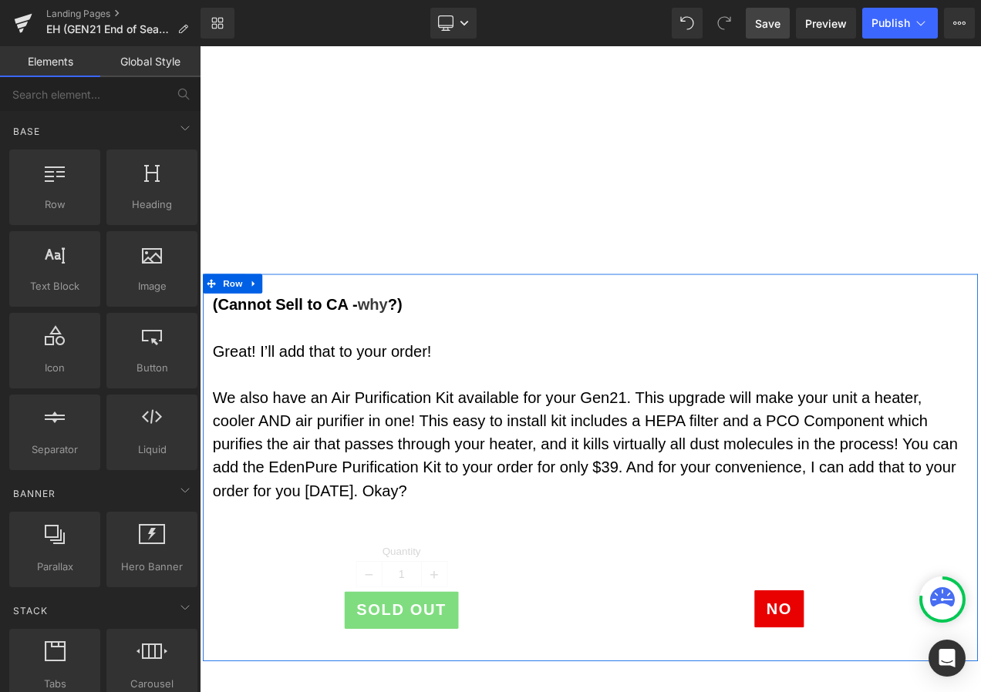
click at [300, 327] on div "(Cannot Sell to CA - why ?) Great! I’ll add that to your order! We also have an…" at bounding box center [666, 549] width 925 height 463
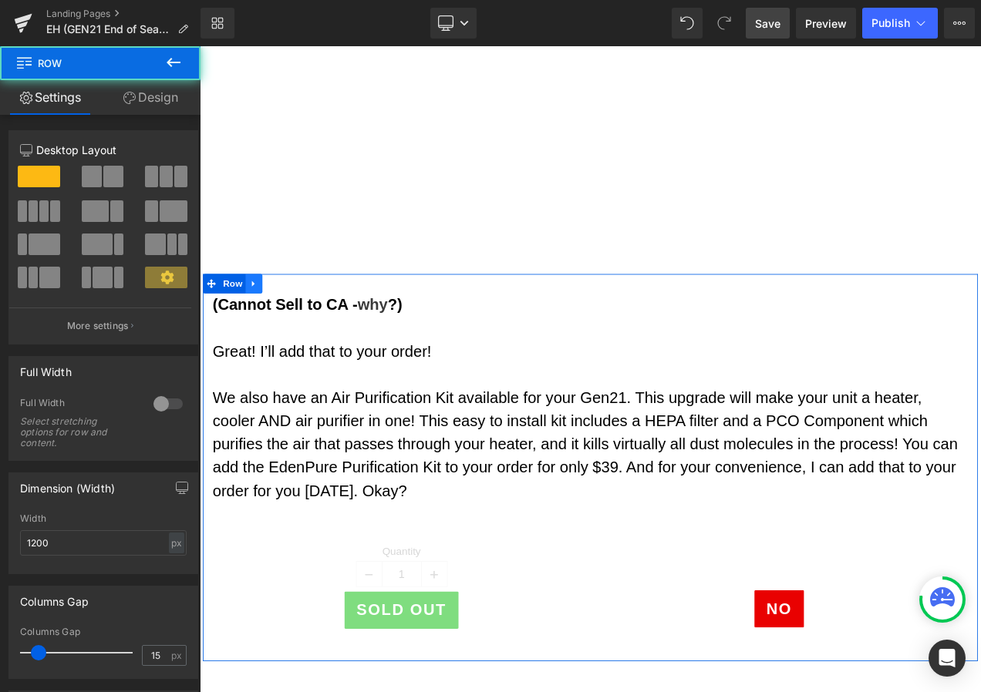
click at [262, 329] on icon at bounding box center [263, 330] width 3 height 7
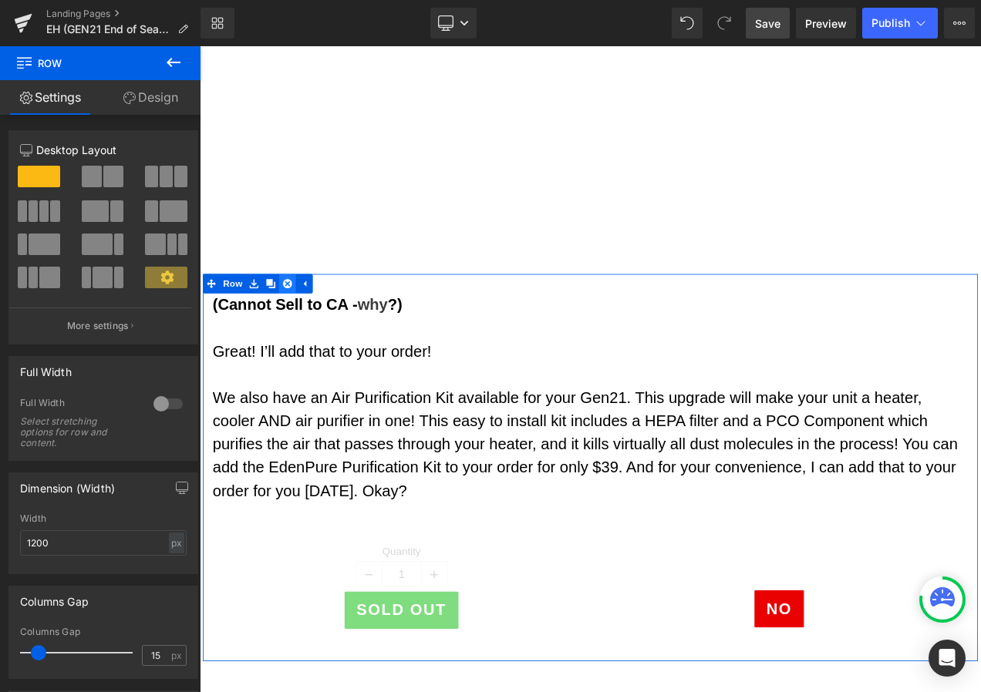
click at [302, 332] on icon at bounding box center [304, 330] width 11 height 11
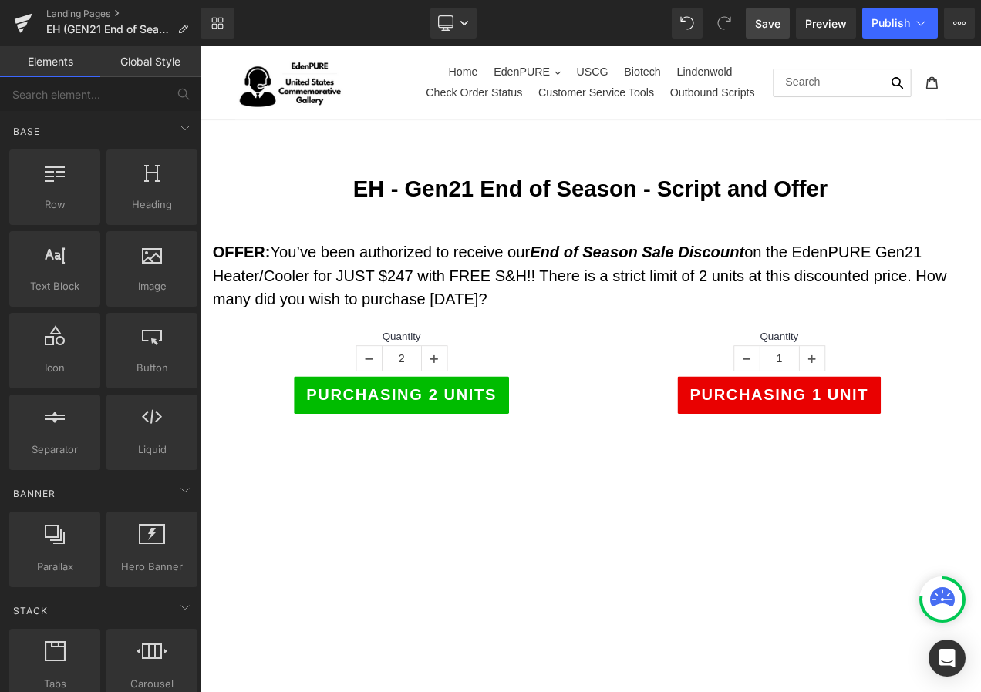
scroll to position [0, 0]
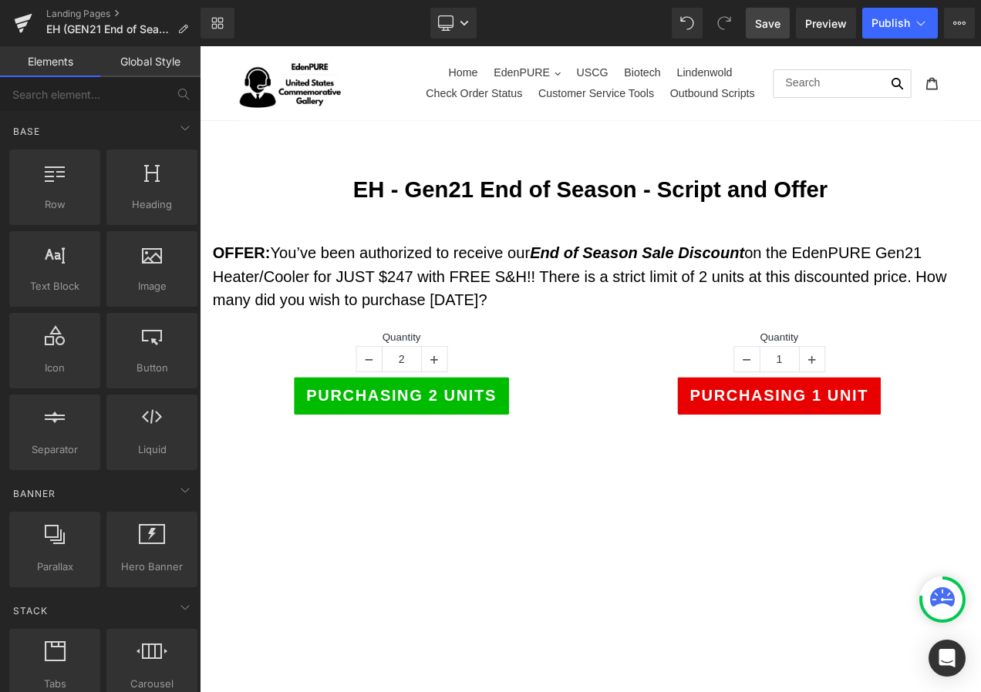
click at [763, 24] on span "Save" at bounding box center [767, 23] width 25 height 16
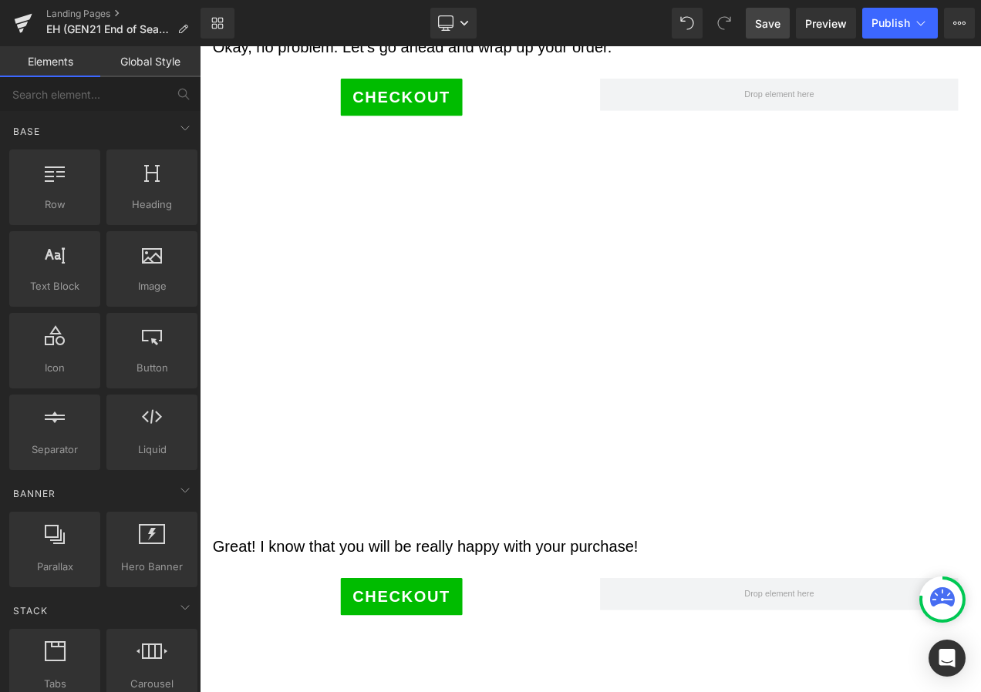
scroll to position [1774, 0]
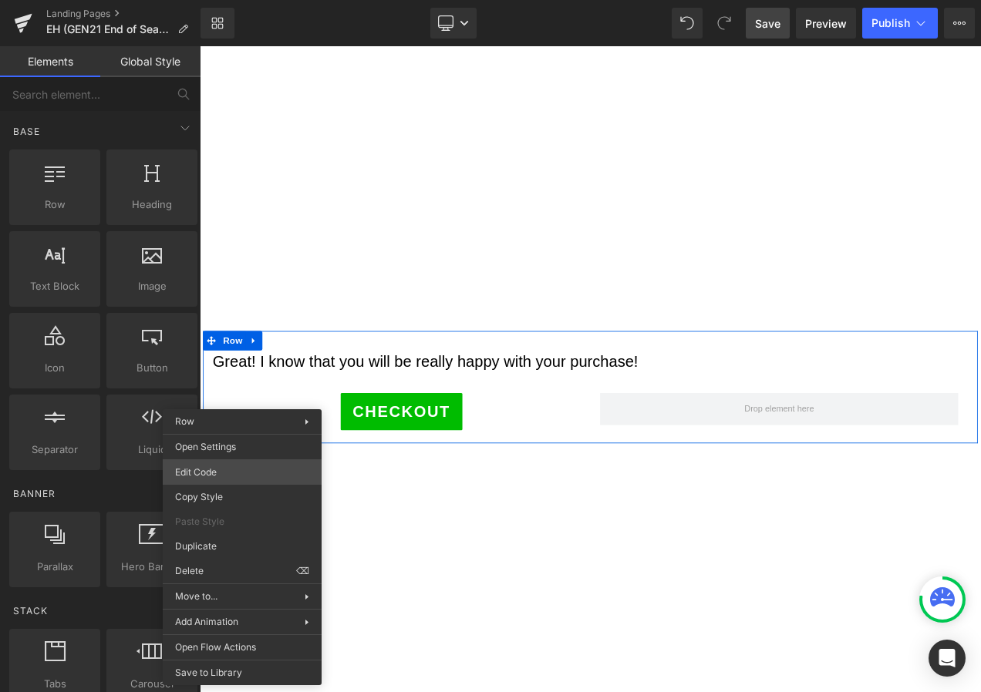
click at [227, 0] on div "Row You are previewing how the will restyle your page. You can not edit Element…" at bounding box center [490, 0] width 981 height 0
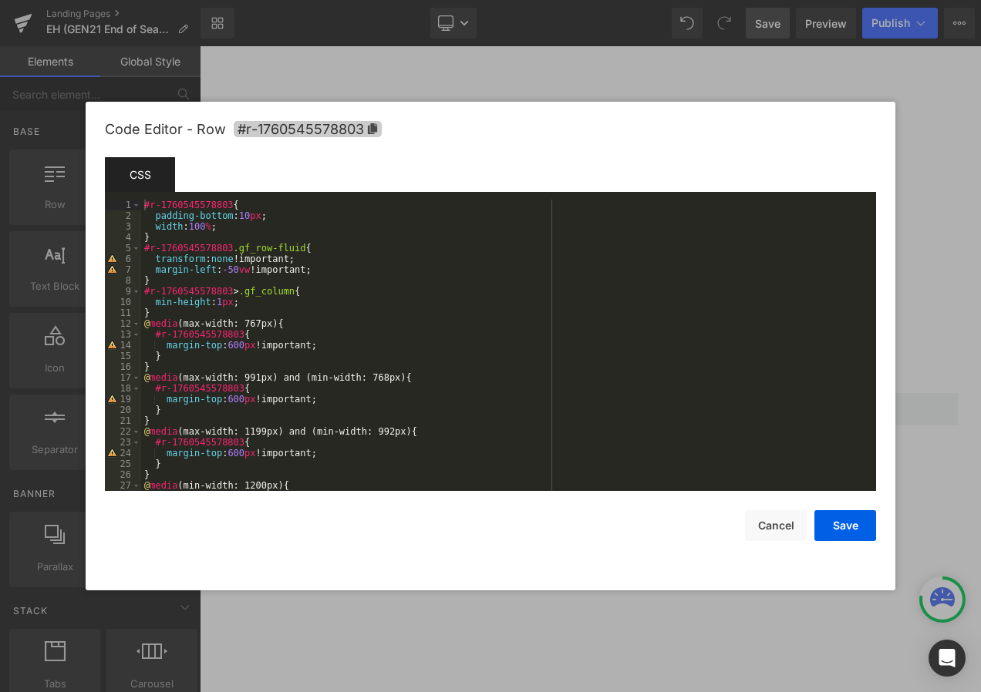
click at [372, 122] on span "#r-1760545578803" at bounding box center [308, 129] width 148 height 16
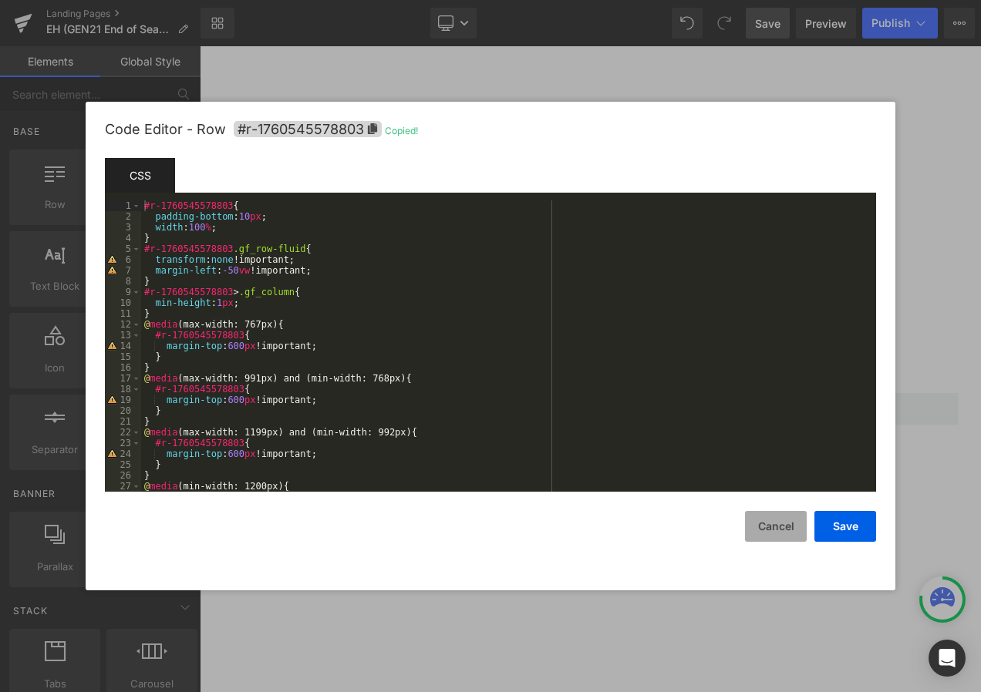
click at [763, 524] on button "Cancel" at bounding box center [776, 526] width 62 height 31
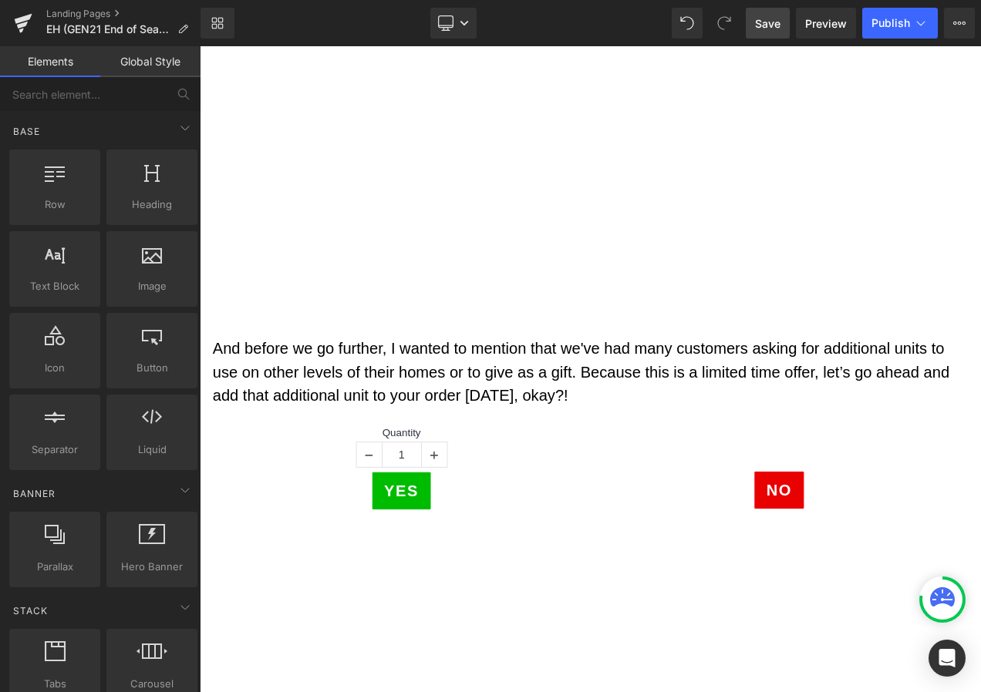
scroll to position [231, 0]
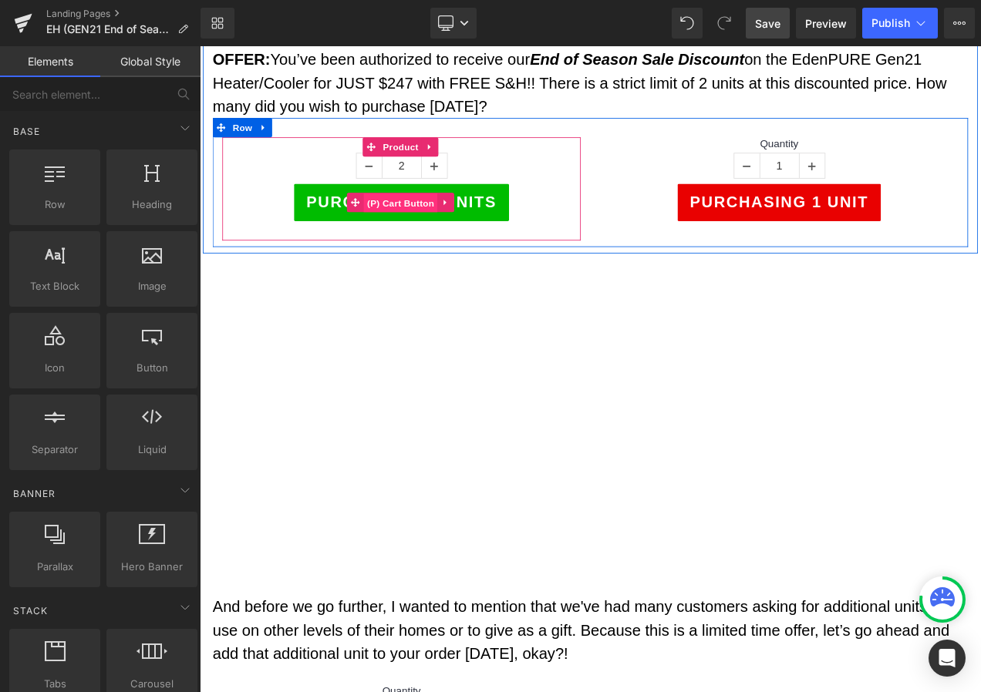
click at [437, 231] on span "(P) Cart Button" at bounding box center [440, 233] width 88 height 23
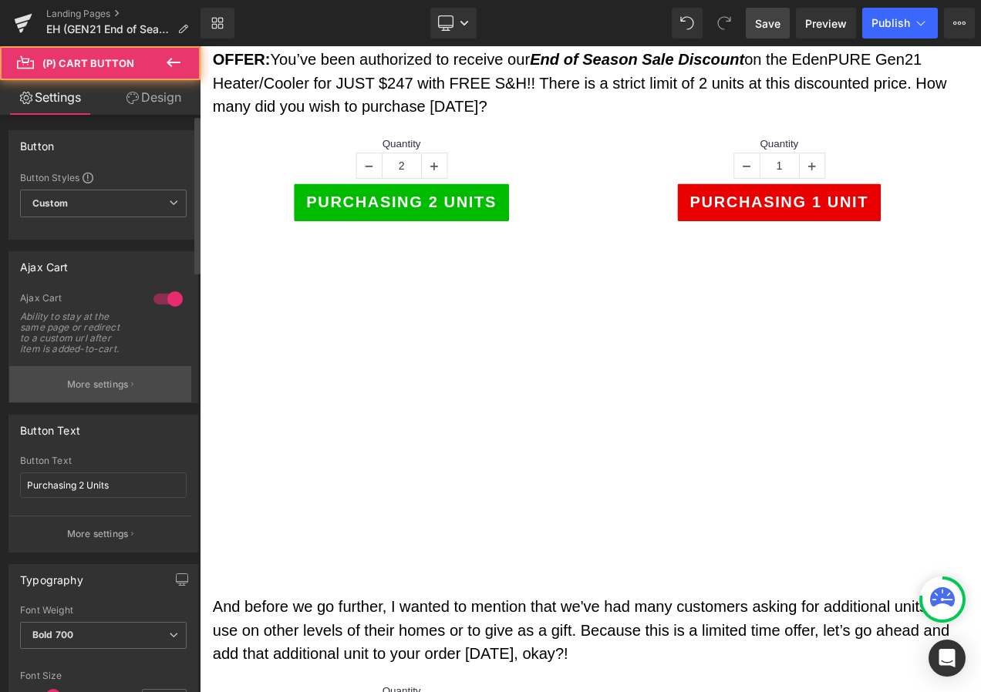
click at [123, 393] on button "More settings" at bounding box center [100, 384] width 182 height 36
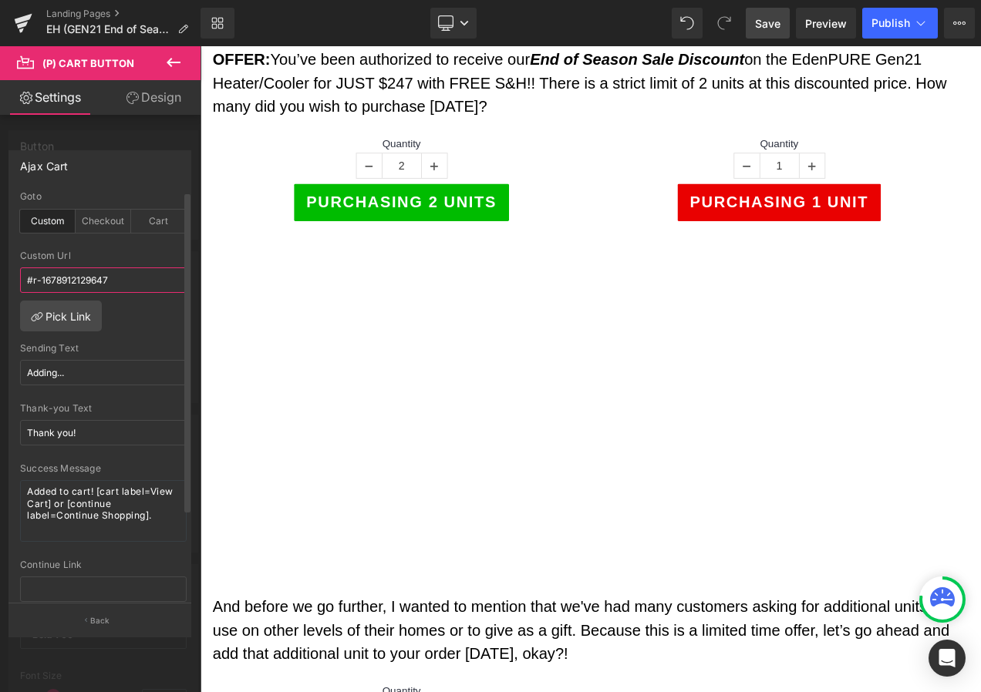
drag, startPoint x: 130, startPoint y: 274, endPoint x: 18, endPoint y: 268, distance: 112.8
click at [18, 268] on div "custom Goto Custom Checkout Cart #r-1678912129647 Custom Url #r-1678912129647 P…" at bounding box center [103, 397] width 188 height 413
paste input "760545578803"
type input "#r-1760545578803"
click at [767, 13] on link "Save" at bounding box center [768, 23] width 44 height 31
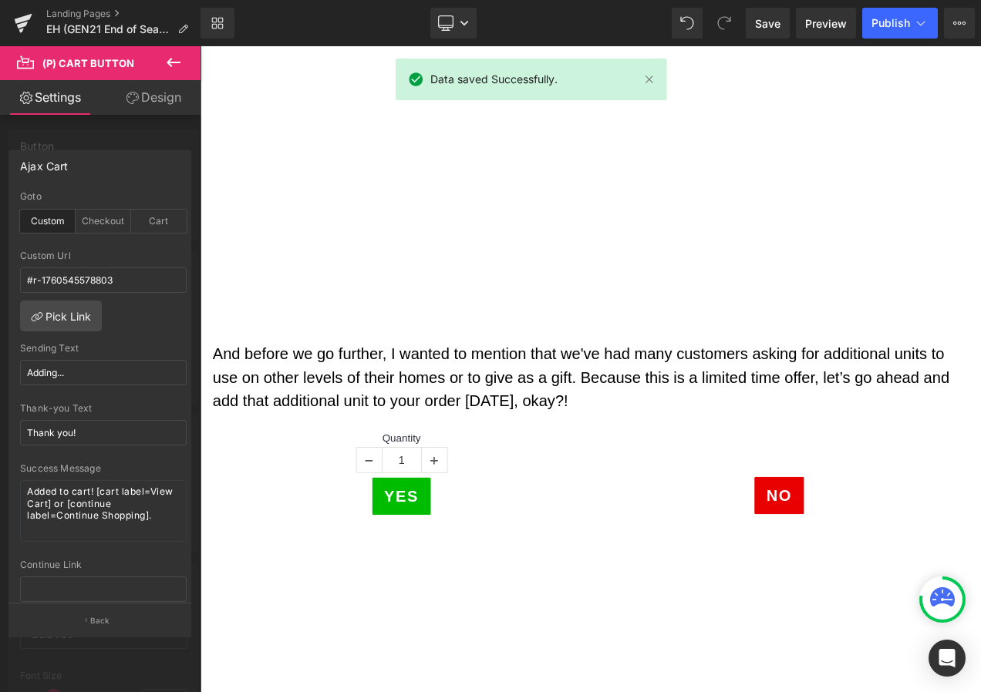
scroll to position [540, 0]
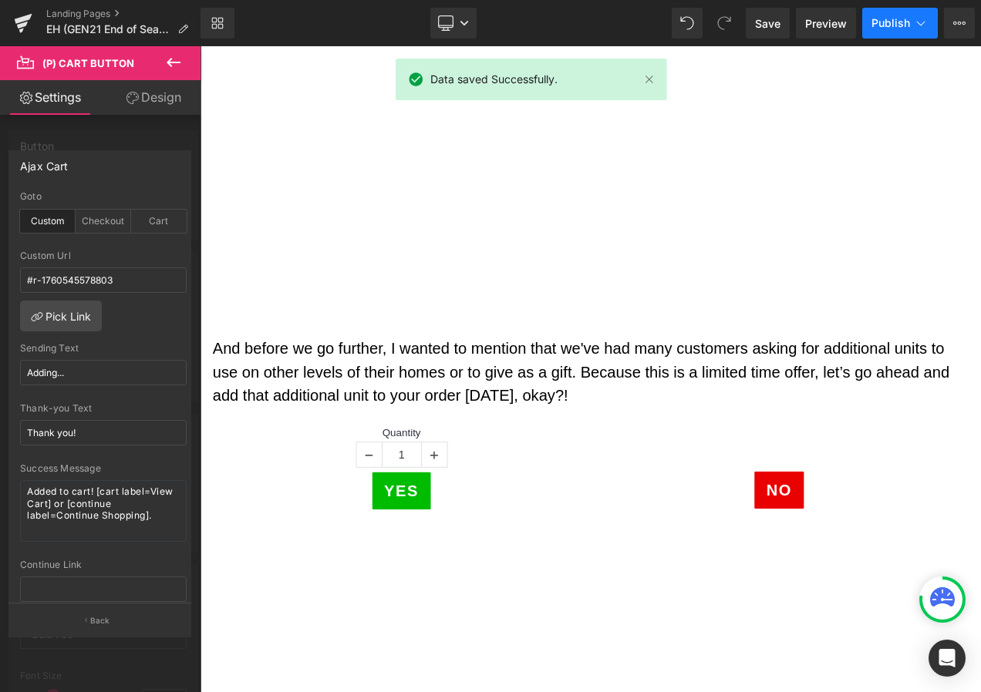
click at [898, 15] on button "Publish" at bounding box center [900, 23] width 76 height 31
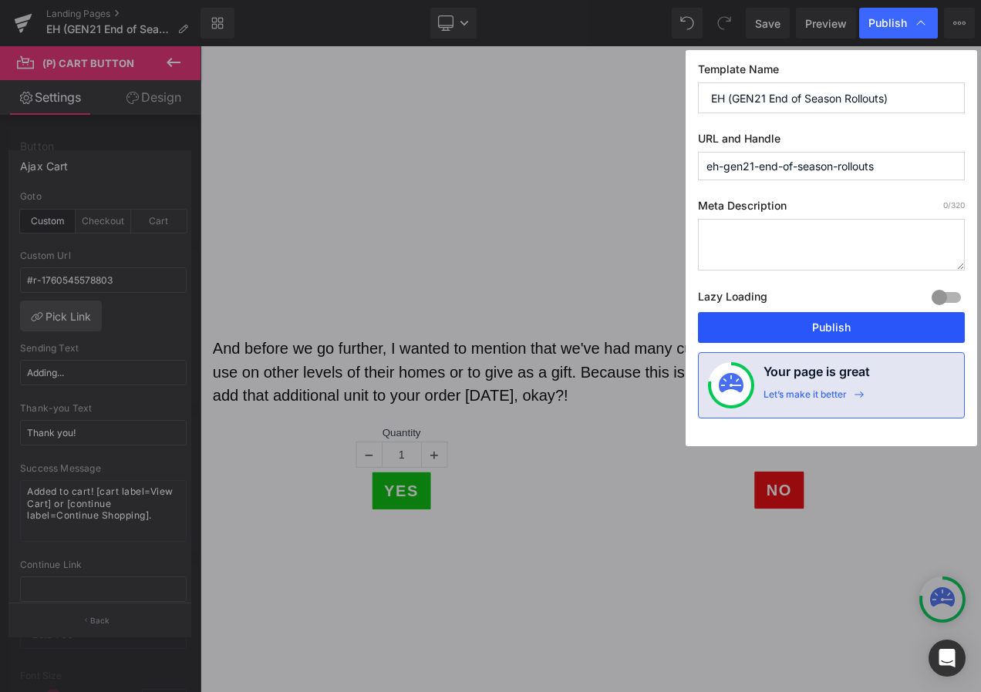
click at [854, 337] on button "Publish" at bounding box center [831, 327] width 267 height 31
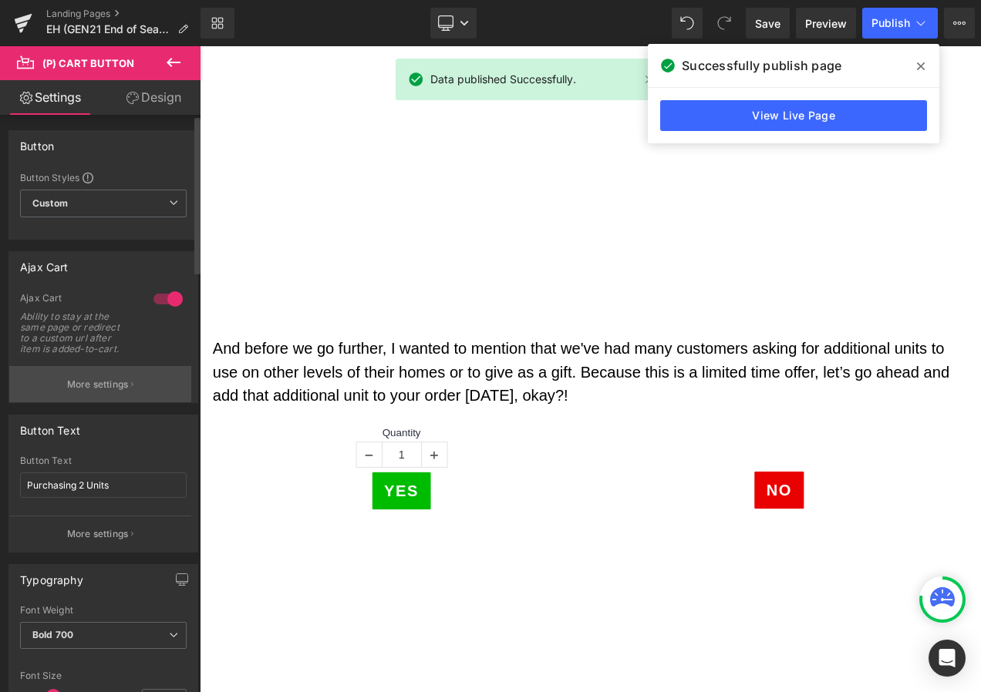
click at [140, 379] on button "More settings" at bounding box center [100, 384] width 182 height 36
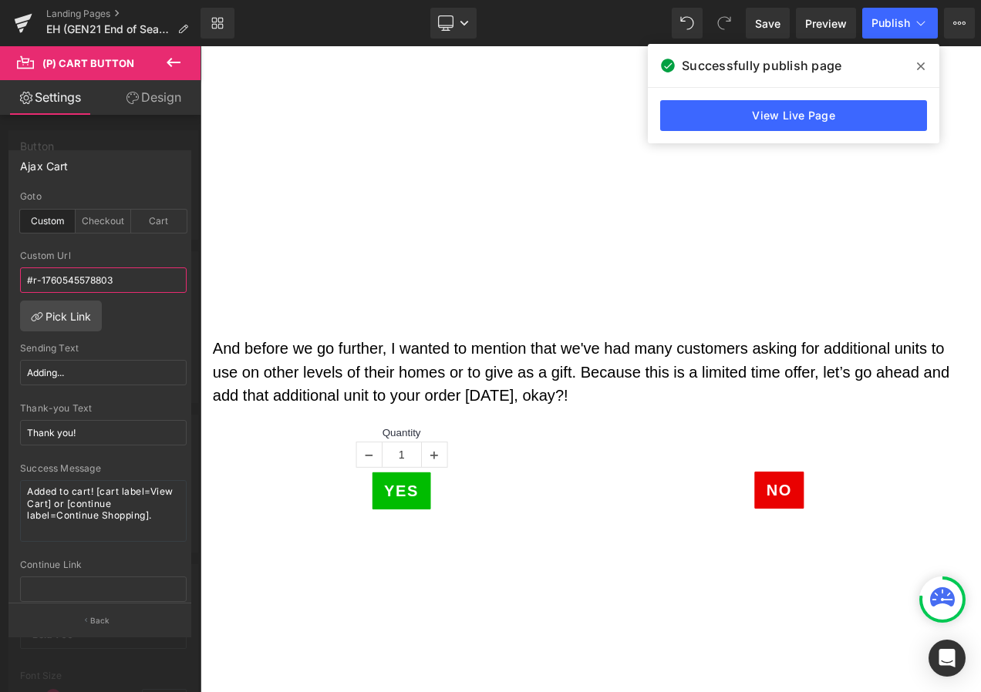
drag, startPoint x: 138, startPoint y: 276, endPoint x: -3, endPoint y: 260, distance: 142.0
click at [0, 260] on html "(P) Cart Button You are previewing how the will restyle your page. You can not …" at bounding box center [490, 346] width 981 height 692
click at [760, 28] on span "Save" at bounding box center [767, 23] width 25 height 16
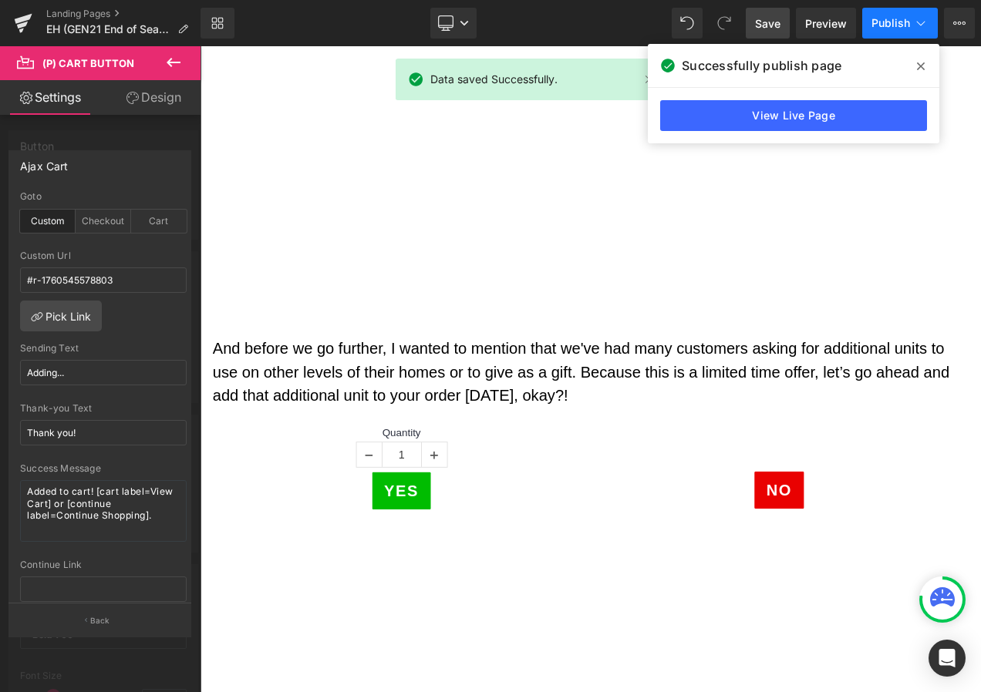
click at [925, 17] on icon at bounding box center [920, 22] width 15 height 15
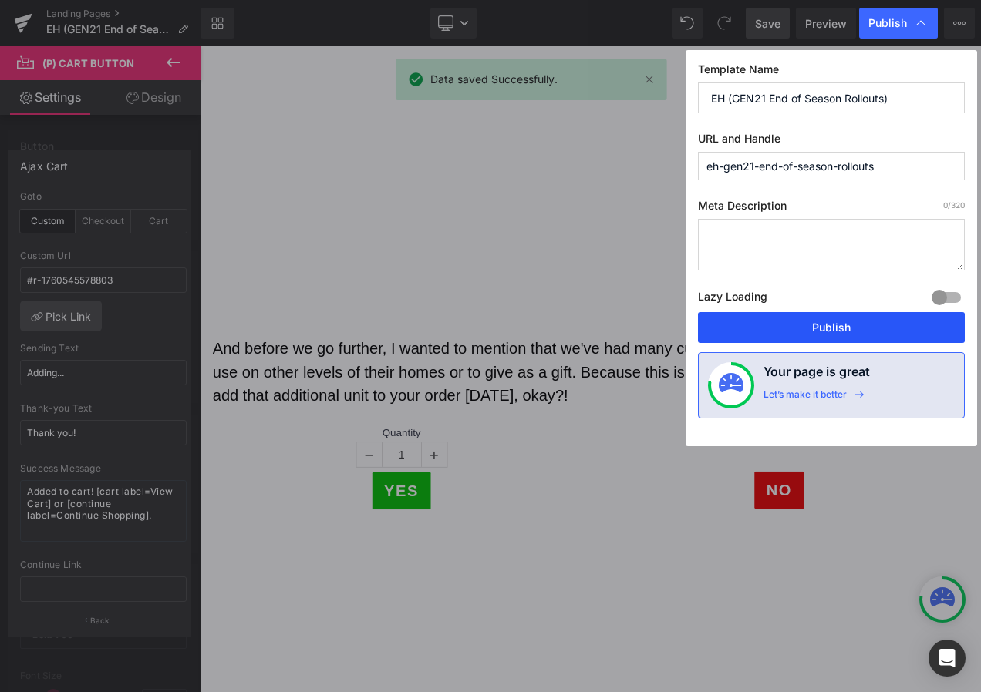
click at [831, 331] on button "Publish" at bounding box center [831, 327] width 267 height 31
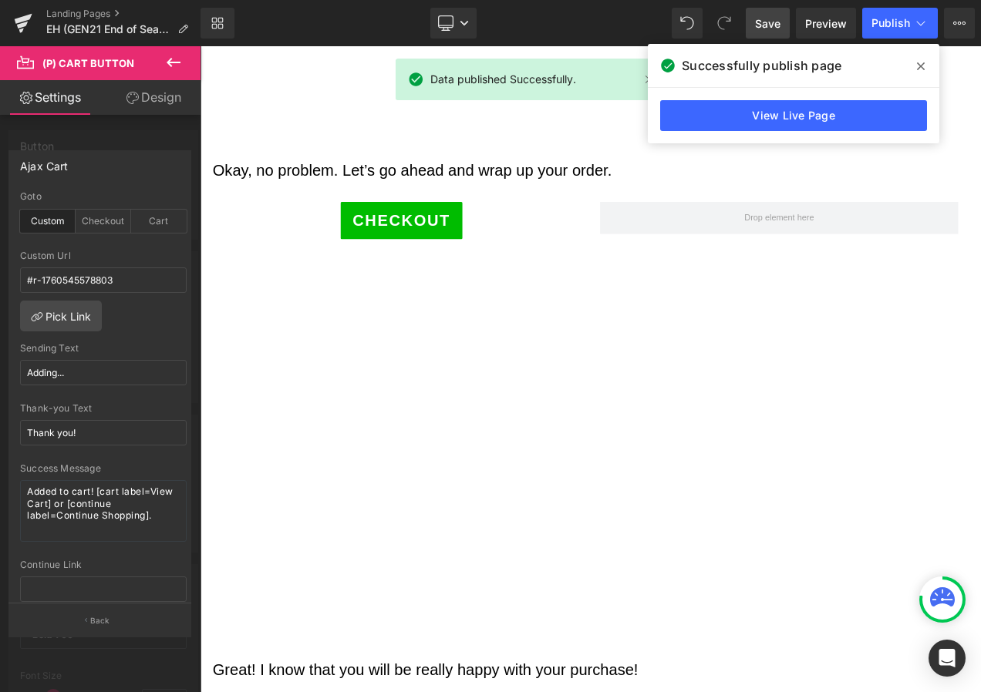
scroll to position [1157, 0]
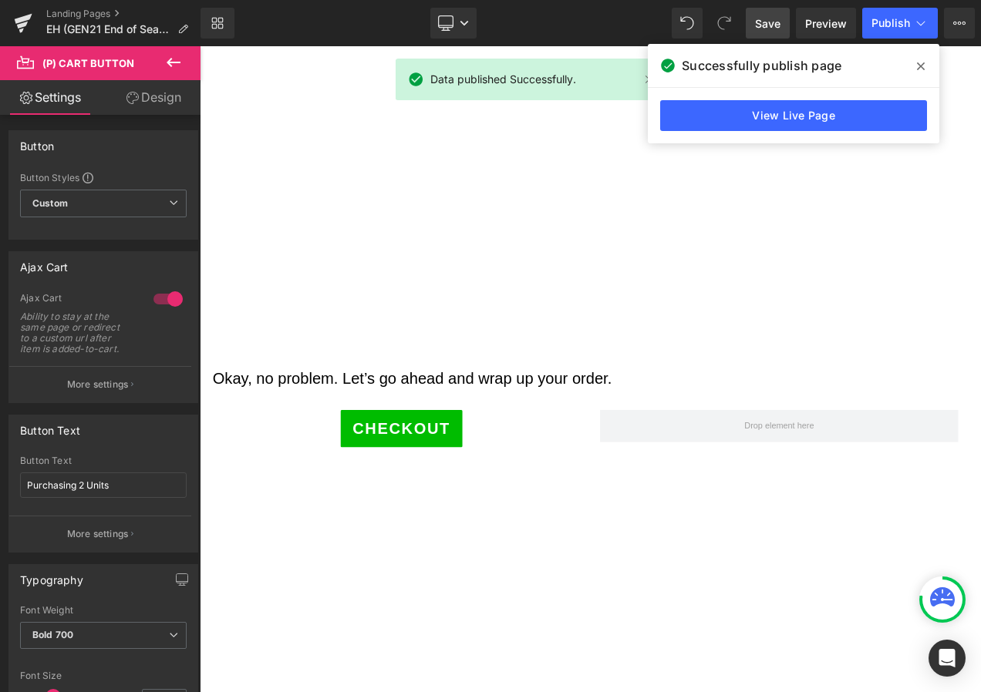
click at [255, 423] on body "Skip to content Home [GEOGRAPHIC_DATA] Oxileaf Heaters [GEOGRAPHIC_DATA] Parts …" at bounding box center [666, 495] width 933 height 3210
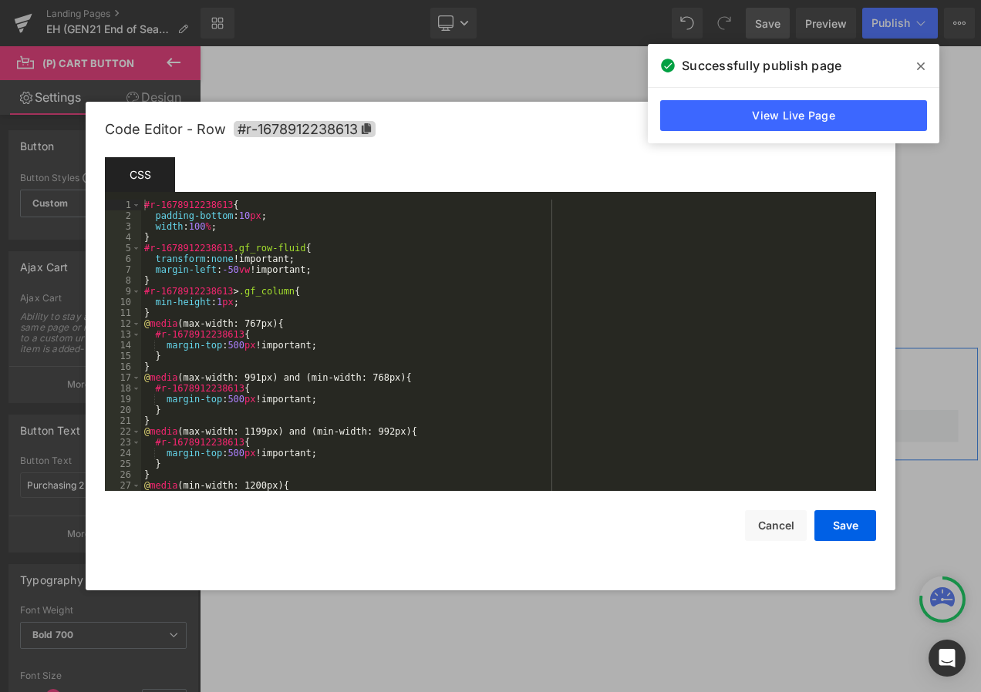
click at [204, 0] on div "(P) Cart Button You are previewing how the will restyle your page. You can not …" at bounding box center [490, 0] width 981 height 0
click at [366, 133] on icon at bounding box center [366, 128] width 9 height 11
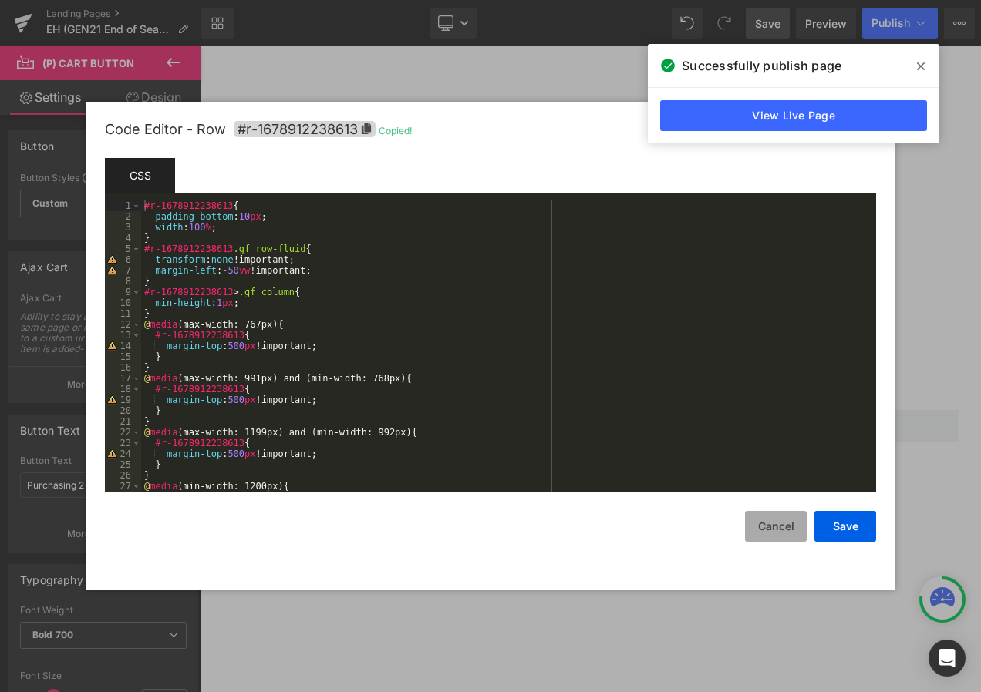
click at [789, 527] on button "Cancel" at bounding box center [776, 526] width 62 height 31
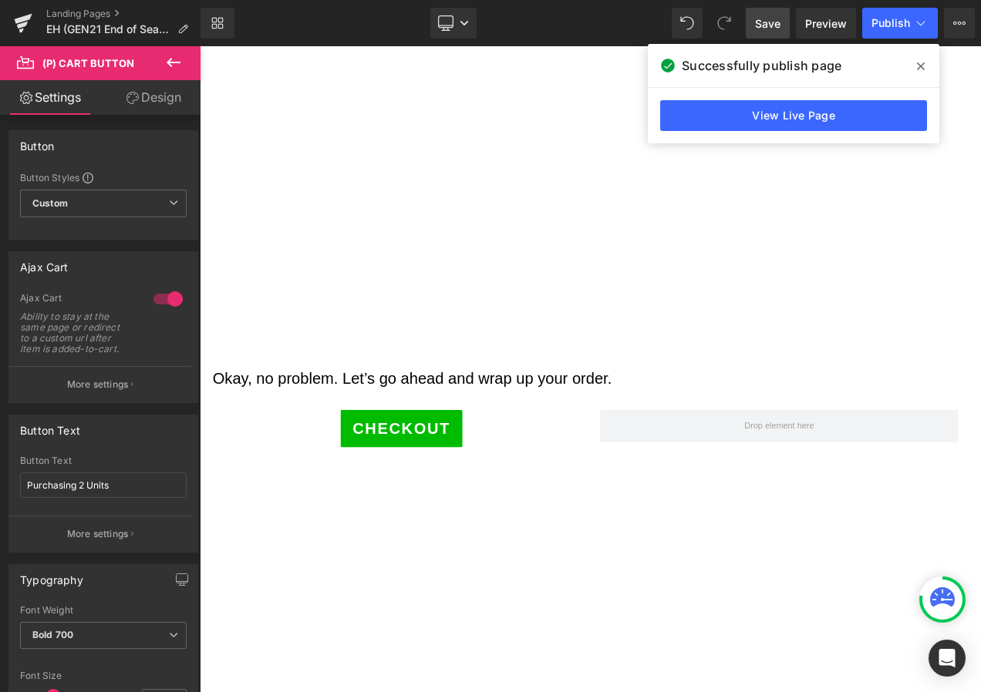
click at [922, 73] on span at bounding box center [920, 66] width 25 height 25
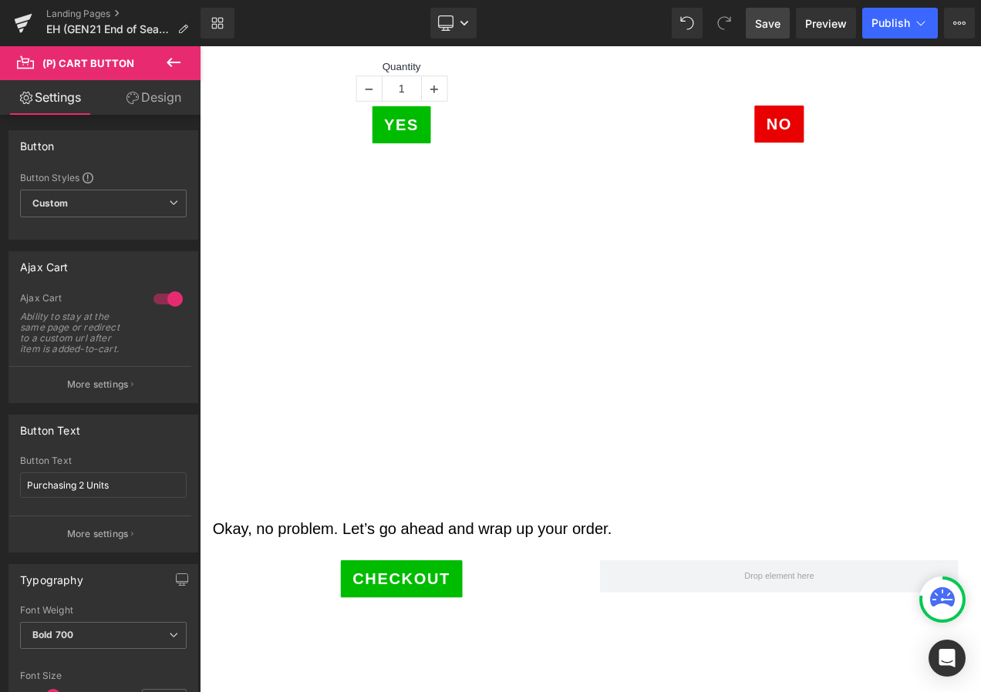
scroll to position [771, 0]
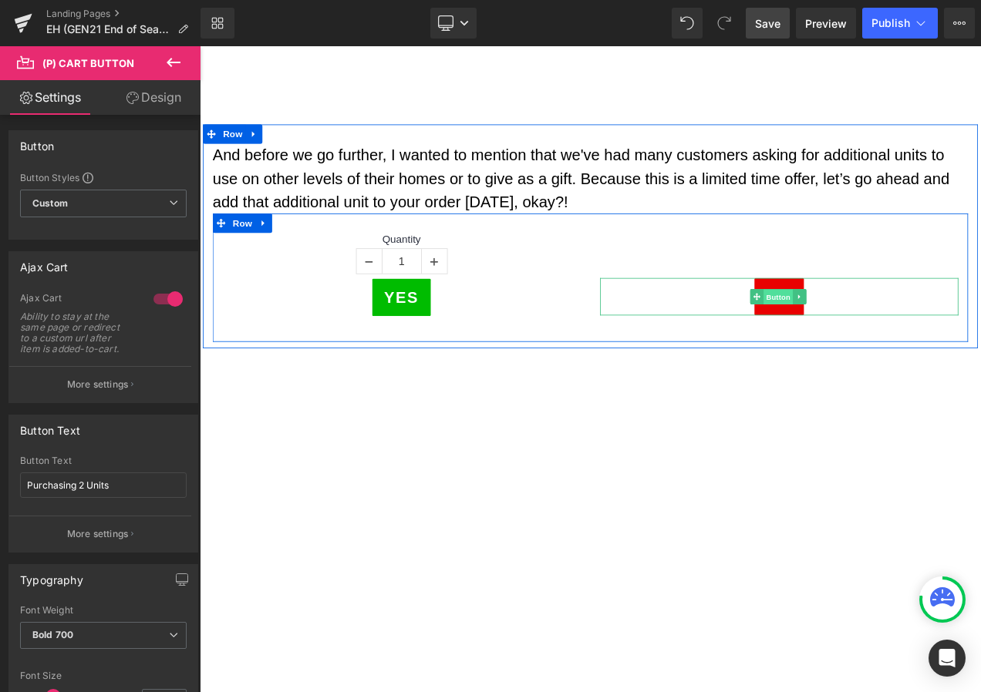
click at [878, 339] on span "Button" at bounding box center [890, 346] width 35 height 19
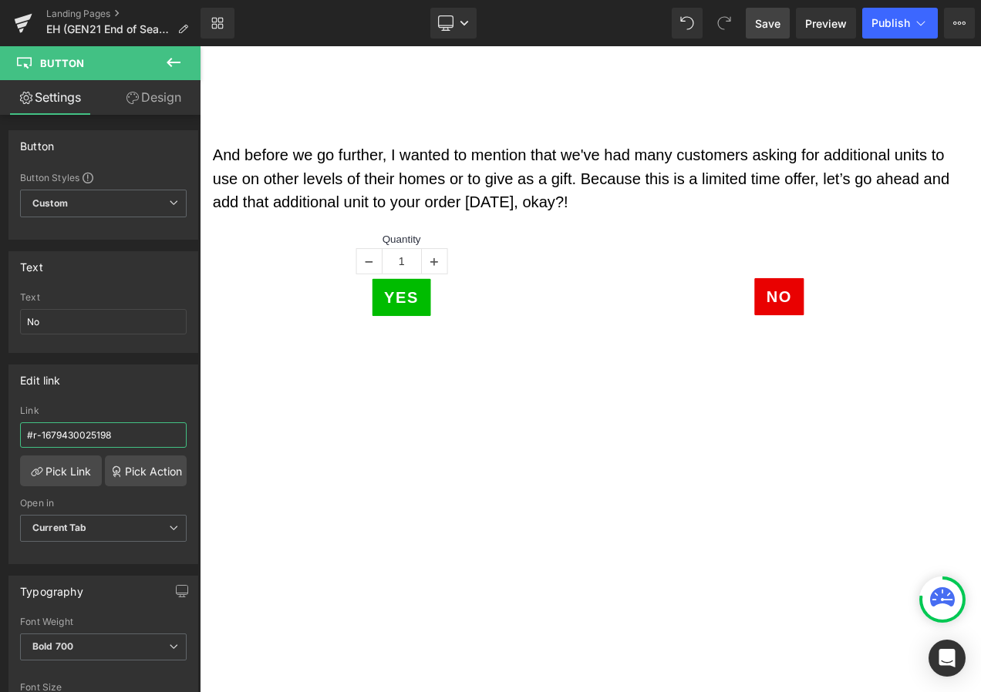
drag, startPoint x: 130, startPoint y: 432, endPoint x: -3, endPoint y: 443, distance: 133.9
click at [0, 443] on html "Button You are previewing how the will restyle your page. You can not edit Elem…" at bounding box center [490, 346] width 981 height 692
paste input "8912238613"
type input "#r-1678912238613"
click at [769, 22] on span "Save" at bounding box center [767, 23] width 25 height 16
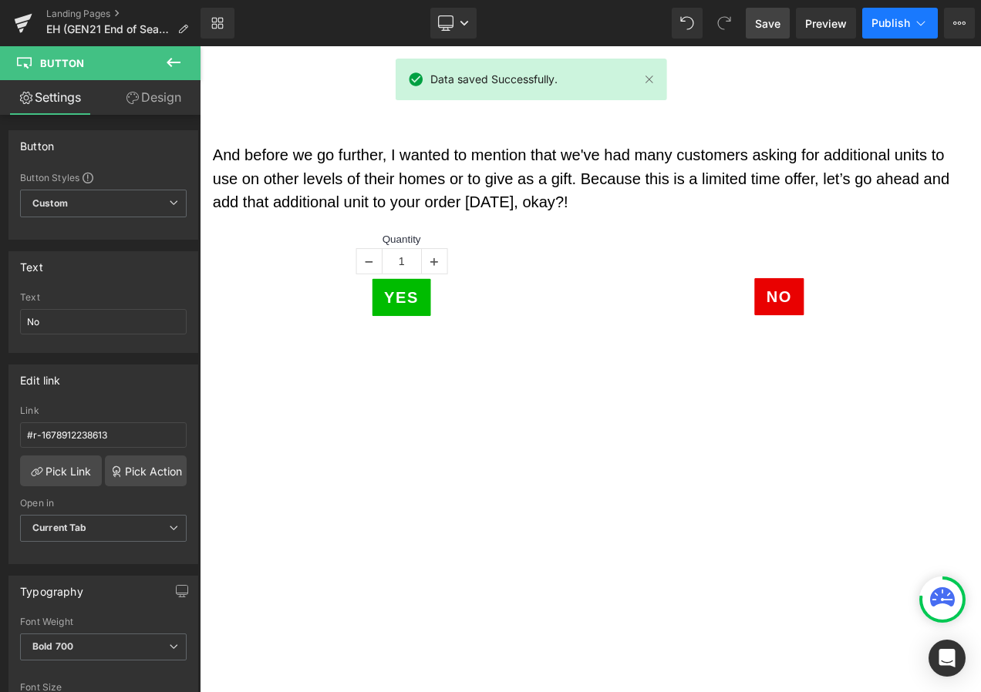
click at [928, 18] on icon at bounding box center [920, 22] width 15 height 15
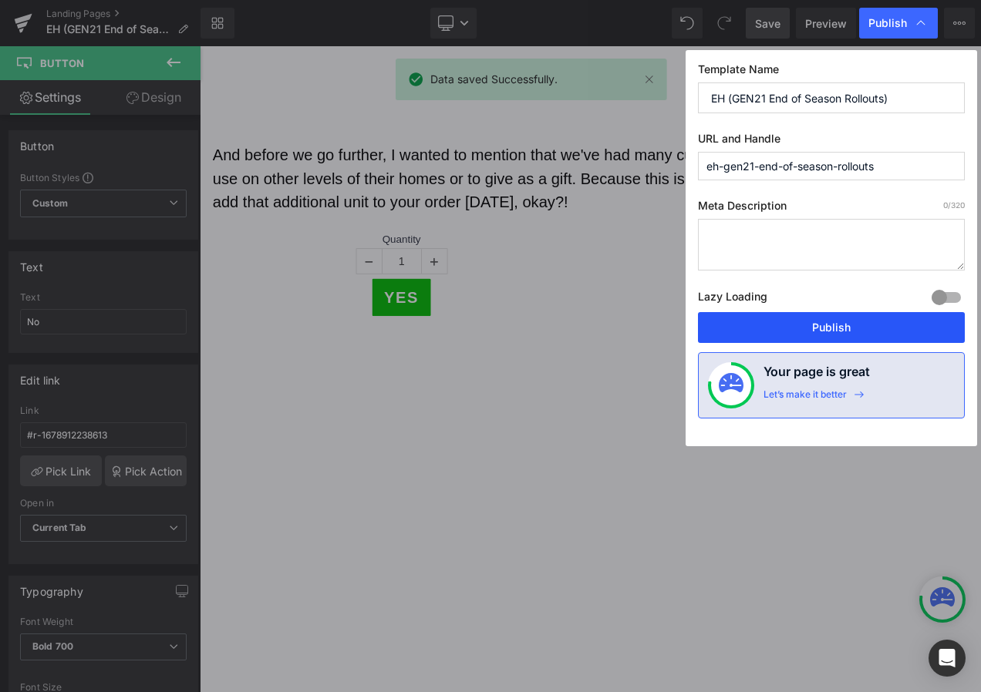
click at [823, 329] on button "Publish" at bounding box center [831, 327] width 267 height 31
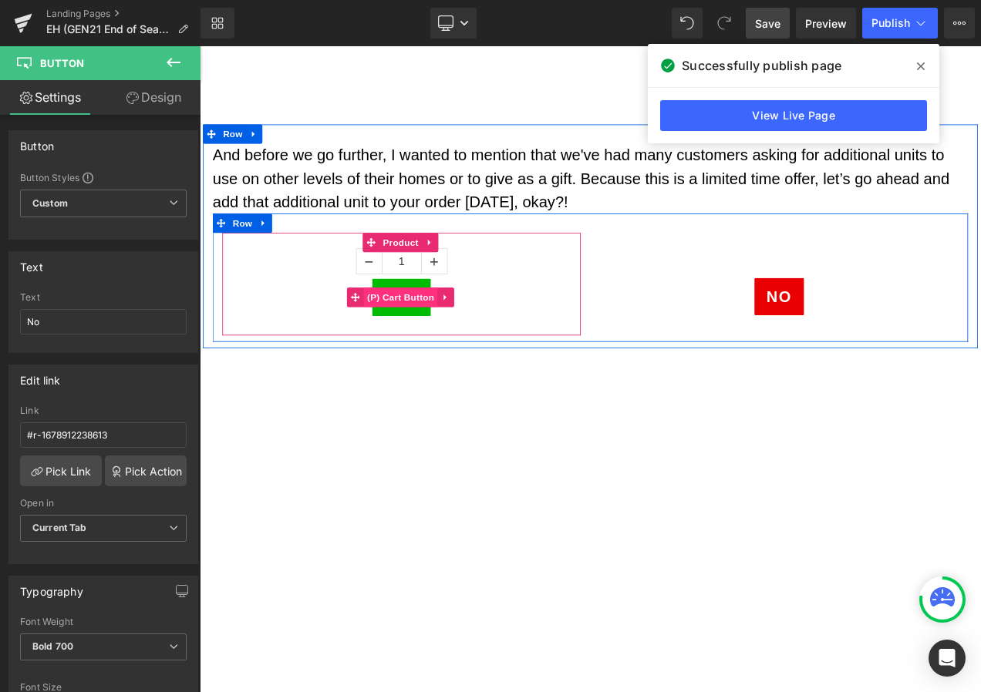
click at [447, 346] on span "(P) Cart Button" at bounding box center [440, 346] width 88 height 23
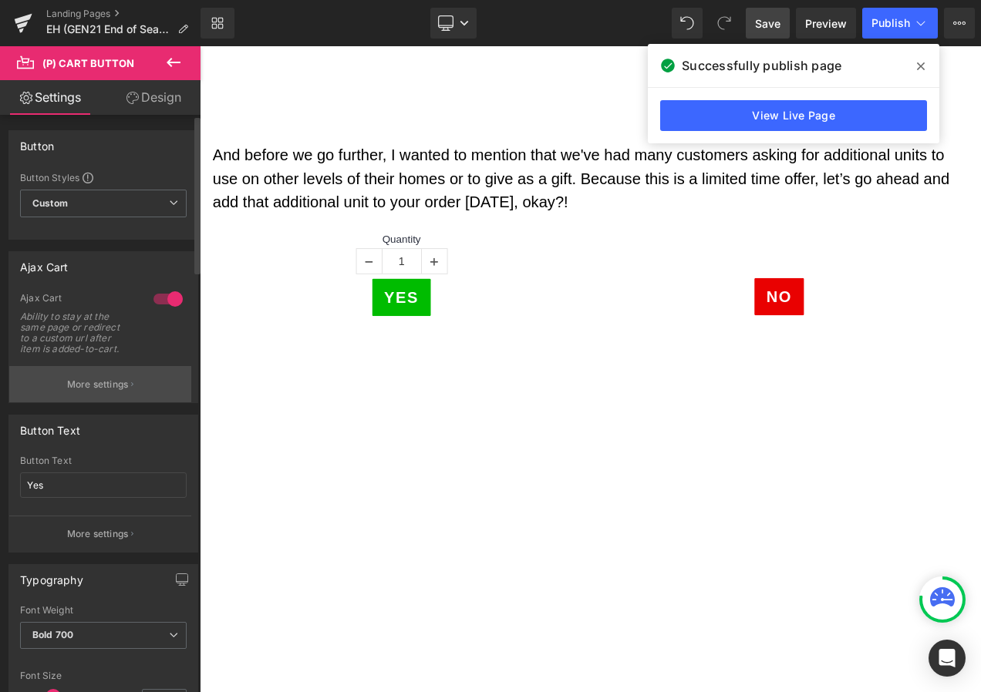
click at [110, 392] on button "More settings" at bounding box center [100, 384] width 182 height 36
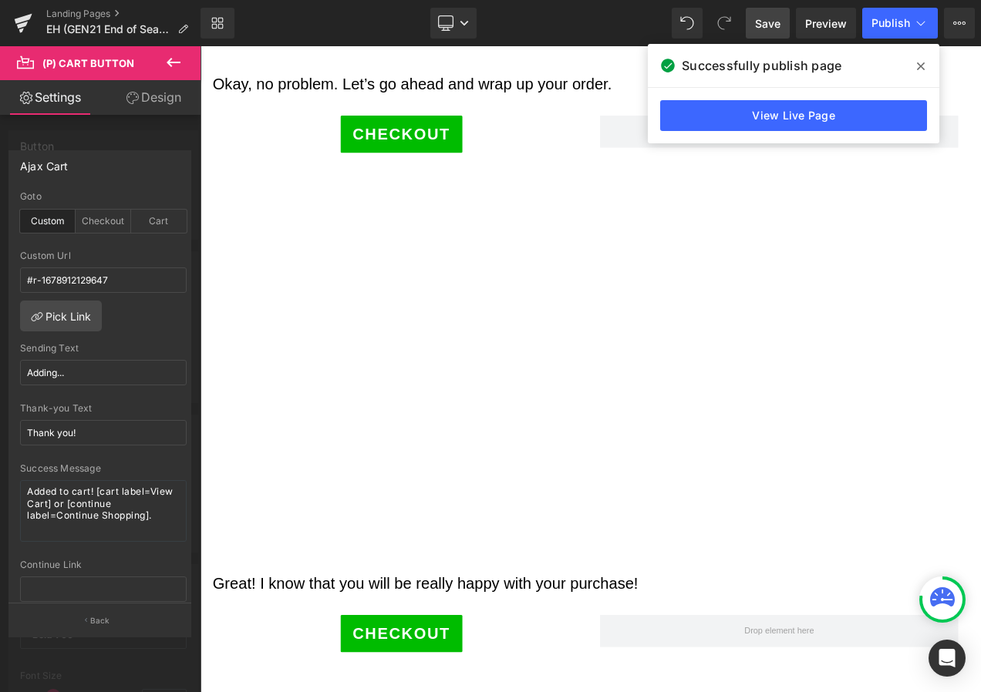
scroll to position [1619, 0]
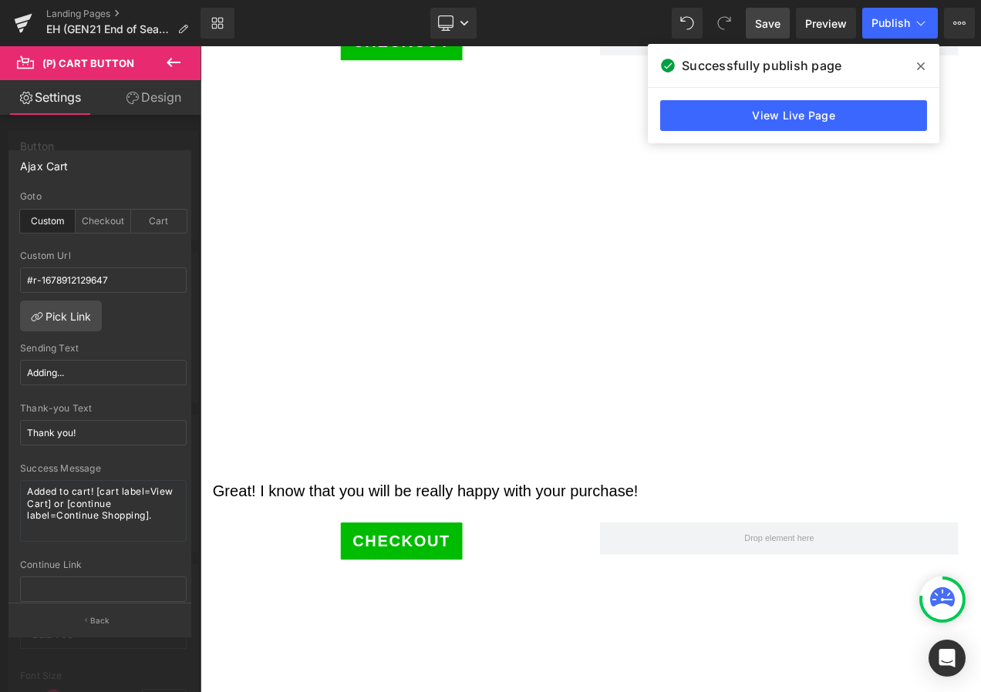
click at [326, 688] on body "Skip to content Home [GEOGRAPHIC_DATA] Oxileaf Heaters [GEOGRAPHIC_DATA] Parts …" at bounding box center [666, 32] width 933 height 3210
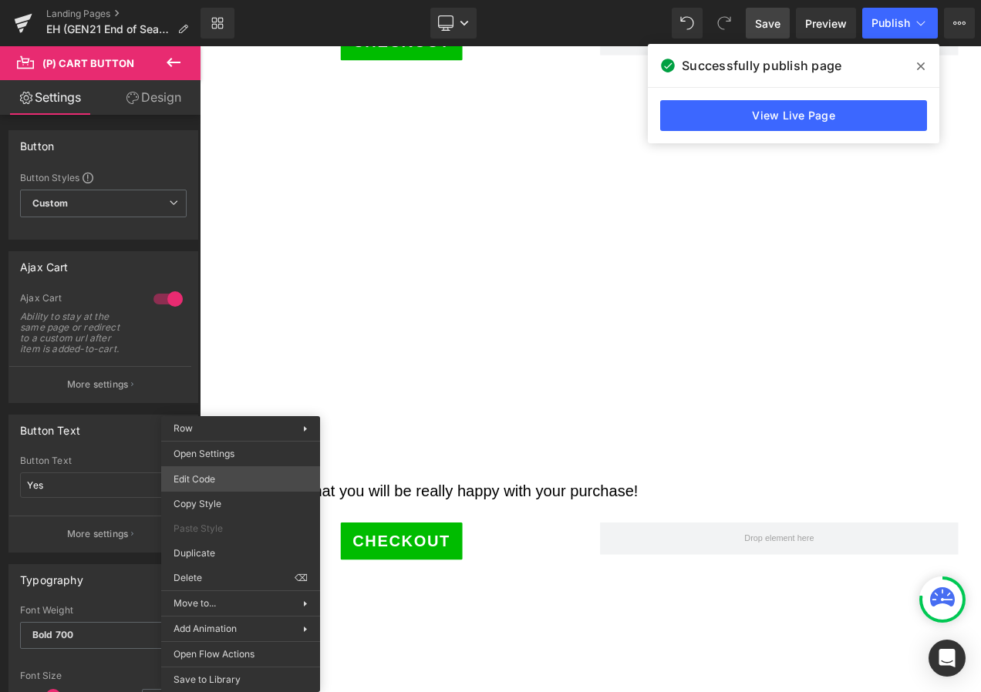
click at [227, 0] on div "(P) Cart Button You are previewing how the will restyle your page. You can not …" at bounding box center [490, 0] width 981 height 0
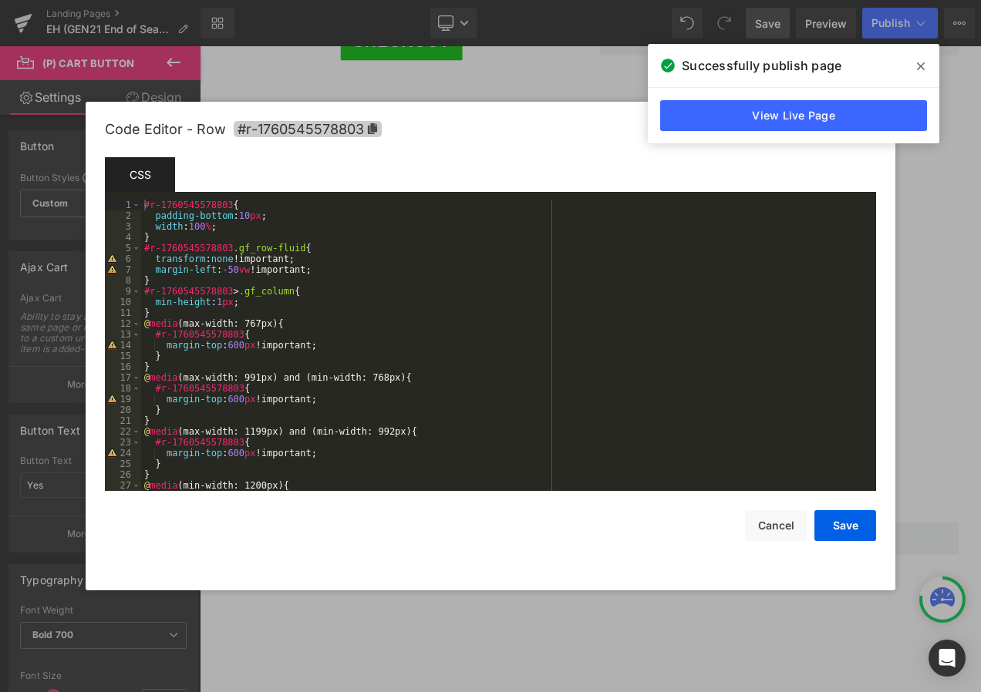
click at [371, 127] on icon at bounding box center [372, 128] width 9 height 11
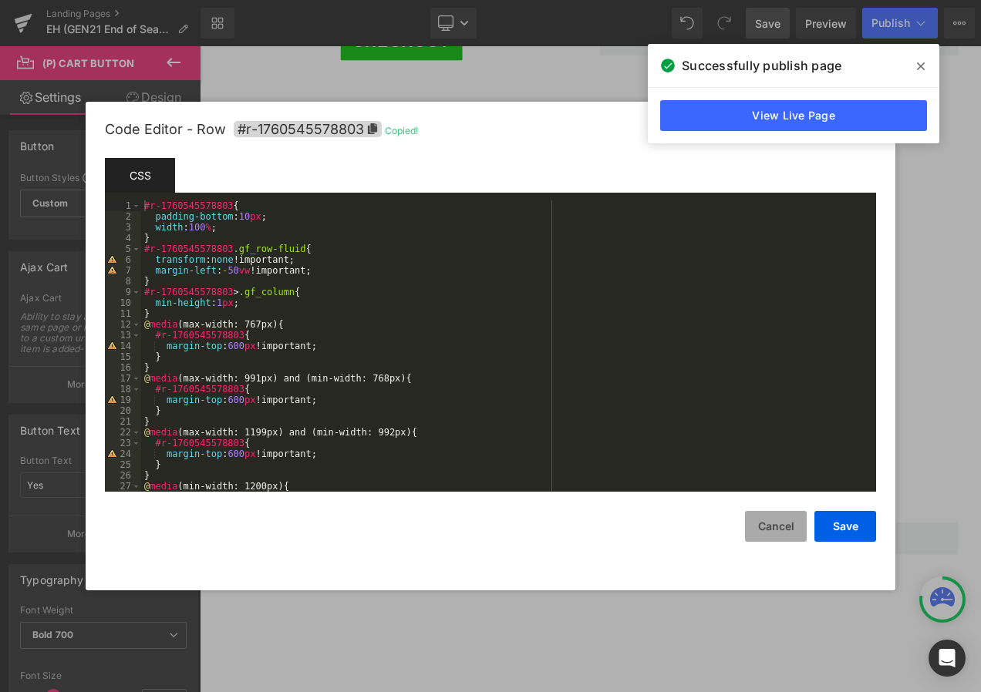
click at [759, 522] on button "Cancel" at bounding box center [776, 526] width 62 height 31
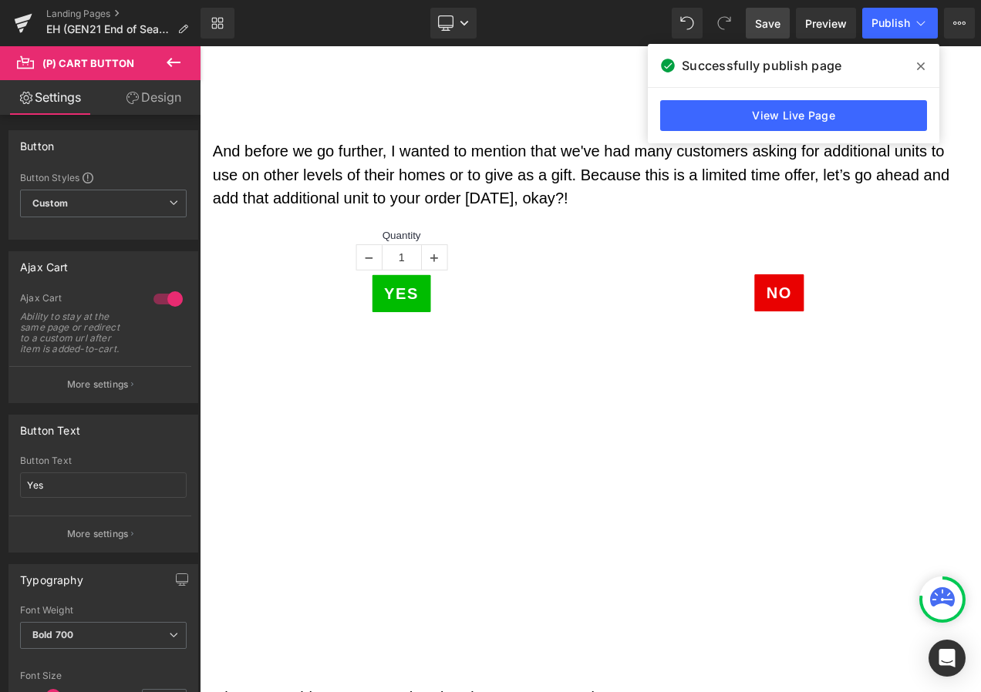
scroll to position [771, 0]
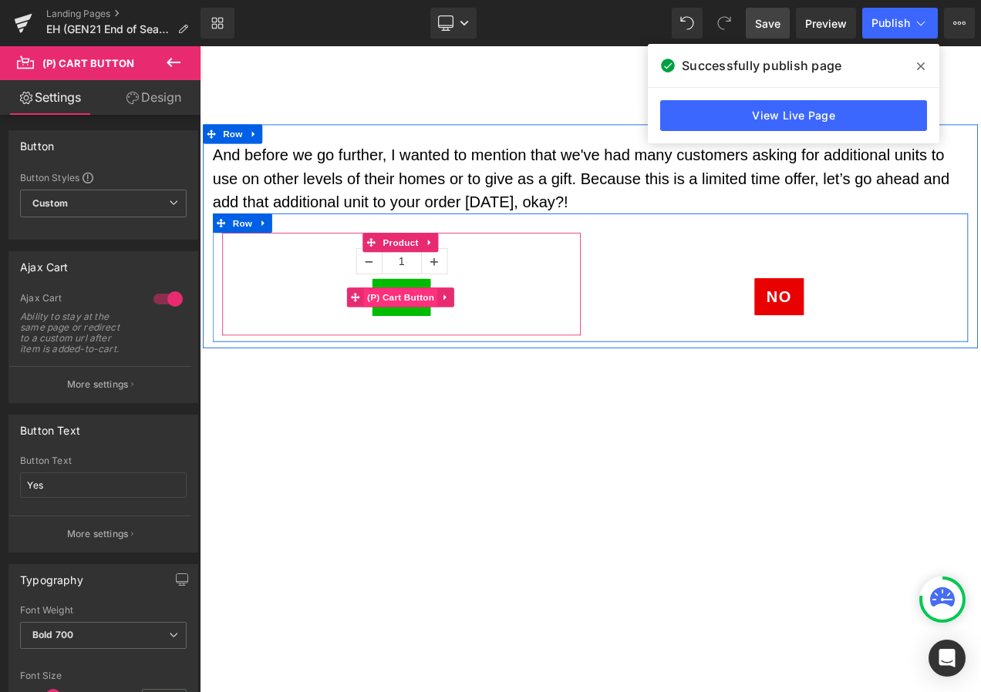
click at [425, 342] on span "(P) Cart Button" at bounding box center [440, 346] width 88 height 23
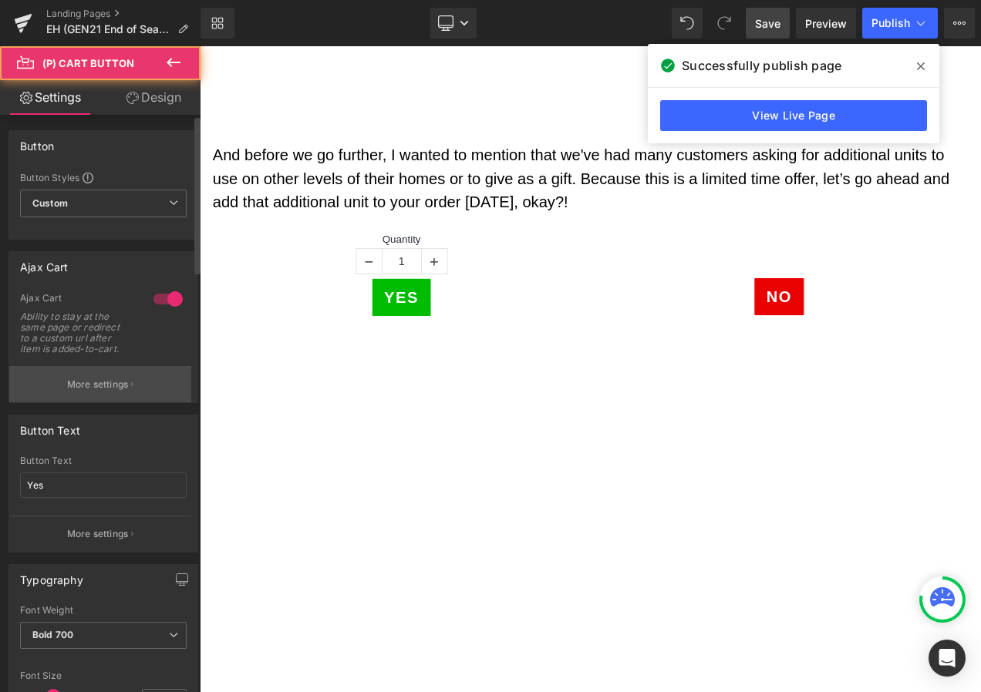
click at [126, 386] on p "More settings" at bounding box center [98, 385] width 62 height 14
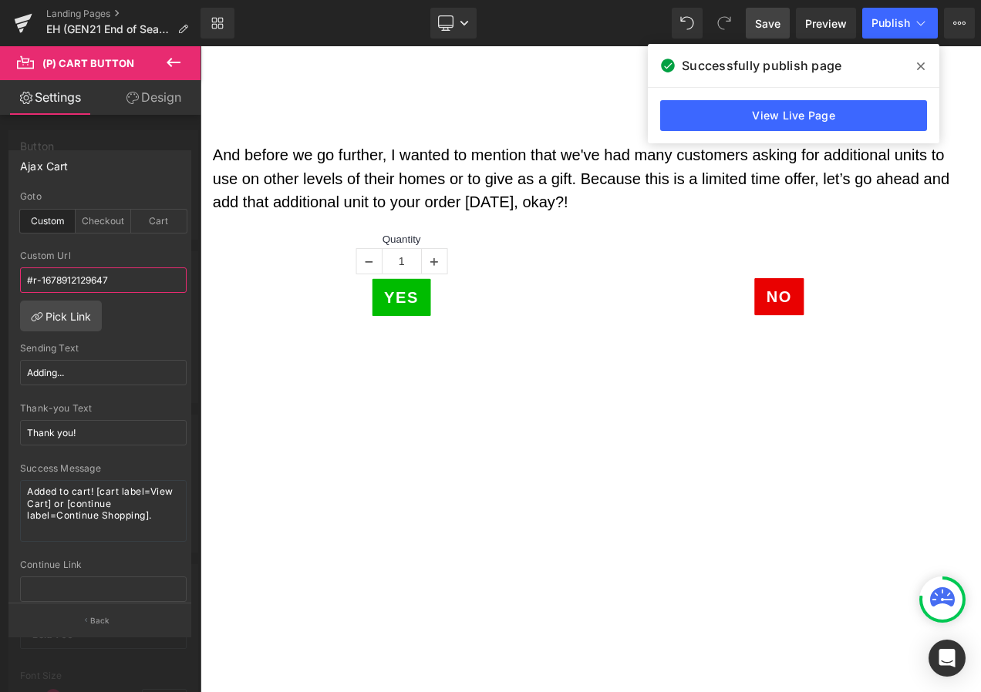
drag, startPoint x: 104, startPoint y: 276, endPoint x: -3, endPoint y: 258, distance: 108.6
click at [0, 258] on html "(P) Cart Button You are previewing how the will restyle your page. You can not …" at bounding box center [490, 346] width 981 height 692
paste input "760545578803"
type input "#r-1760545578803"
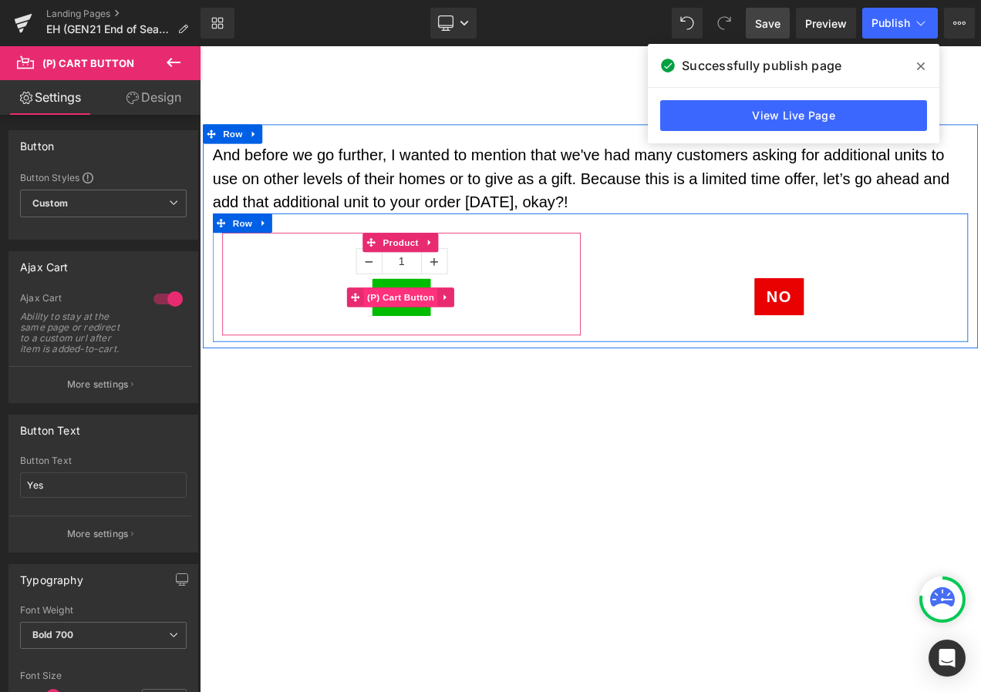
click at [440, 347] on span "(P) Cart Button" at bounding box center [440, 346] width 88 height 23
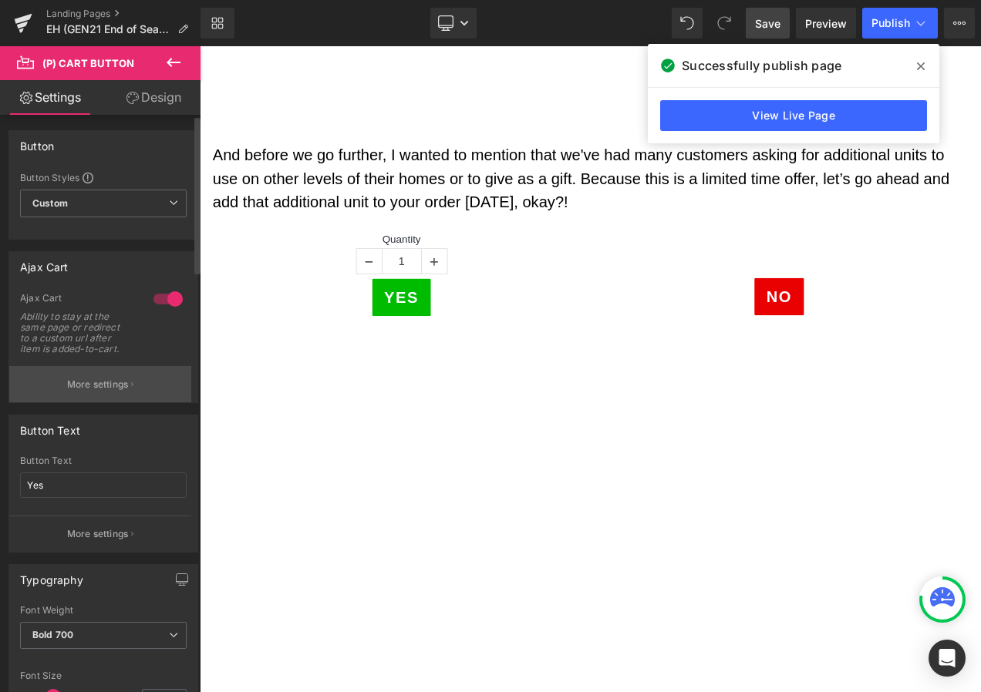
click at [113, 380] on p "More settings" at bounding box center [98, 385] width 62 height 14
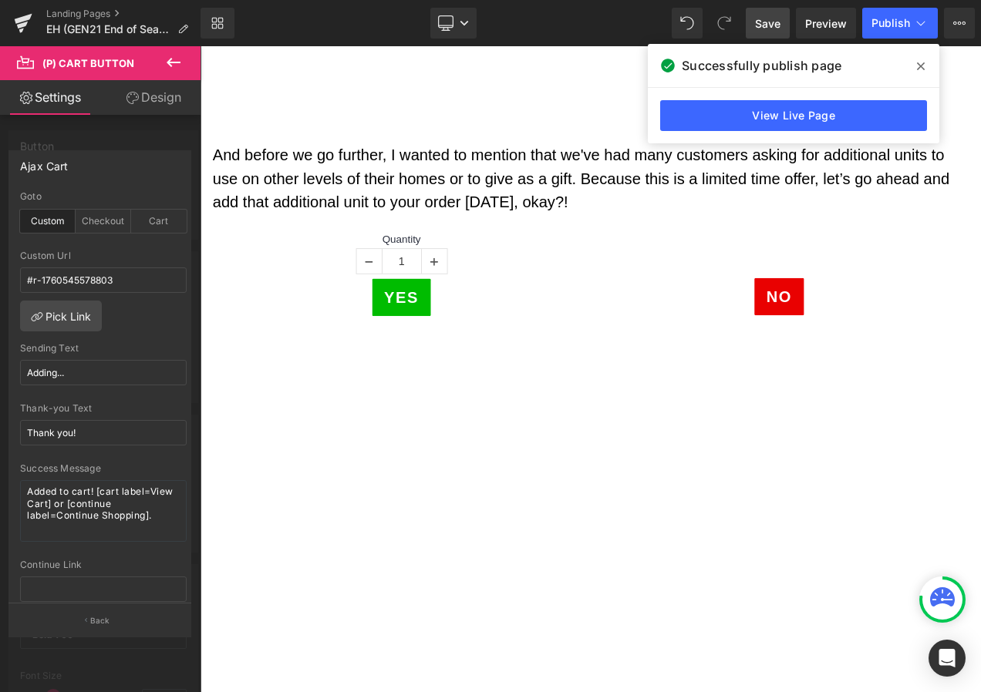
click at [765, 16] on span "Save" at bounding box center [767, 23] width 25 height 16
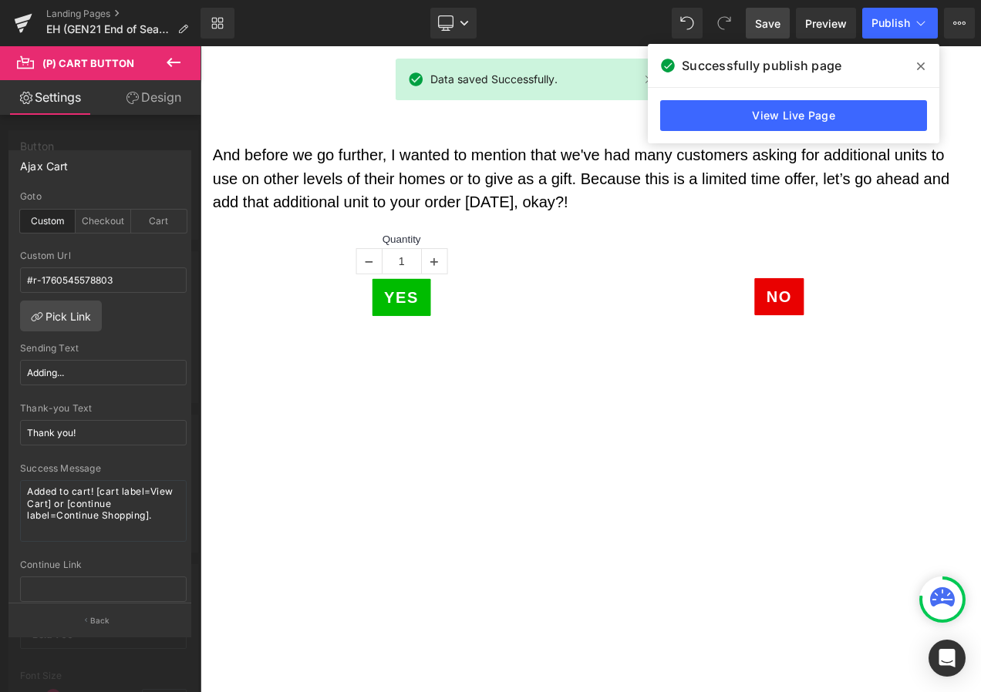
click at [938, 32] on div "Save Preview Publish Scheduled View Live Page View with current Template Save T…" at bounding box center [860, 23] width 241 height 31
click at [905, 26] on span "Publish" at bounding box center [890, 23] width 39 height 12
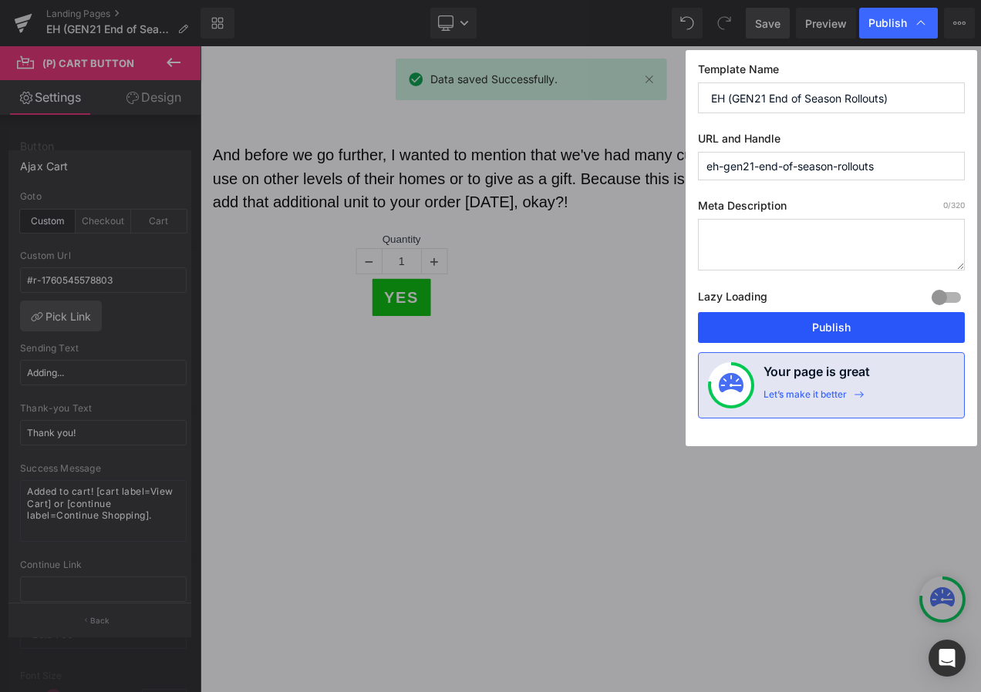
click at [851, 320] on button "Publish" at bounding box center [831, 327] width 267 height 31
